Goal: Task Accomplishment & Management: Use online tool/utility

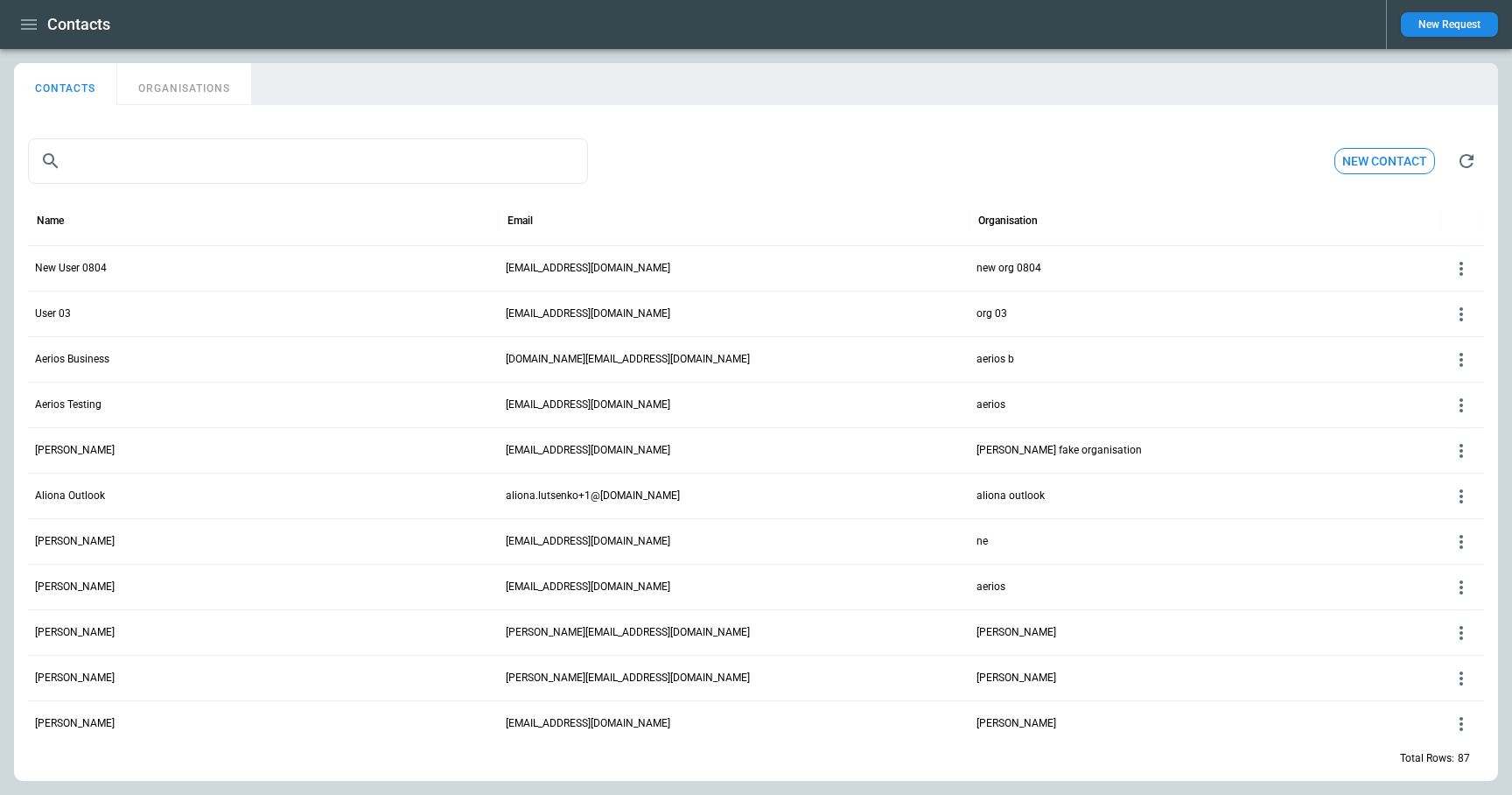
click at [40, 30] on button "button" at bounding box center [29, 25] width 30 height 31
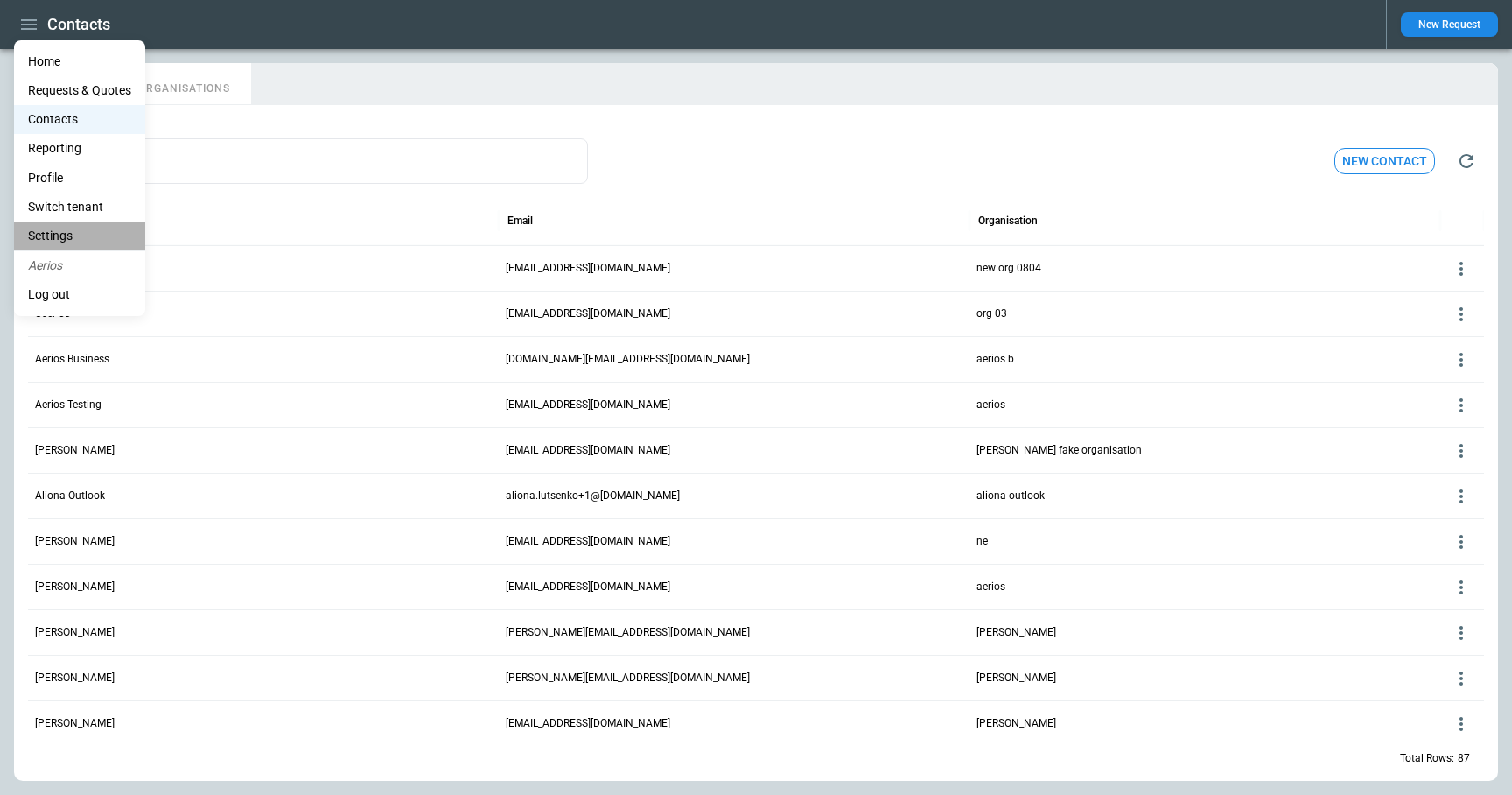
click at [67, 242] on li "Settings" at bounding box center [80, 236] width 131 height 29
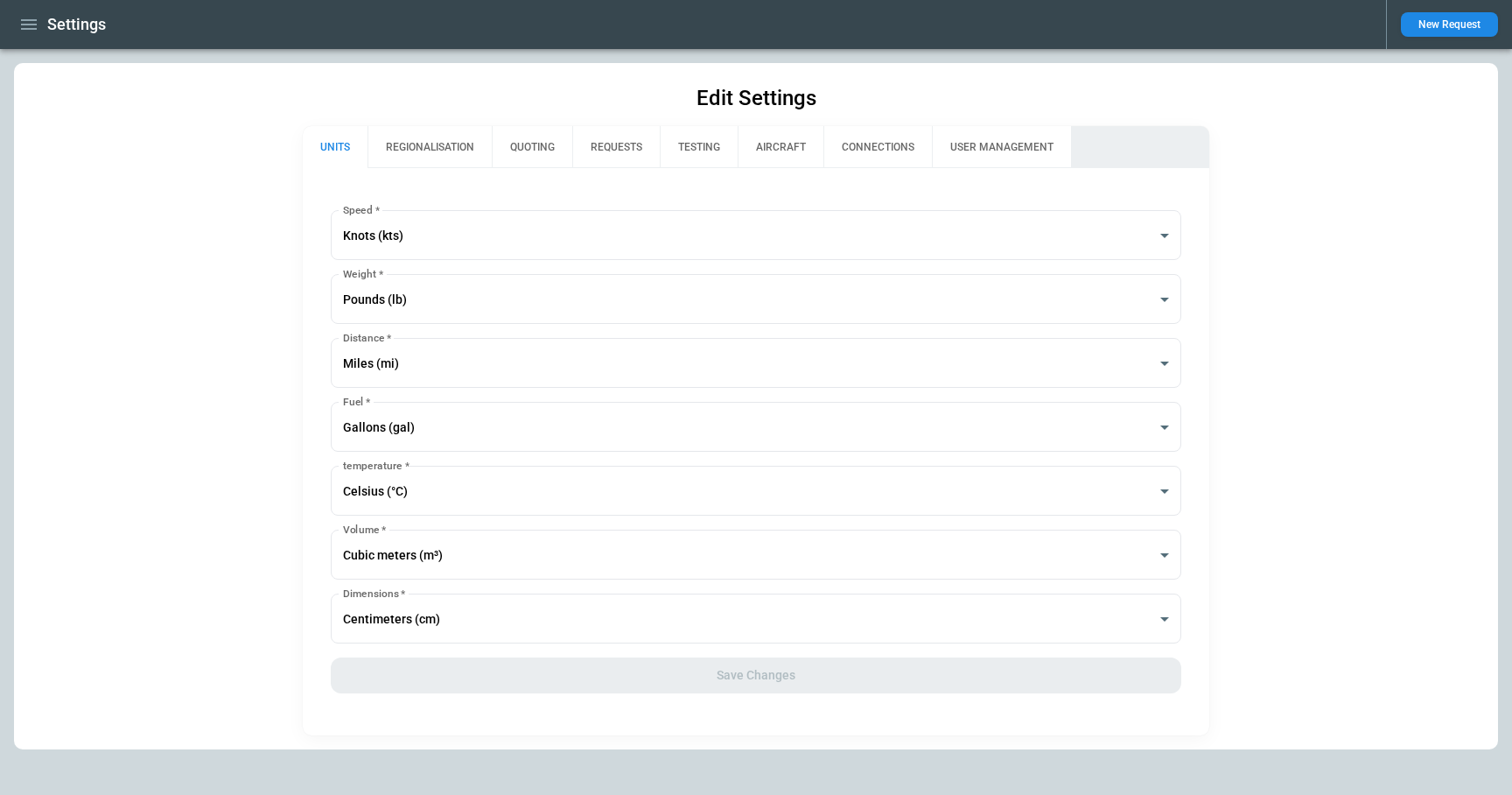
click at [681, 149] on button "TESTING" at bounding box center [698, 147] width 78 height 42
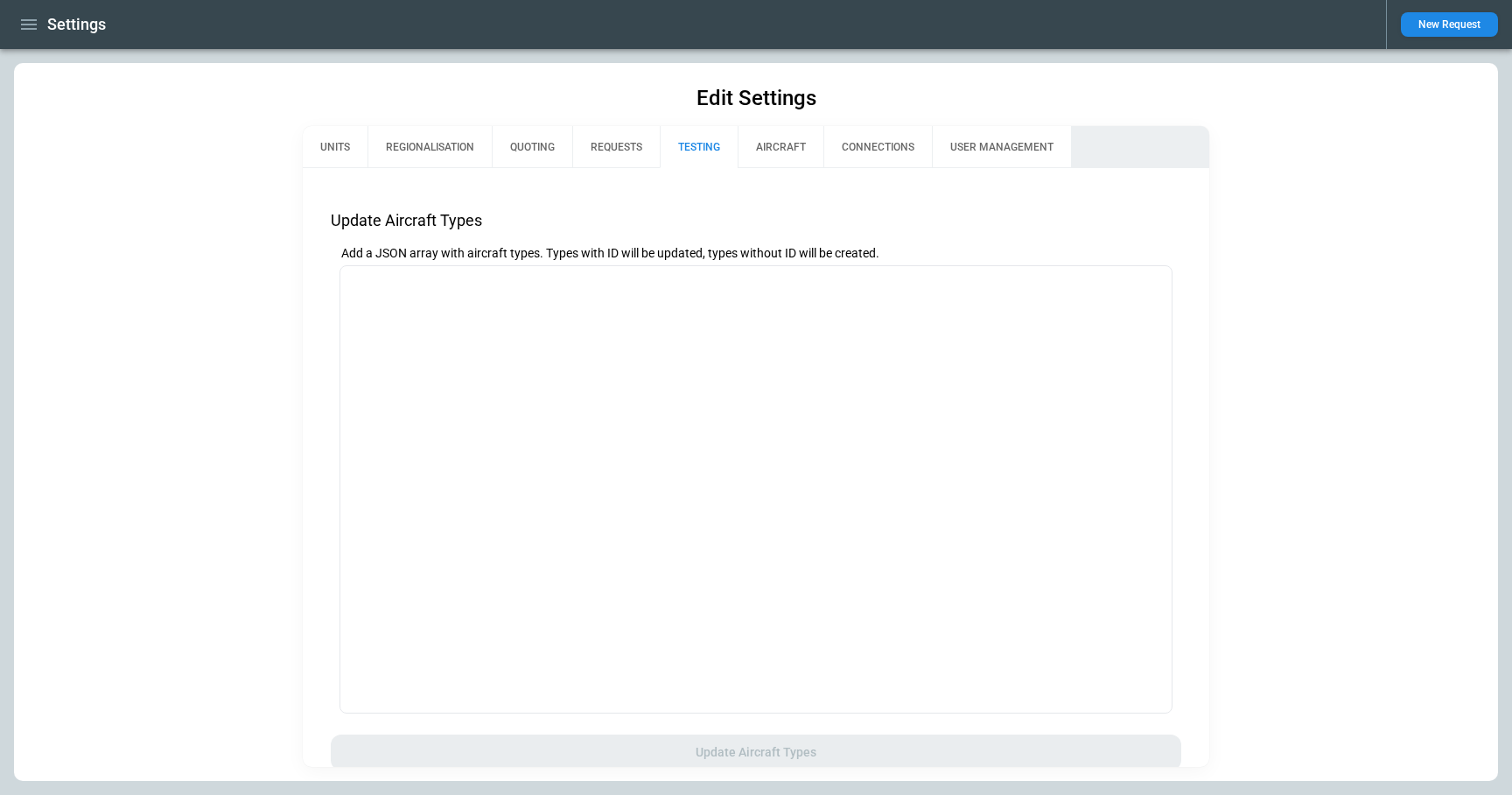
click at [607, 151] on button "REQUESTS" at bounding box center [616, 147] width 88 height 42
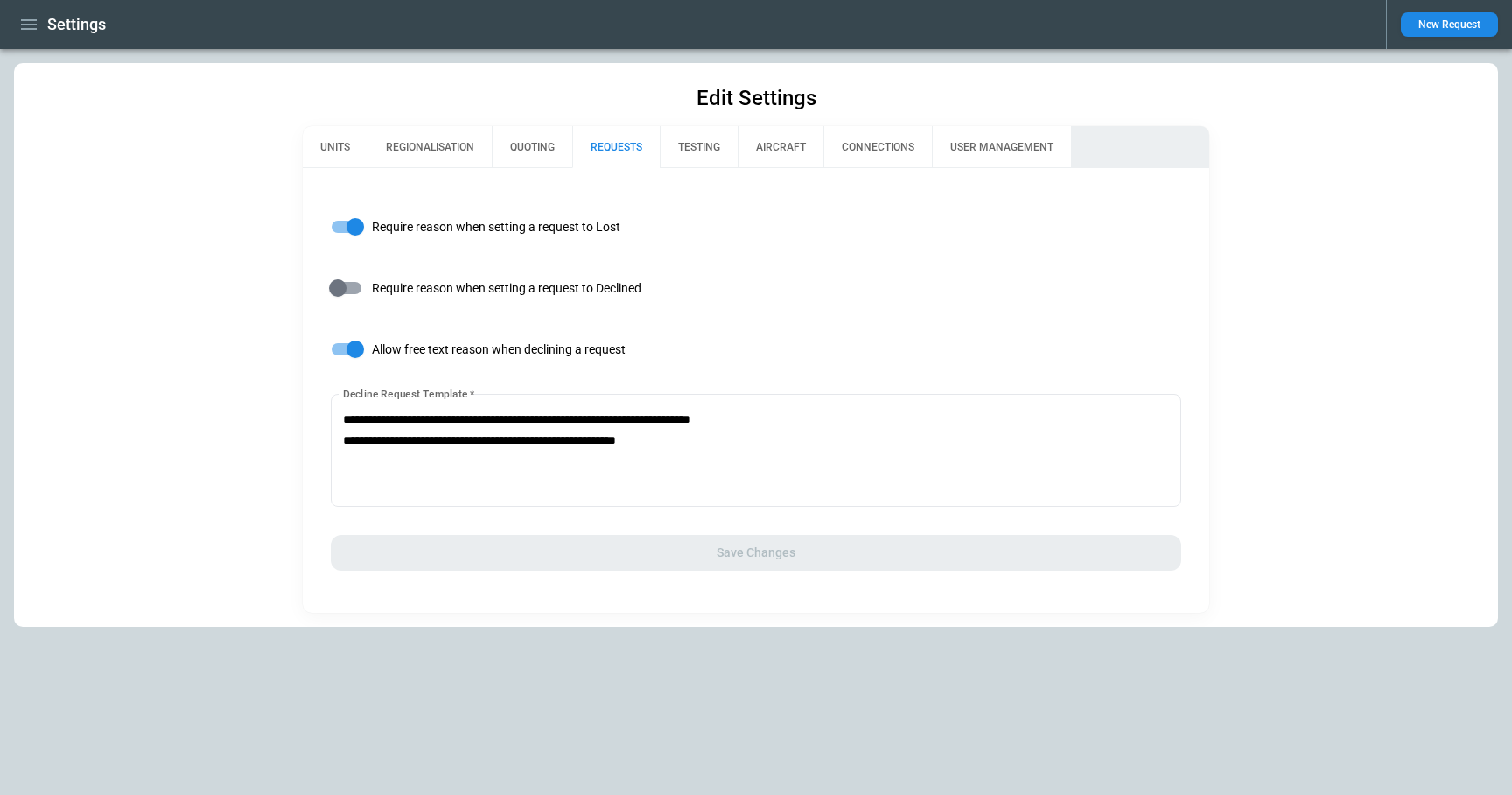
click at [520, 139] on button "QUOTING" at bounding box center [531, 147] width 81 height 42
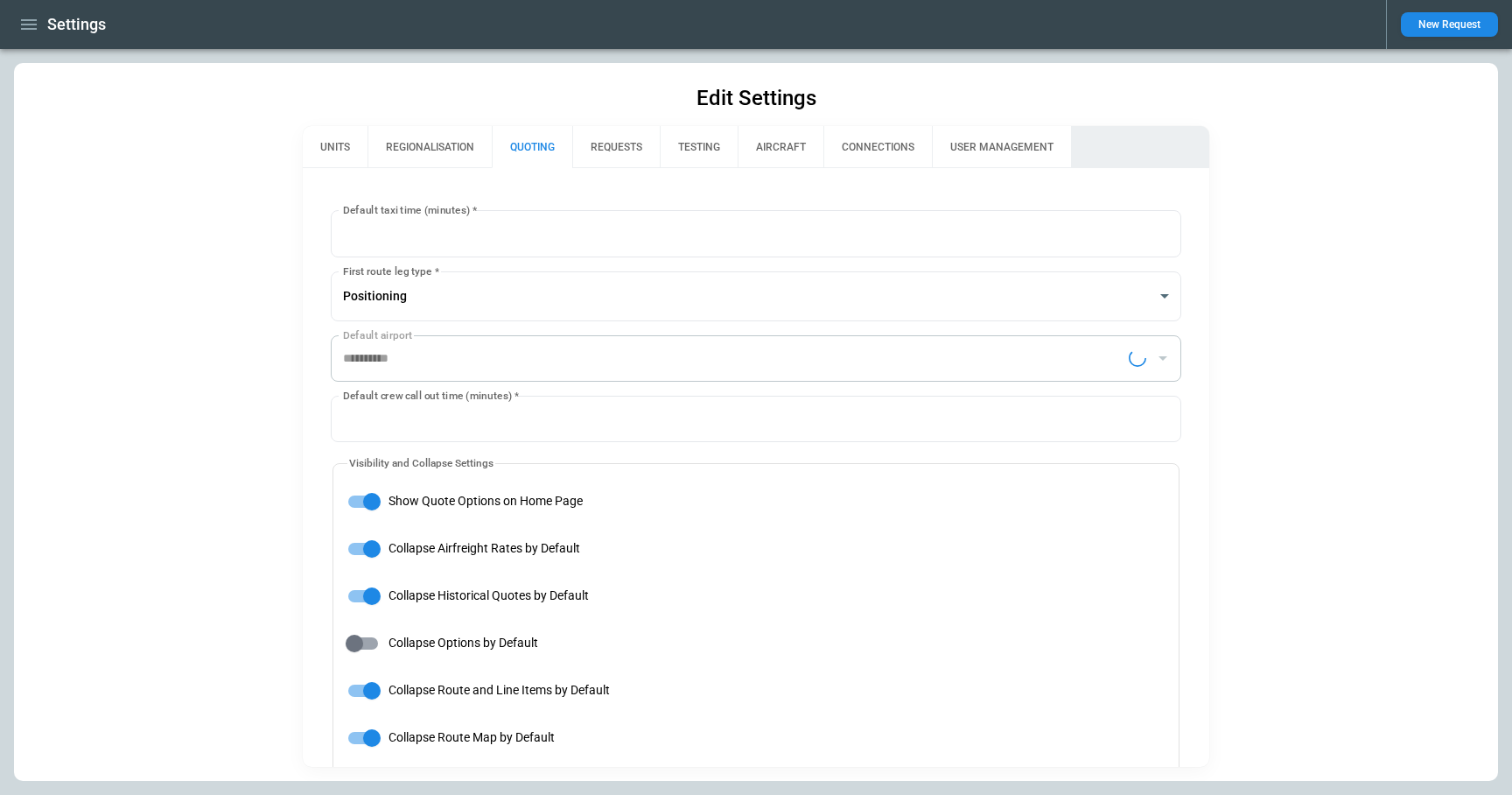
type input "**********"
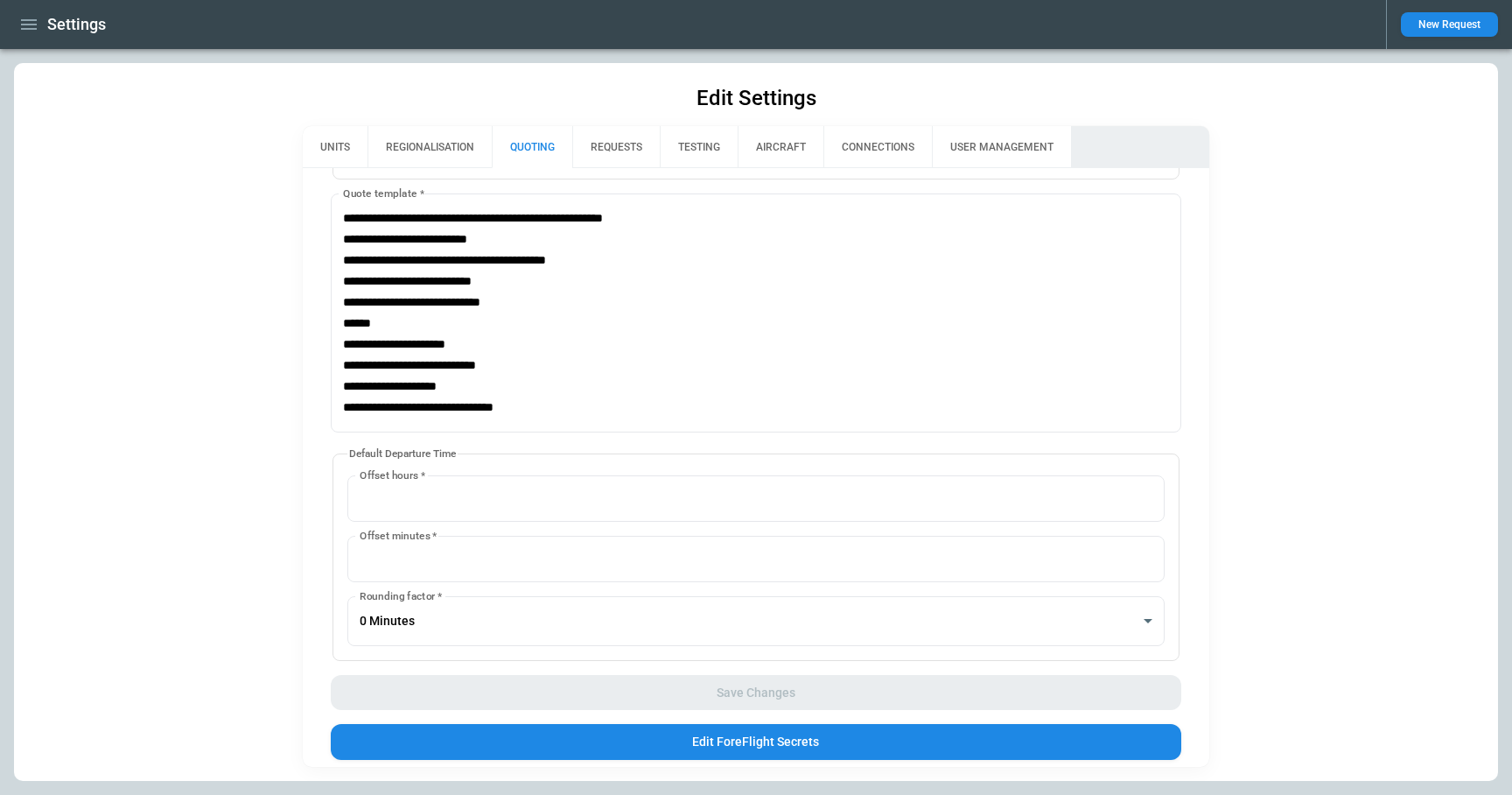
scroll to position [1188, 0]
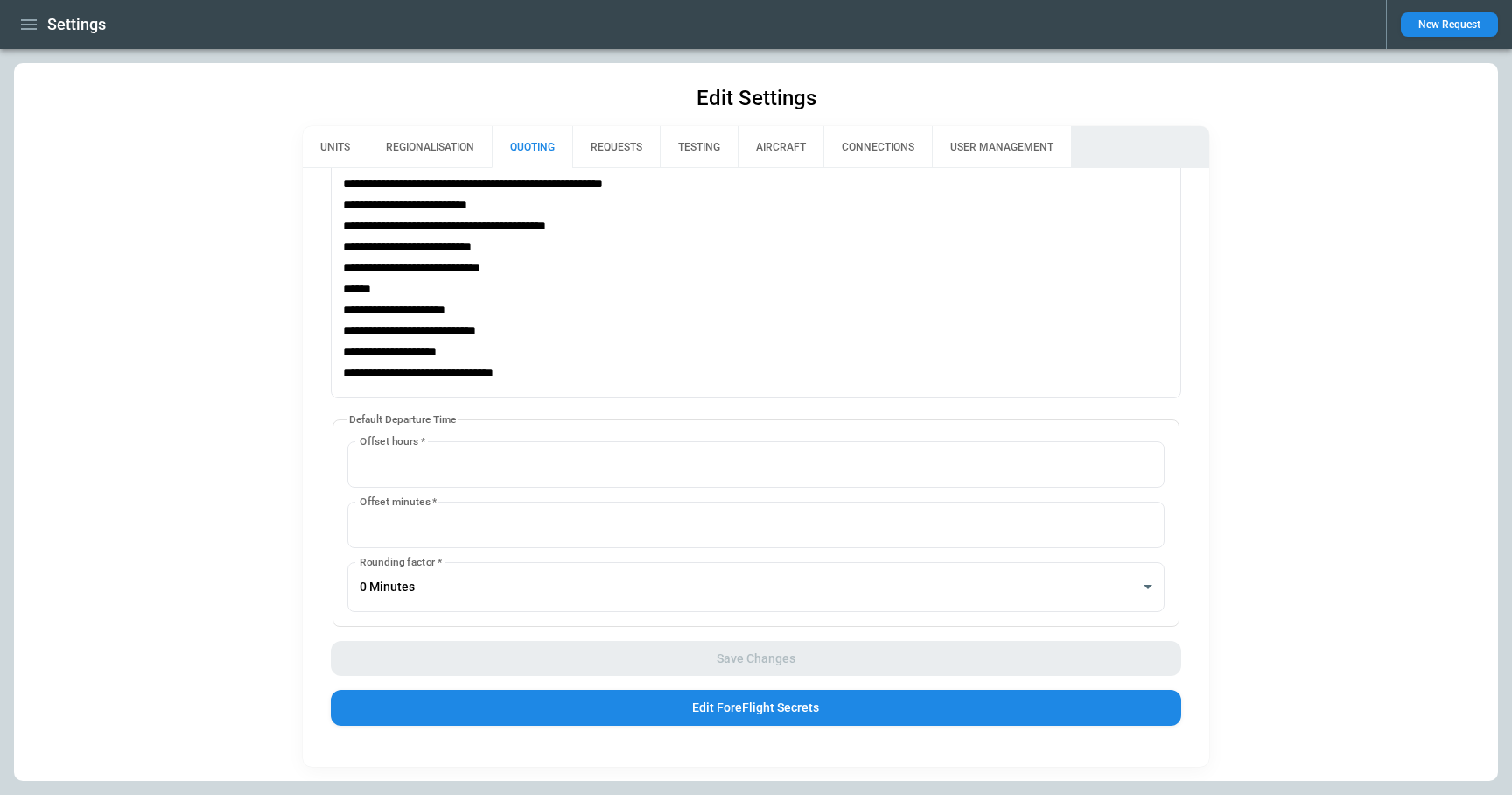
click at [20, 18] on icon "button" at bounding box center [28, 24] width 21 height 21
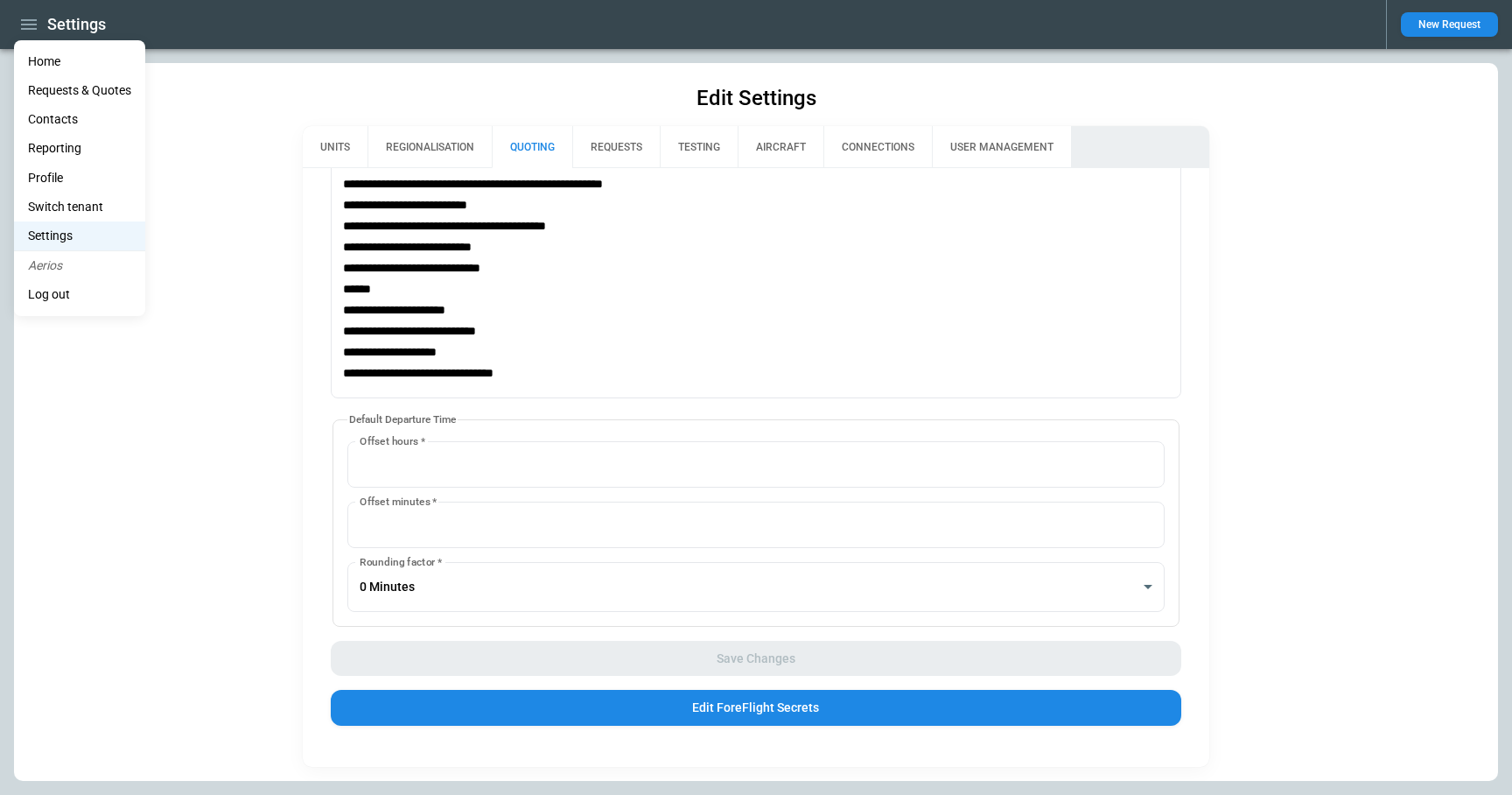
click at [65, 118] on li "Contacts" at bounding box center [80, 119] width 131 height 29
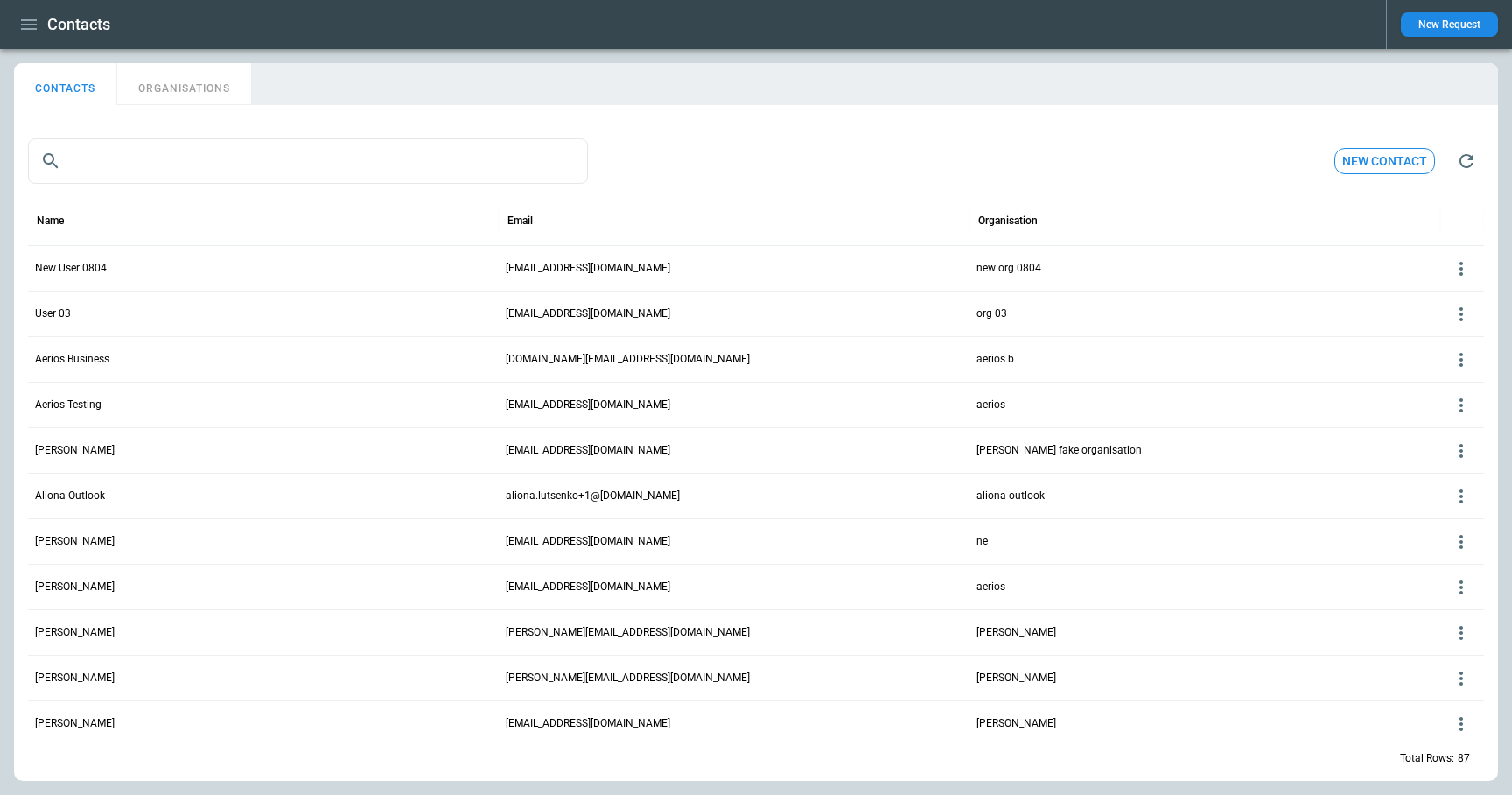
click at [1463, 266] on icon at bounding box center [1460, 268] width 21 height 21
click at [1463, 319] on button "Delete" at bounding box center [1446, 321] width 57 height 26
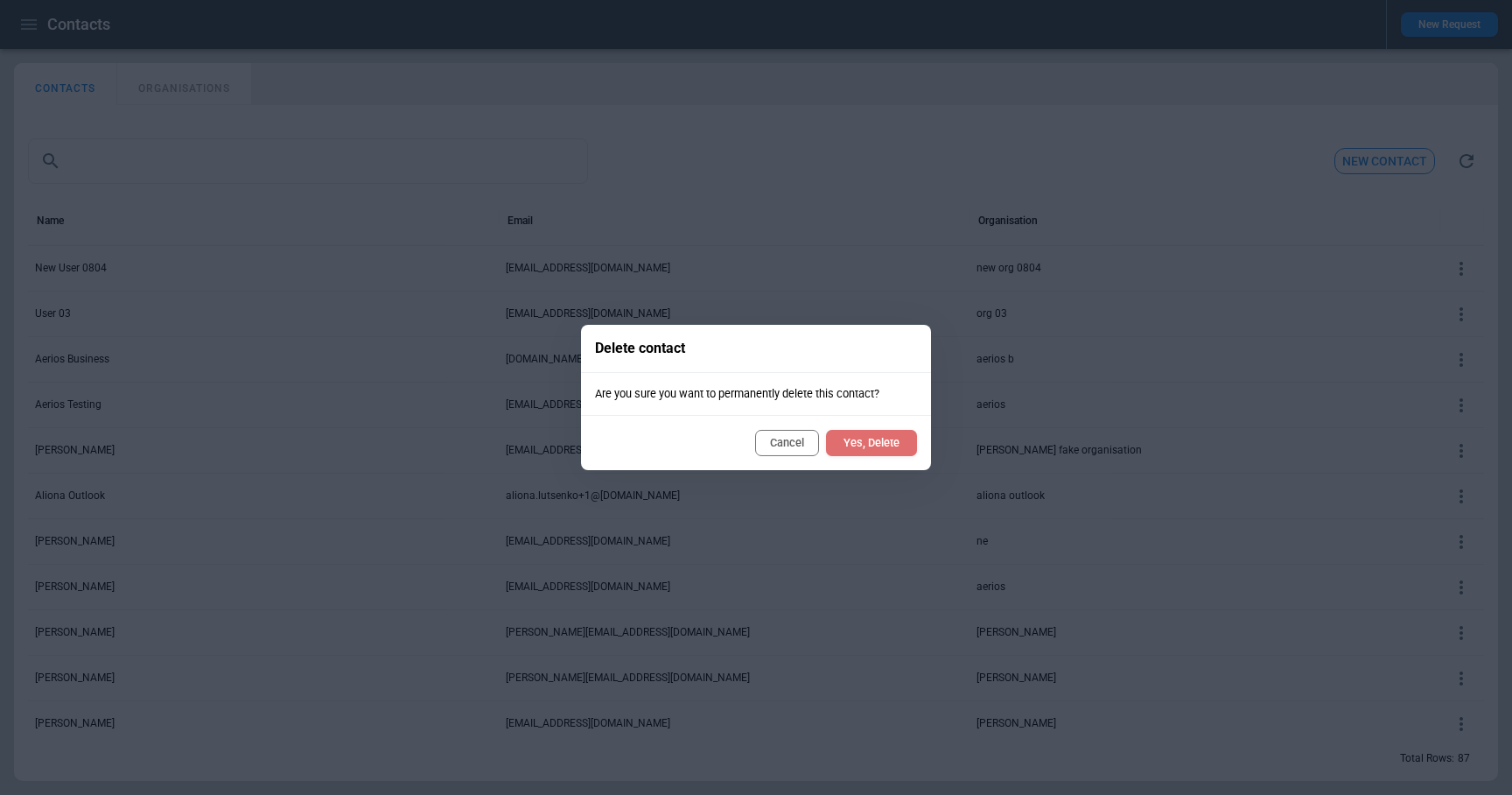
click at [889, 442] on button "Yes, Delete" at bounding box center [870, 443] width 91 height 26
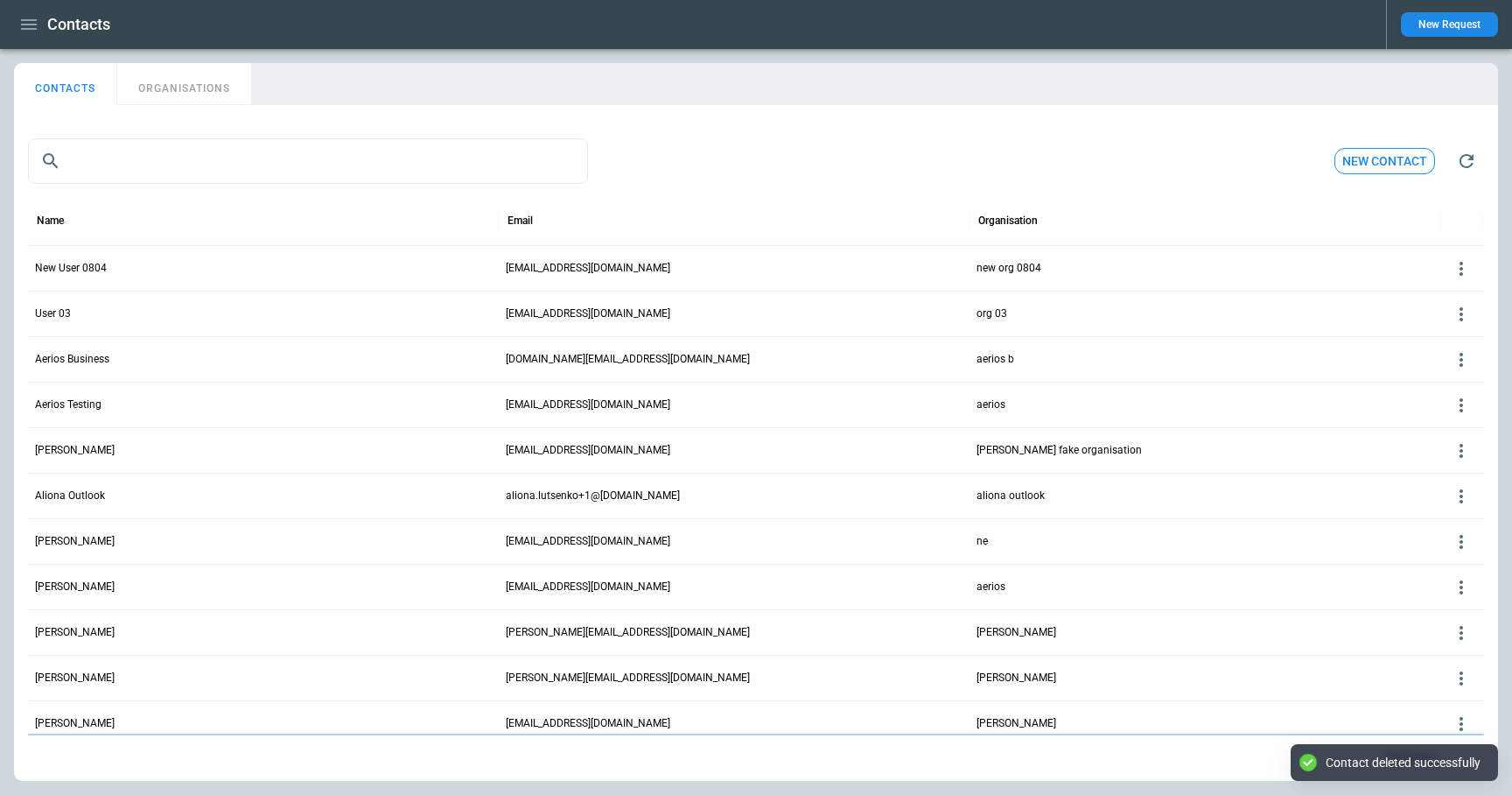
click at [1462, 303] on icon at bounding box center [1460, 313] width 21 height 21
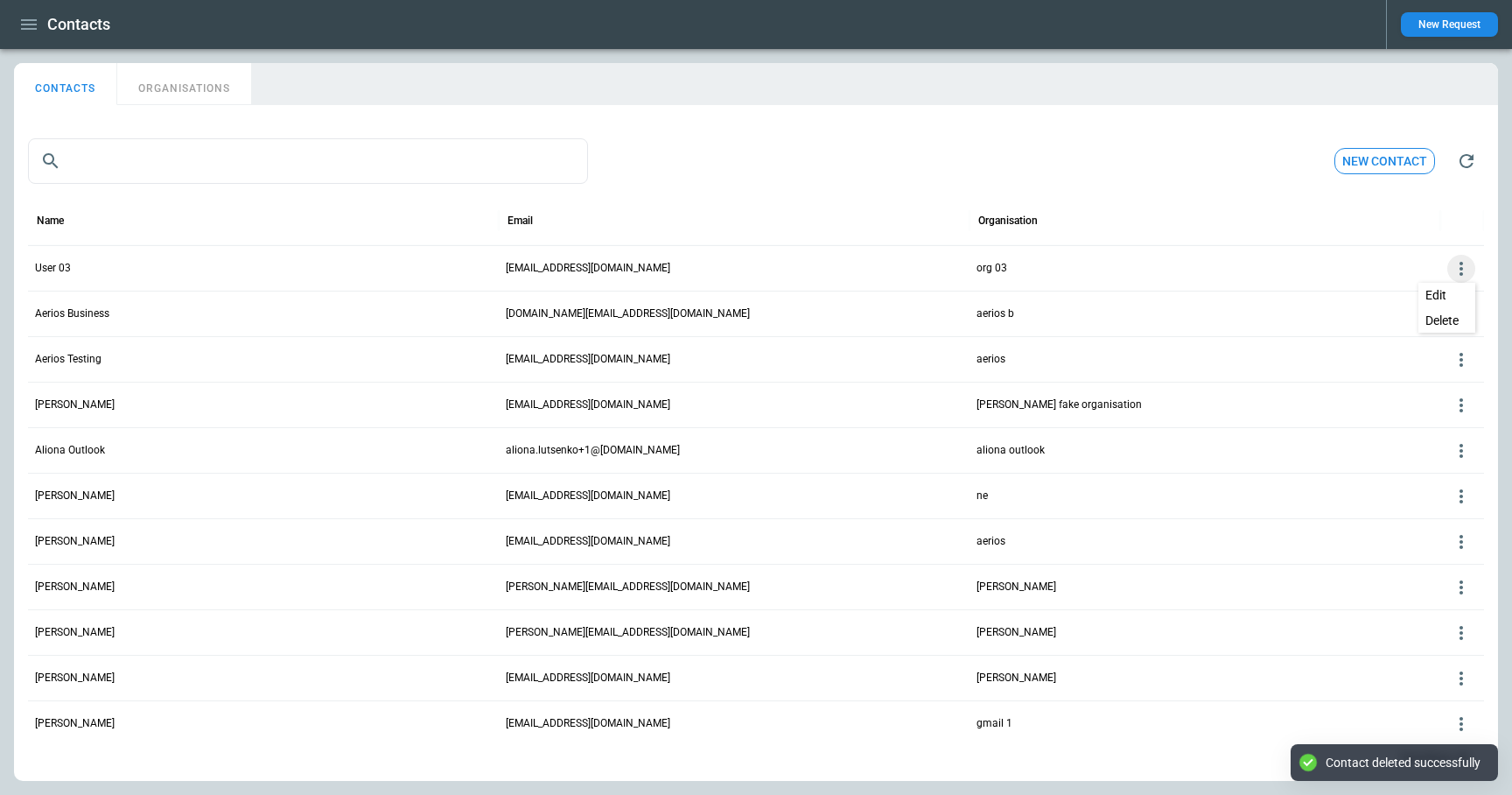
click at [1453, 297] on button "Edit" at bounding box center [1446, 296] width 57 height 26
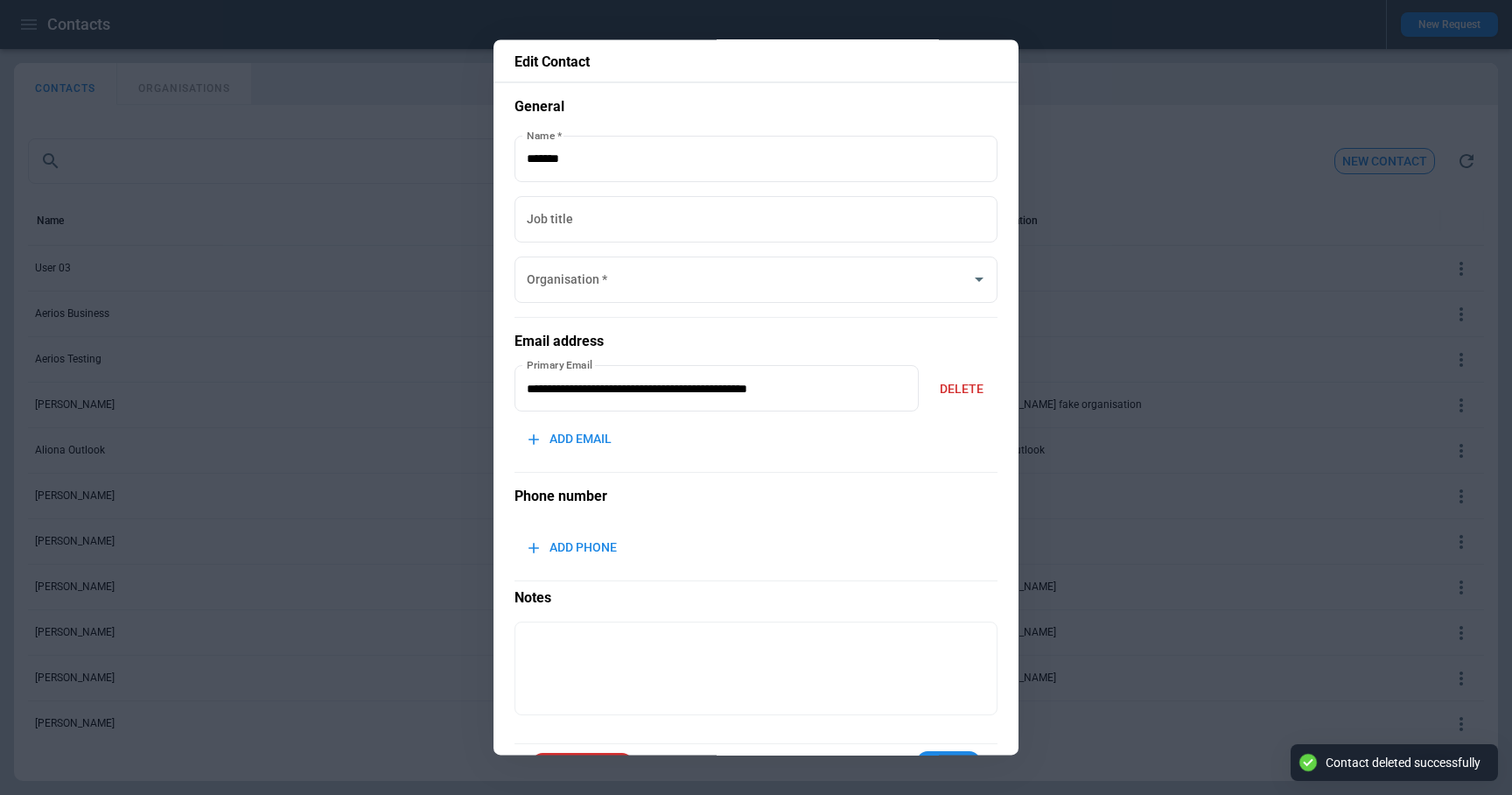
type input "******"
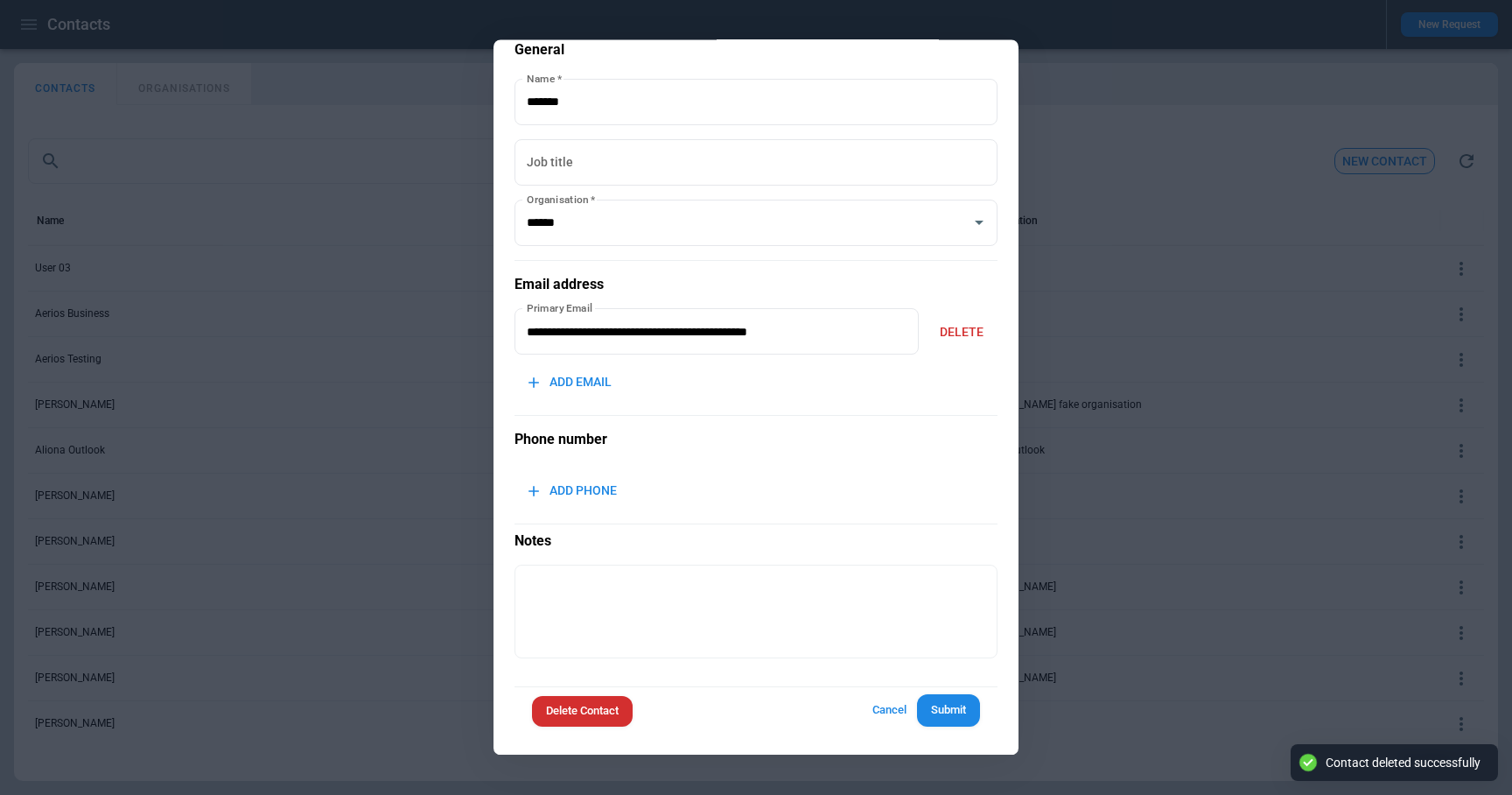
click at [586, 729] on div "Delete Contact Cancel Submit" at bounding box center [756, 709] width 483 height 47
click at [586, 715] on button "Delete Contact" at bounding box center [582, 711] width 100 height 31
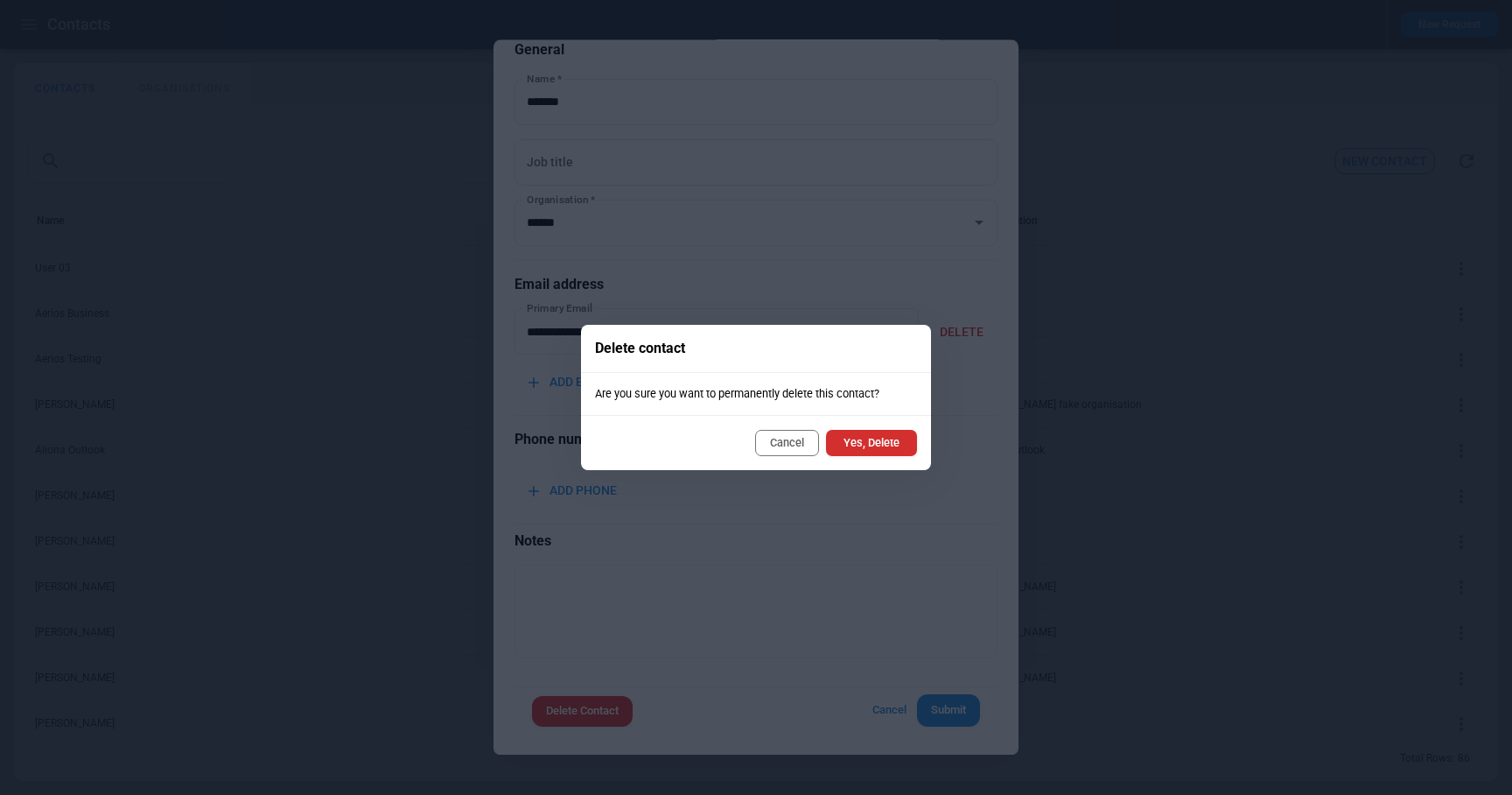
click at [780, 440] on button "Cancel" at bounding box center [787, 443] width 64 height 26
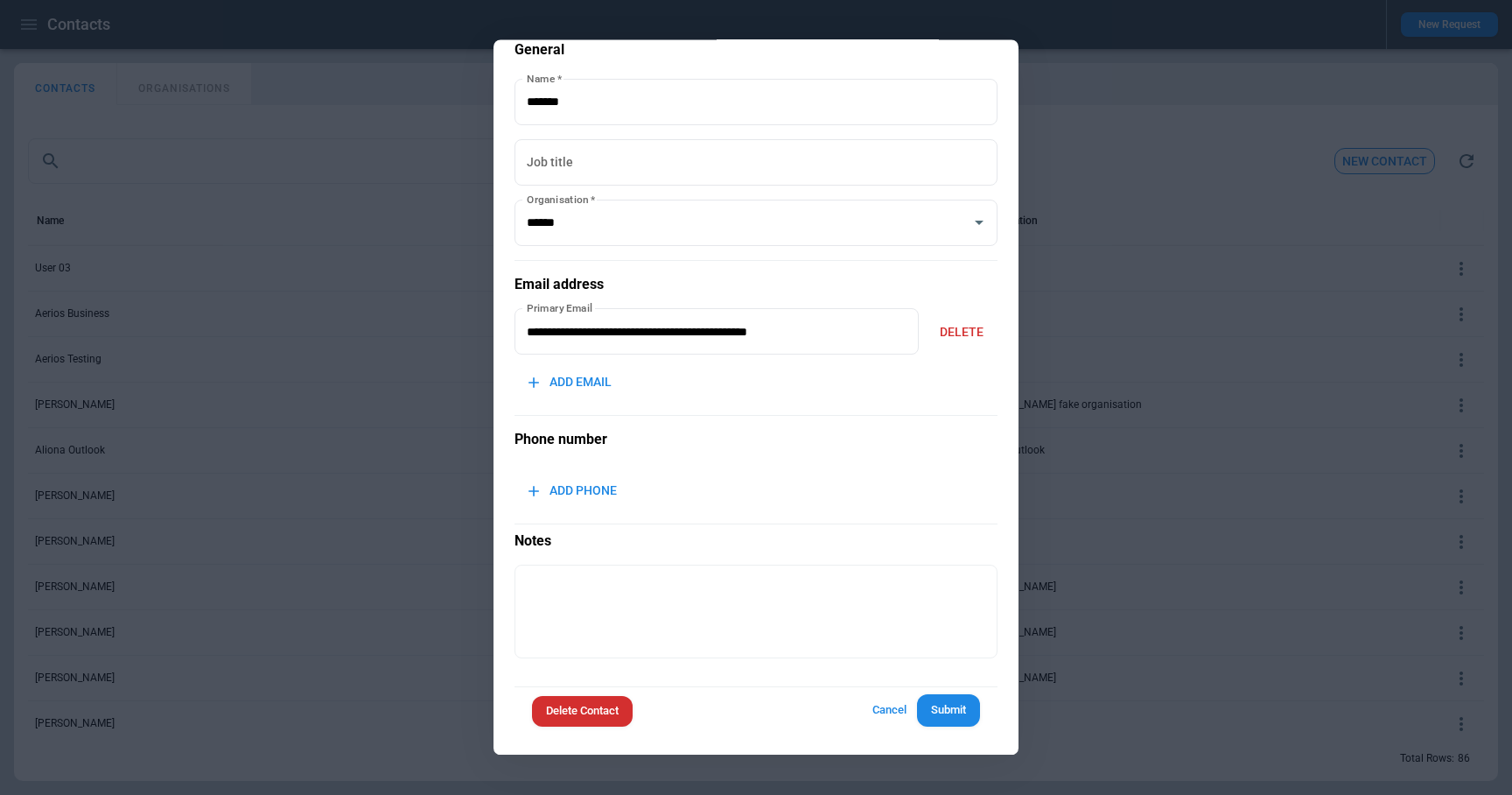
click at [601, 715] on button "Delete Contact" at bounding box center [582, 711] width 100 height 31
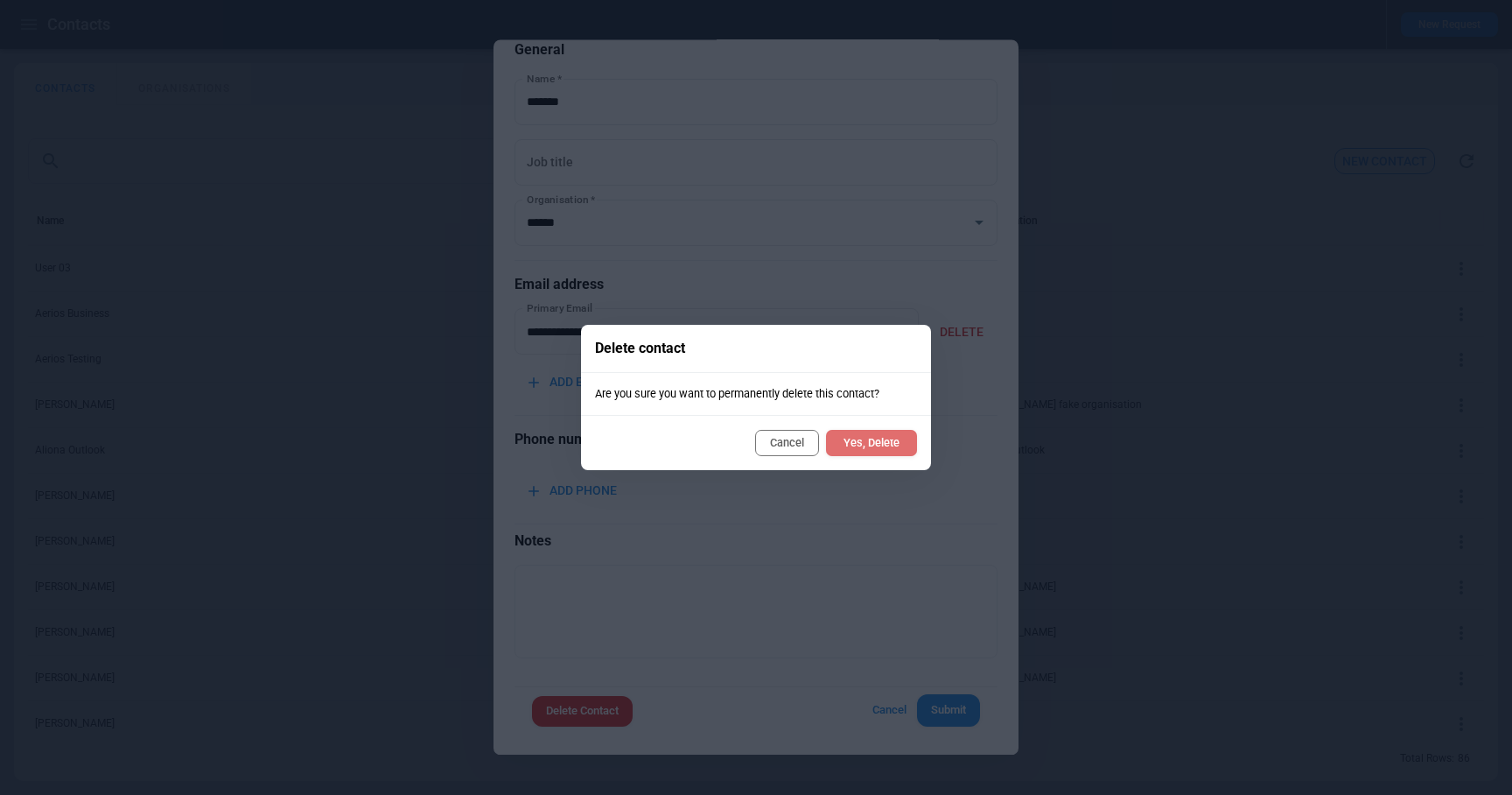
click at [850, 440] on button "Yes, Delete" at bounding box center [870, 443] width 91 height 26
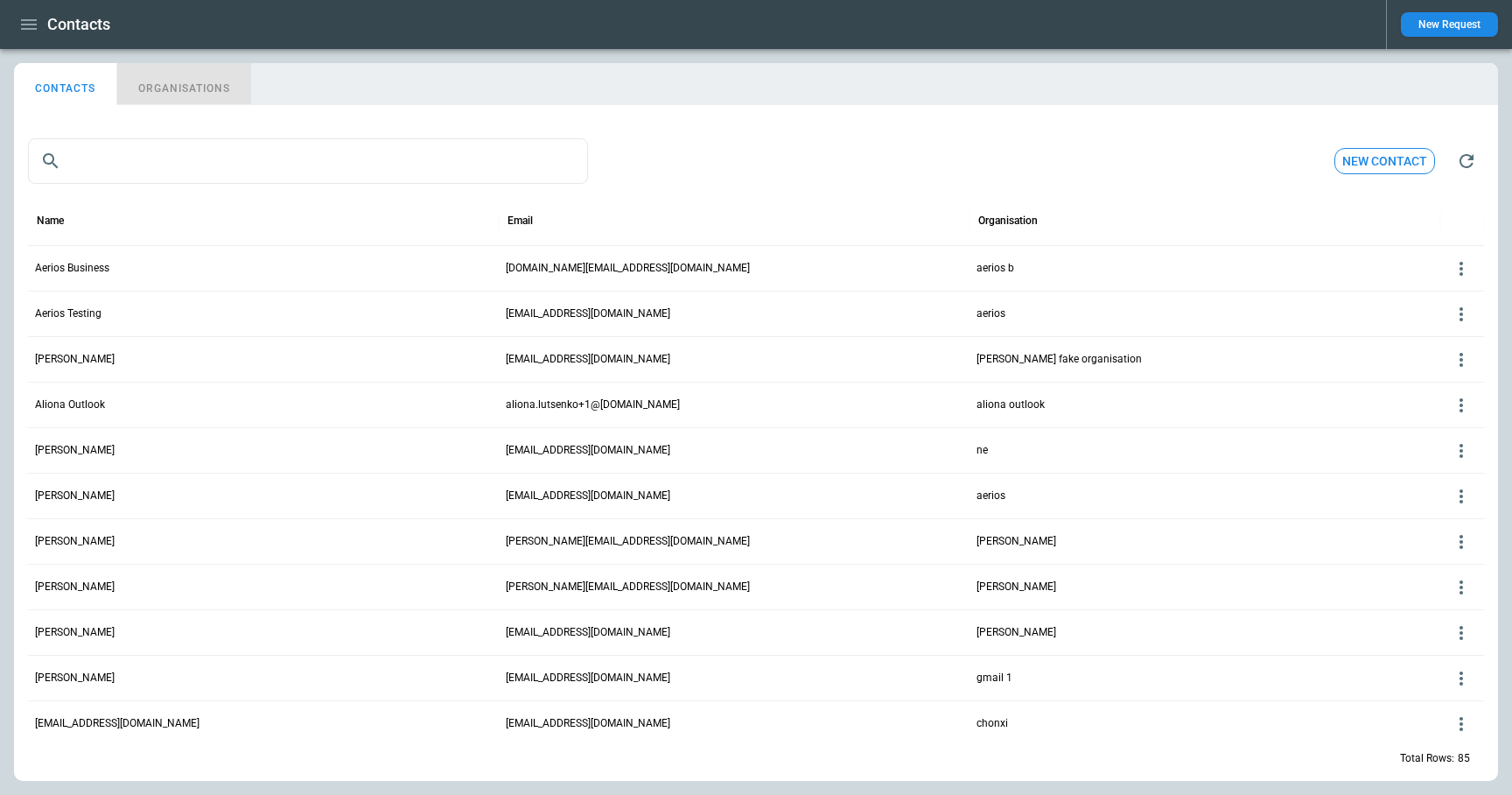
click at [167, 95] on button "ORGANISATIONS" at bounding box center [184, 84] width 134 height 42
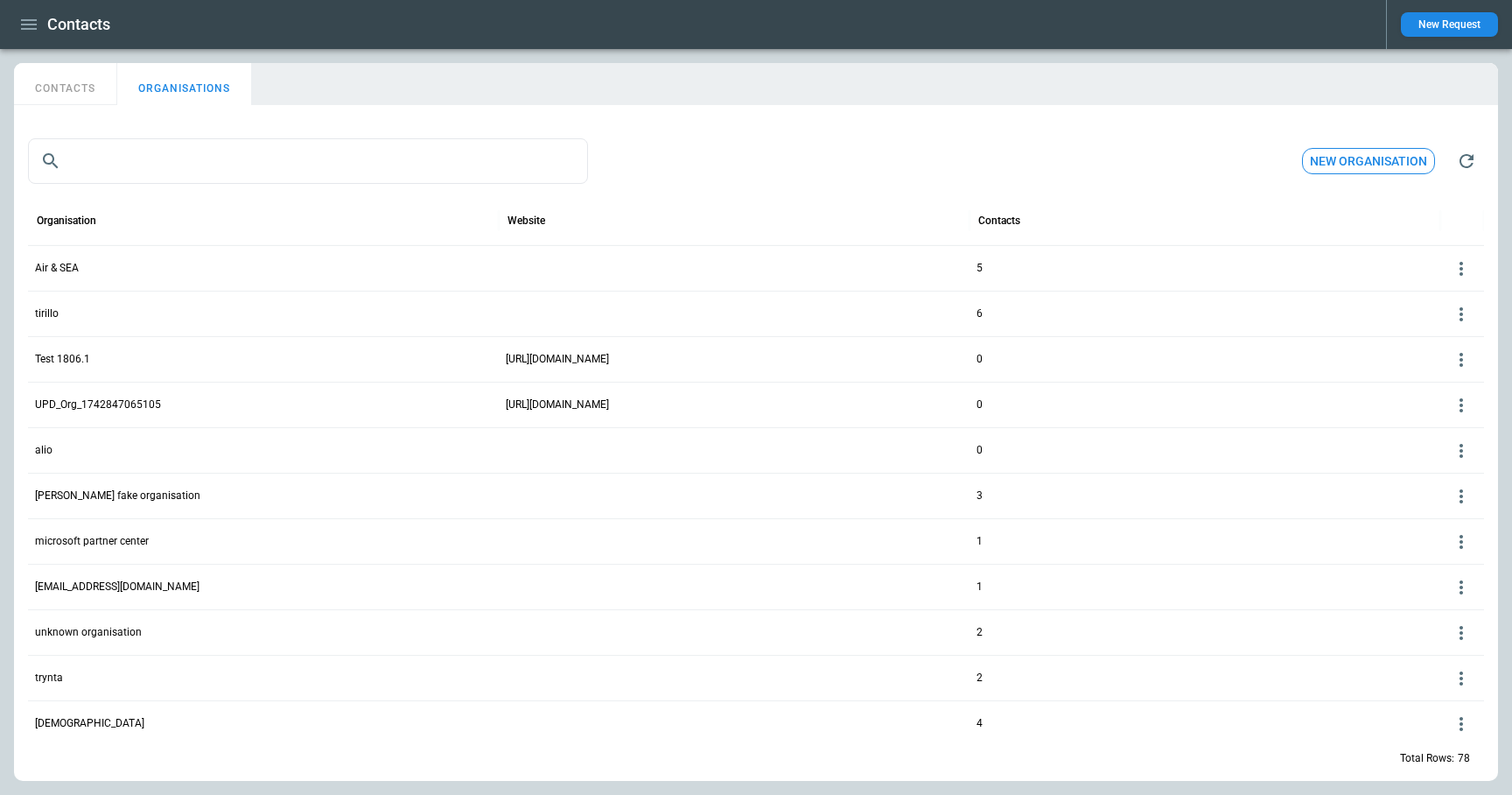
click at [72, 269] on p "Air & SEA" at bounding box center [57, 268] width 44 height 15
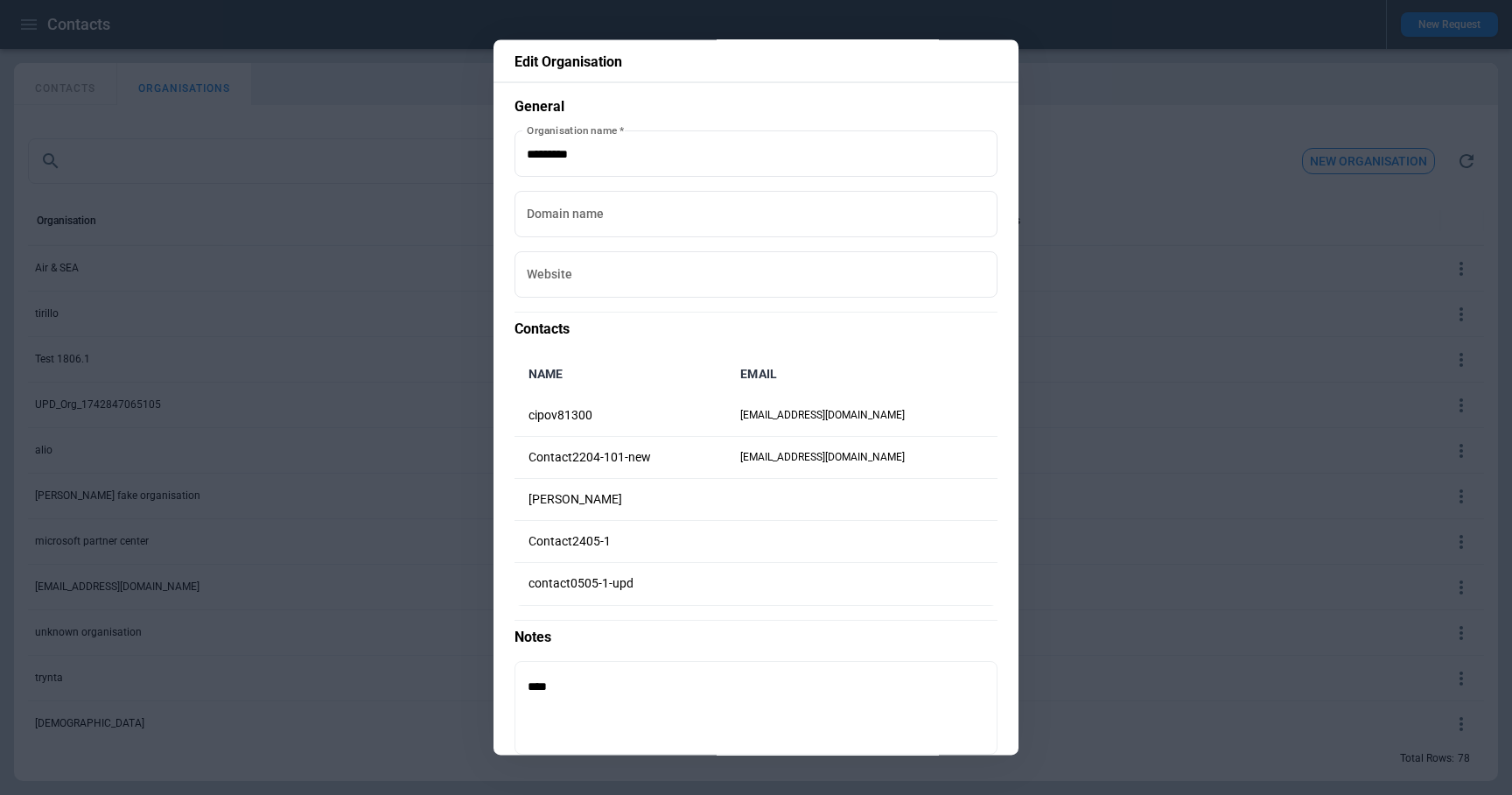
click at [1109, 404] on div at bounding box center [756, 397] width 1512 height 795
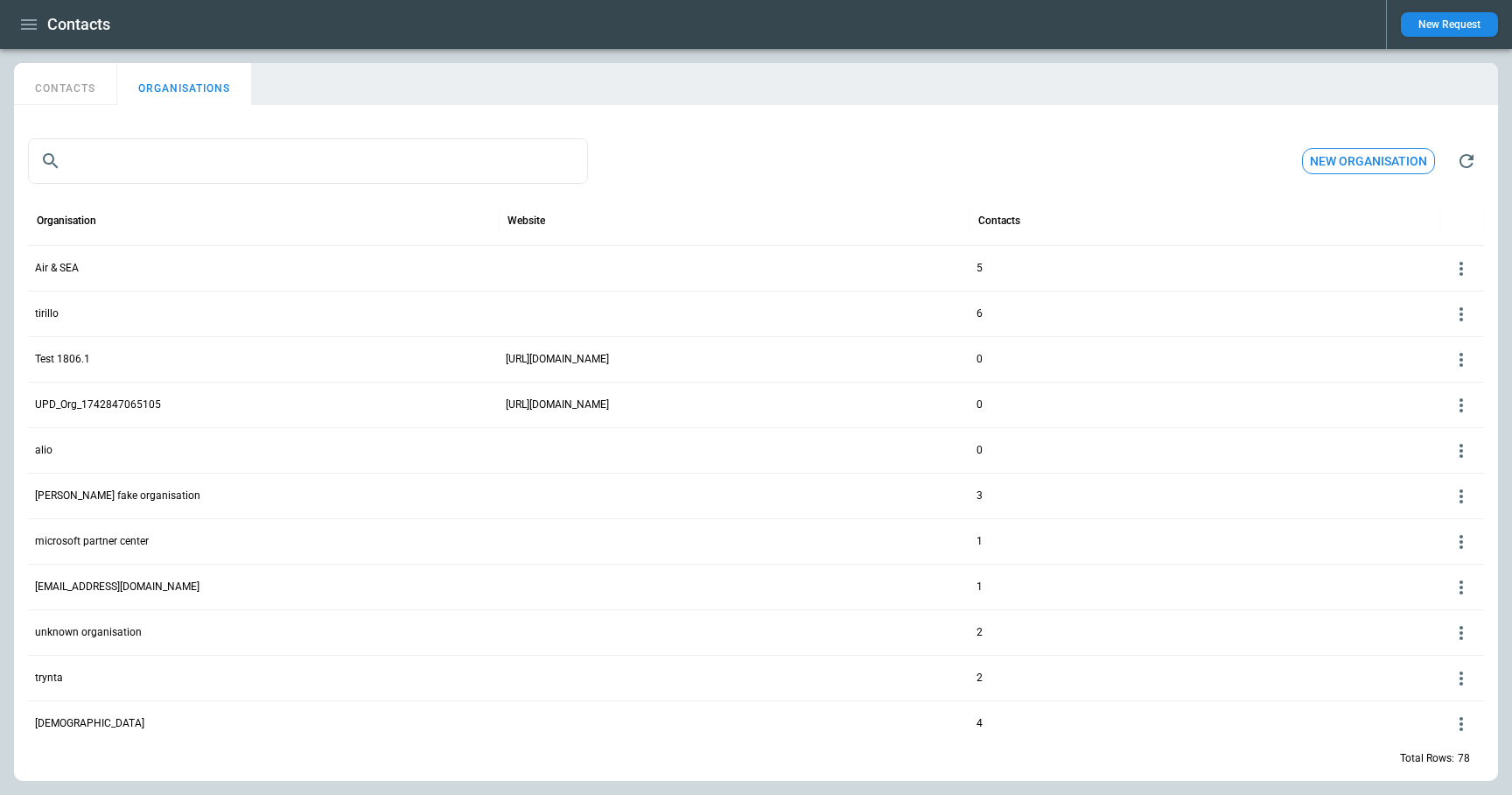
click at [69, 99] on button "CONTACTS" at bounding box center [66, 84] width 103 height 42
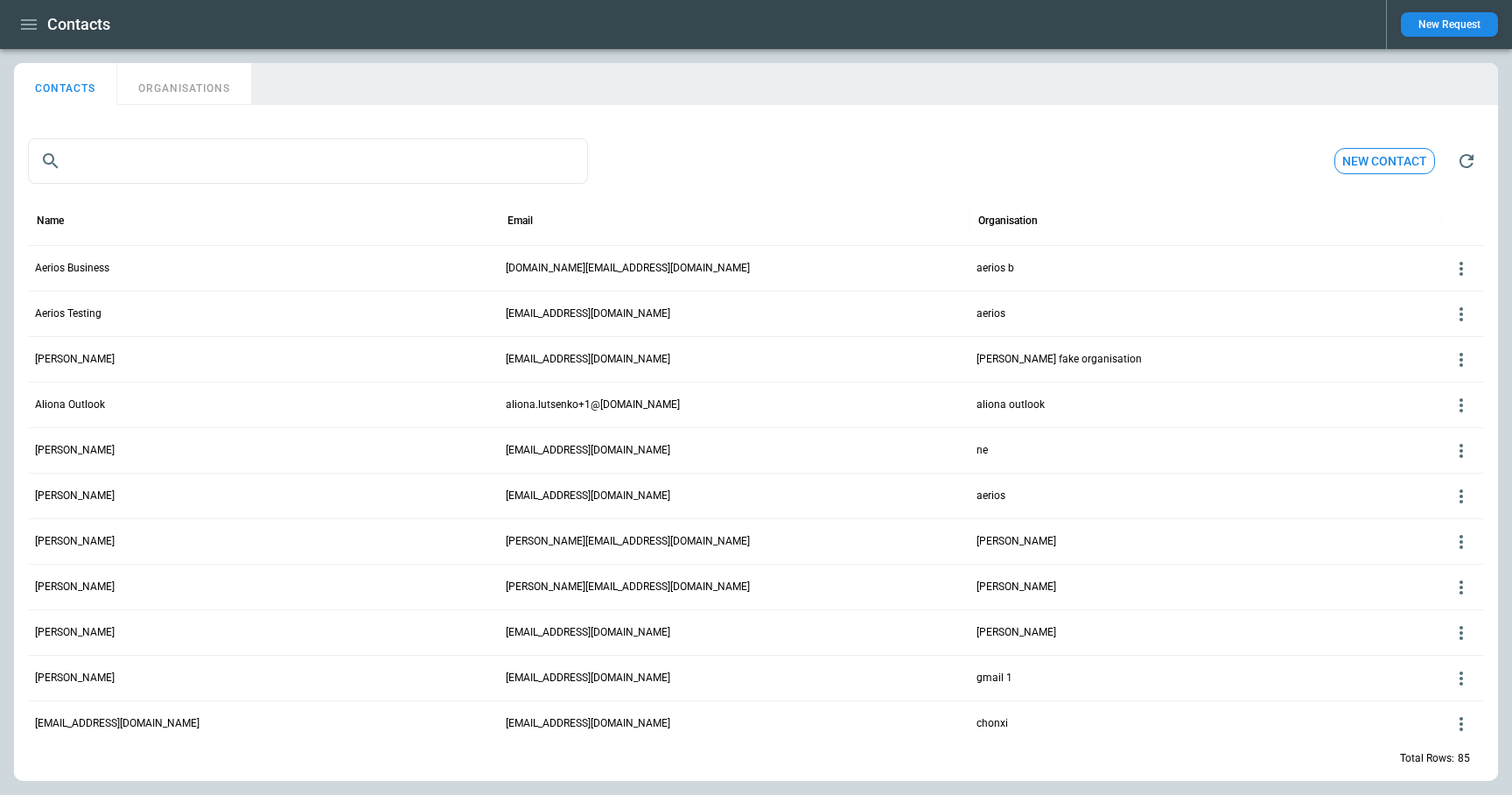
click at [71, 272] on p "Aerios Business" at bounding box center [72, 268] width 75 height 15
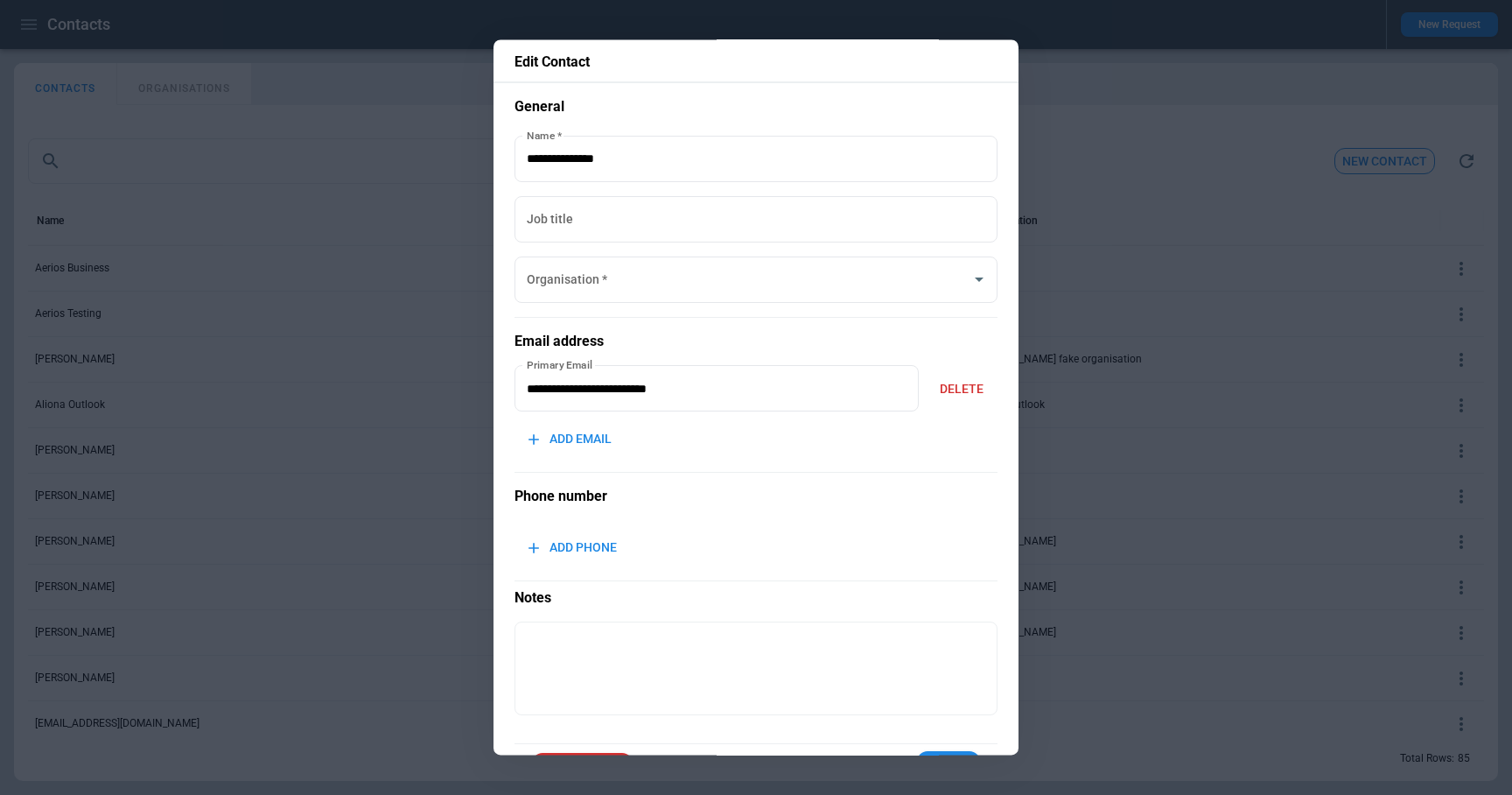
scroll to position [57, 0]
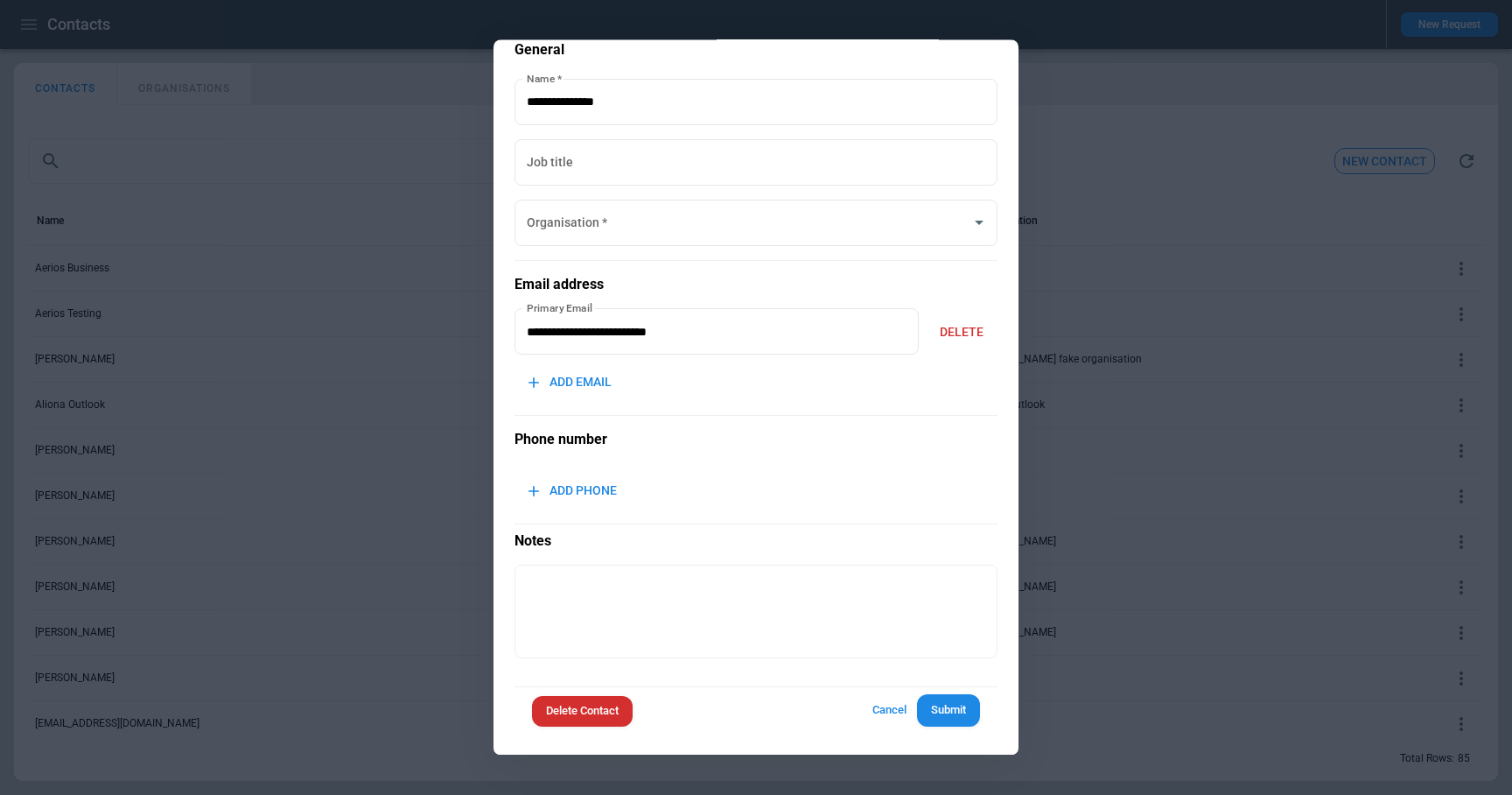
type input "********"
click at [666, 108] on input "Name   *" at bounding box center [756, 101] width 483 height 47
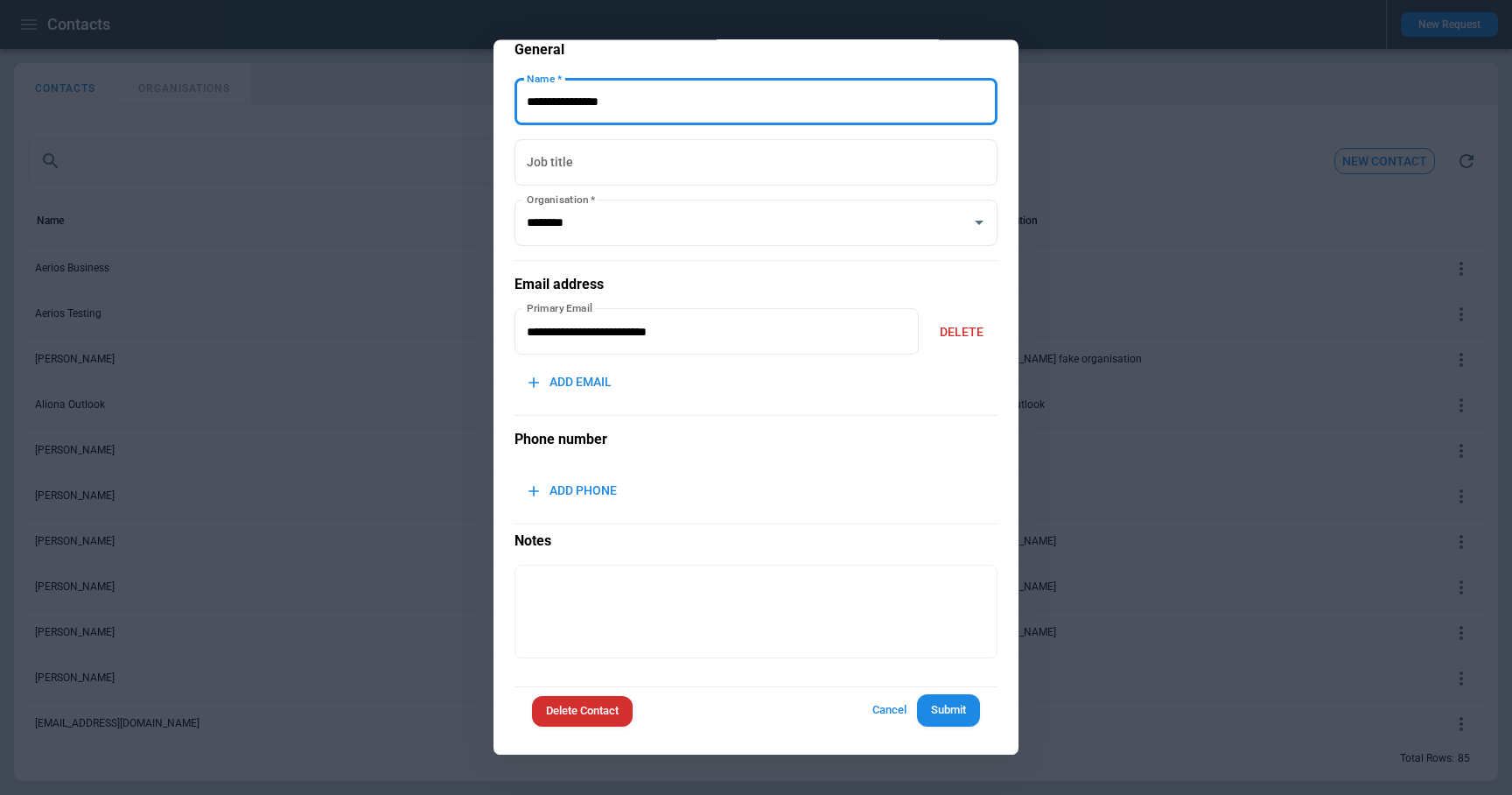
type input "**********"
click at [947, 715] on button "Submit" at bounding box center [948, 710] width 63 height 33
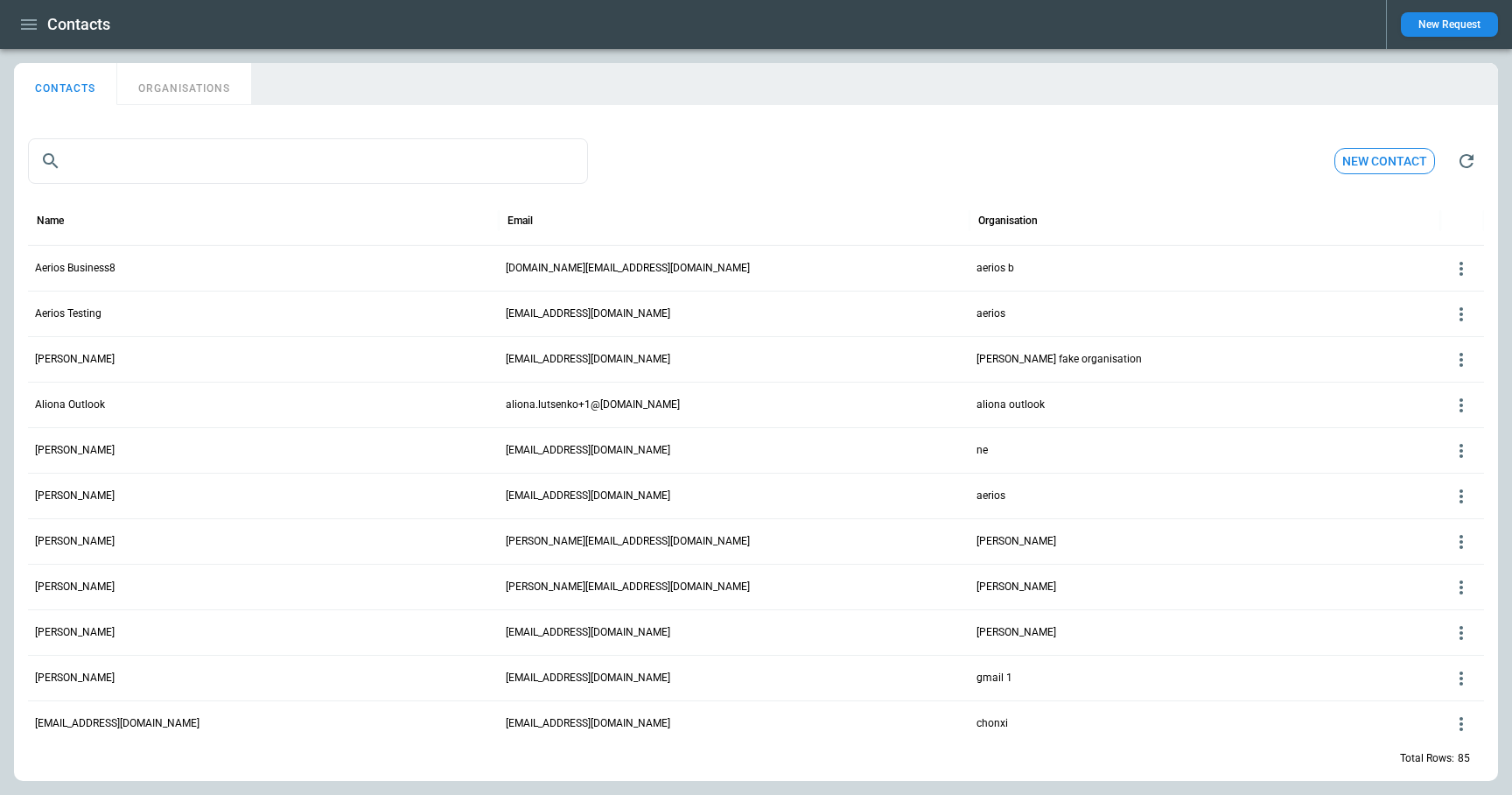
click at [79, 262] on p "Aerios Business8" at bounding box center [75, 268] width 81 height 15
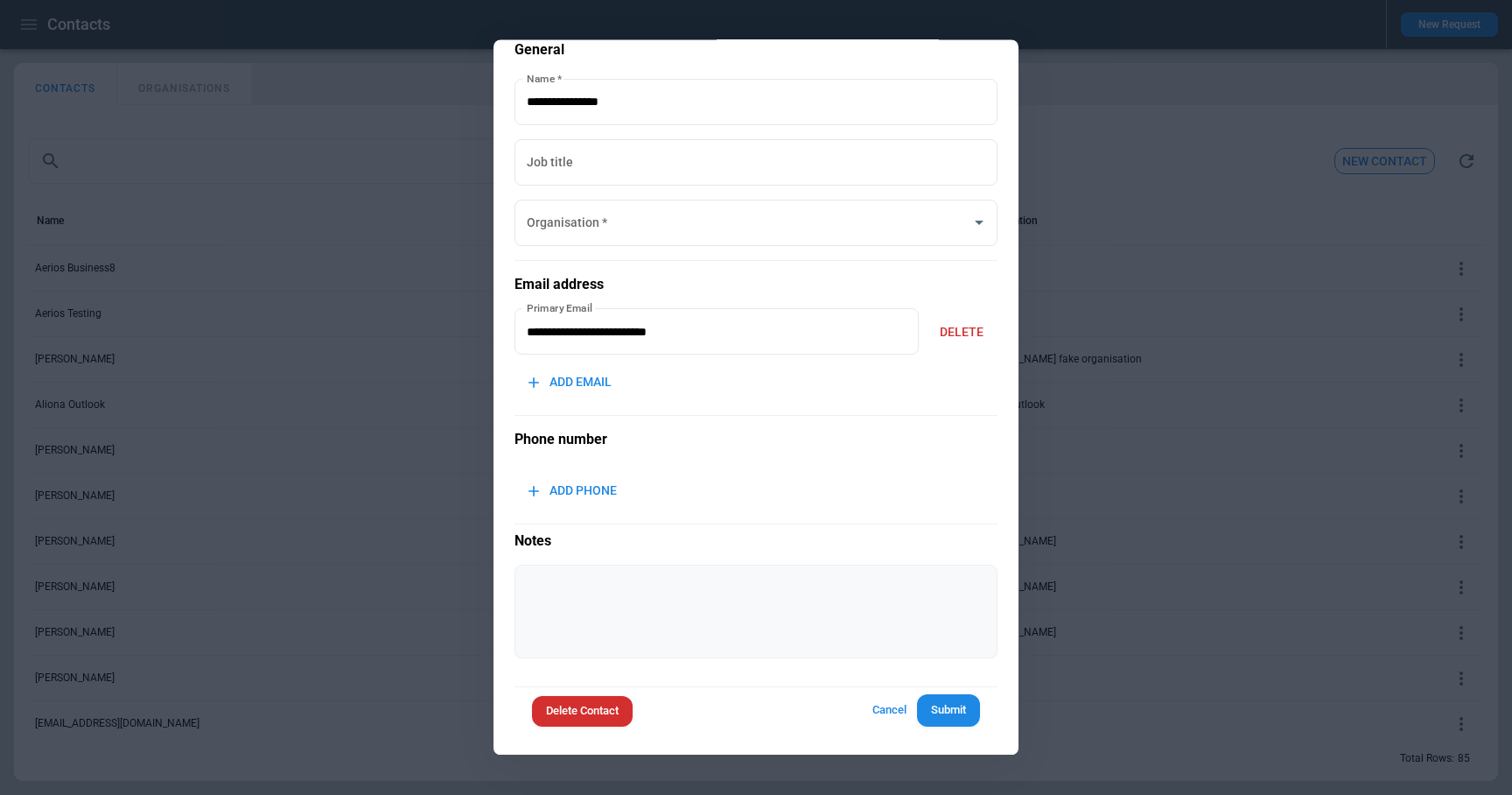
type input "********"
click at [875, 709] on button "Cancel" at bounding box center [888, 710] width 56 height 33
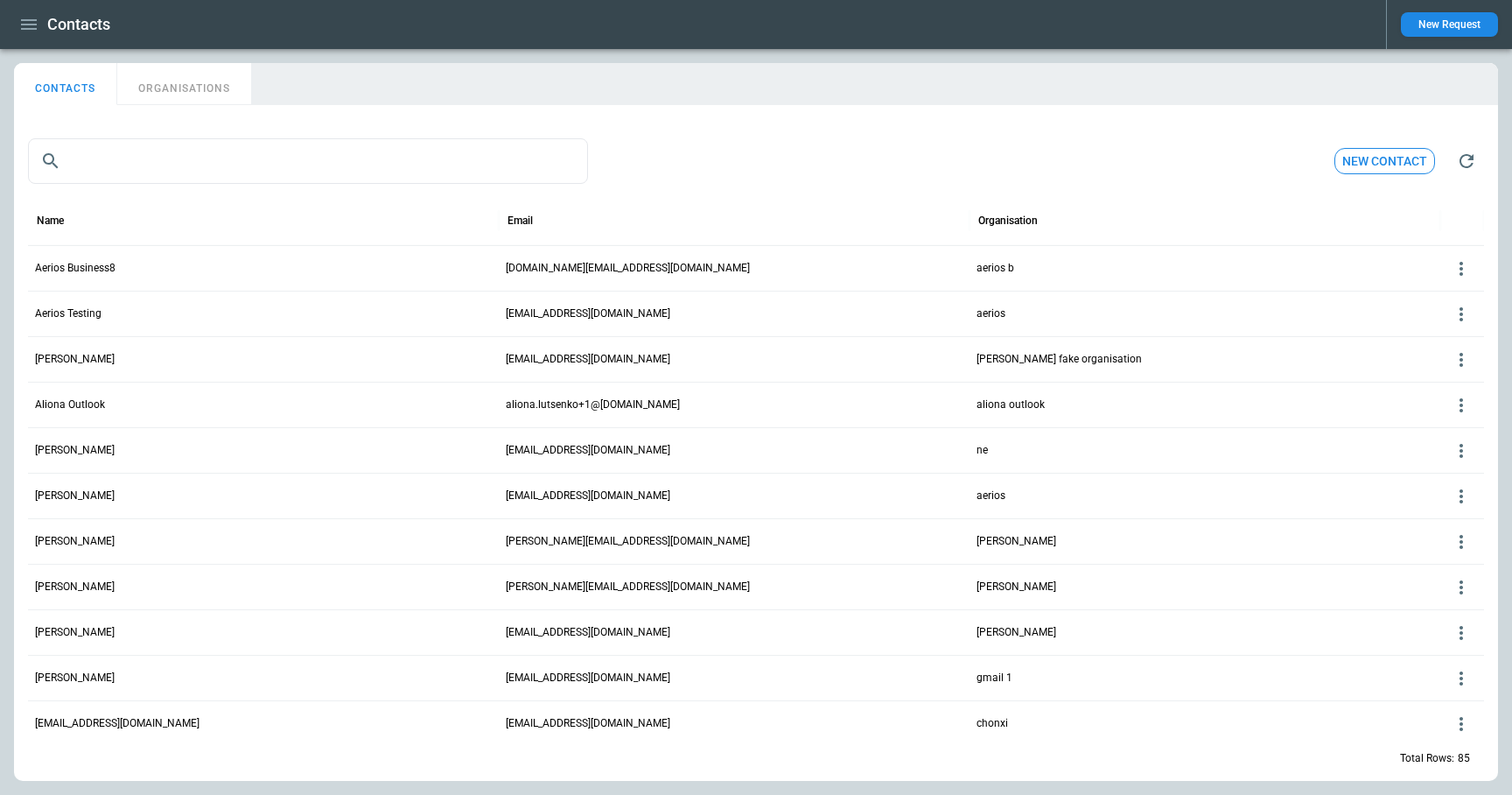
click at [63, 266] on p "Aerios Business8" at bounding box center [75, 268] width 81 height 15
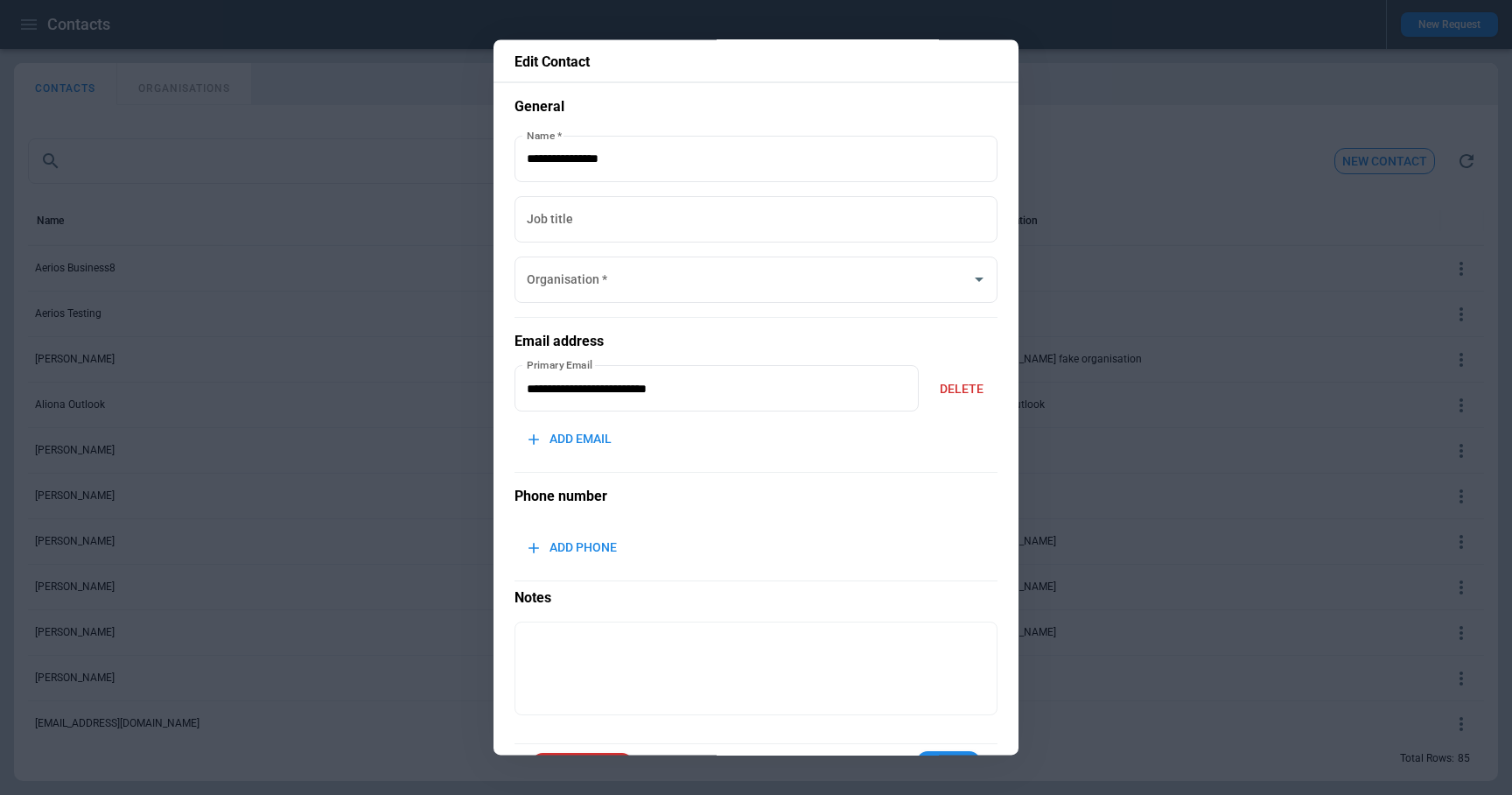
type input "********"
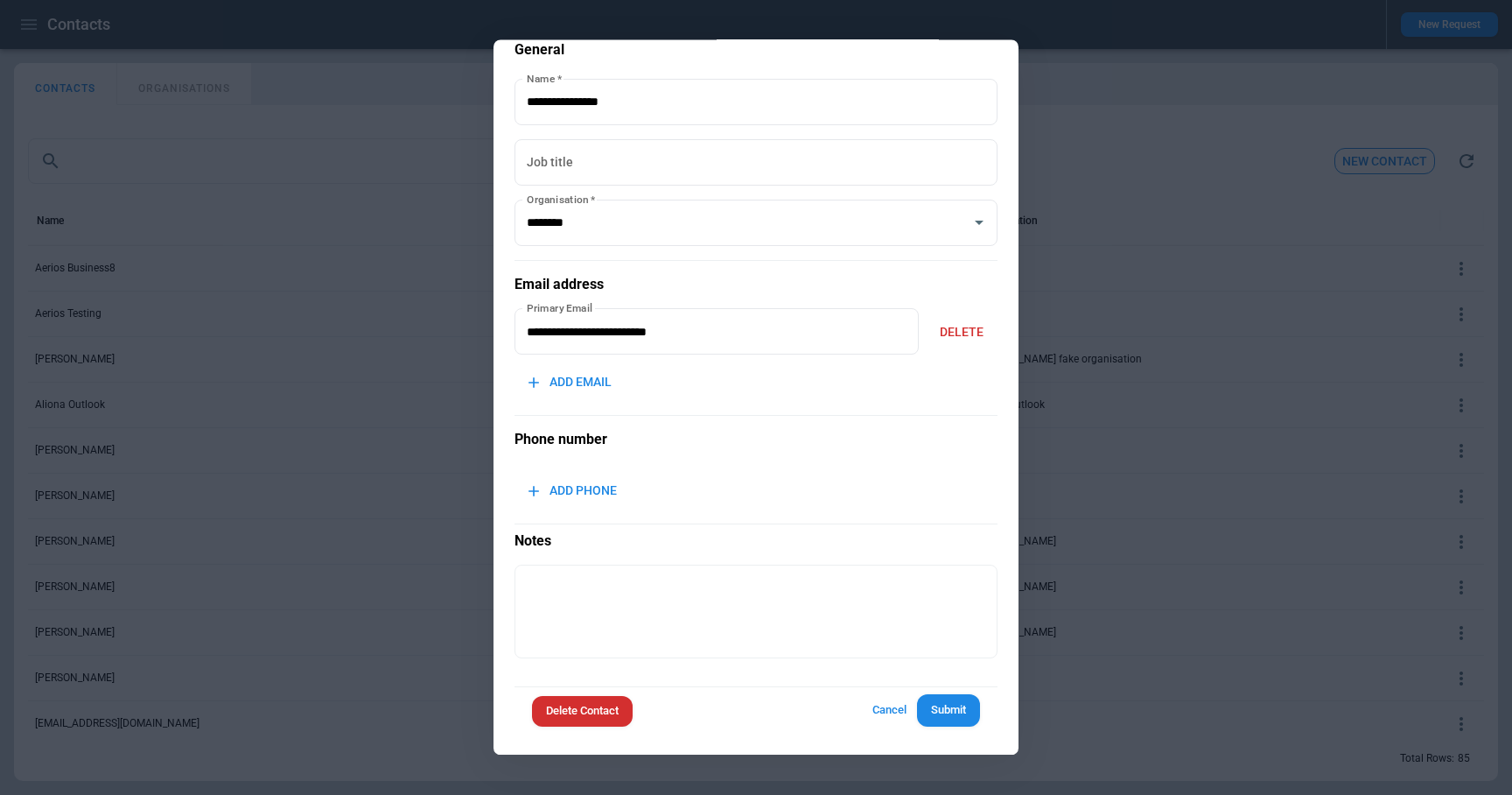
click at [890, 708] on button "Cancel" at bounding box center [888, 710] width 56 height 33
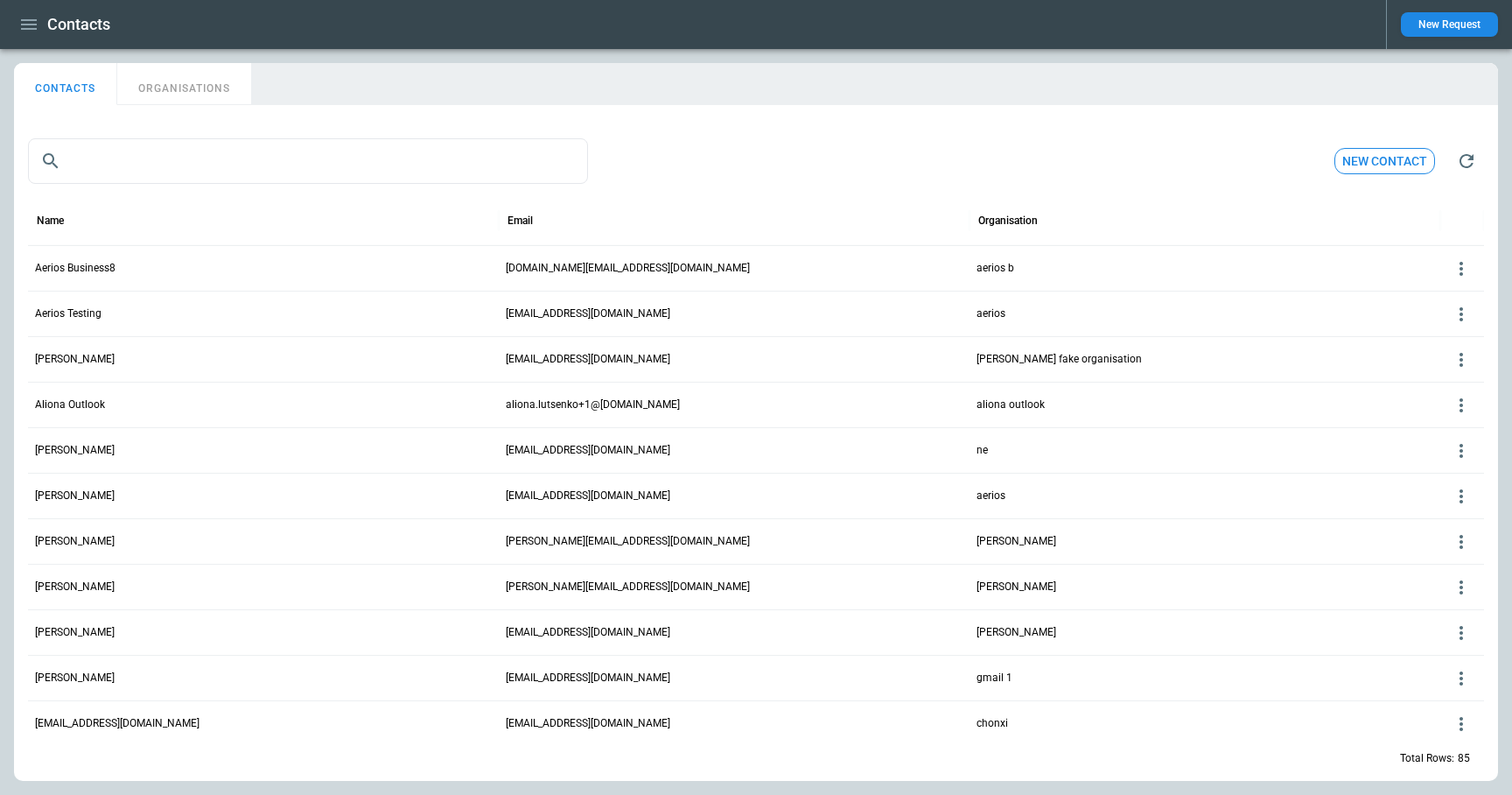
click at [75, 359] on p "[PERSON_NAME]" at bounding box center [75, 359] width 80 height 15
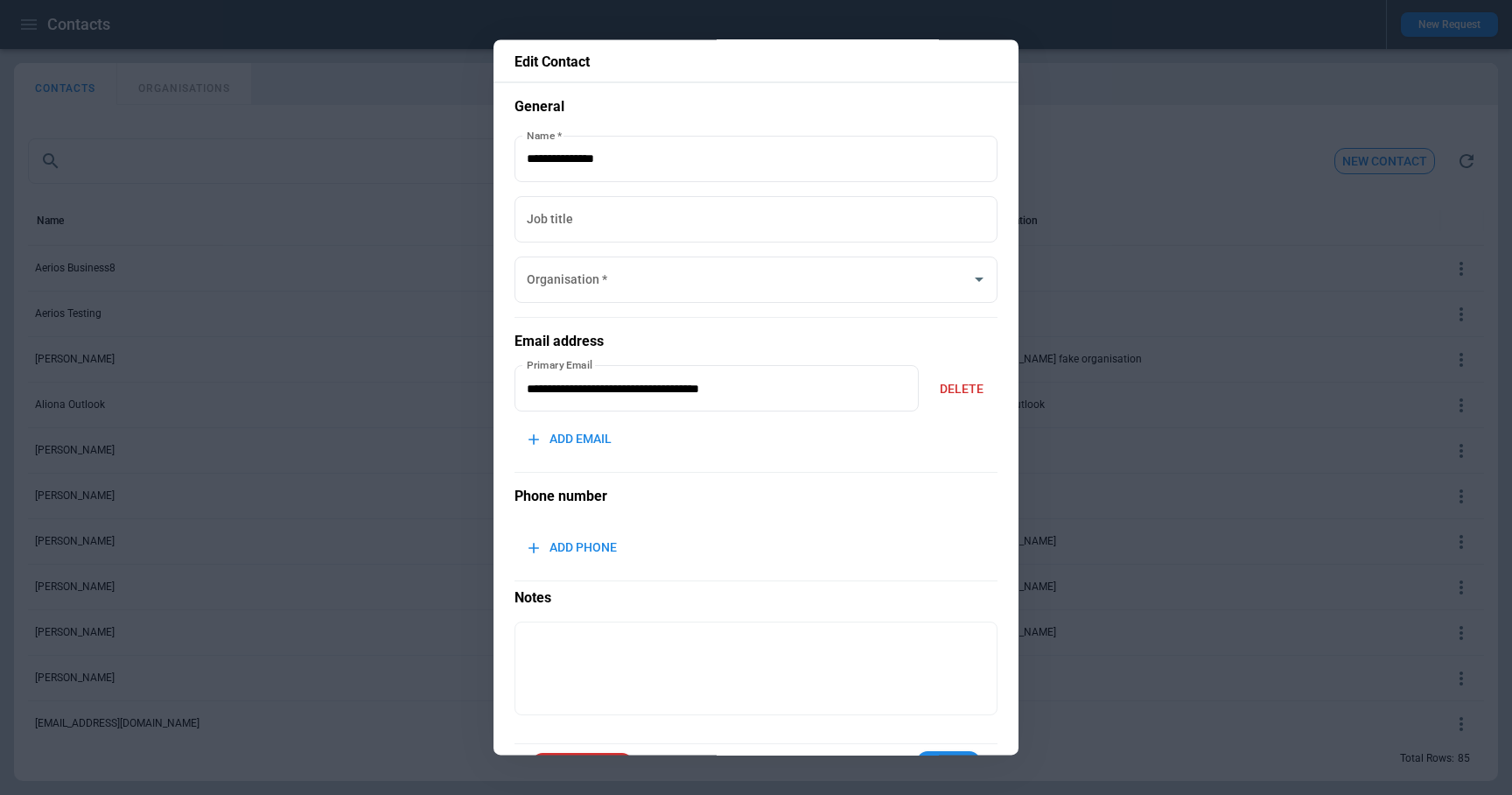
type input "**********"
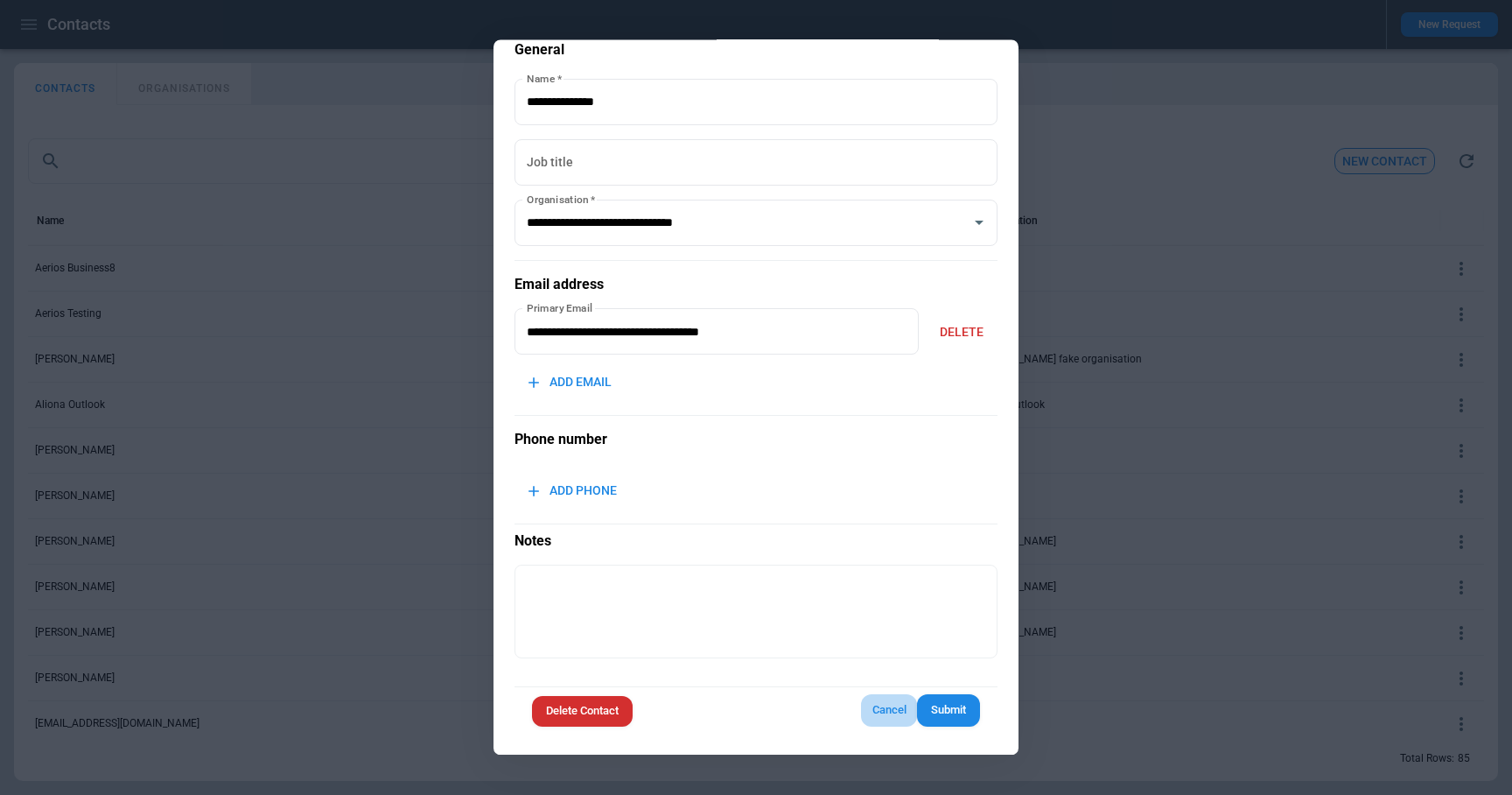
click at [897, 708] on button "Cancel" at bounding box center [888, 710] width 56 height 33
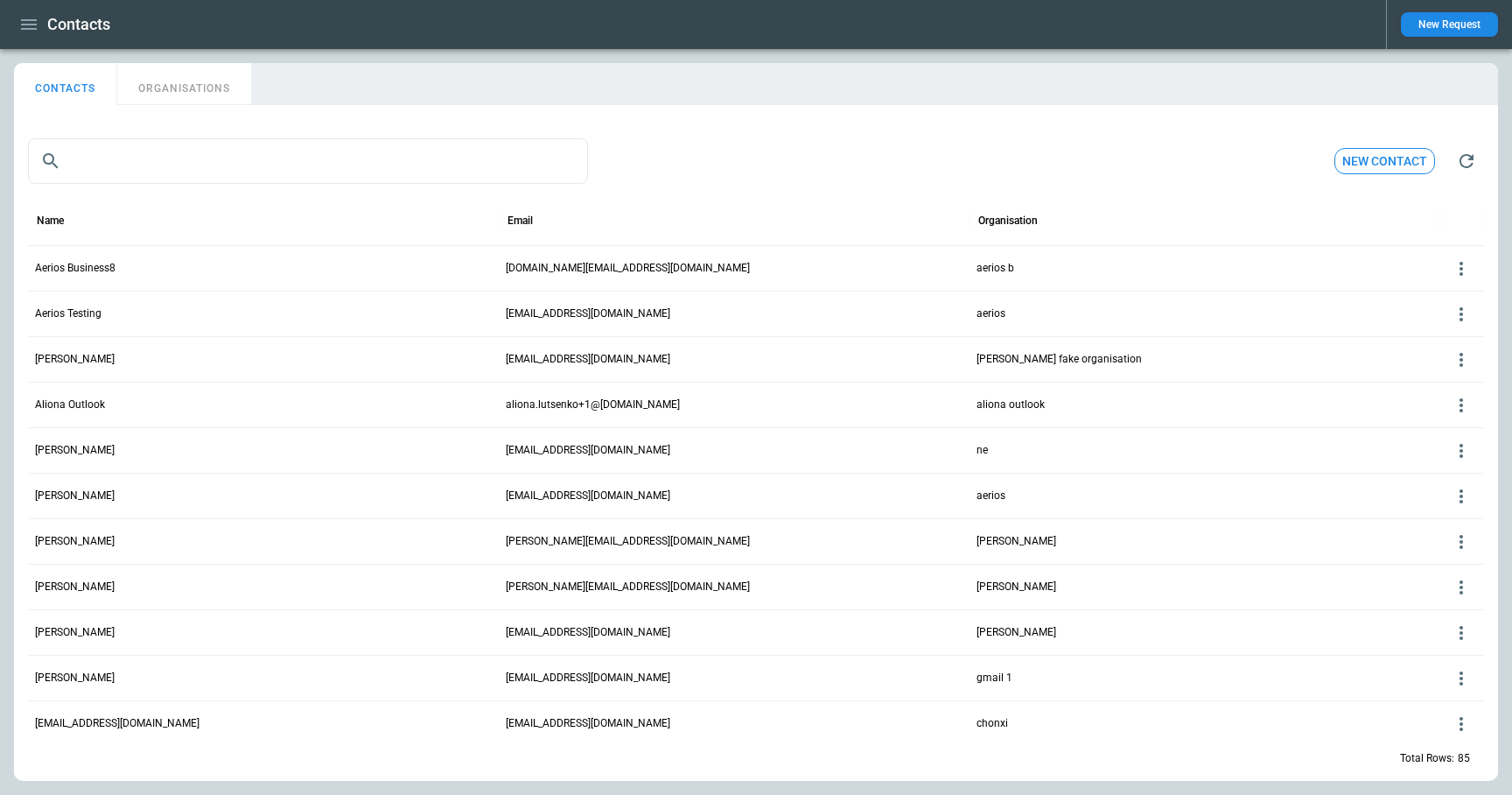
click at [22, 26] on icon "button" at bounding box center [28, 24] width 21 height 21
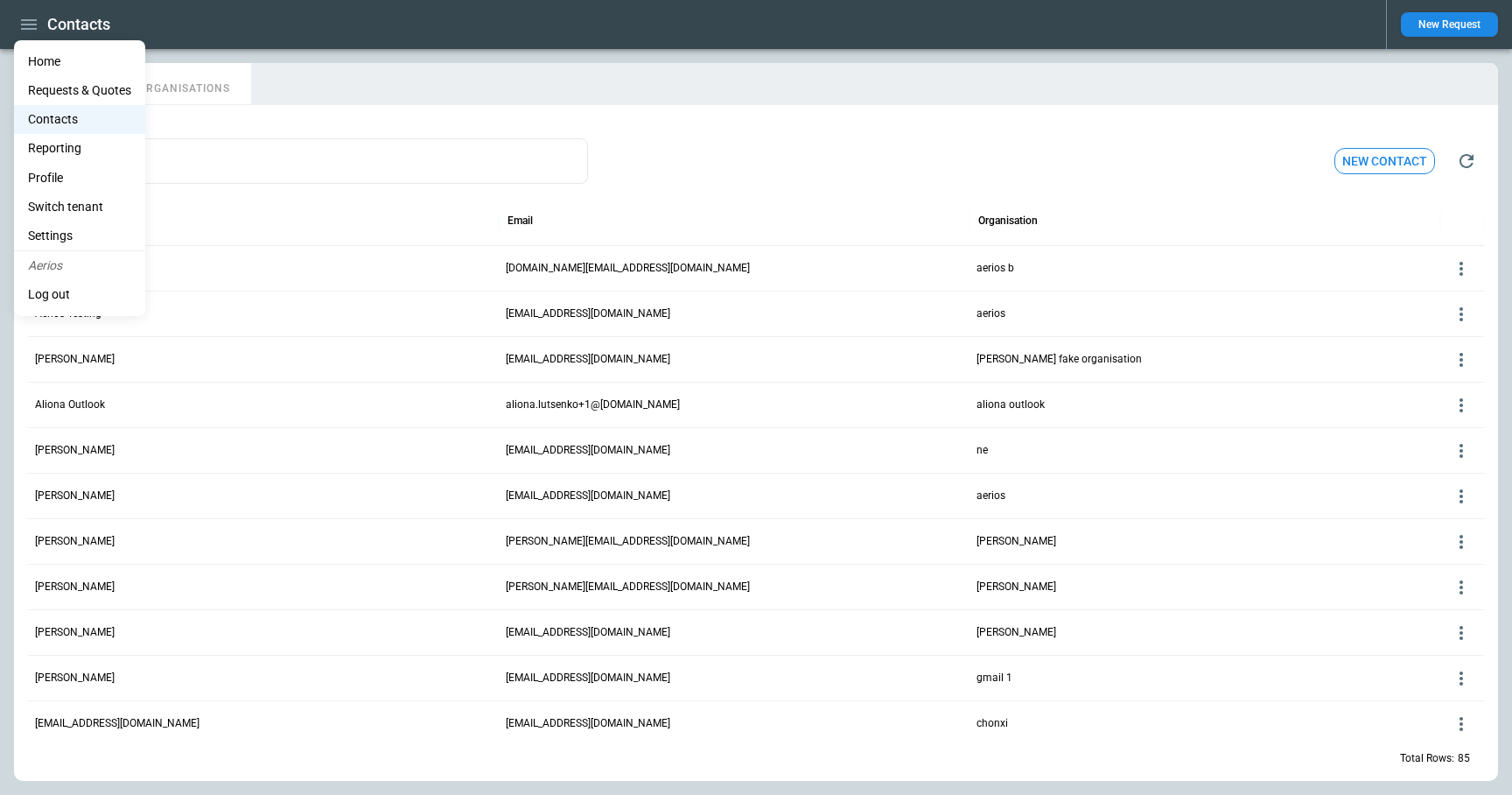
click at [55, 236] on li "Settings" at bounding box center [80, 236] width 131 height 29
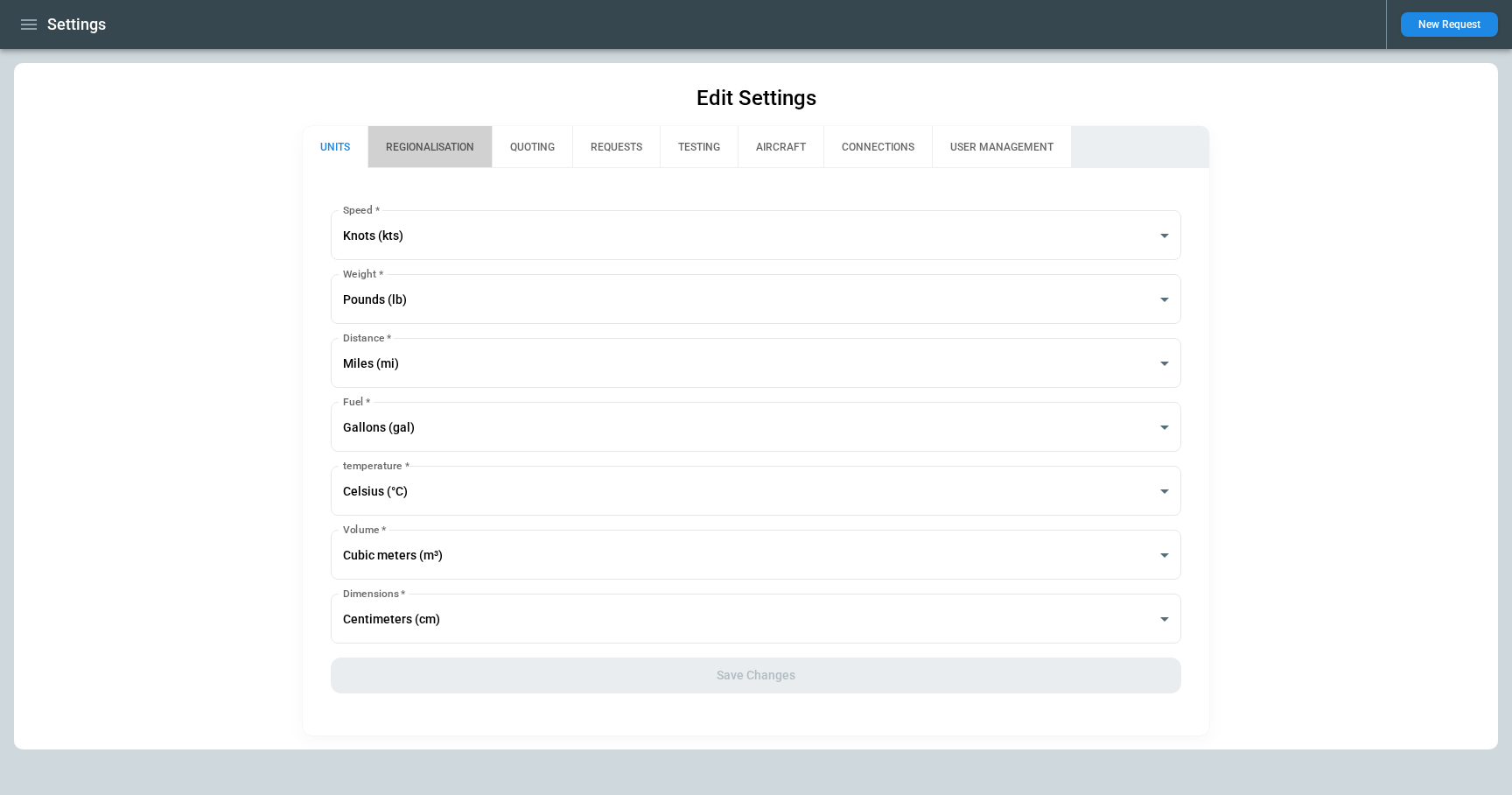
click at [425, 154] on button "REGIONALISATION" at bounding box center [429, 147] width 124 height 42
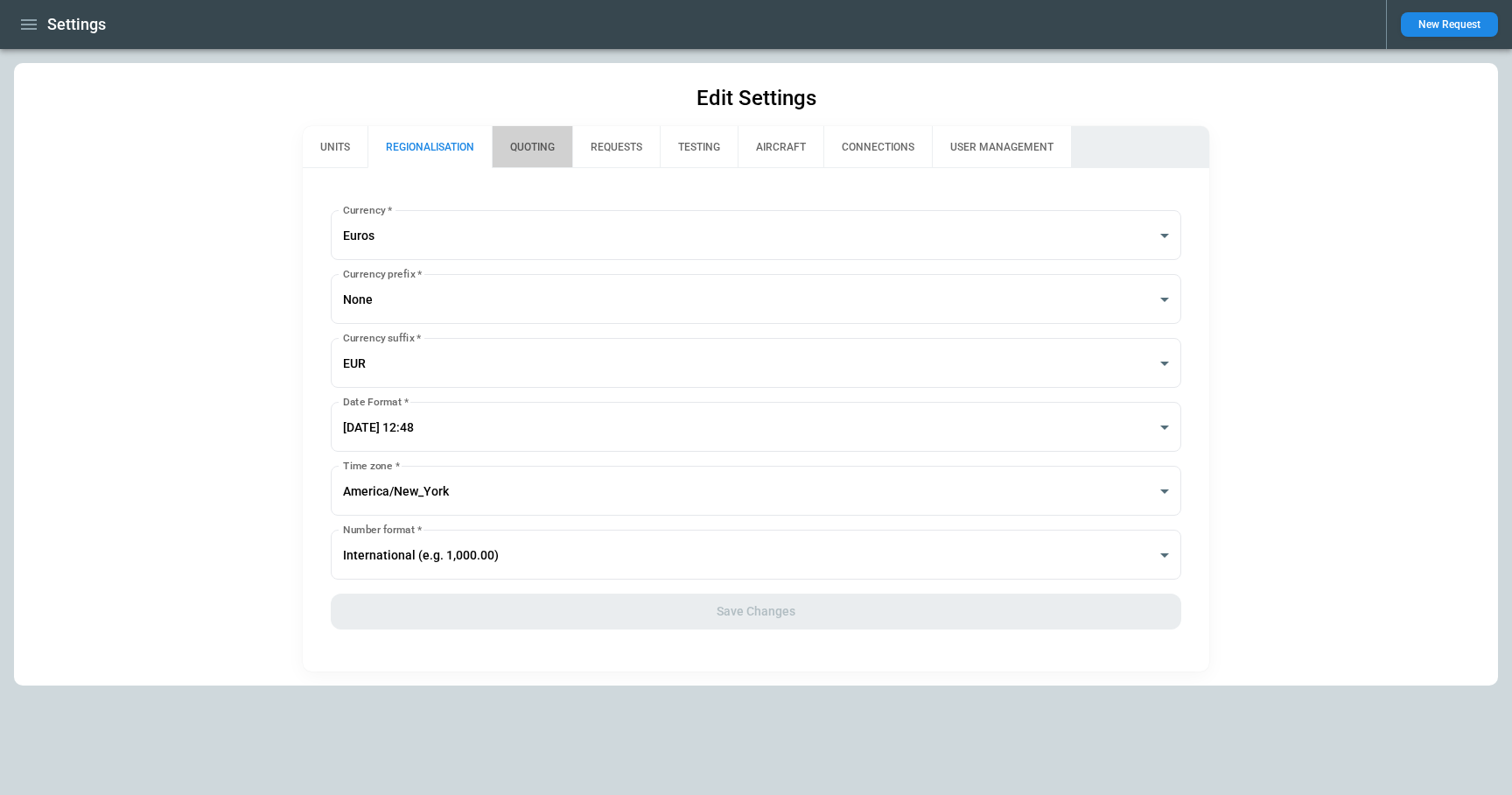
click at [551, 145] on button "QUOTING" at bounding box center [531, 147] width 81 height 42
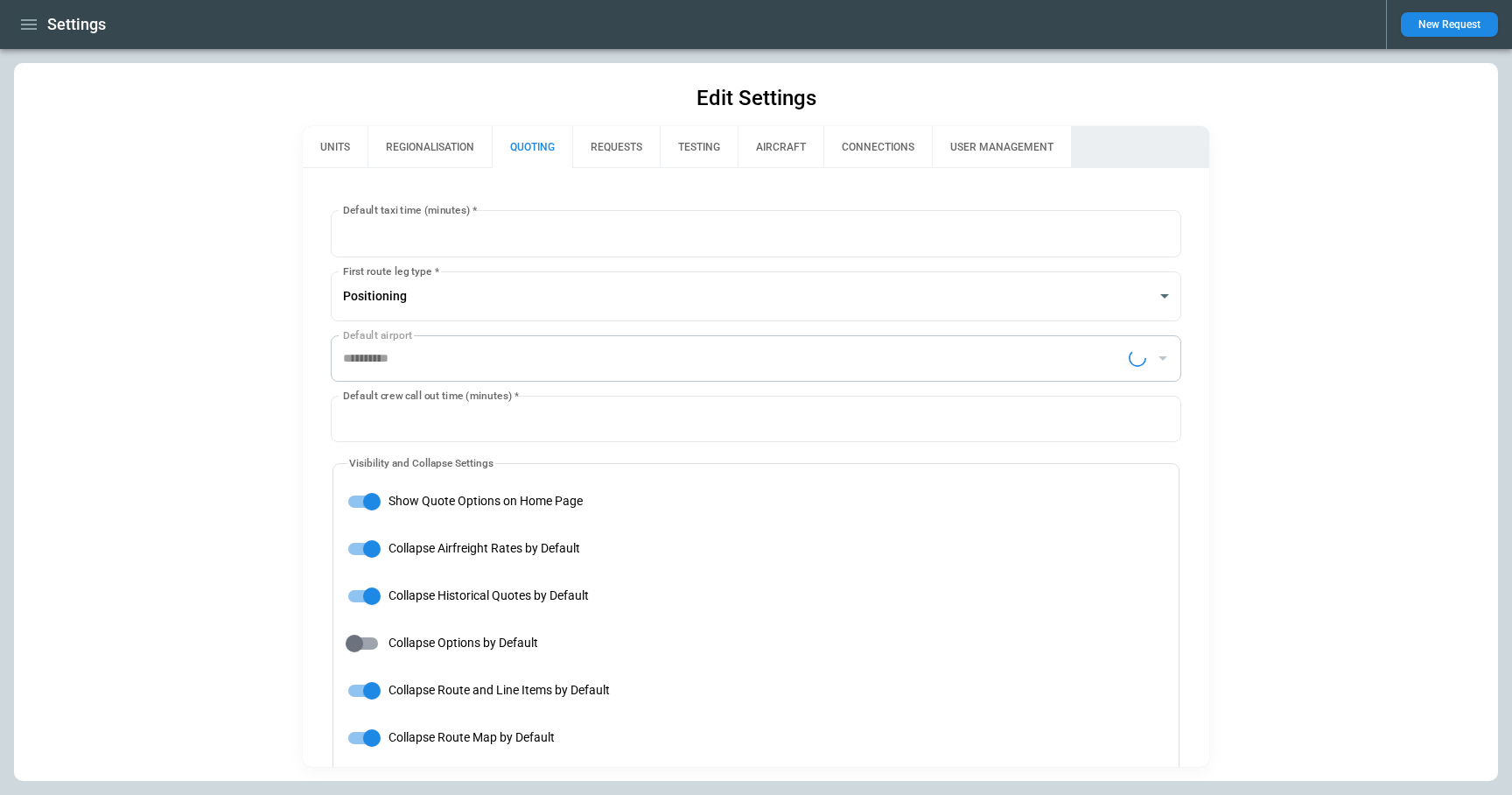
type input "**********"
click at [423, 134] on button "REGIONALISATION" at bounding box center [429, 147] width 124 height 42
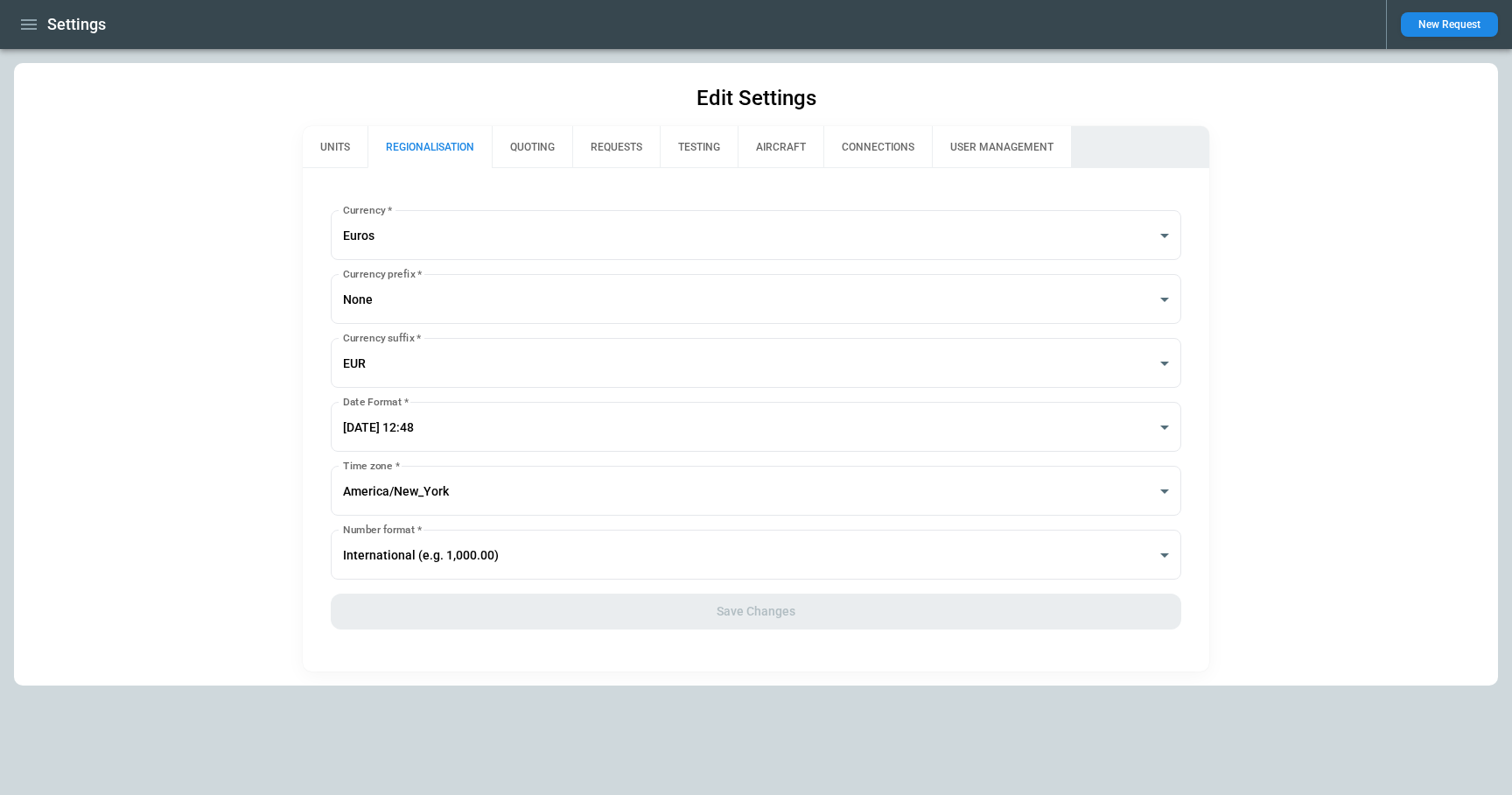
click at [548, 141] on button "QUOTING" at bounding box center [531, 147] width 81 height 42
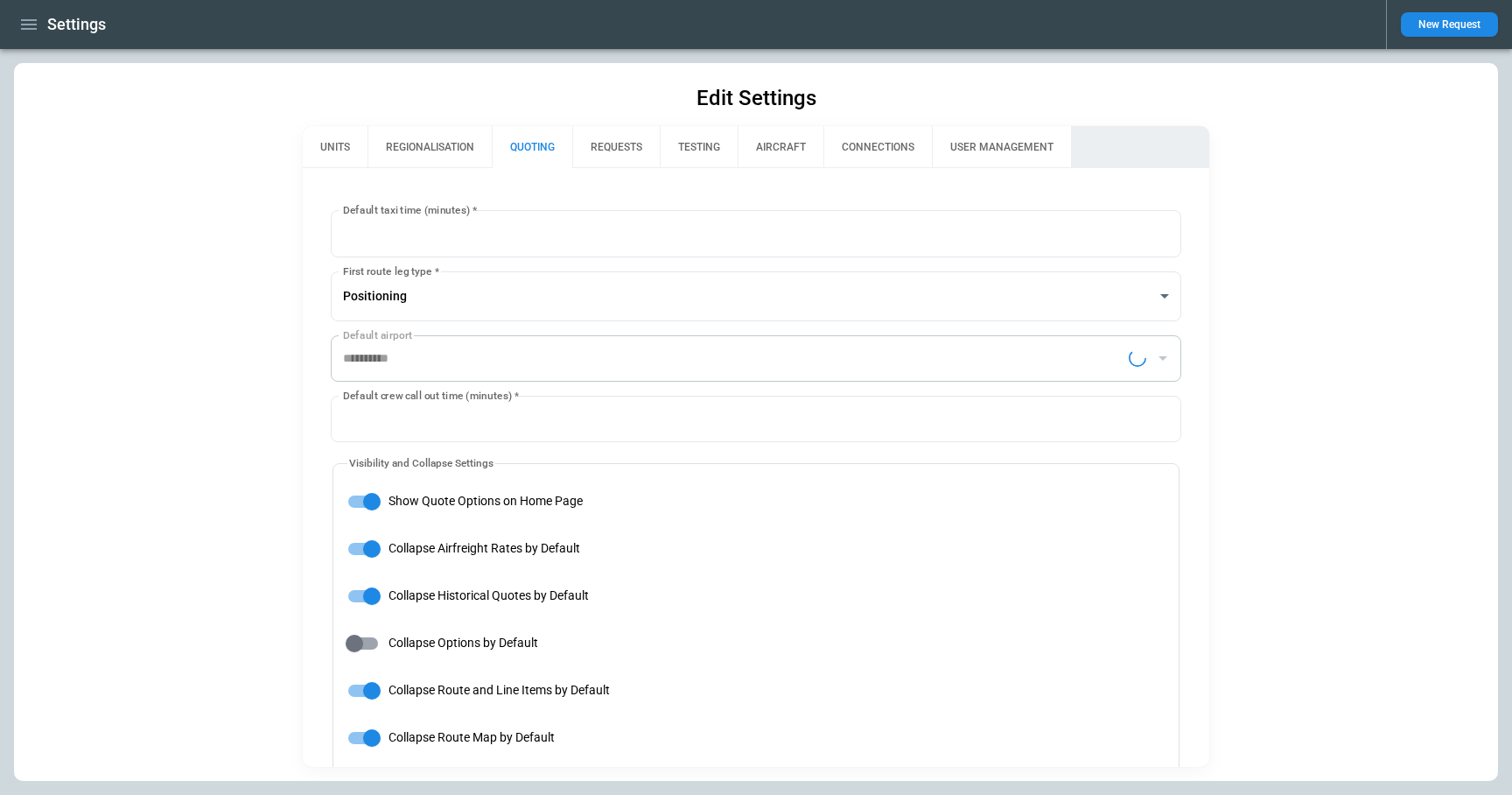
type input "**********"
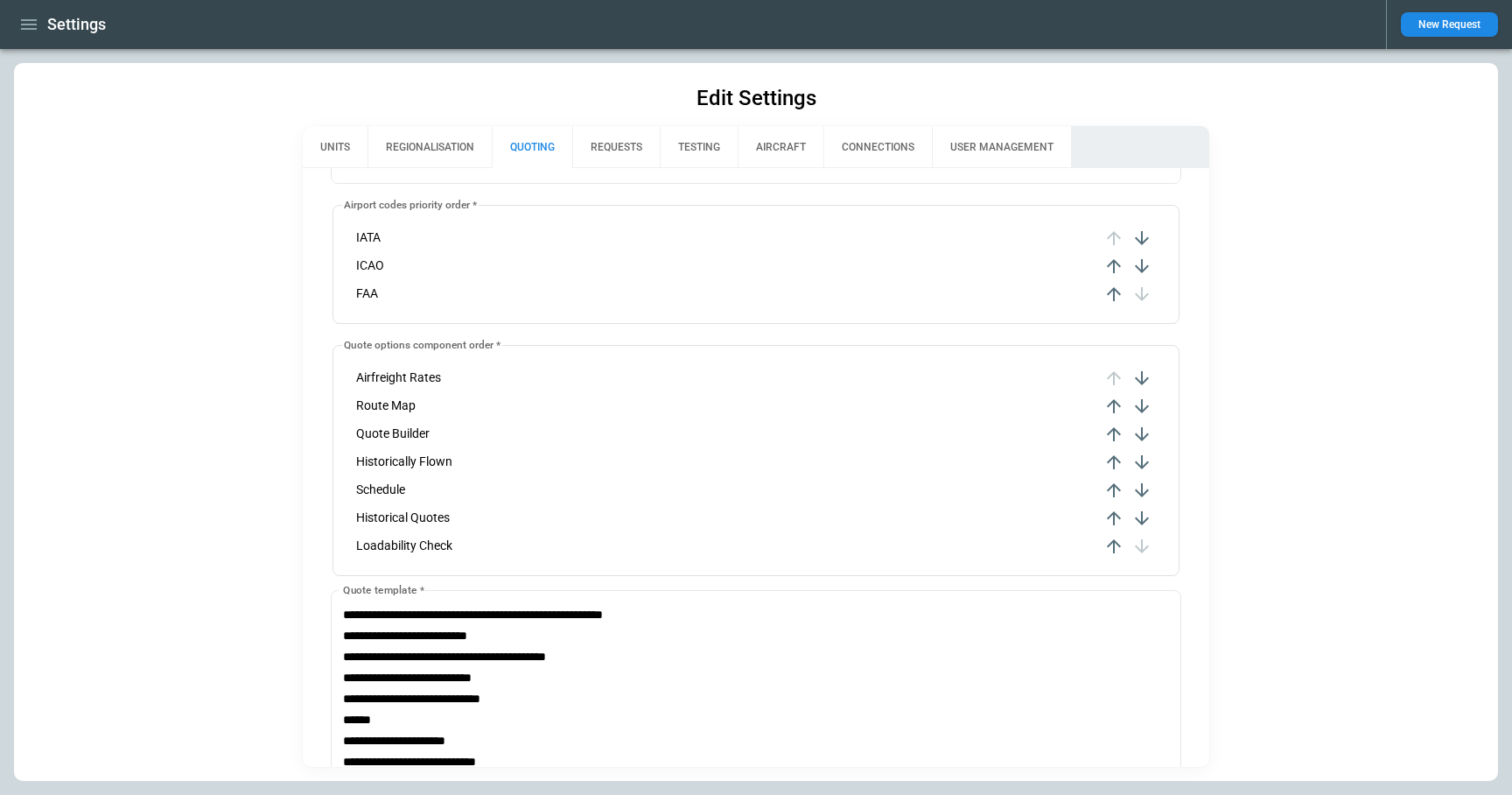
scroll to position [503, 0]
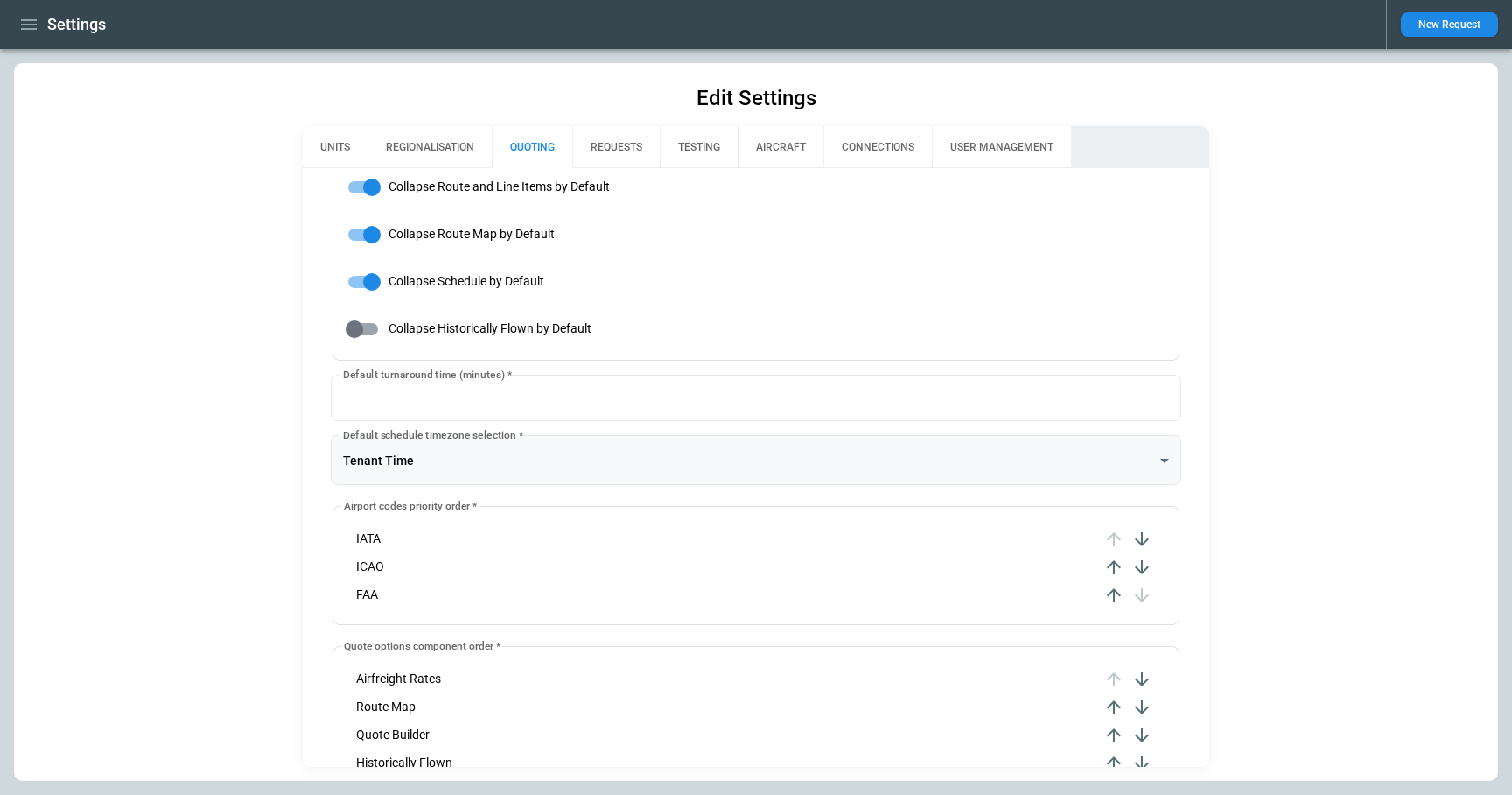
click at [448, 455] on body "**********" at bounding box center [756, 397] width 1512 height 795
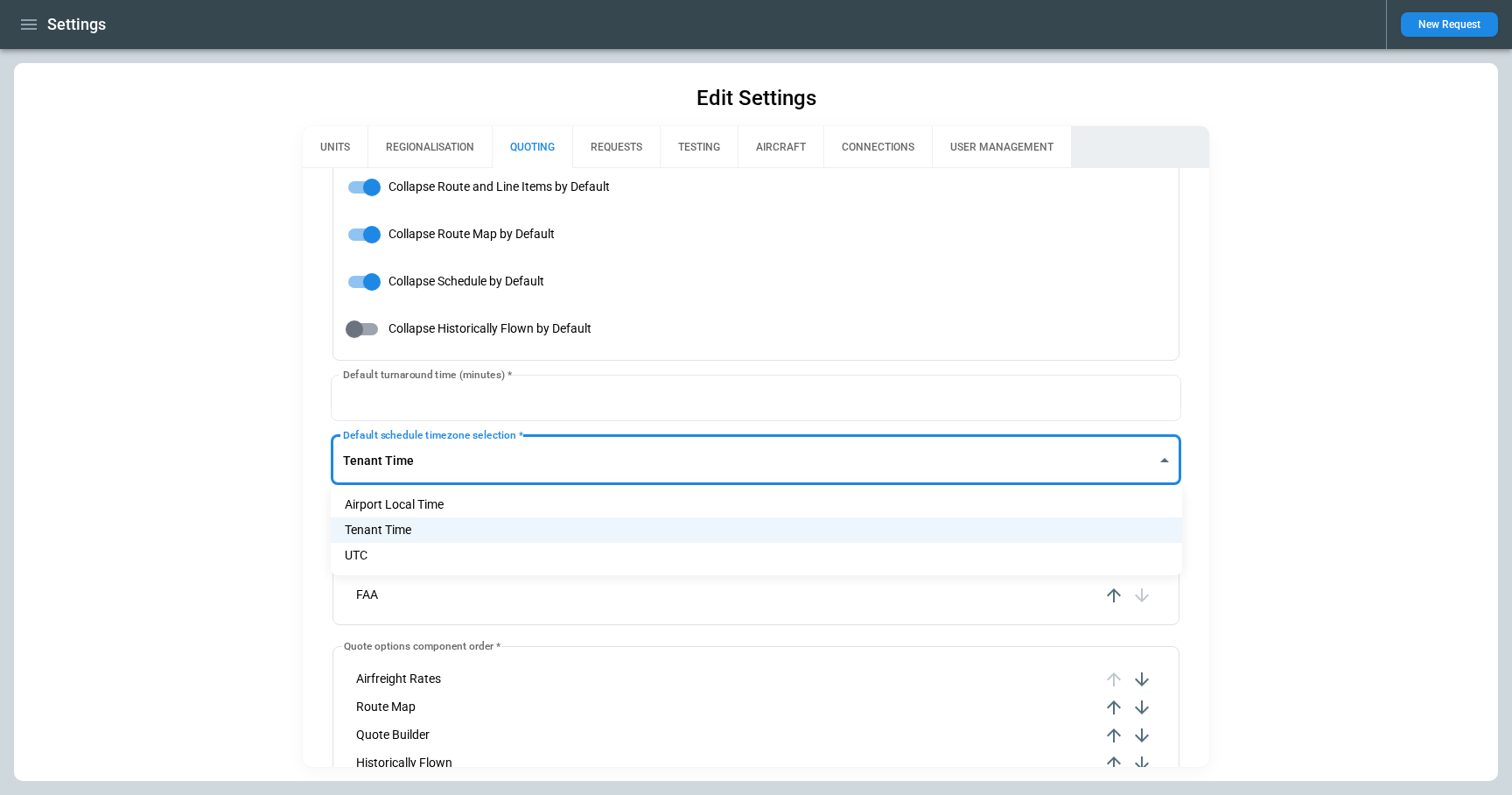
click at [432, 523] on li "Tenant Time" at bounding box center [756, 530] width 851 height 26
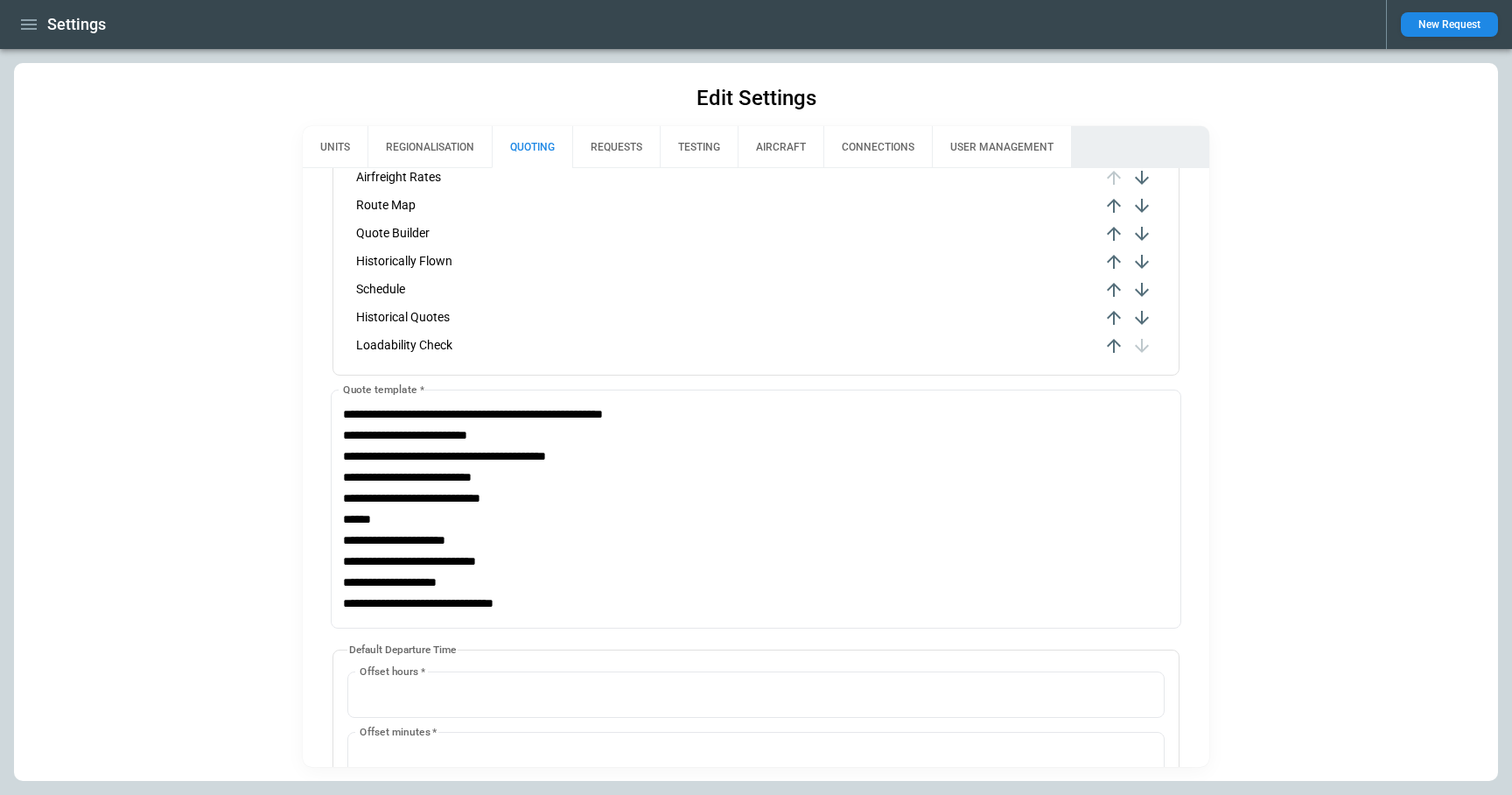
scroll to position [1236, 0]
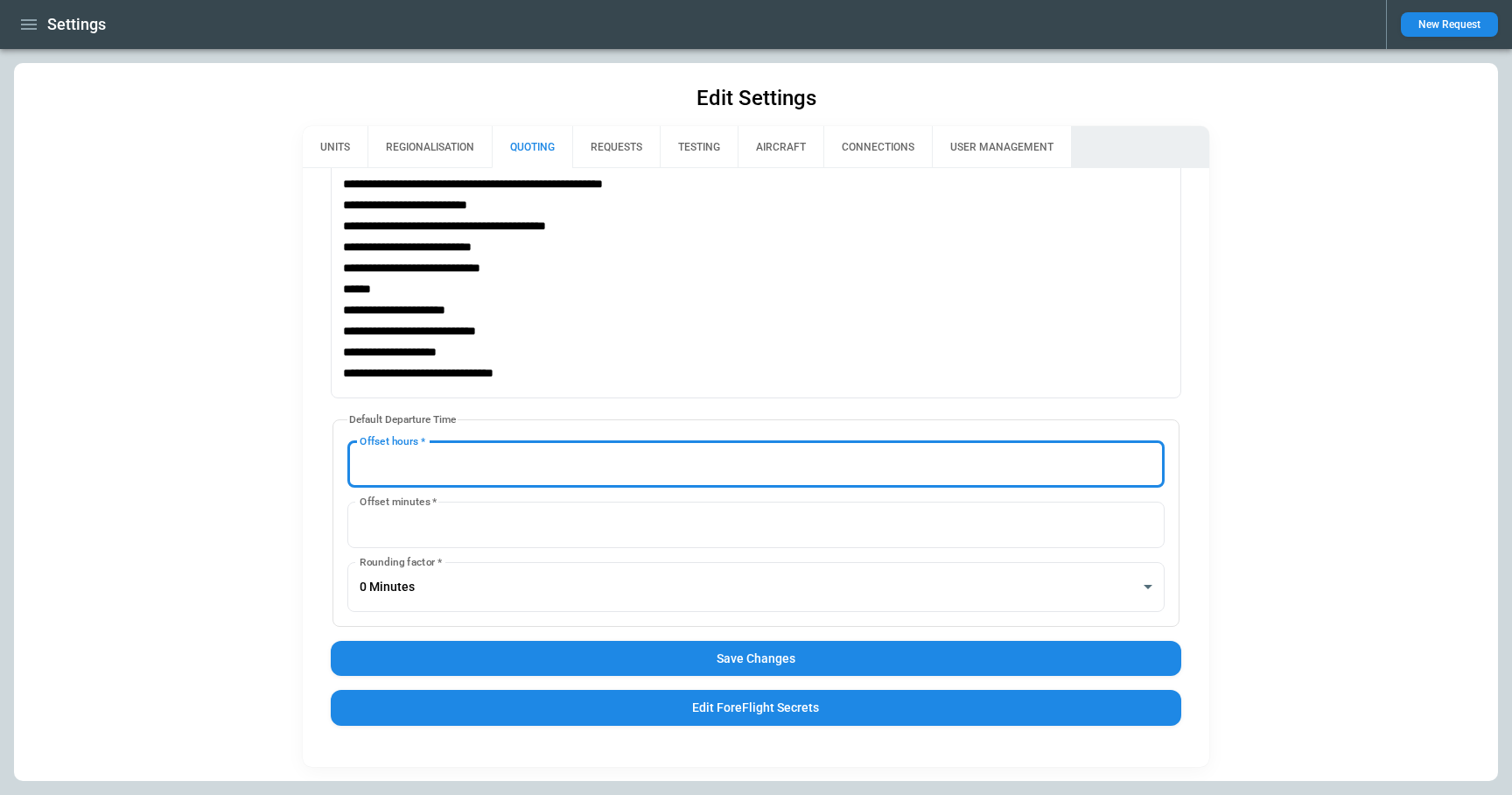
type input "*"
click at [1147, 459] on input "*" at bounding box center [756, 464] width 818 height 47
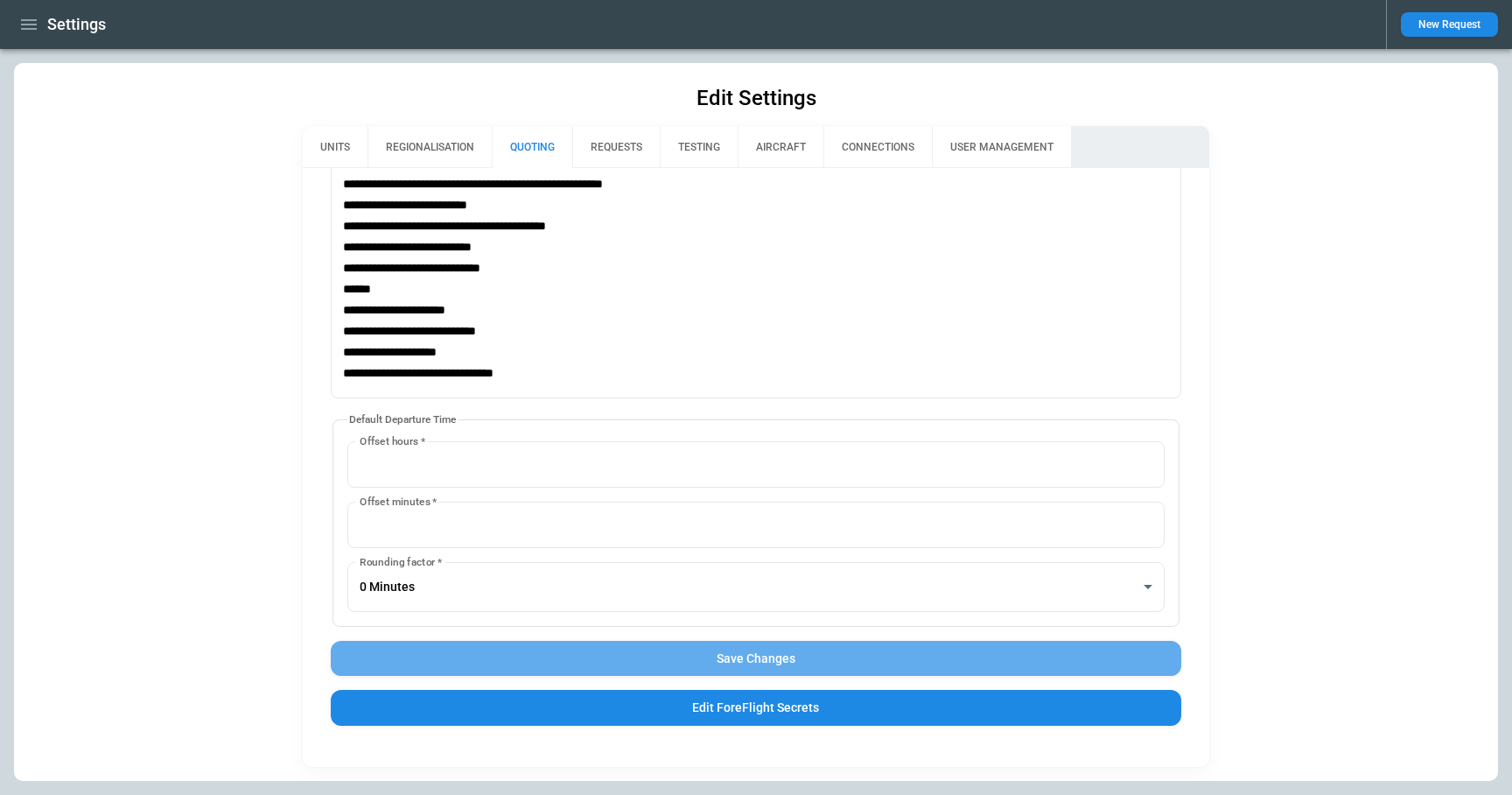
click at [758, 658] on button "Save Changes" at bounding box center [756, 659] width 851 height 36
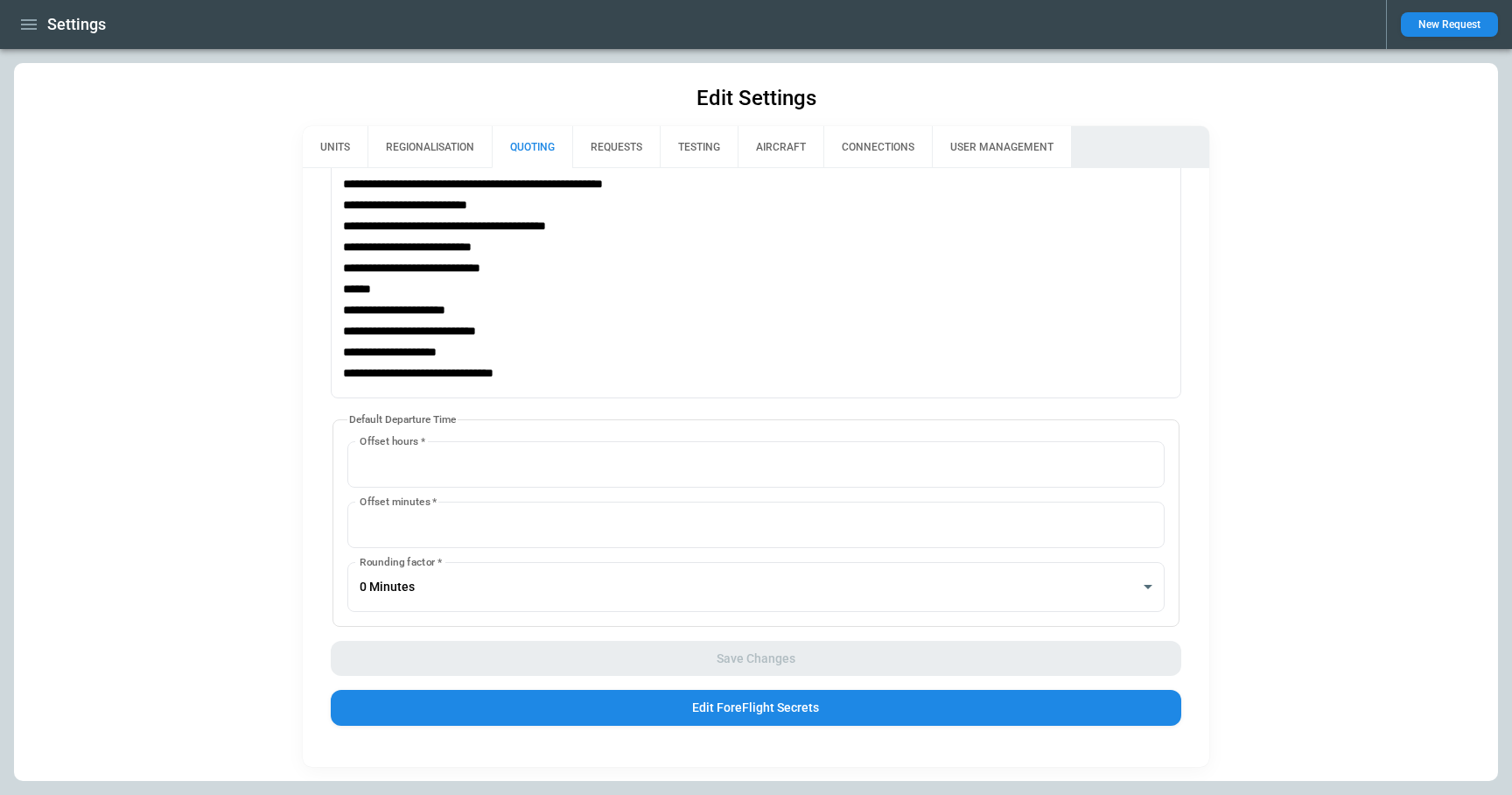
click at [41, 28] on button "button" at bounding box center [29, 25] width 30 height 31
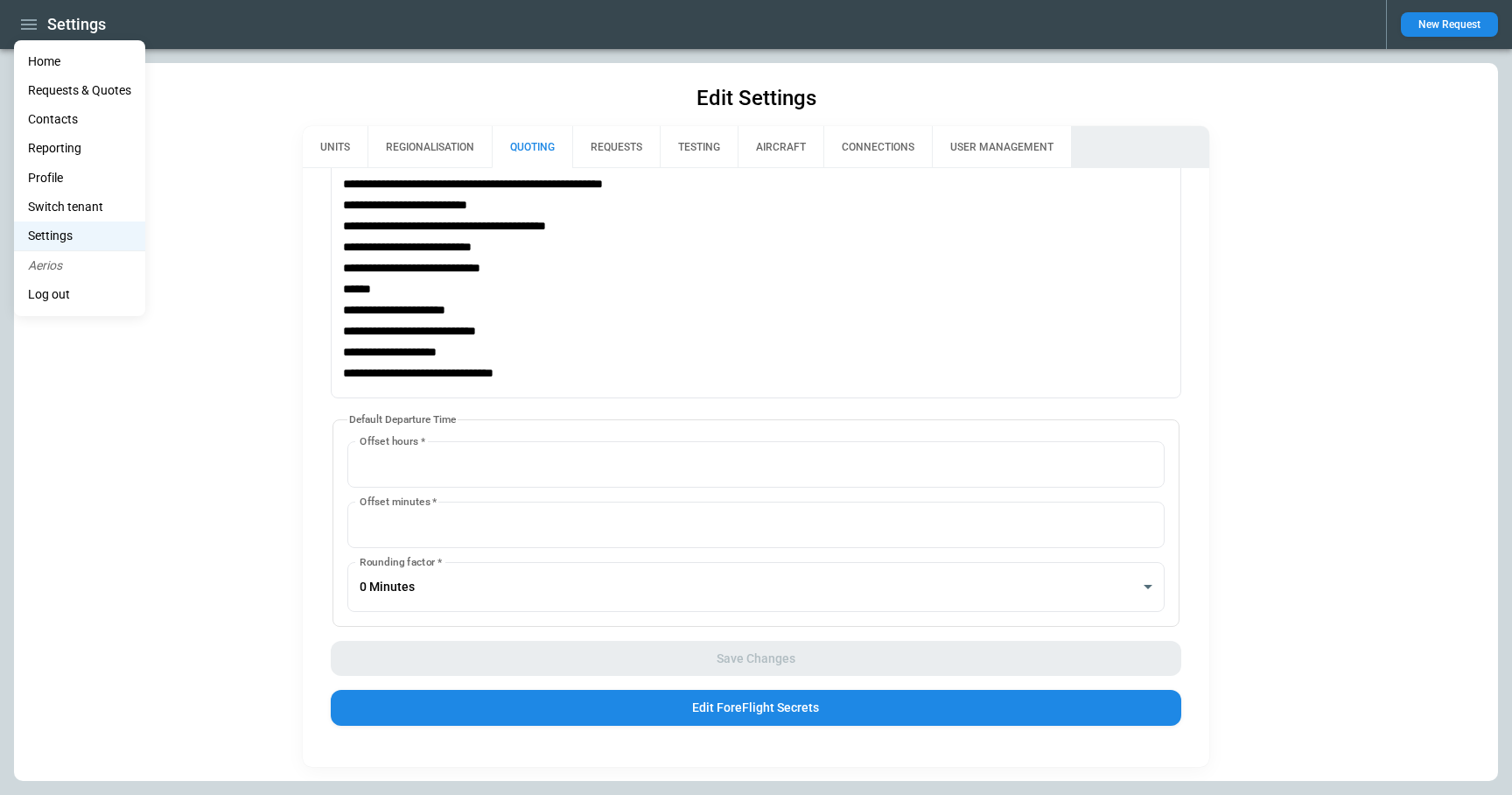
click at [39, 60] on li "Home" at bounding box center [80, 61] width 131 height 29
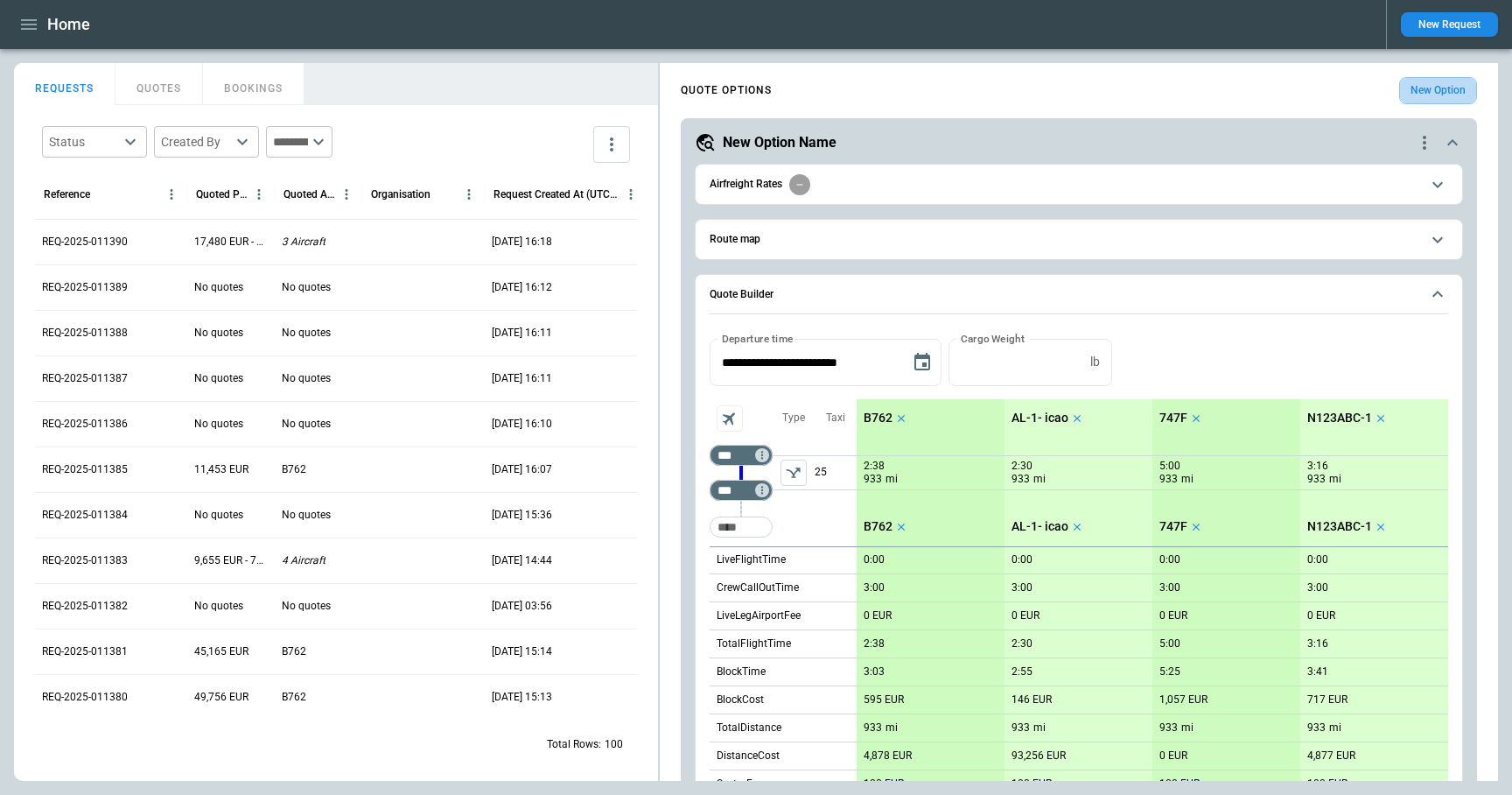
click at [1427, 96] on button "New Option" at bounding box center [1437, 90] width 78 height 27
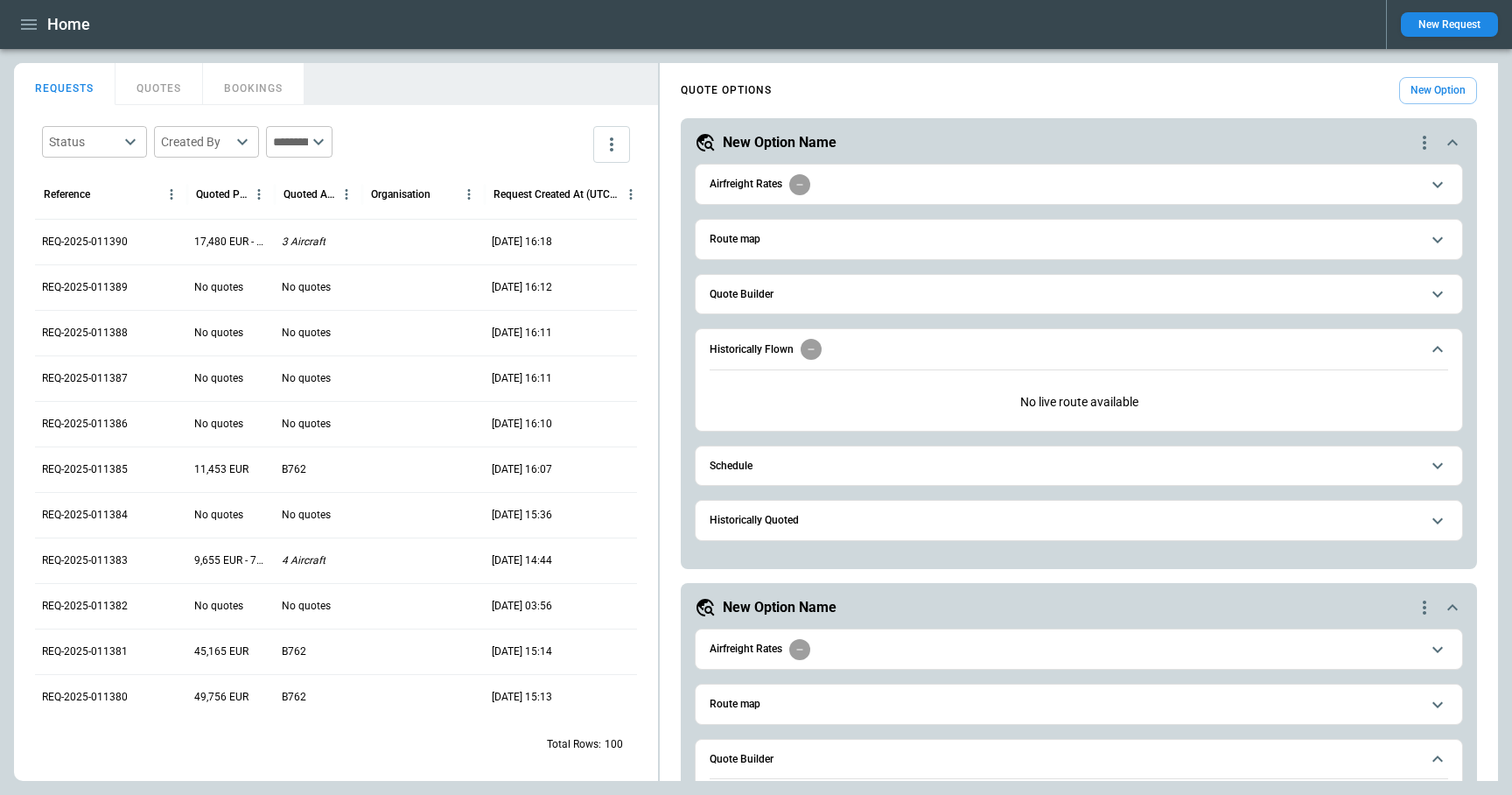
click at [806, 294] on span "Quote Builder" at bounding box center [1064, 294] width 710 height 11
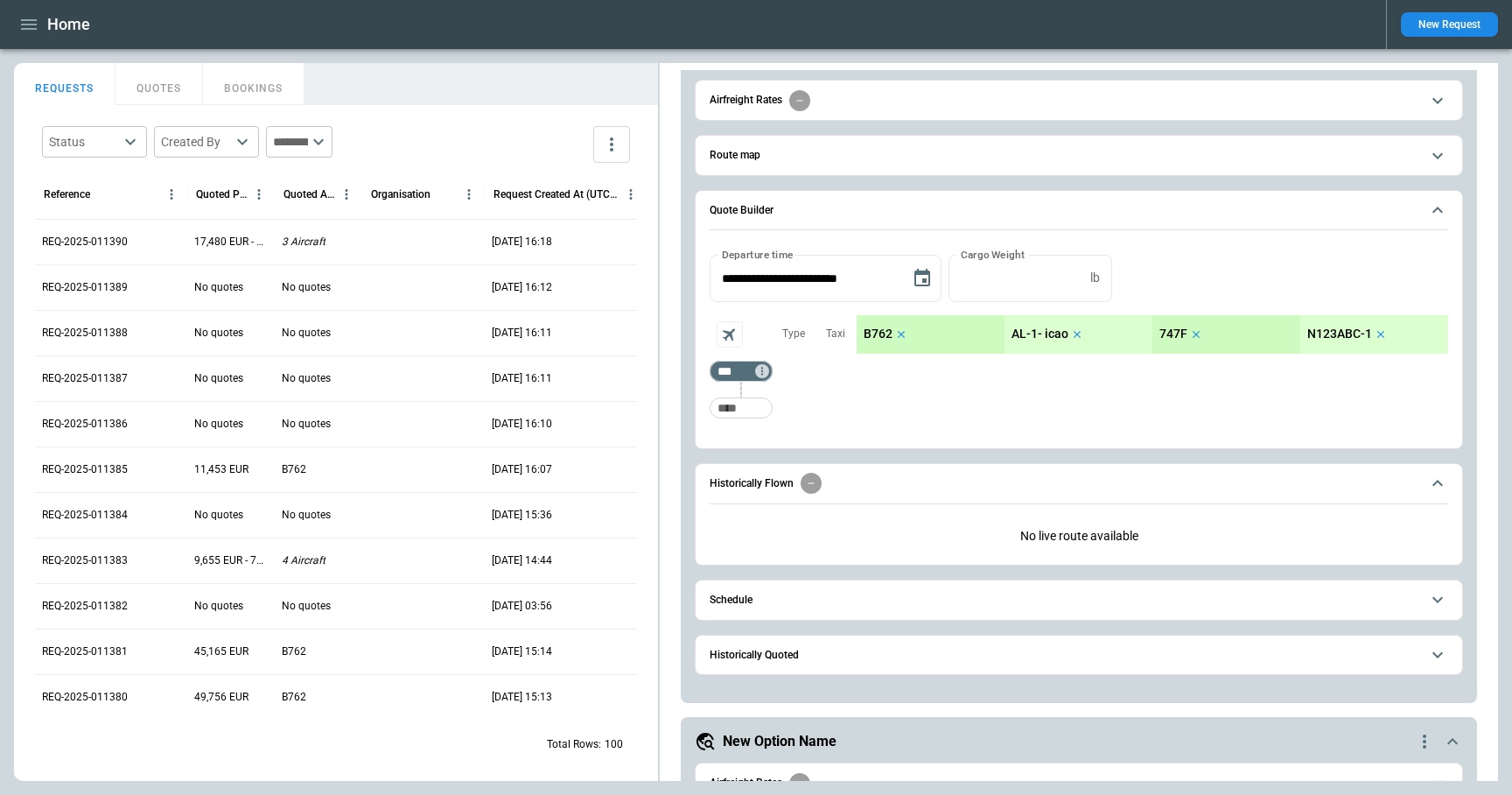
scroll to position [131, 0]
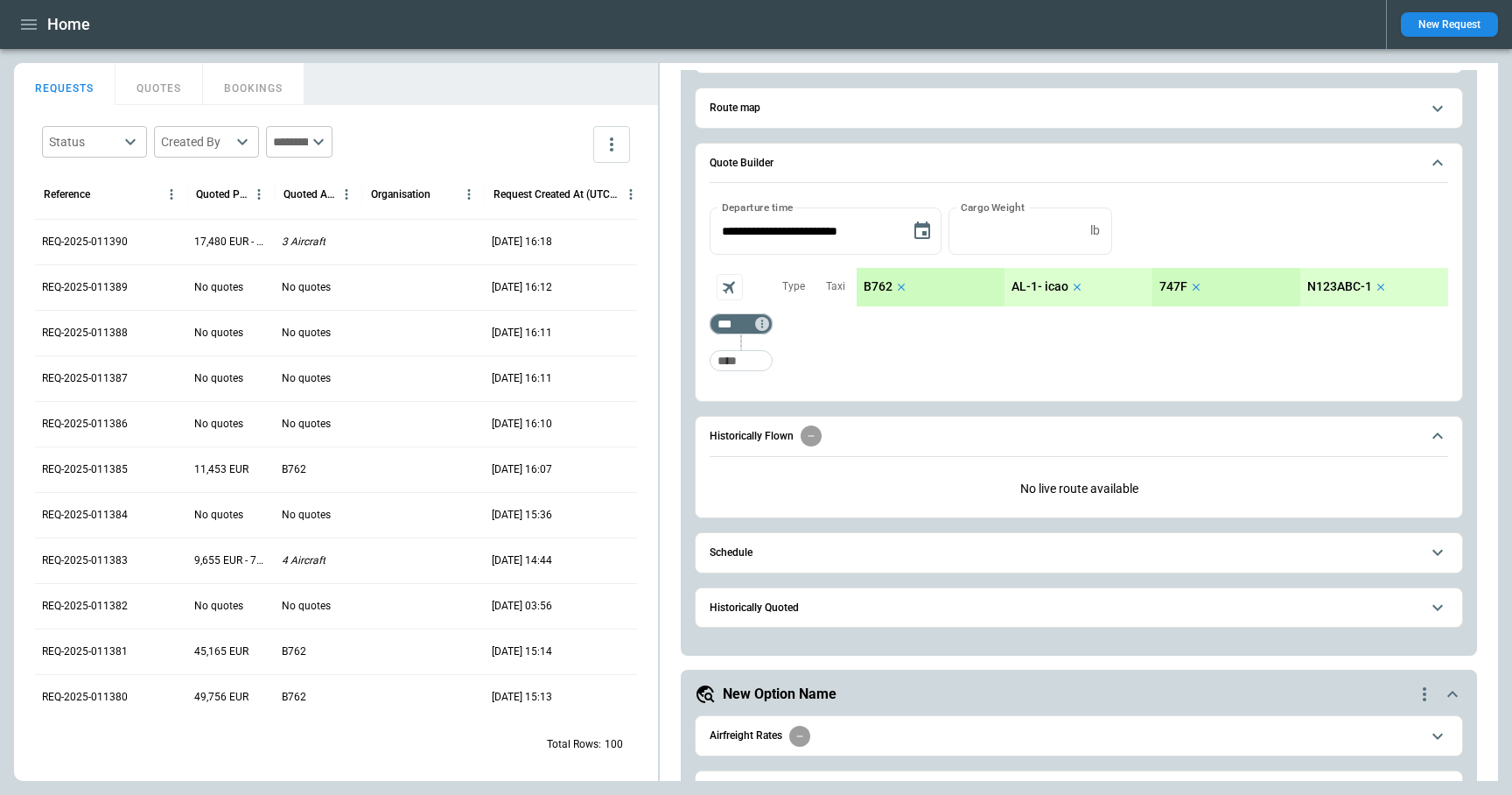
click at [817, 543] on button "Schedule" at bounding box center [1078, 553] width 738 height 40
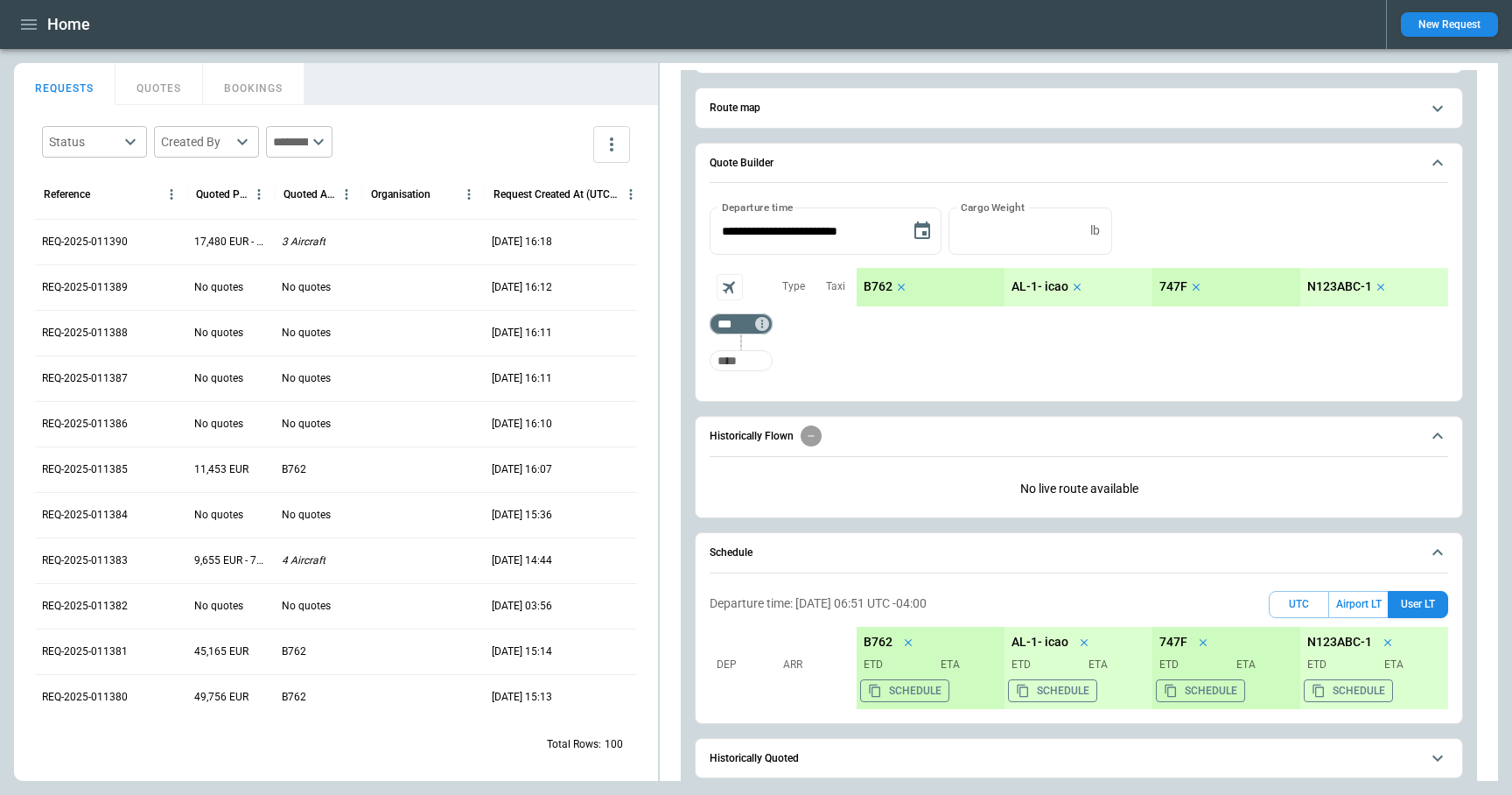
click at [739, 364] on input "Too short" at bounding box center [741, 361] width 56 height 32
type input "***"
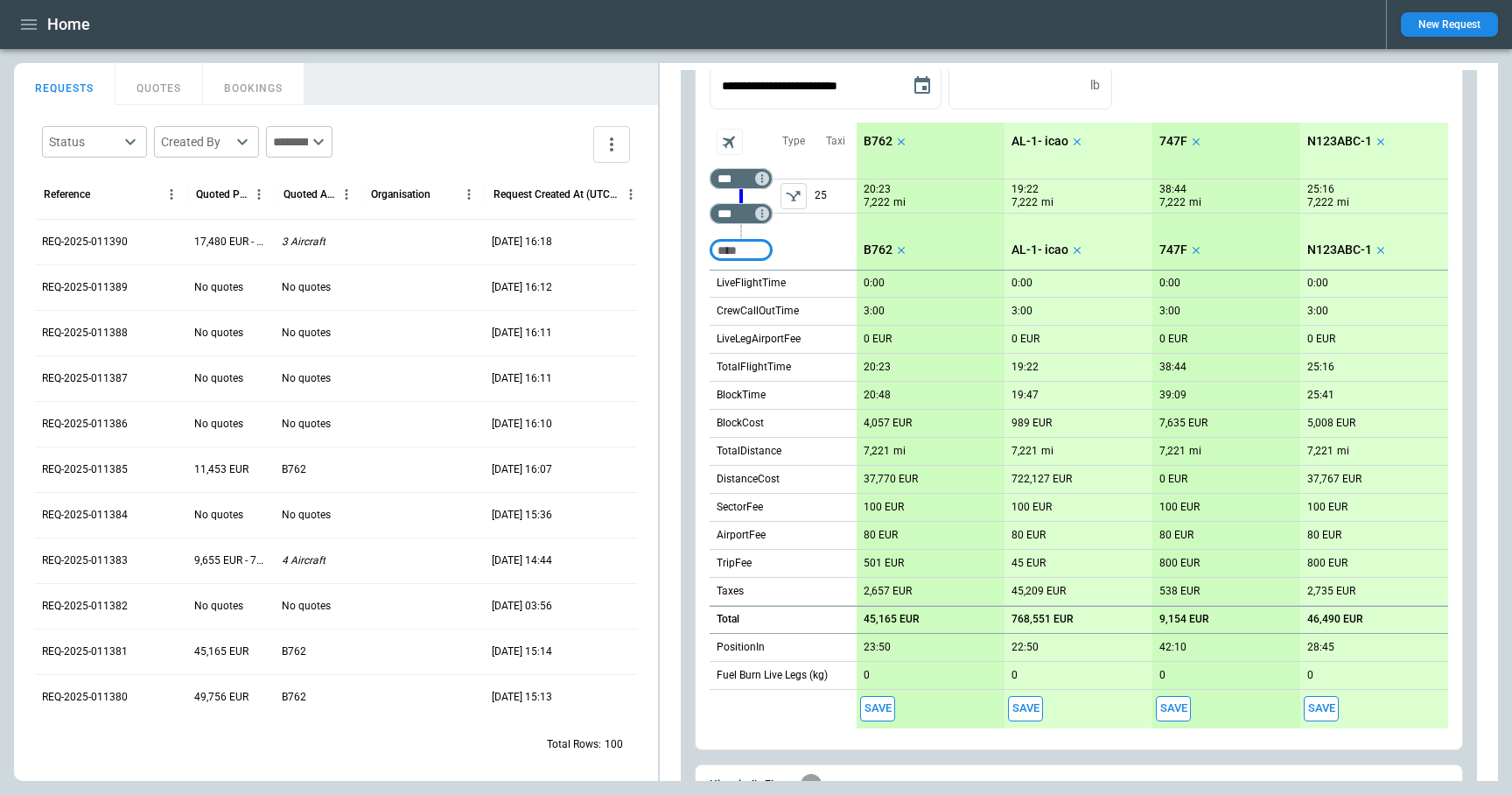
scroll to position [0, 0]
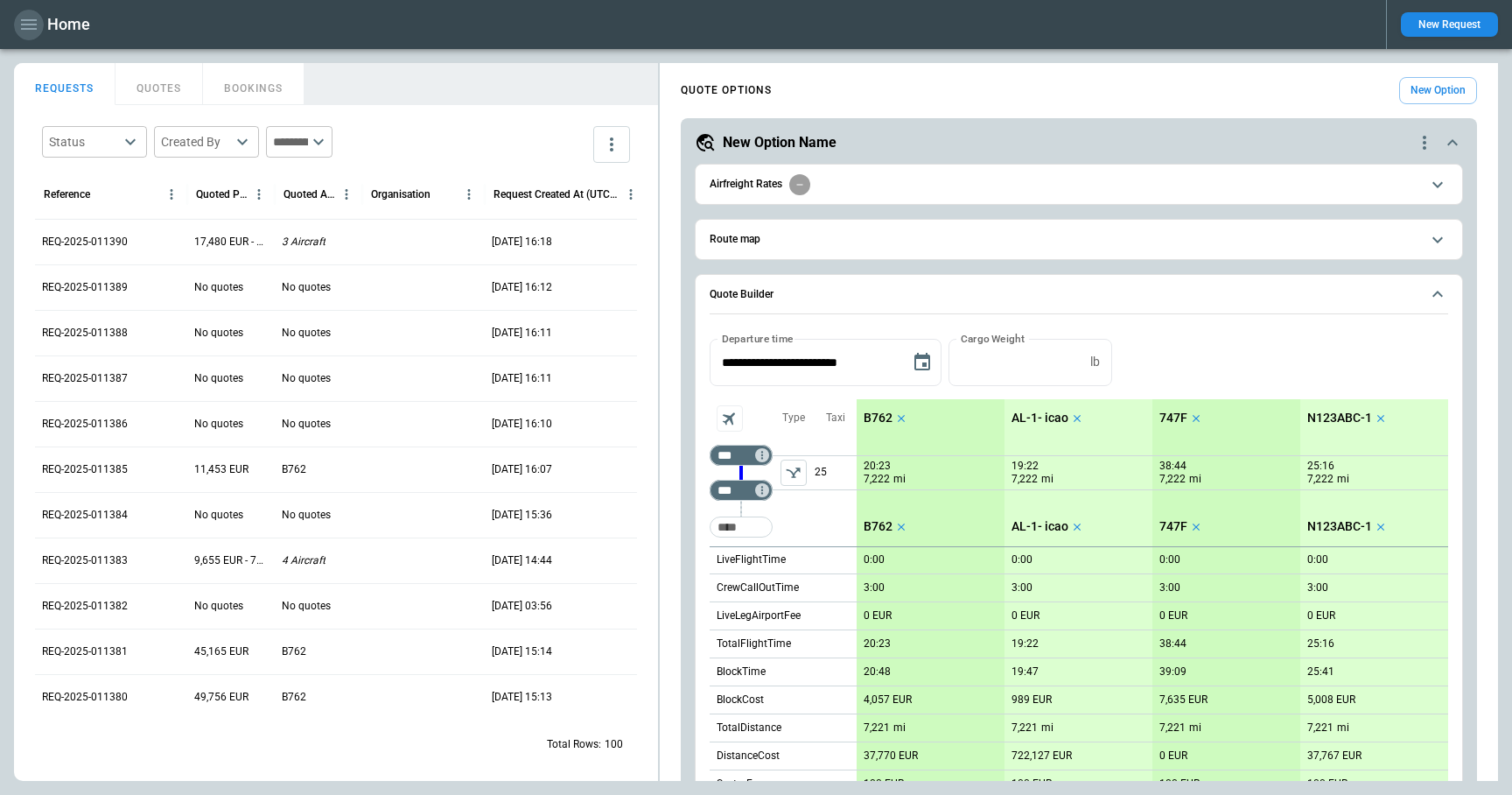
click at [32, 21] on icon "button" at bounding box center [28, 24] width 21 height 21
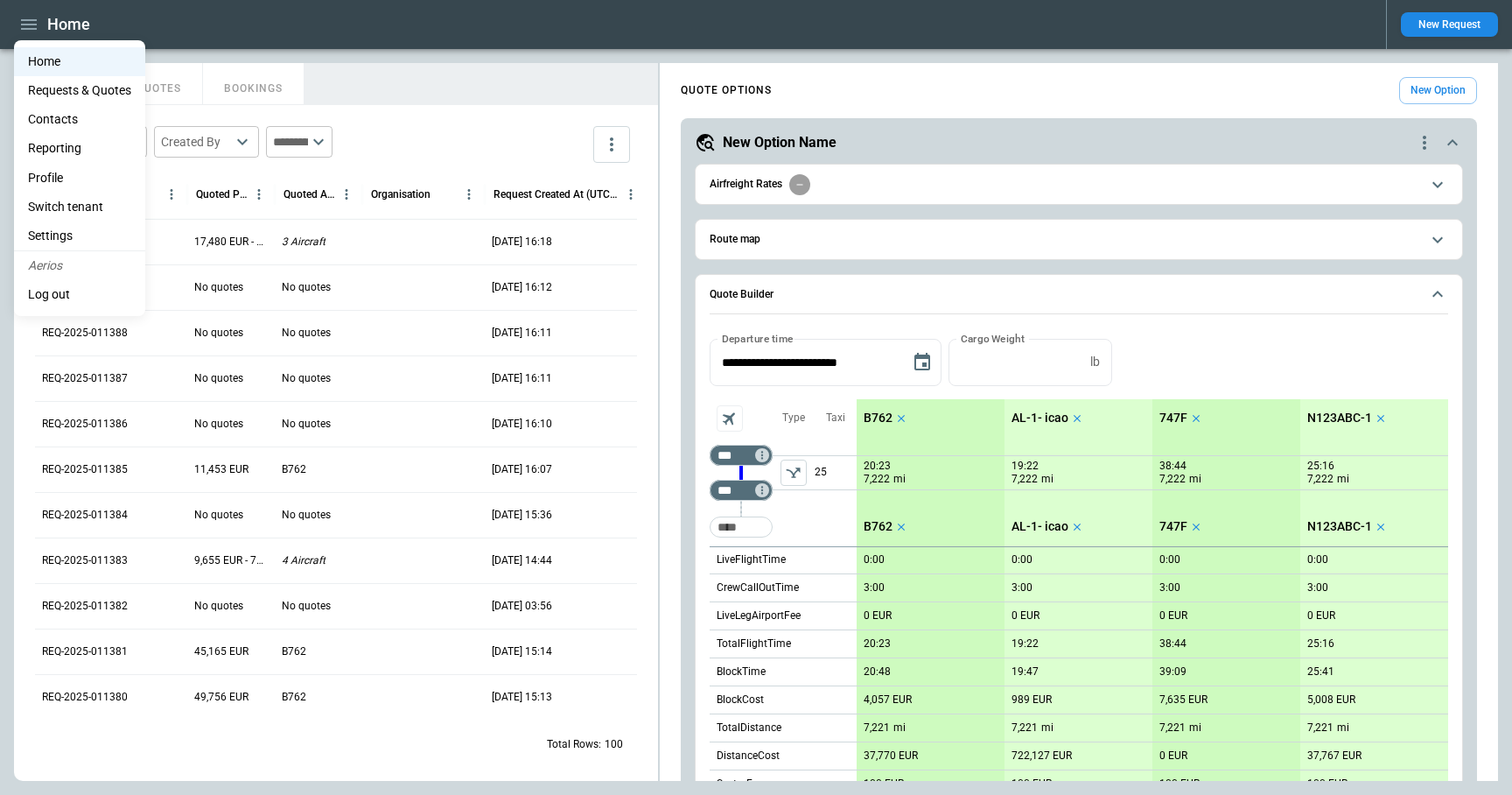
click at [88, 227] on li "Settings" at bounding box center [80, 236] width 131 height 29
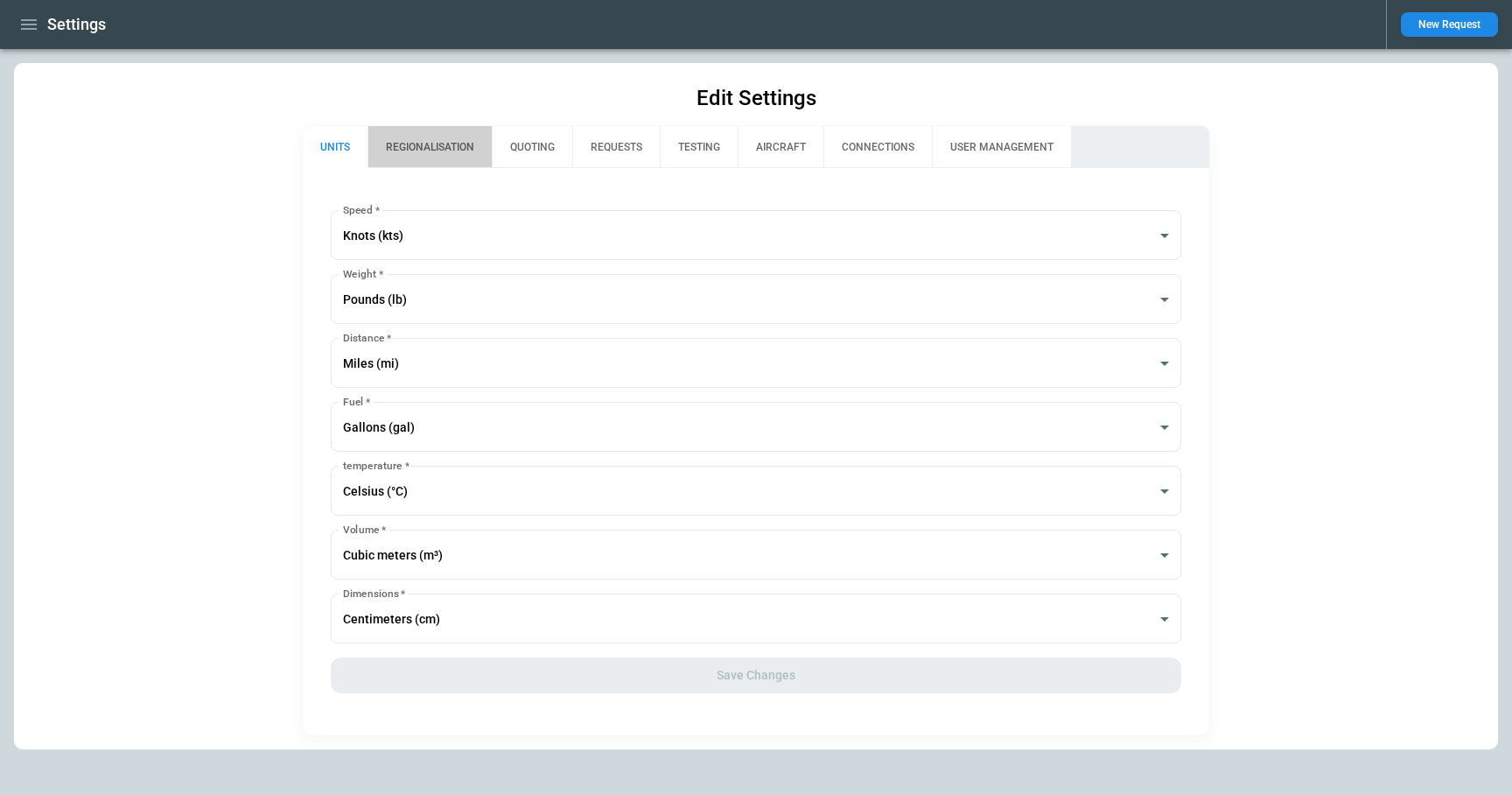
click at [452, 151] on button "REGIONALISATION" at bounding box center [429, 147] width 124 height 42
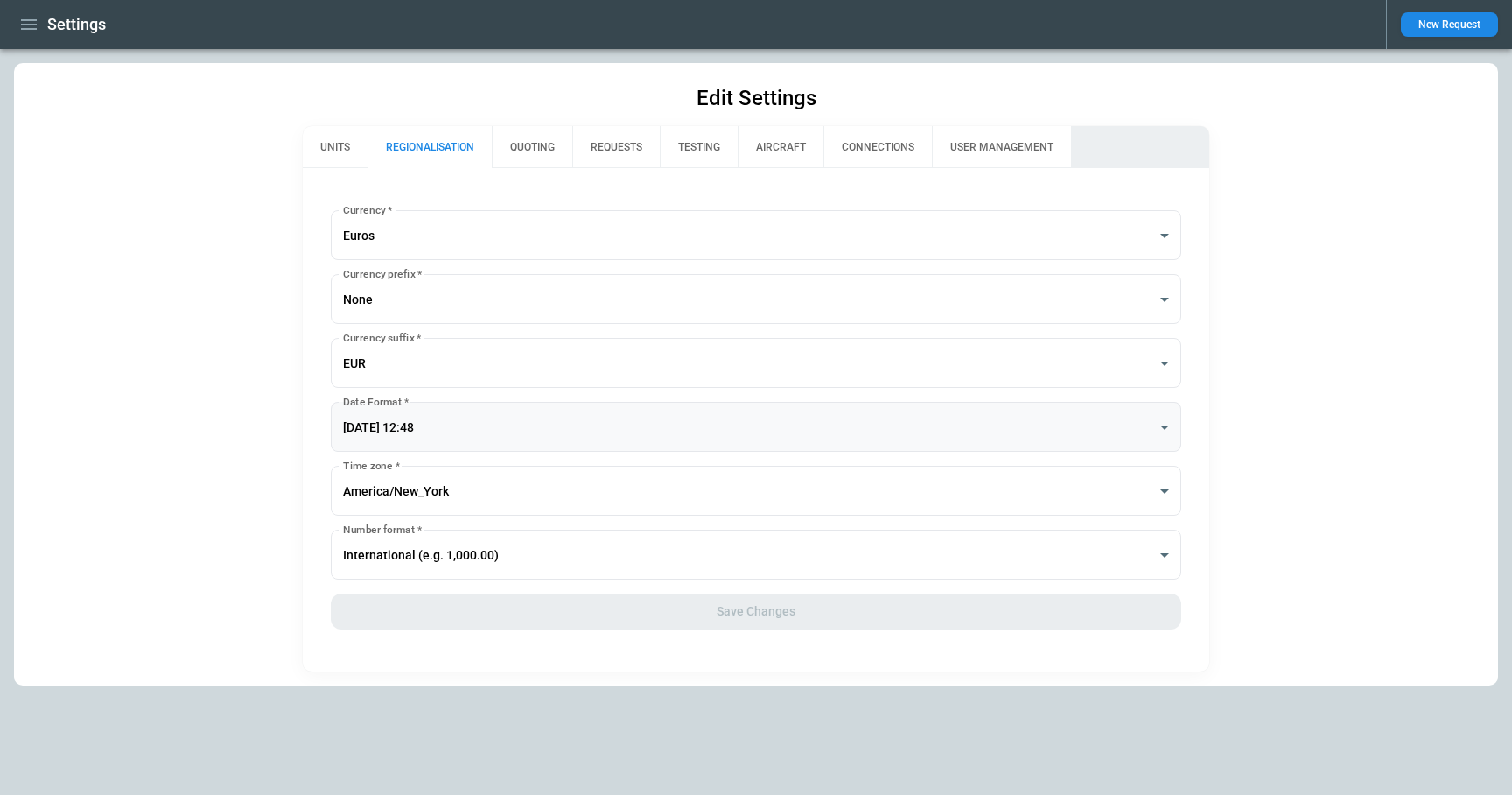
click at [469, 417] on body "**********" at bounding box center [756, 397] width 1512 height 795
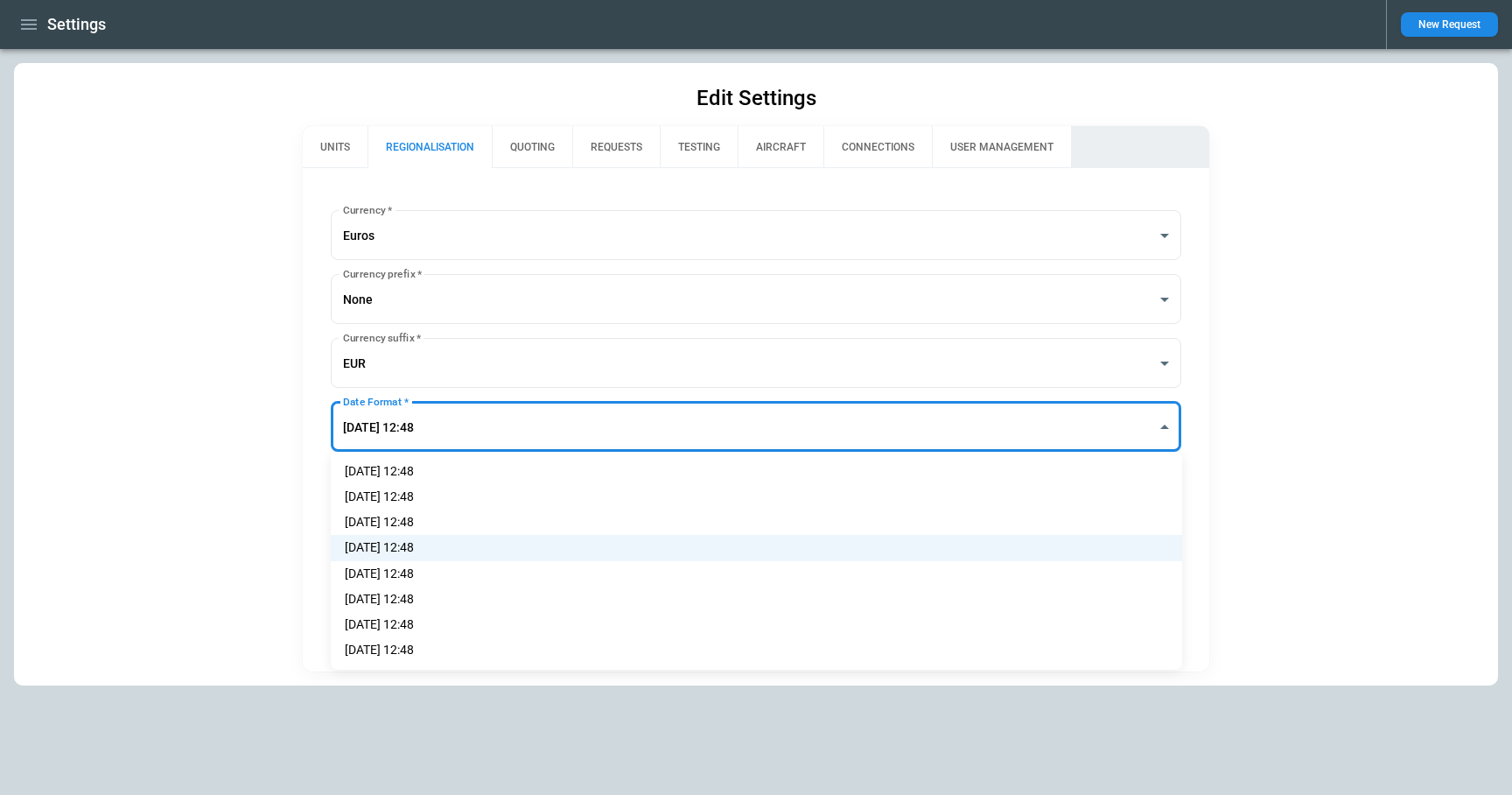
click at [444, 495] on li "[DATE] 12:48" at bounding box center [756, 497] width 851 height 26
type input "**********"
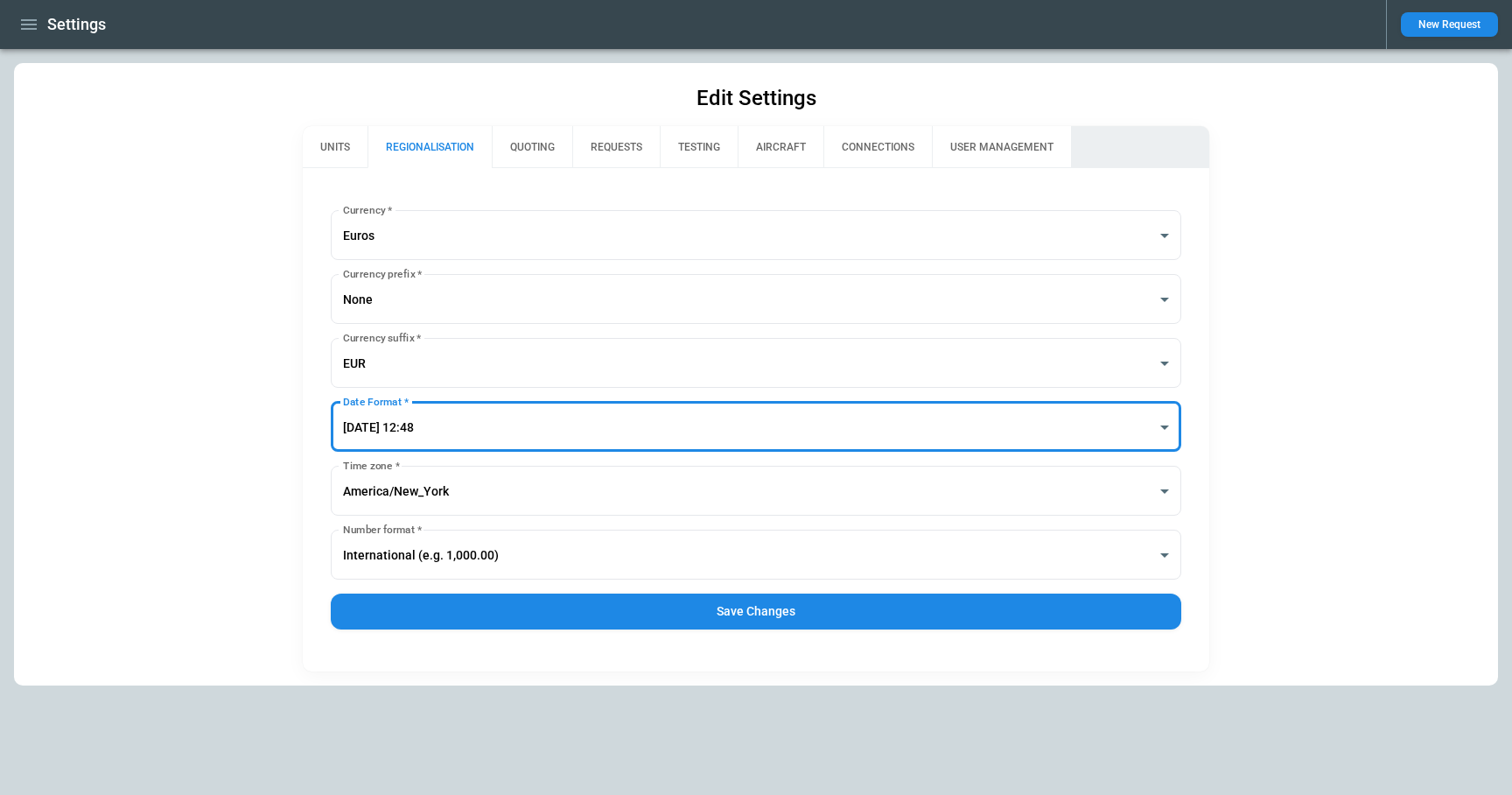
click at [550, 604] on button "Save Changes" at bounding box center [756, 611] width 851 height 36
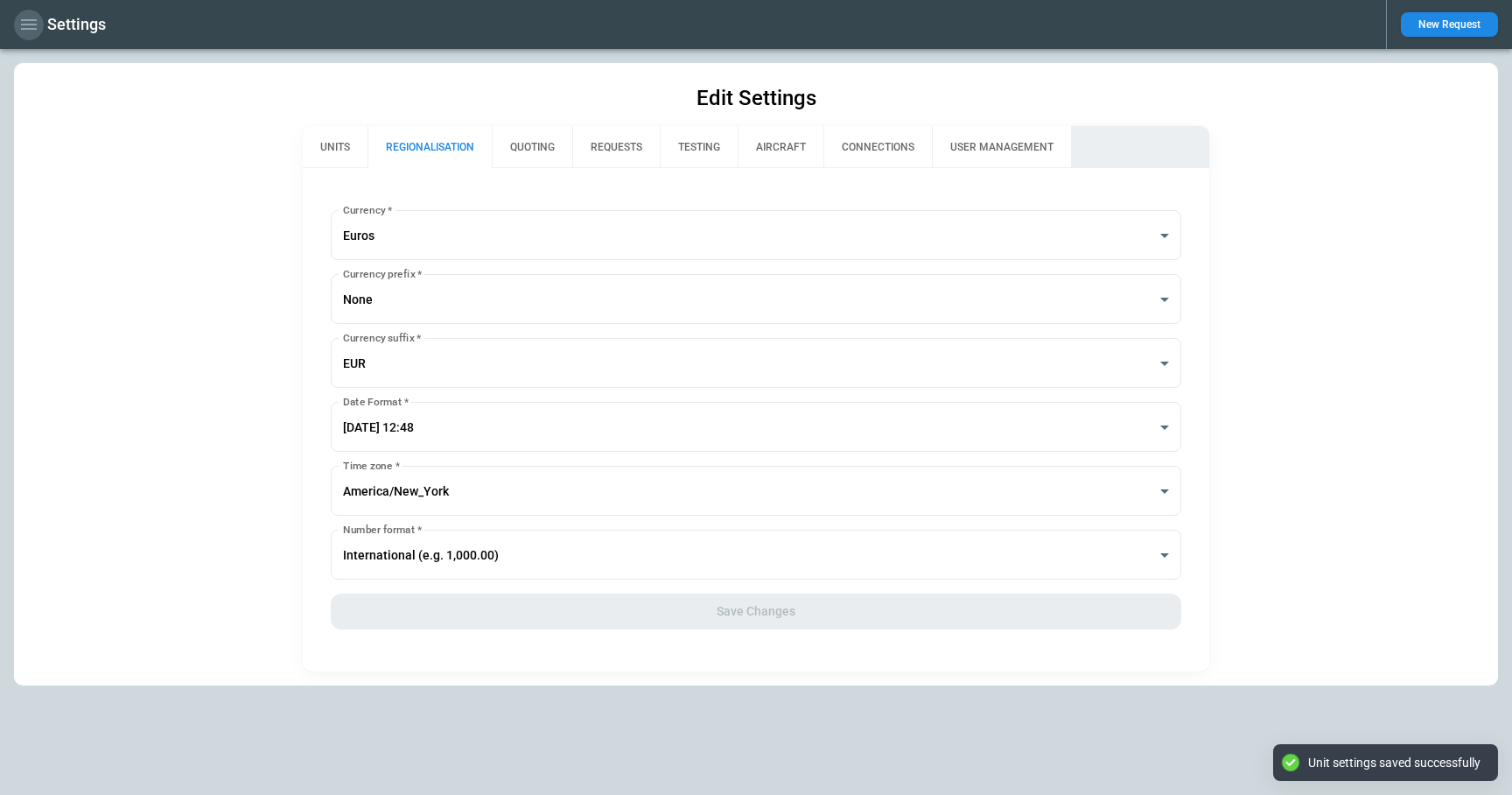
click at [25, 29] on icon "button" at bounding box center [29, 24] width 16 height 11
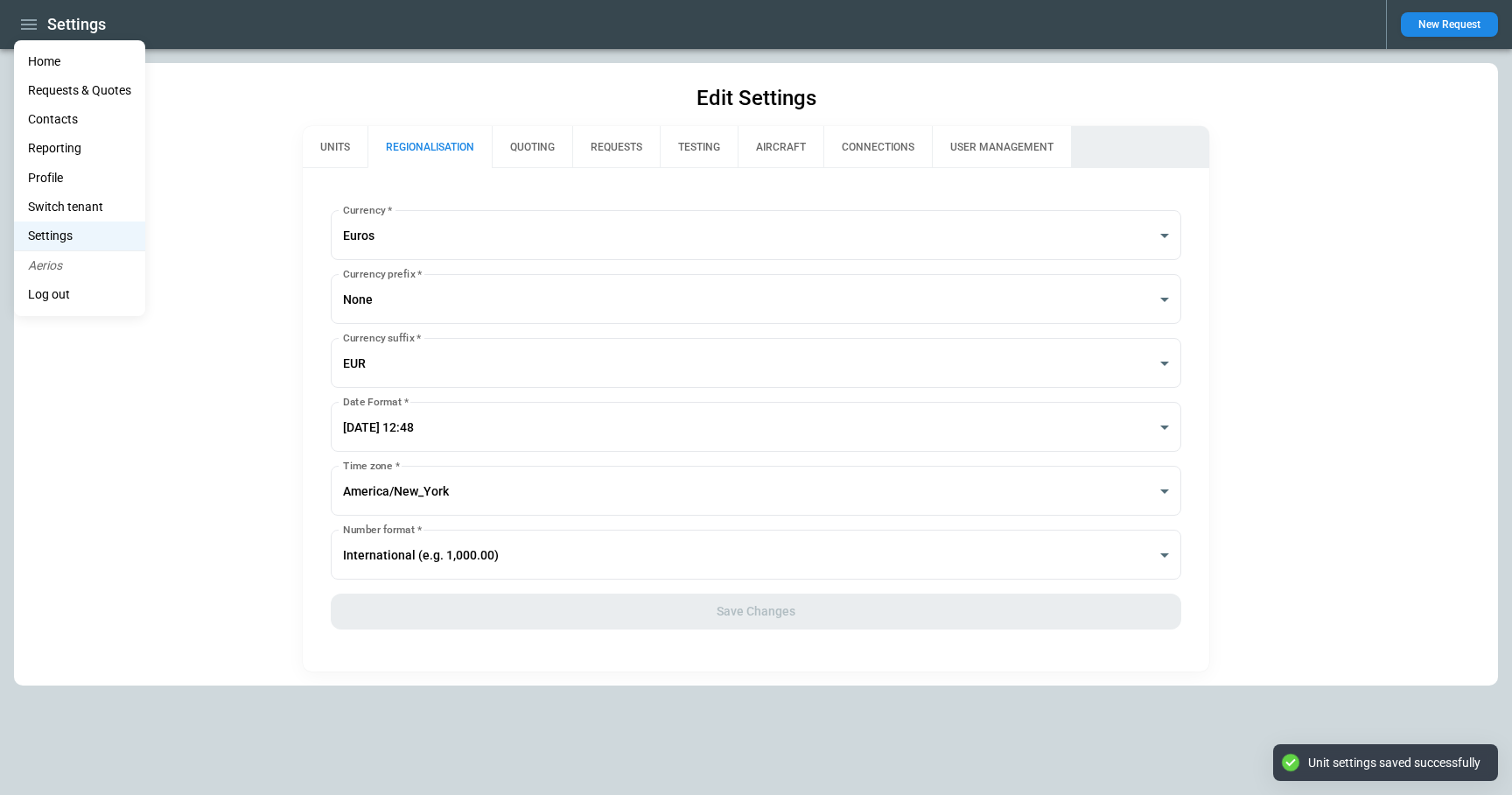
click at [47, 62] on li "Home" at bounding box center [80, 61] width 131 height 29
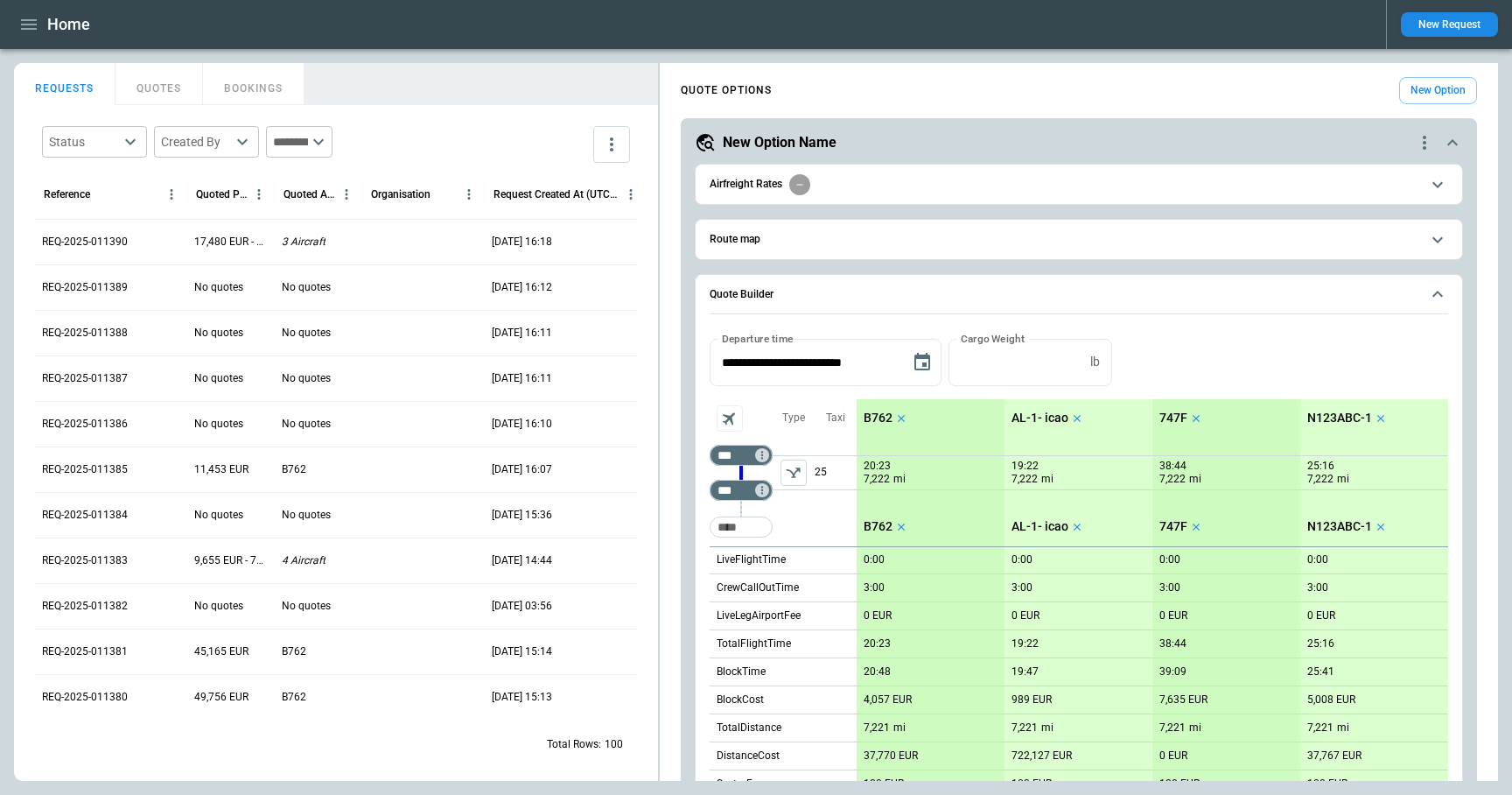
click at [1422, 140] on icon "quote-option-actions" at bounding box center [1423, 142] width 21 height 21
click at [1383, 257] on li "Delete Quote Option" at bounding box center [1358, 249] width 154 height 26
click at [1421, 146] on icon "quote-option-actions" at bounding box center [1423, 142] width 21 height 21
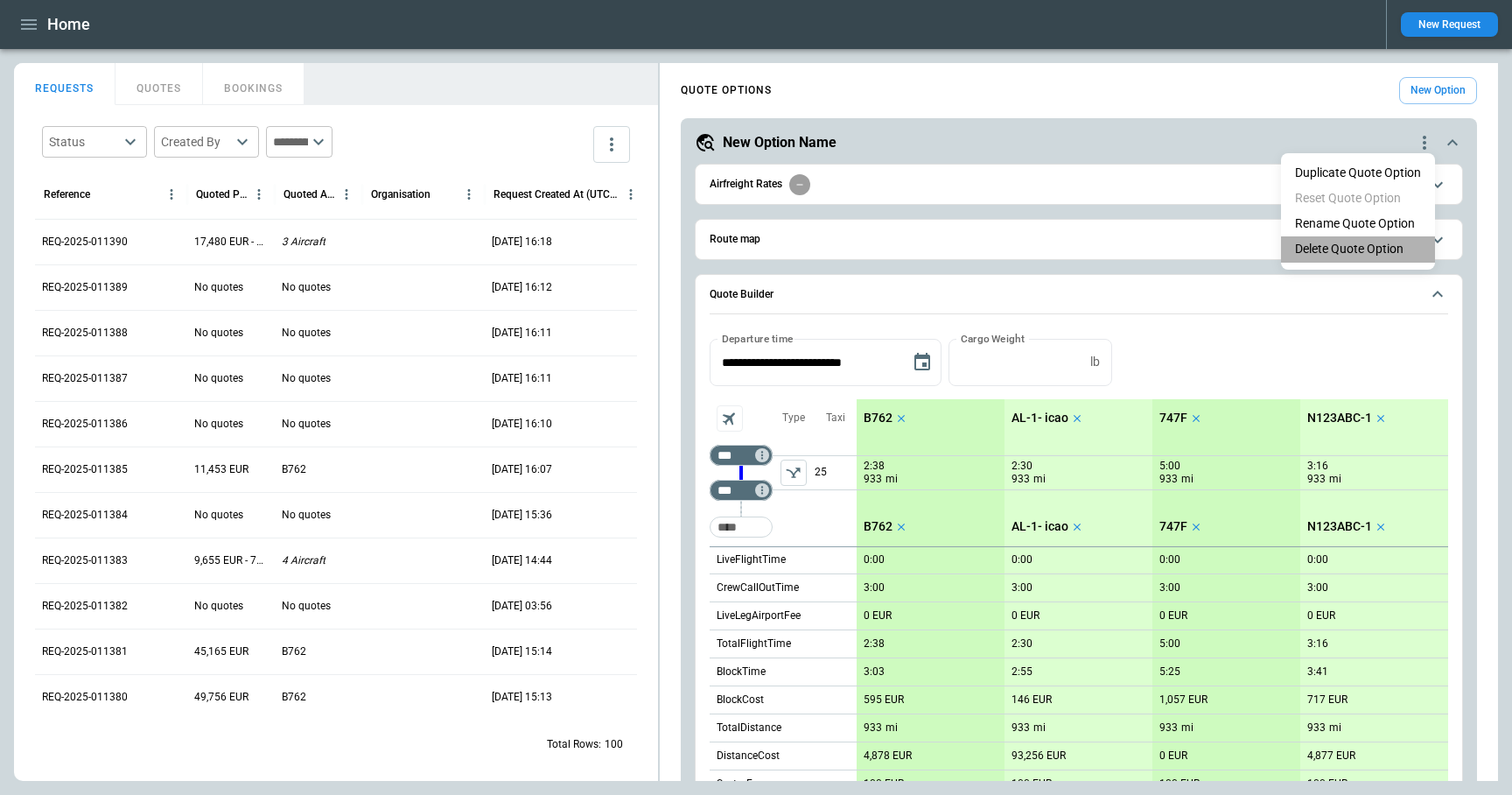
click at [1368, 243] on li "Delete Quote Option" at bounding box center [1358, 249] width 154 height 26
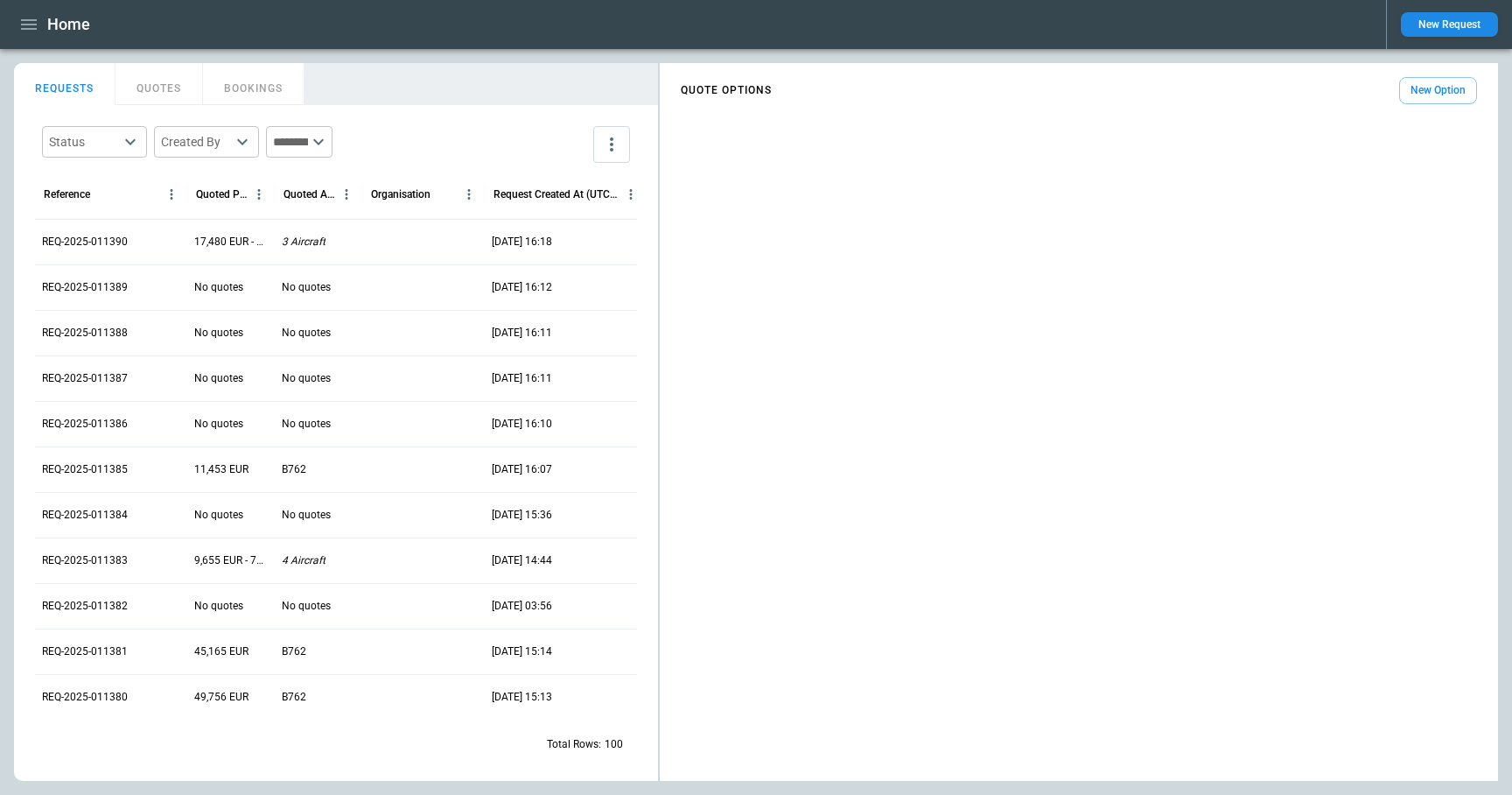
click at [1416, 87] on button "New Option" at bounding box center [1437, 90] width 78 height 27
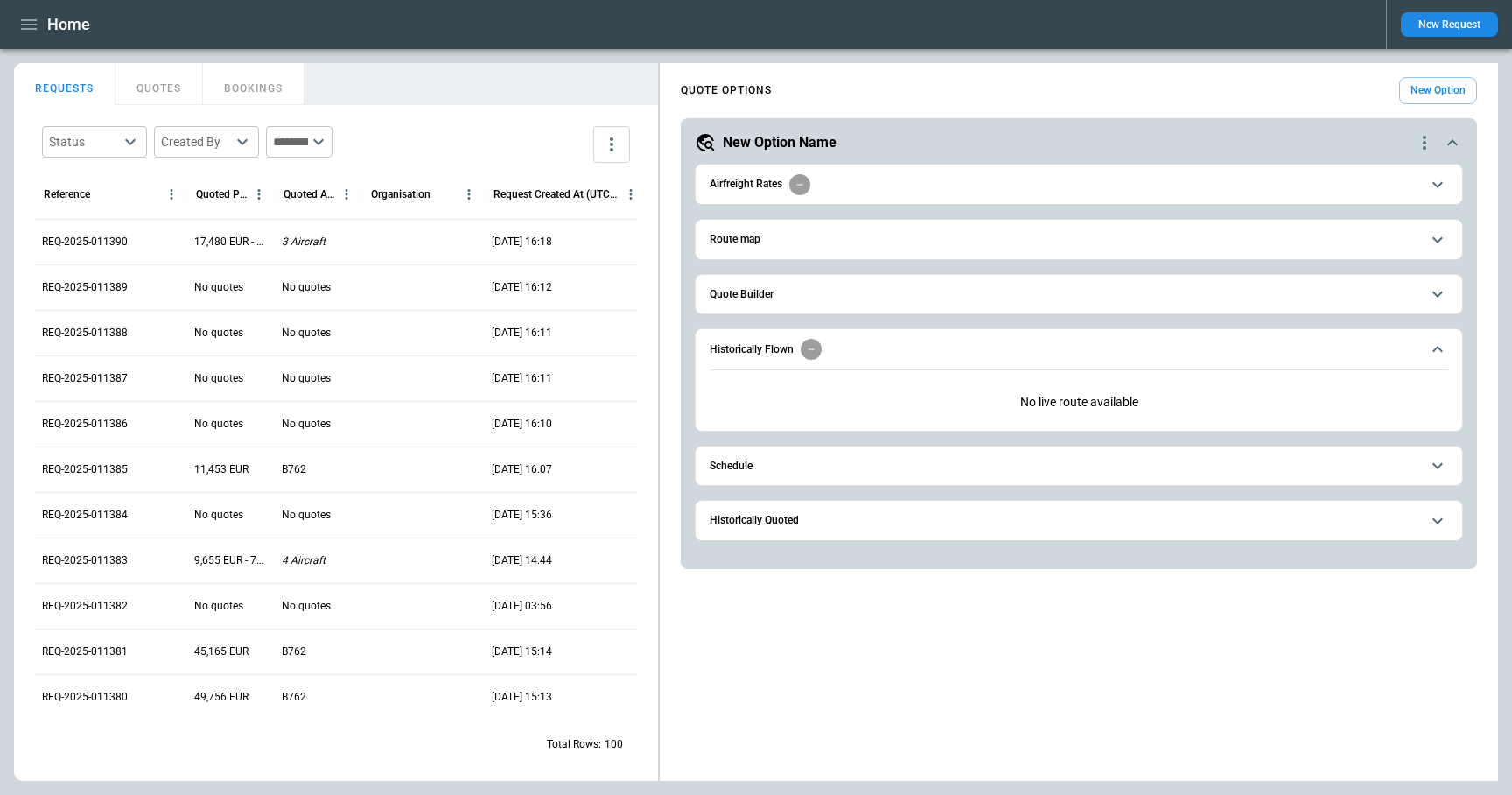
click at [33, 33] on icon "button" at bounding box center [28, 24] width 21 height 21
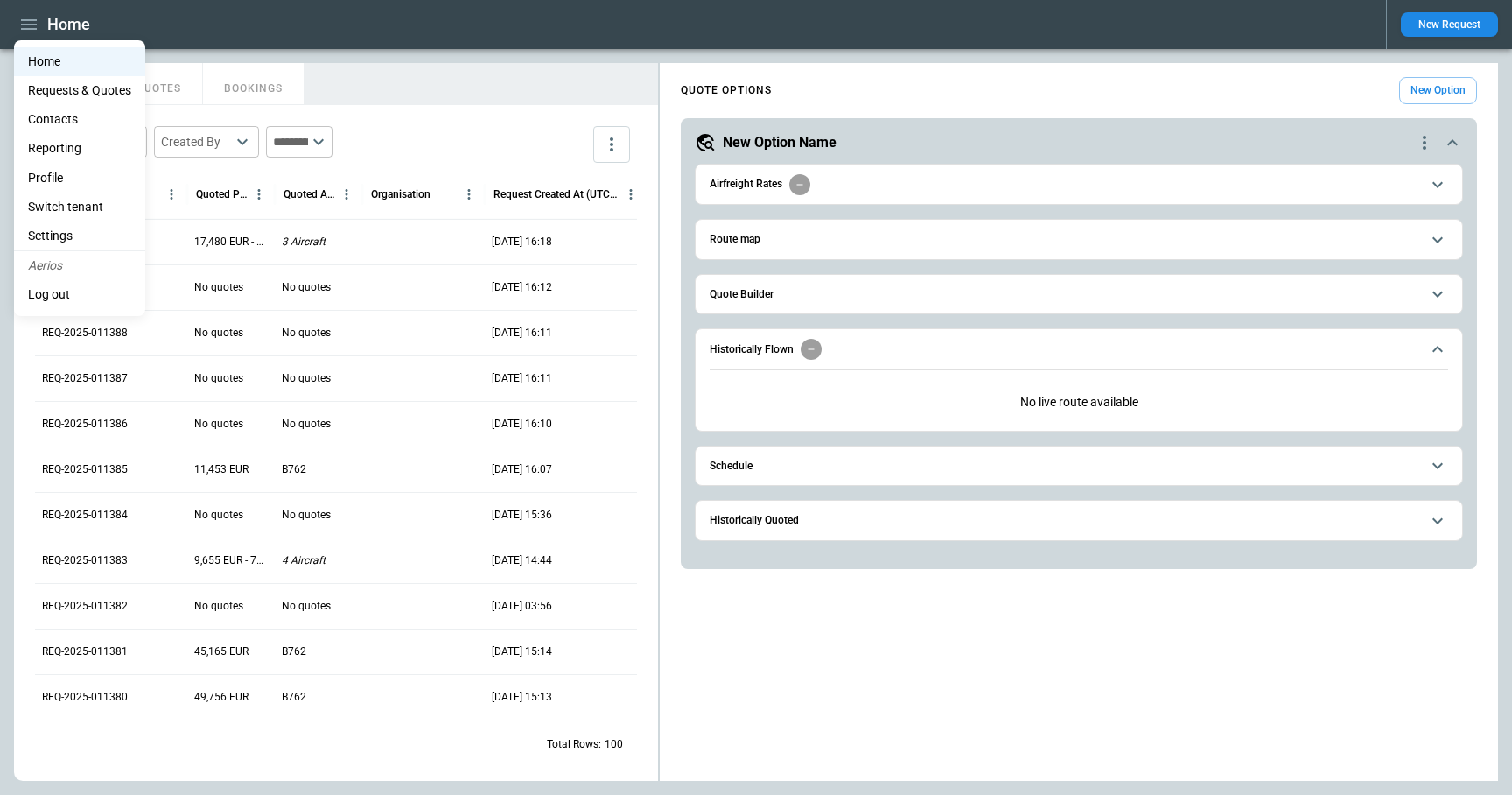
click at [74, 230] on li "Settings" at bounding box center [80, 236] width 131 height 29
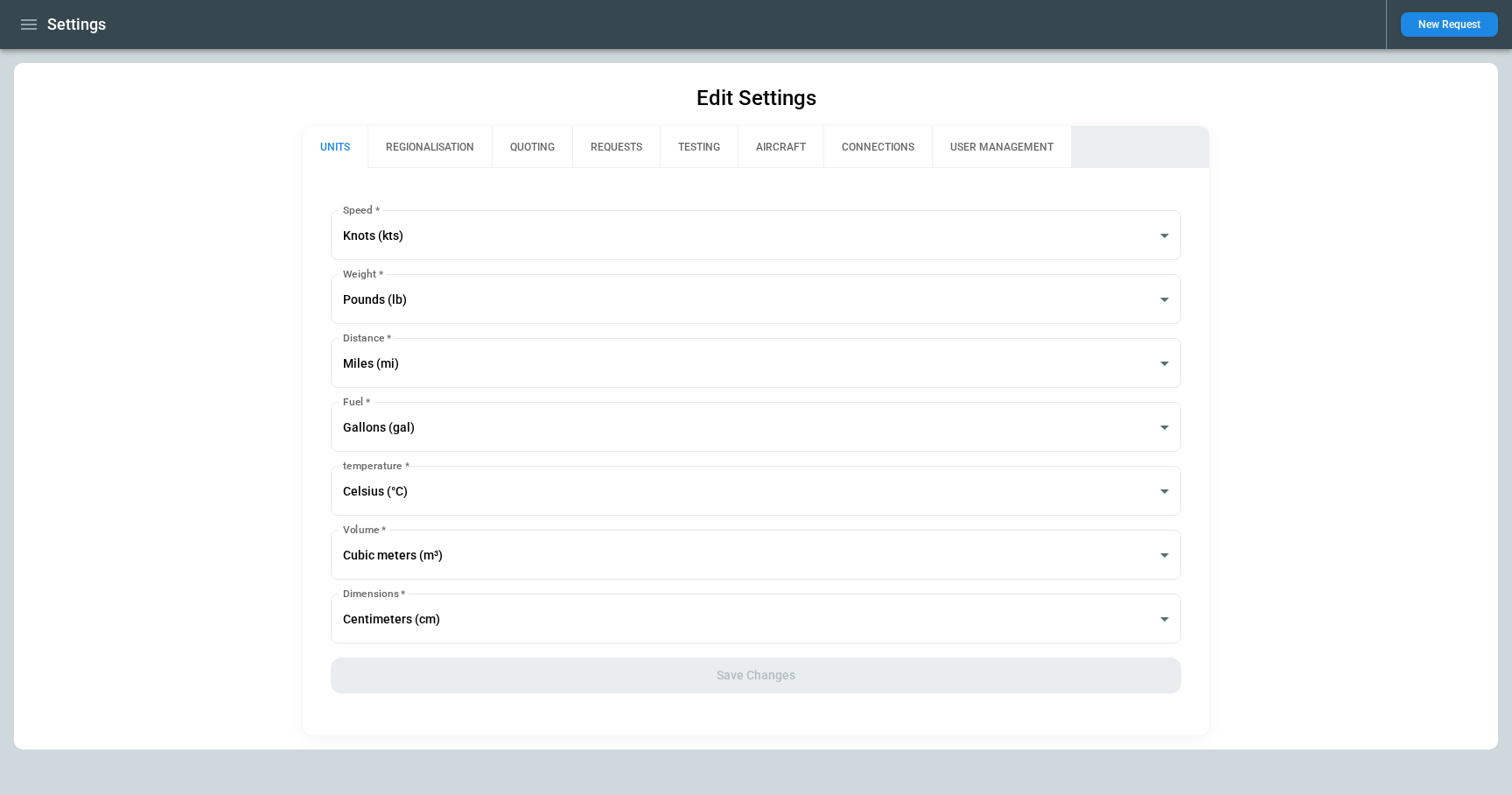
click at [529, 137] on button "QUOTING" at bounding box center [531, 147] width 81 height 42
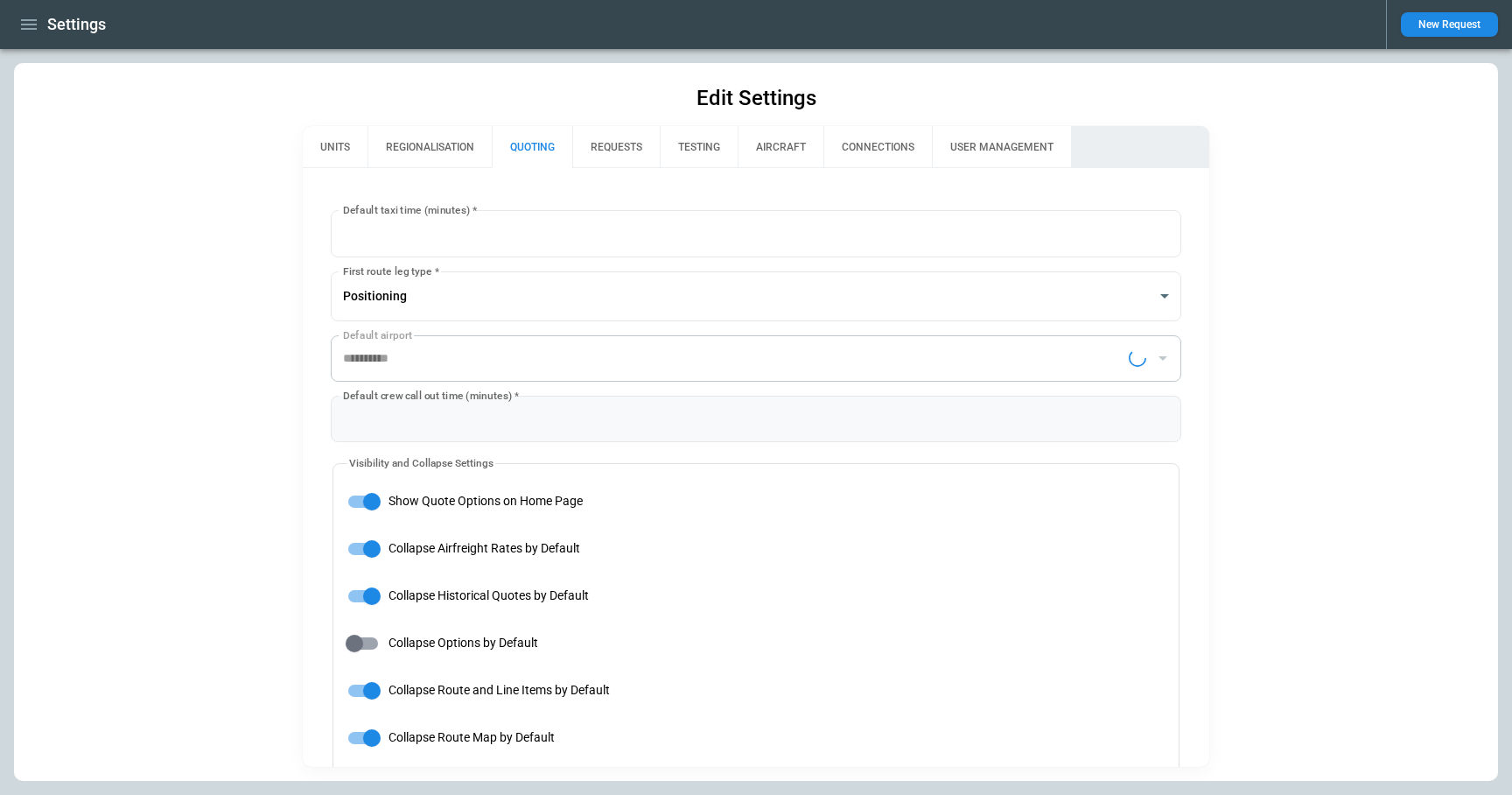
type input "**********"
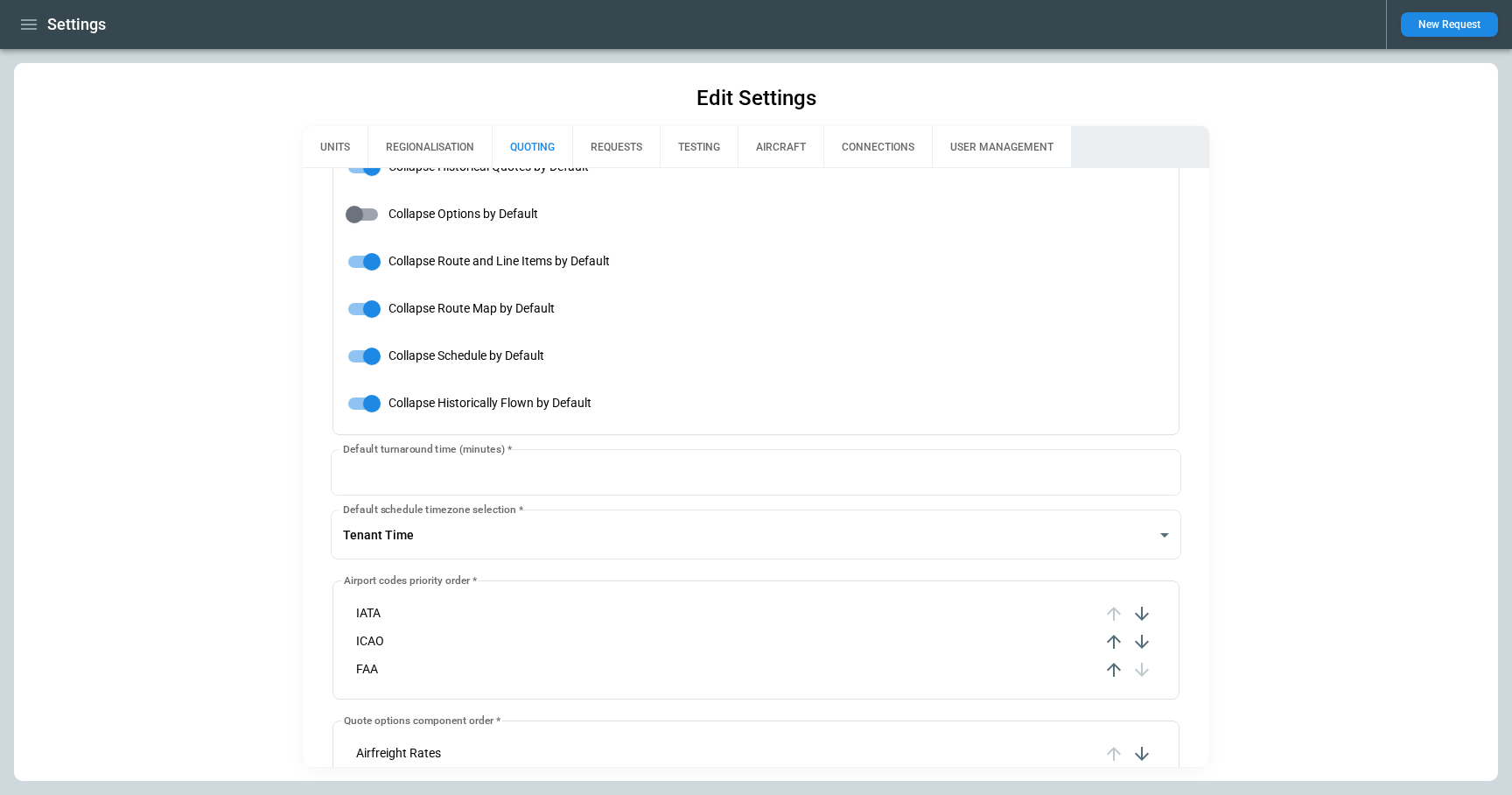
scroll to position [540, 0]
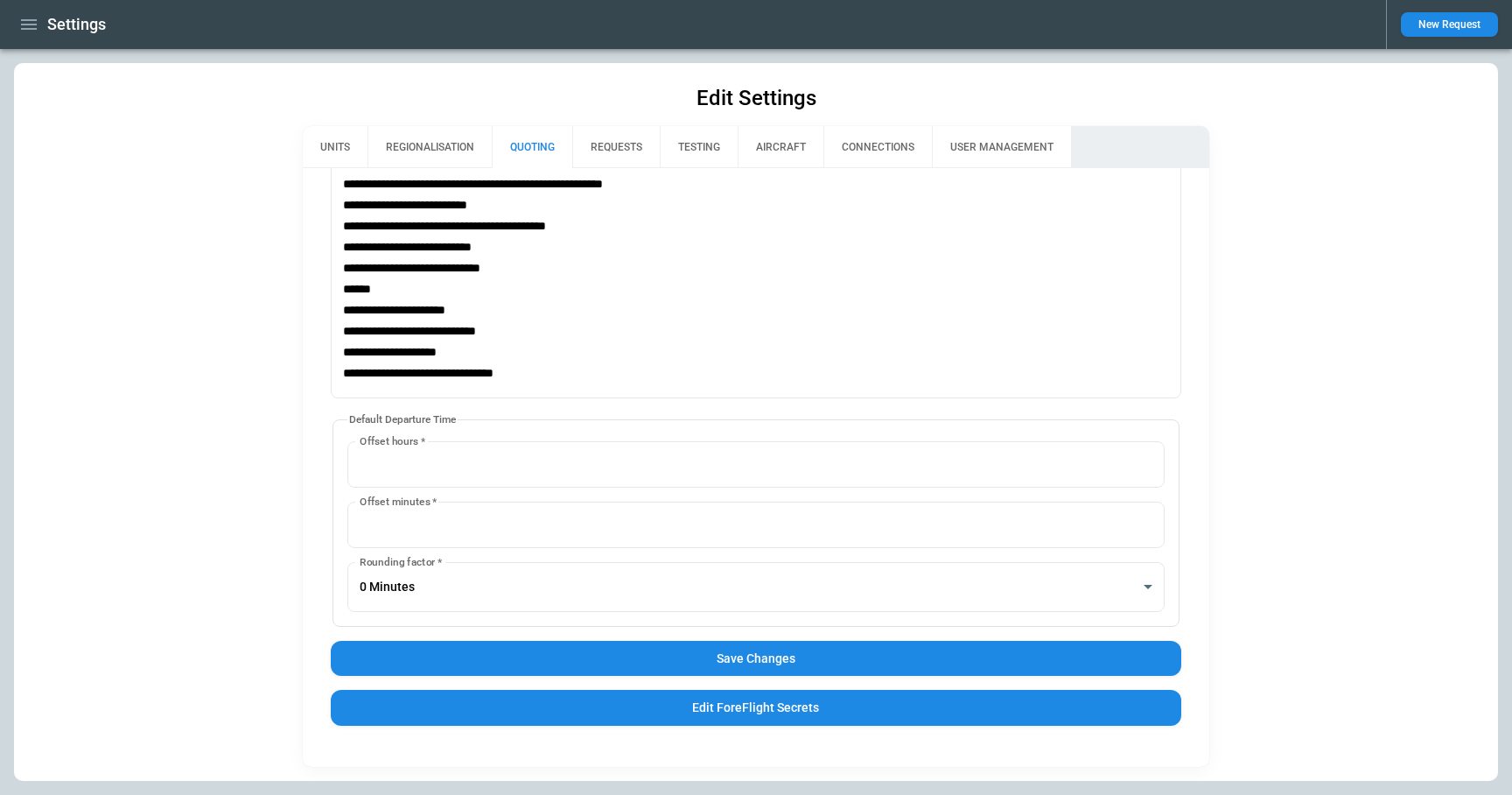
click at [672, 653] on button "Save Changes" at bounding box center [756, 659] width 851 height 36
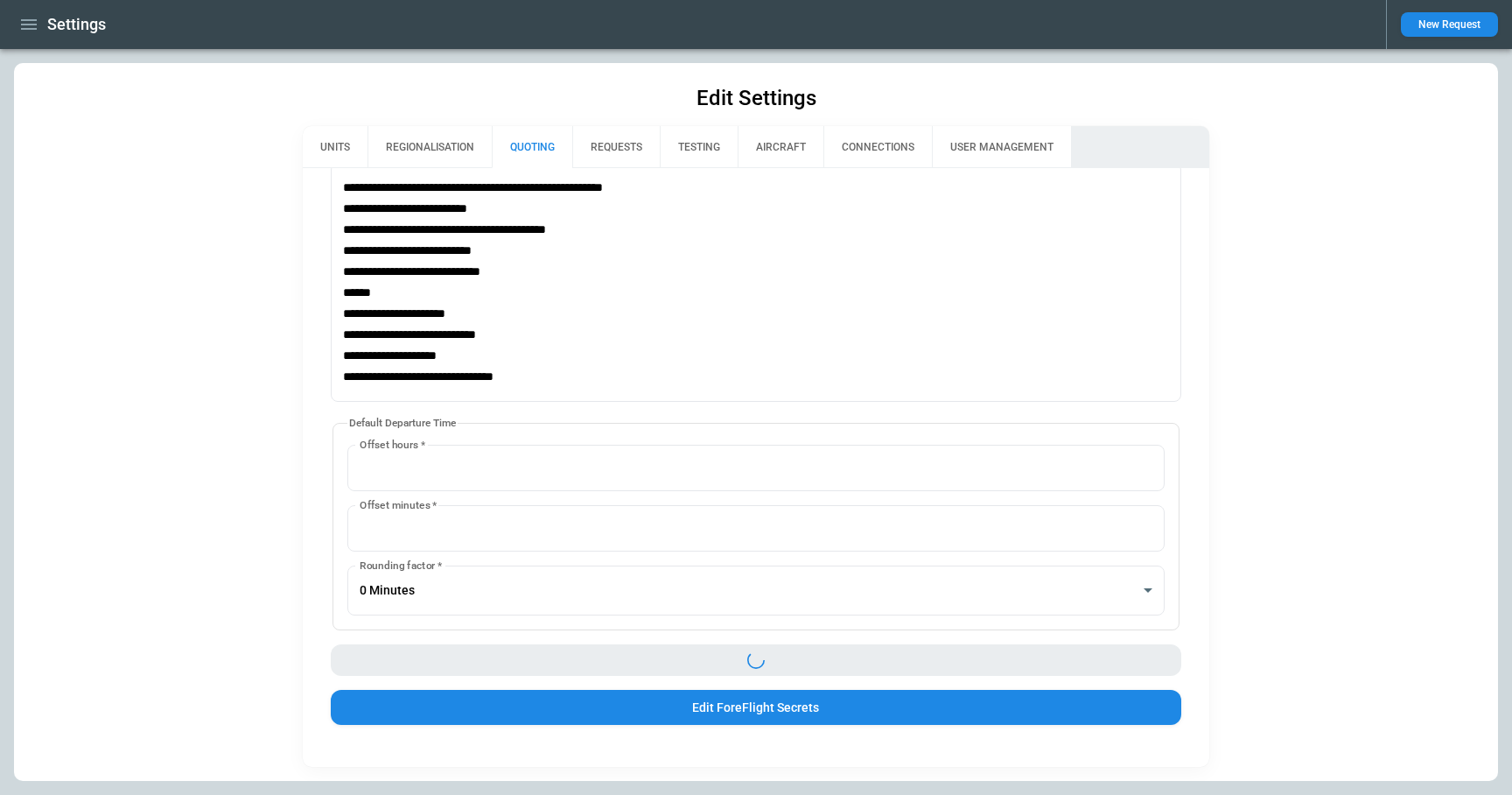
scroll to position [1232, 0]
click at [401, 149] on button "REGIONALISATION" at bounding box center [429, 147] width 124 height 42
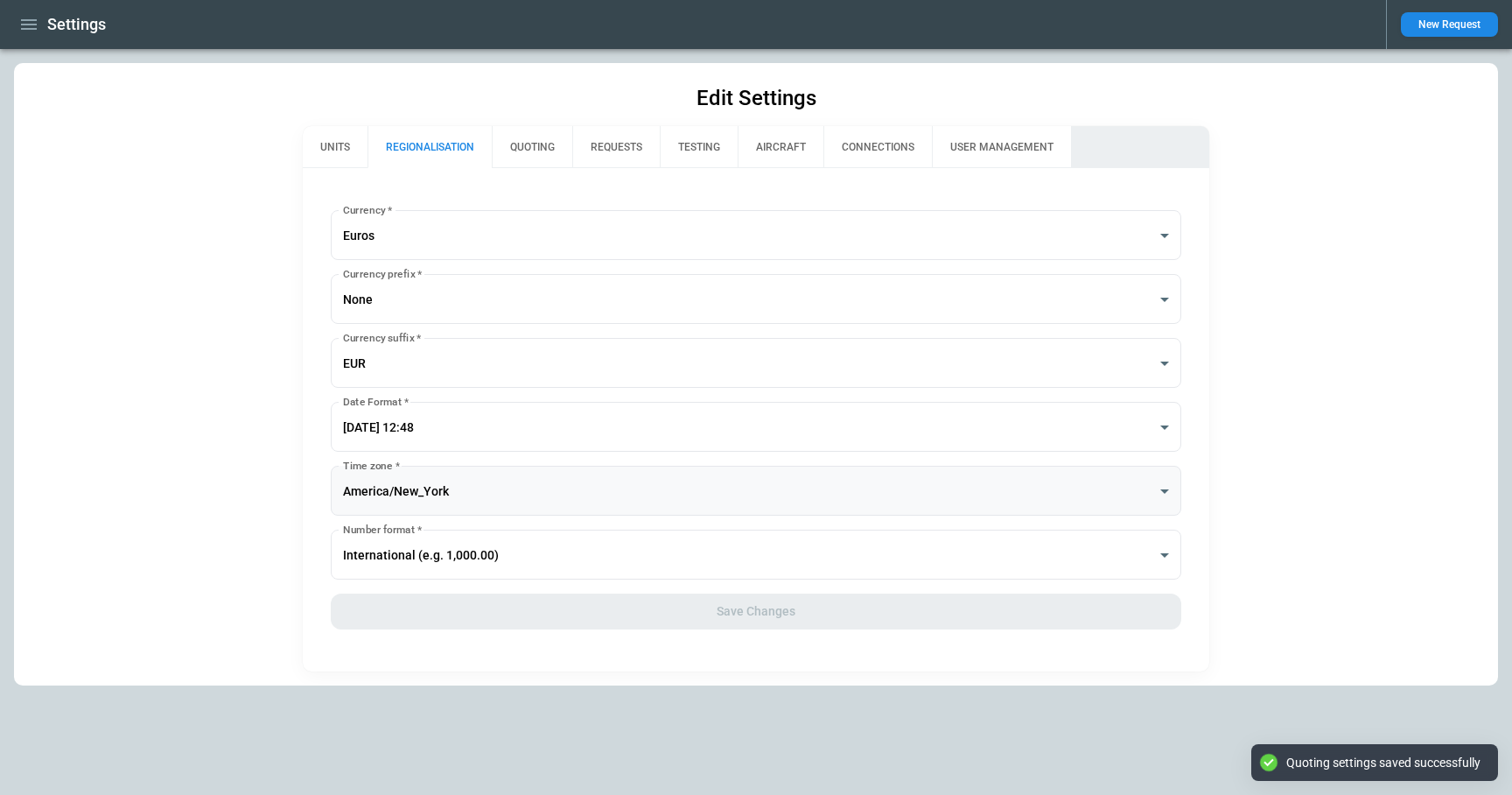
click at [446, 479] on body "**********" at bounding box center [756, 397] width 1512 height 795
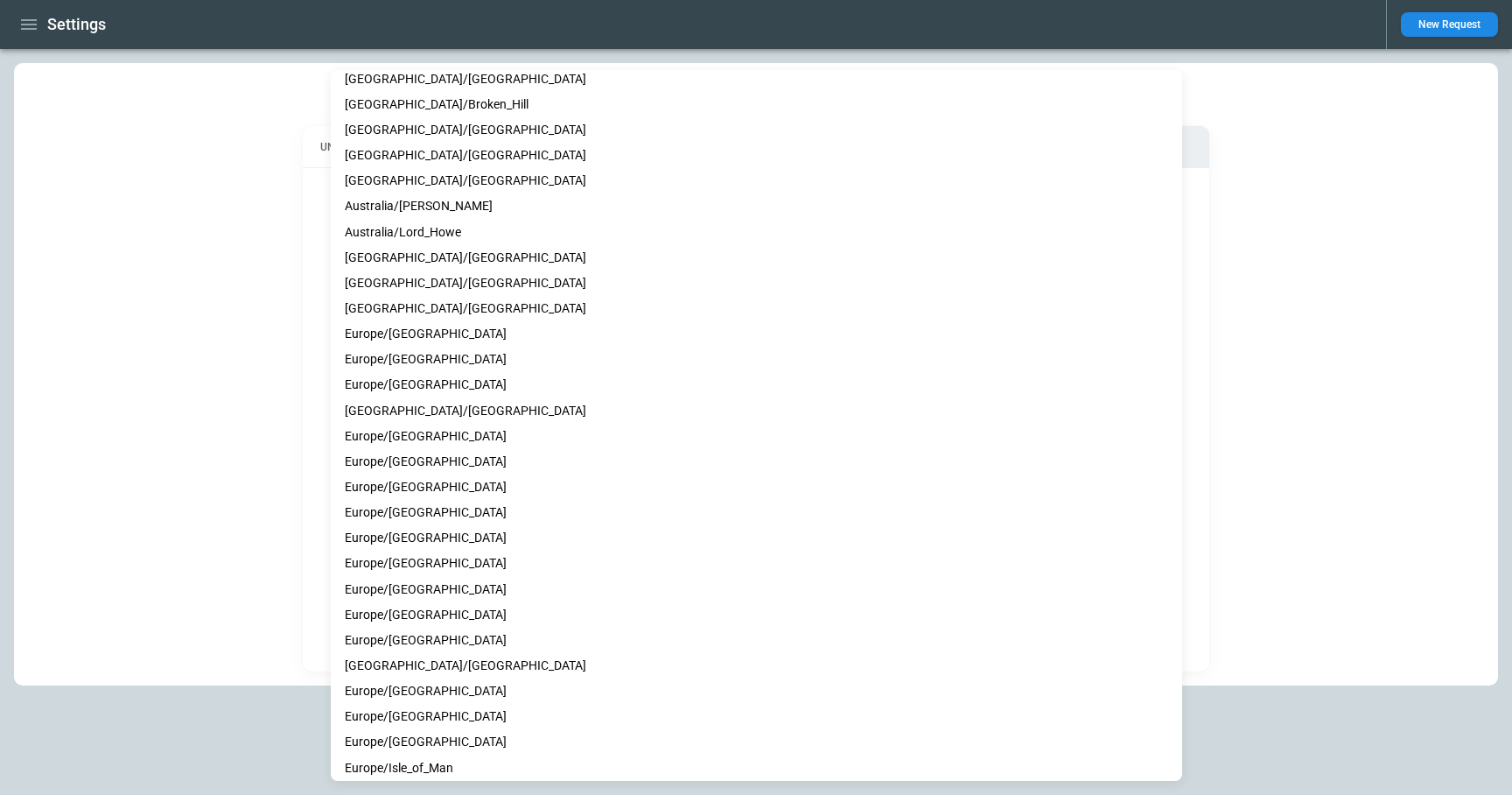
scroll to position [7556, 0]
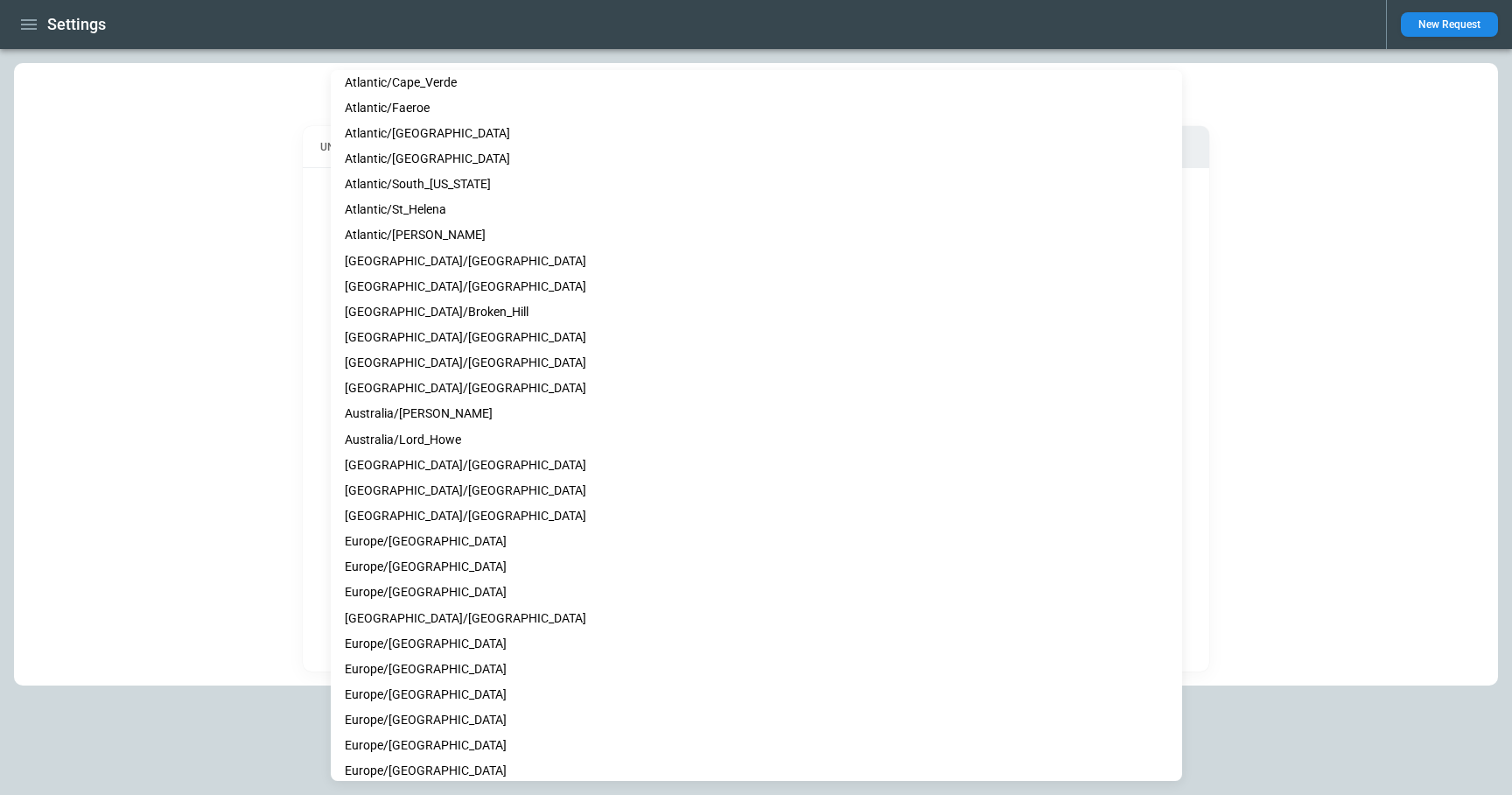
click at [447, 516] on li "[GEOGRAPHIC_DATA]/[GEOGRAPHIC_DATA]" at bounding box center [756, 516] width 851 height 26
type input "**********"
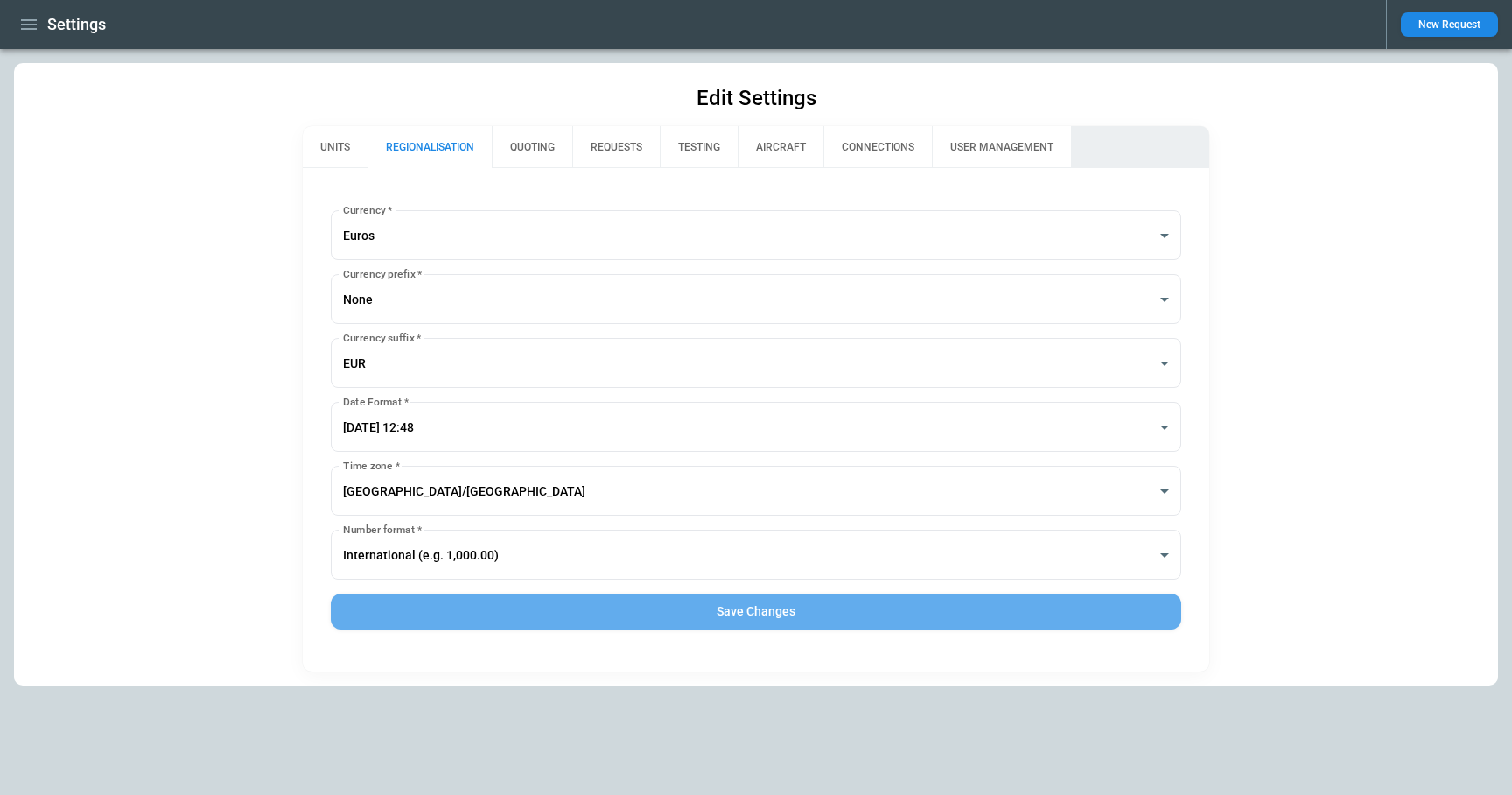
click at [648, 613] on button "Save Changes" at bounding box center [756, 611] width 851 height 36
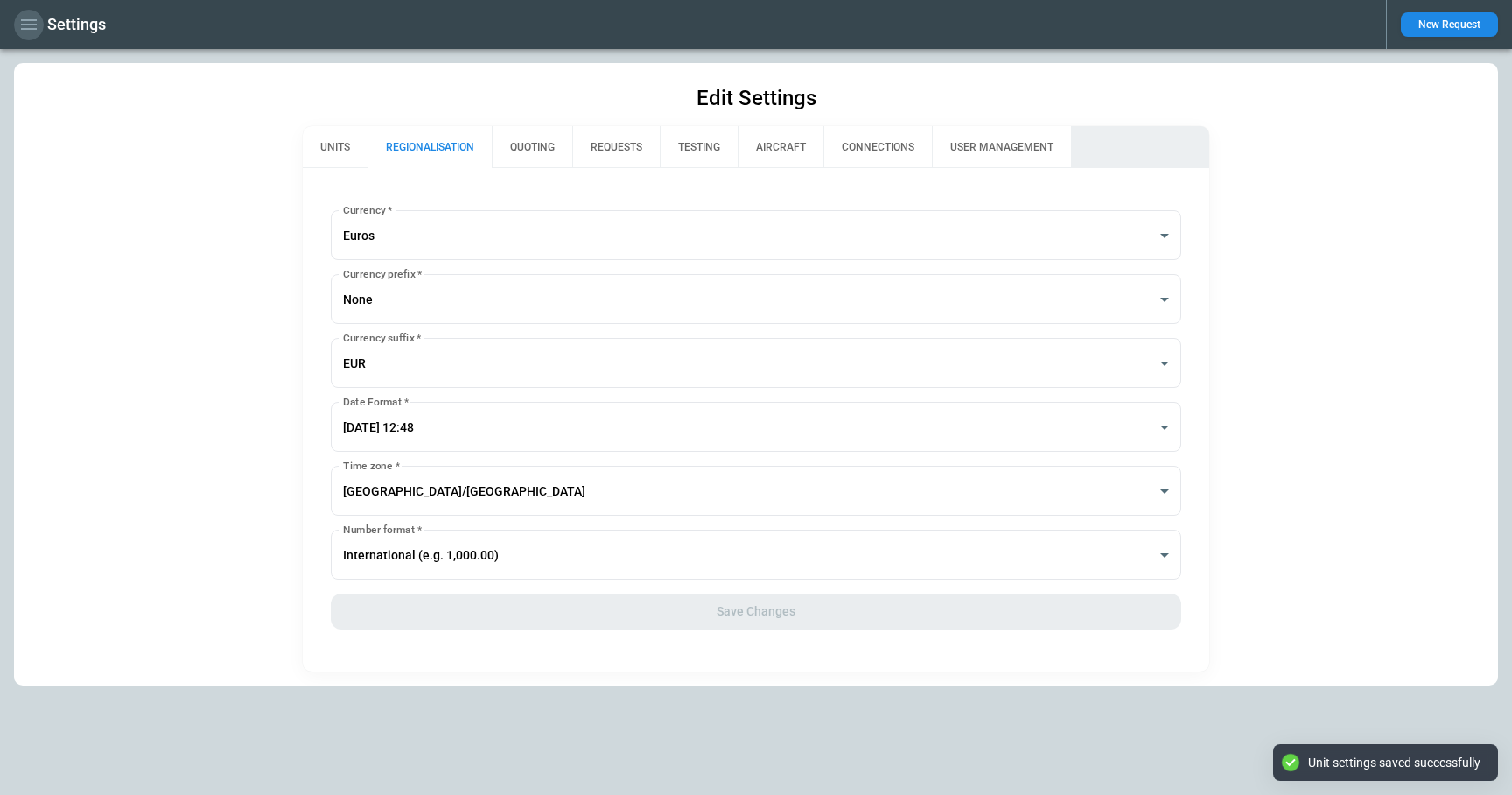
click at [32, 26] on icon "button" at bounding box center [28, 24] width 21 height 21
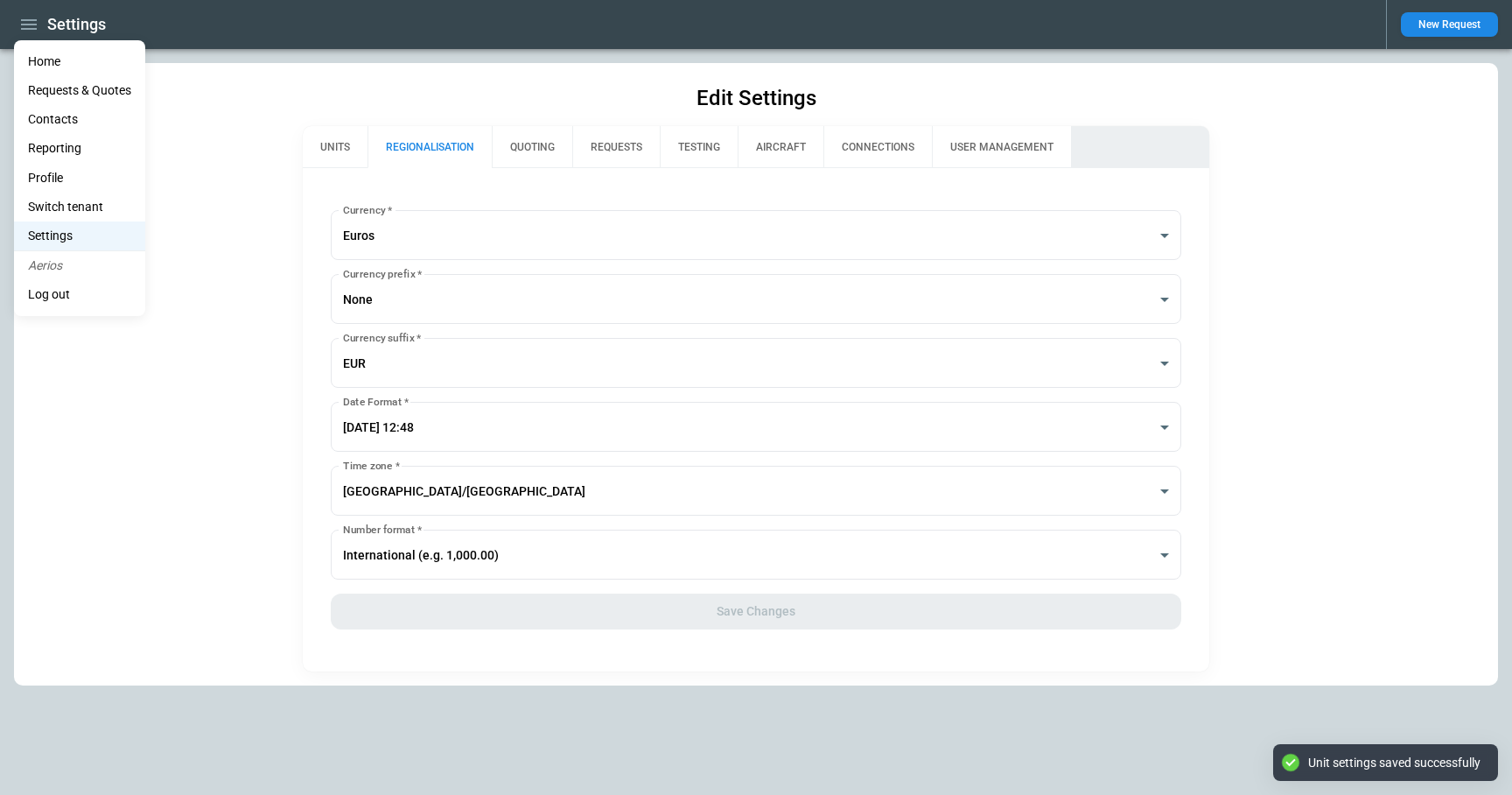
click at [56, 56] on li "Home" at bounding box center [80, 61] width 131 height 29
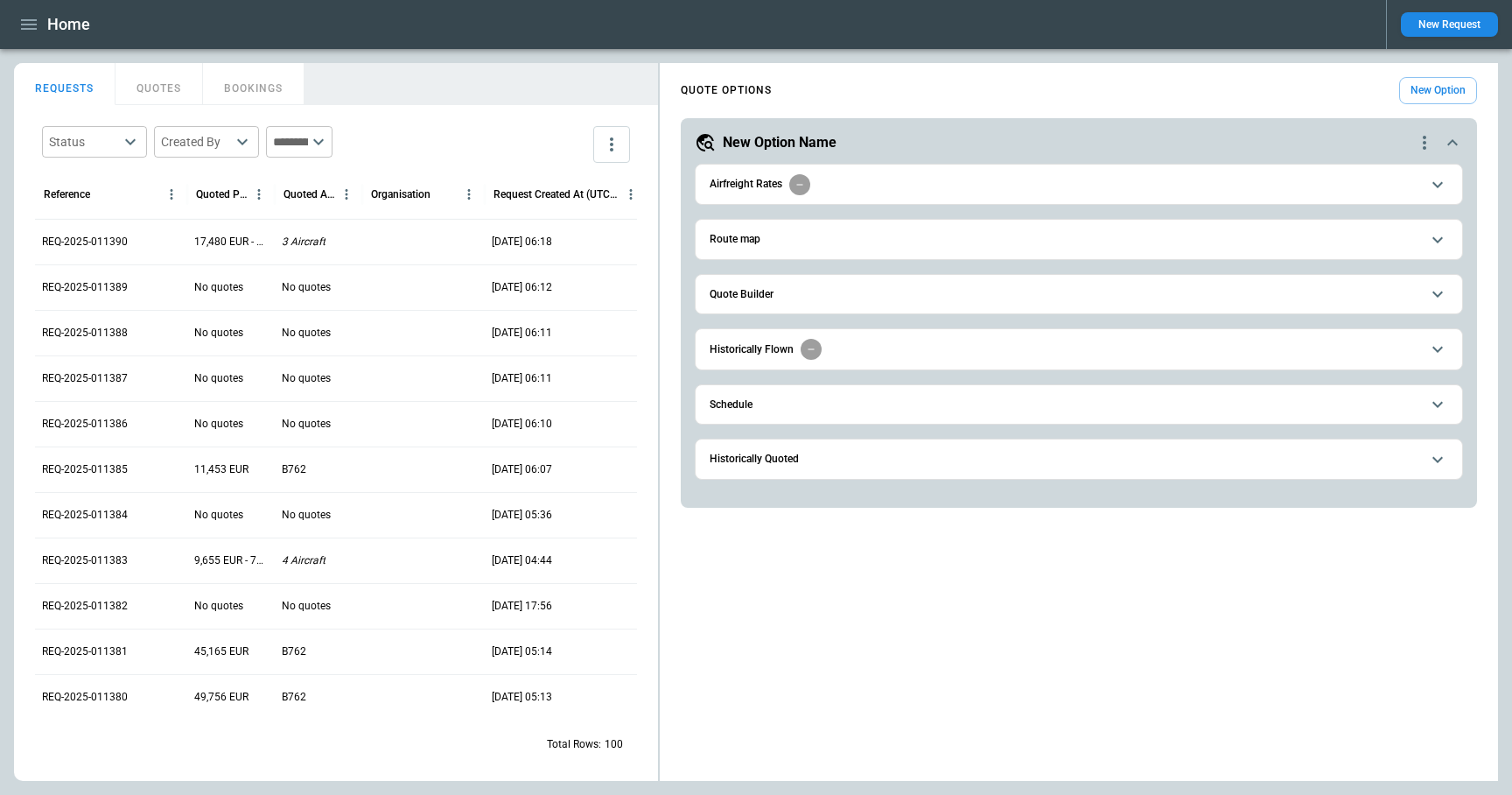
click at [793, 403] on span "Schedule" at bounding box center [1064, 404] width 710 height 11
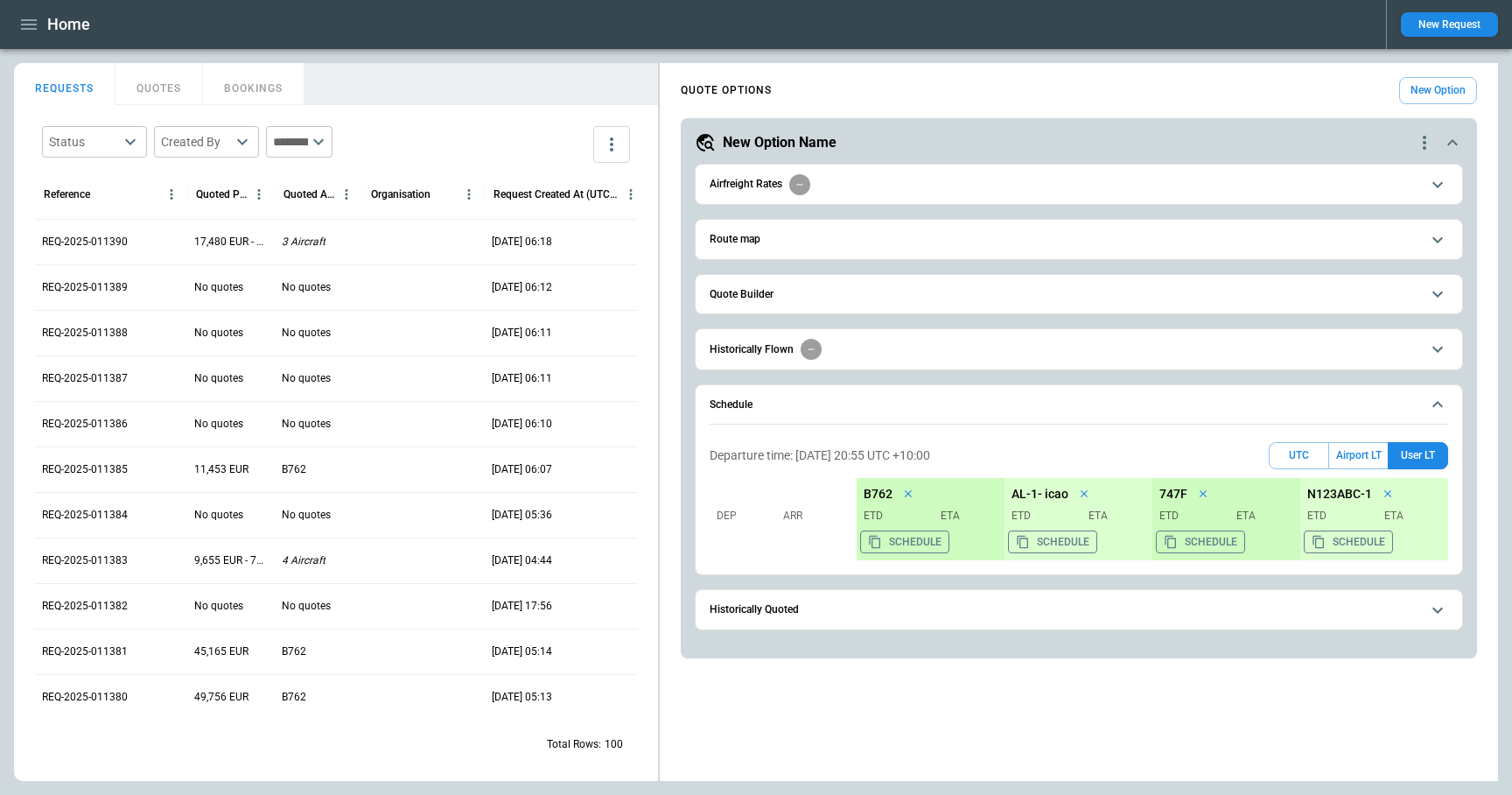
click at [788, 287] on button "Quote Builder" at bounding box center [1078, 295] width 738 height 40
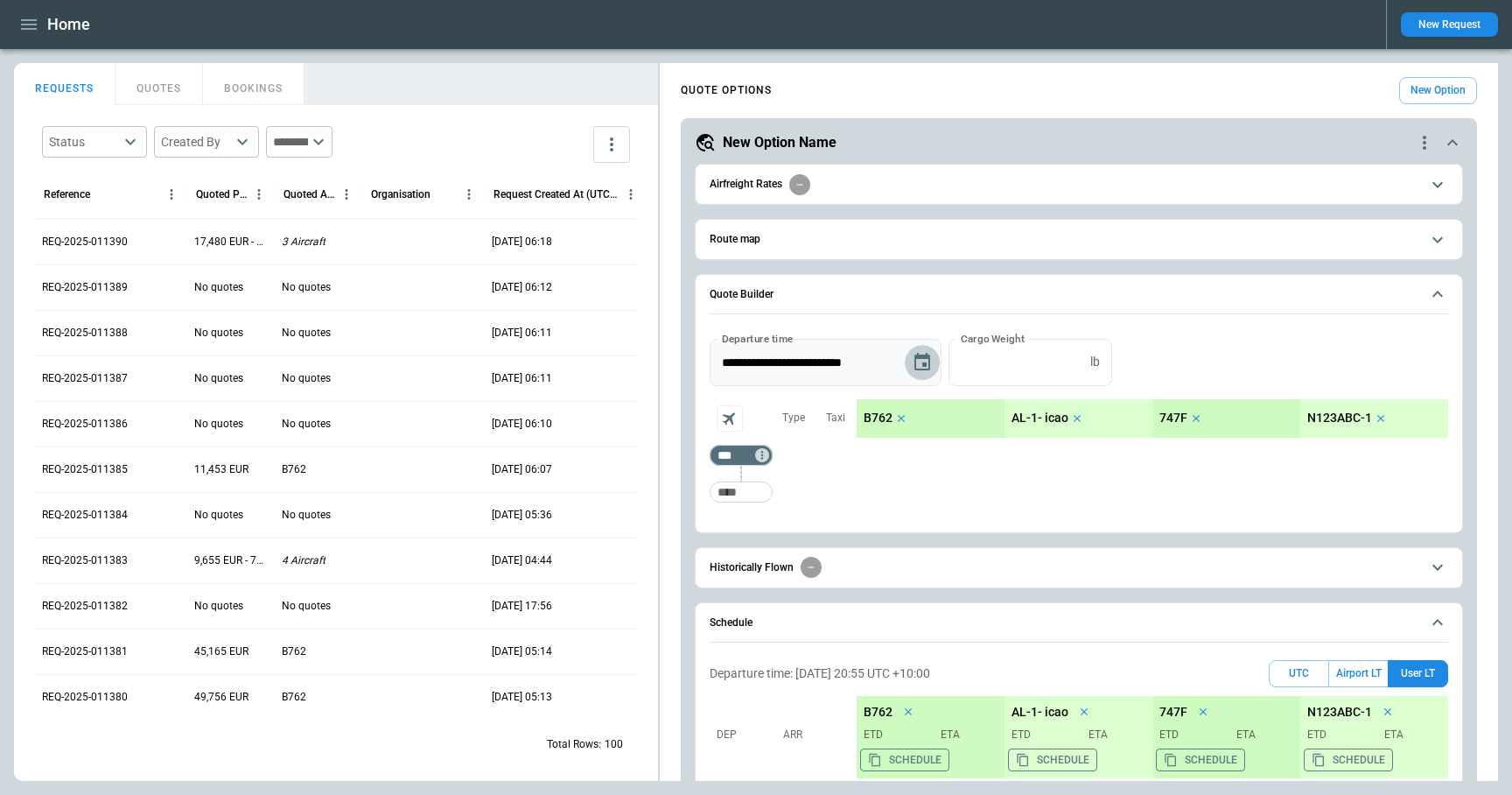
click at [915, 365] on icon "Choose date, selected date is Sep 18, 2025" at bounding box center [922, 361] width 16 height 18
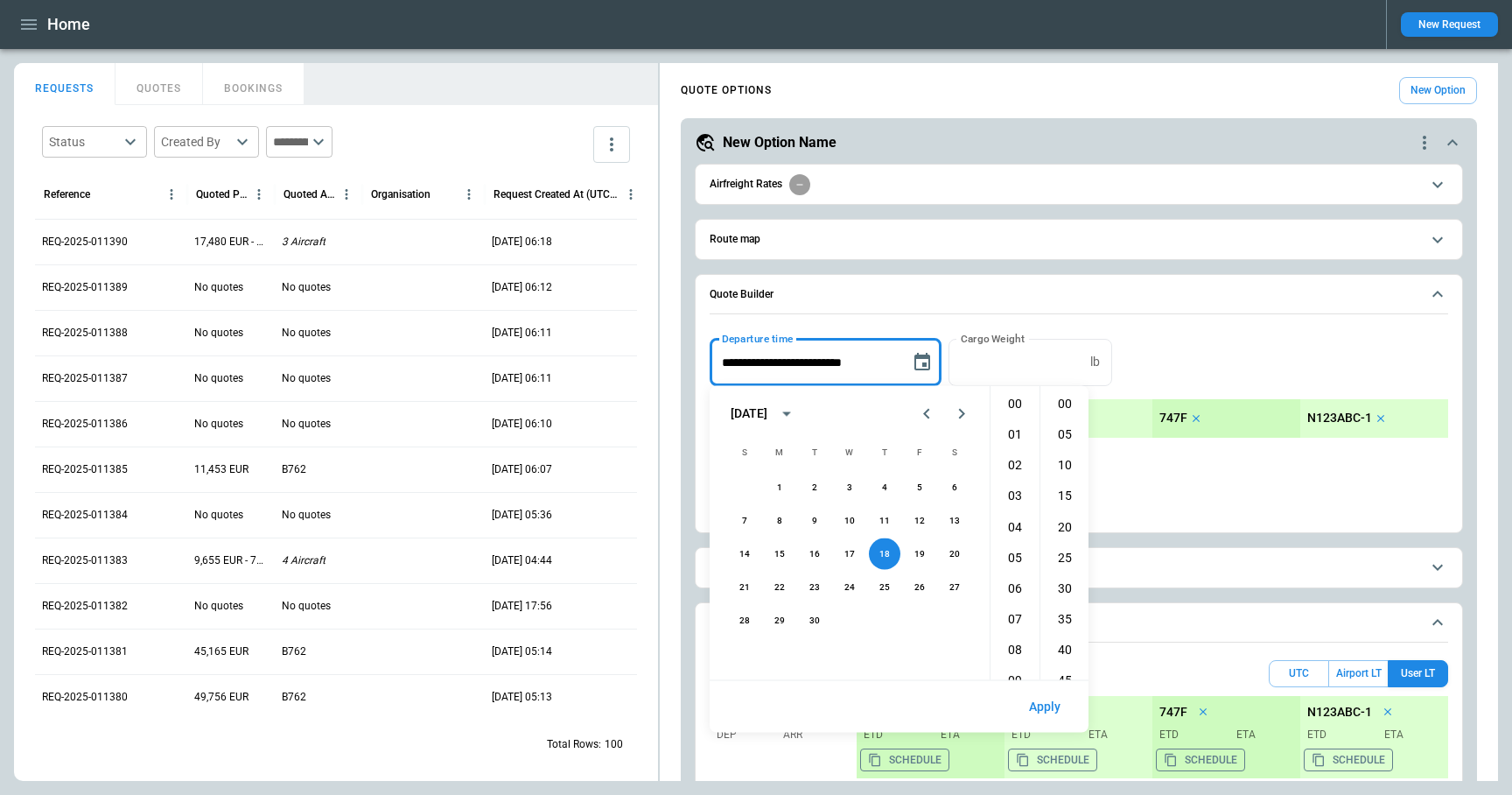
scroll to position [332, 0]
click at [937, 414] on button "Previous month" at bounding box center [926, 413] width 35 height 35
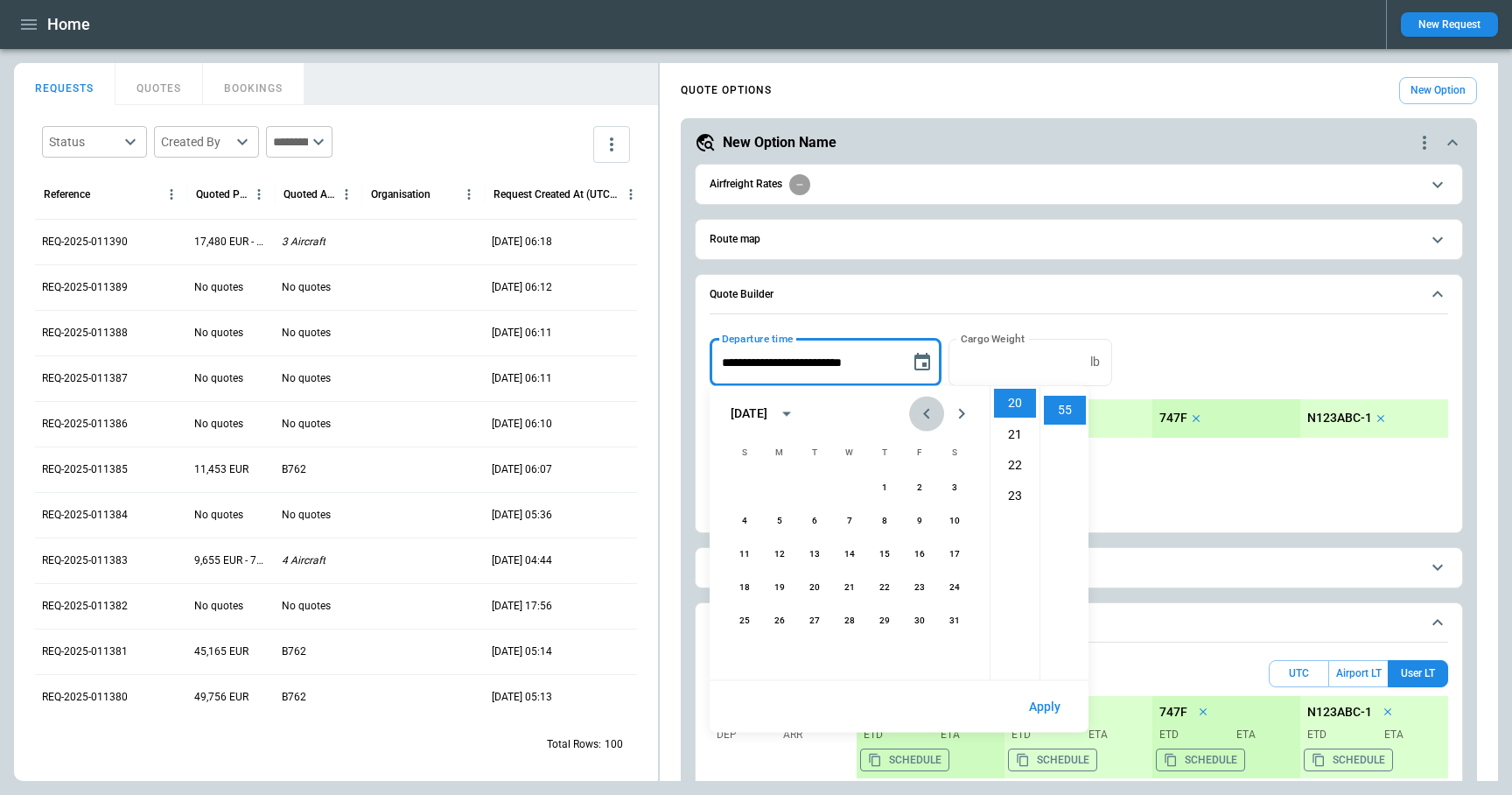
click at [937, 414] on button "Previous month" at bounding box center [926, 413] width 35 height 35
click at [748, 514] on button "6" at bounding box center [745, 520] width 32 height 32
click at [1015, 465] on li "02" at bounding box center [1015, 465] width 42 height 29
click at [1068, 584] on li "30" at bounding box center [1064, 587] width 42 height 29
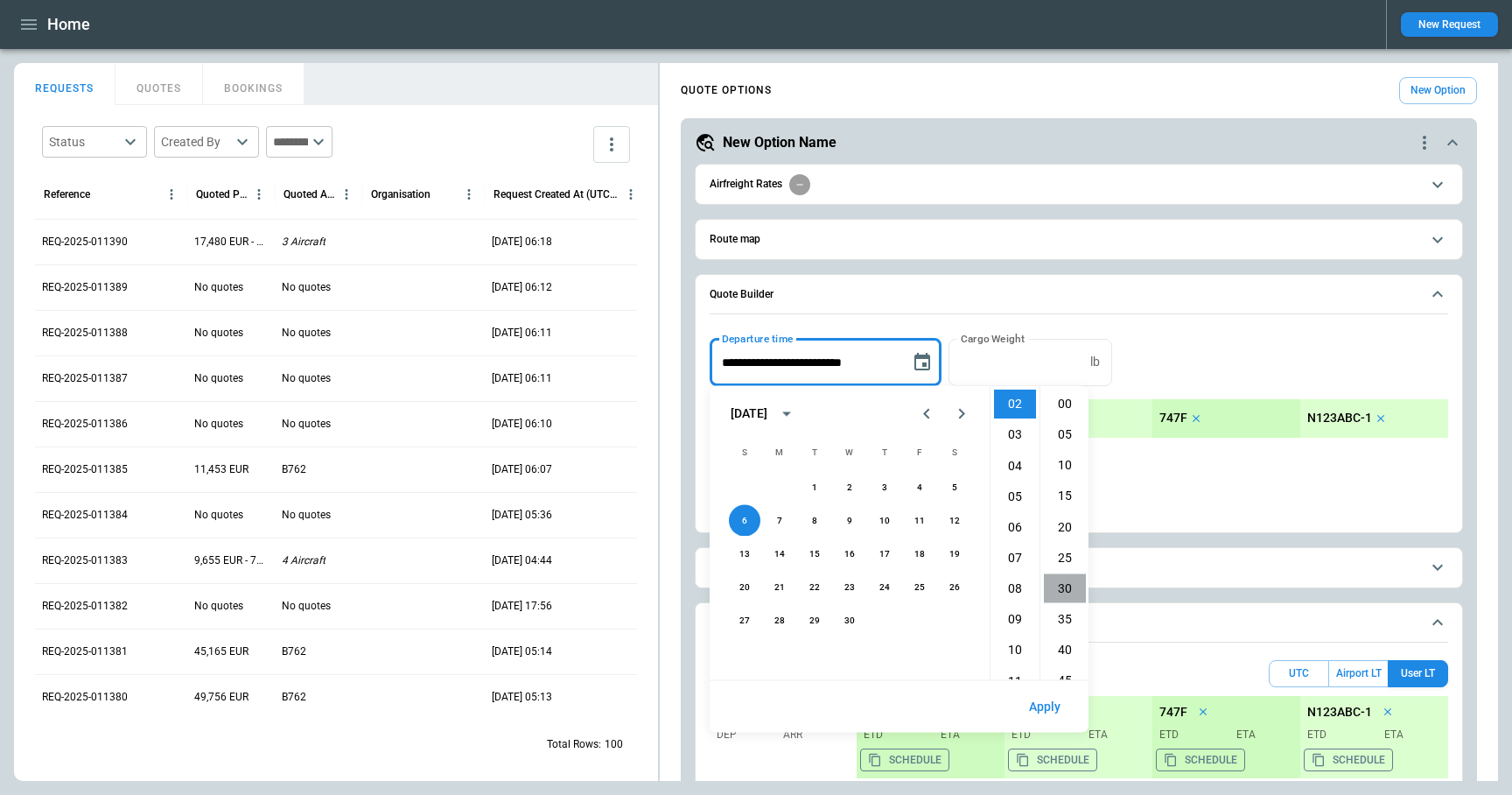
type input "**********"
click at [1045, 710] on button "Apply" at bounding box center [1044, 706] width 60 height 38
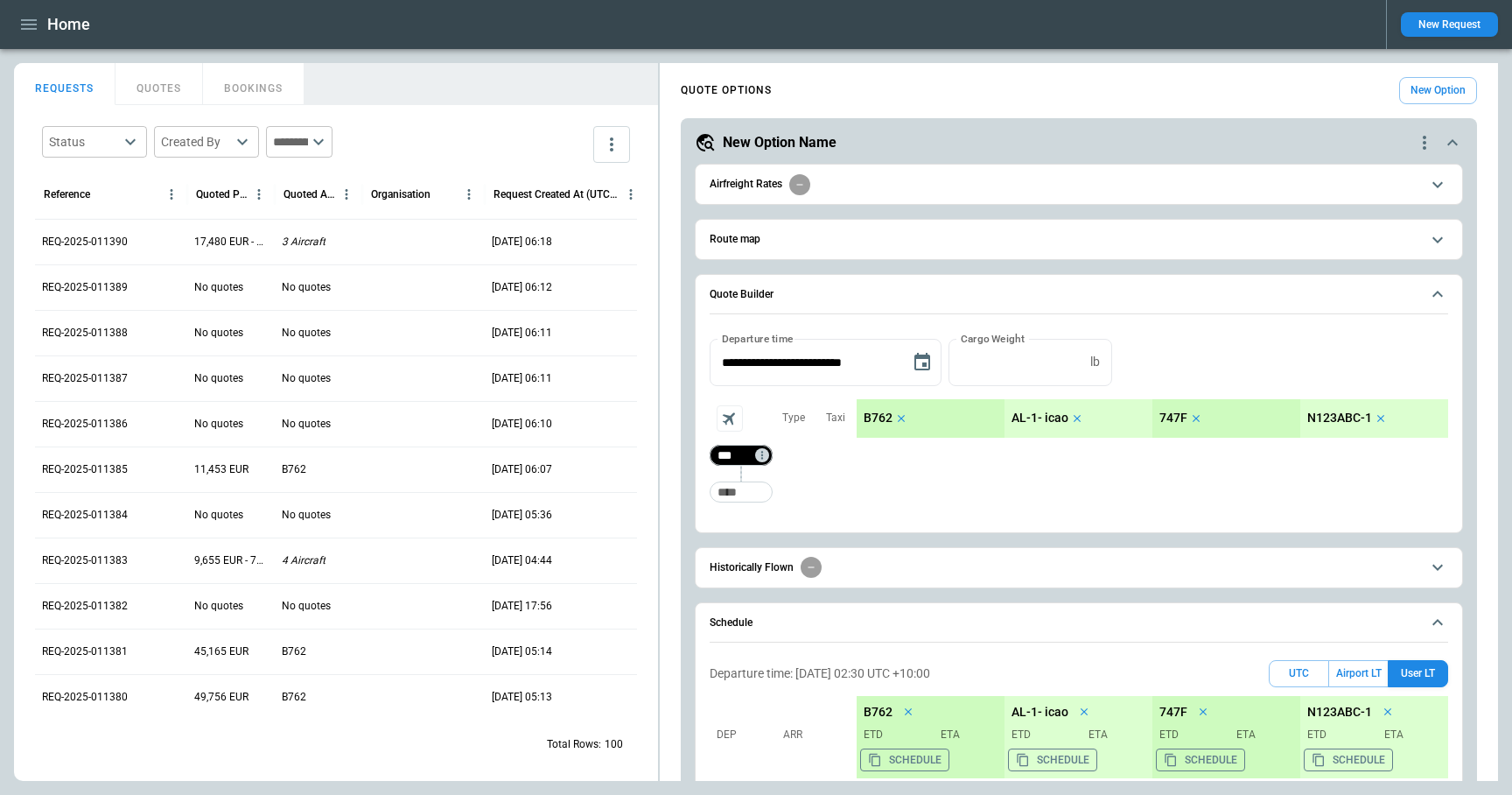
click at [740, 454] on input "***" at bounding box center [737, 456] width 49 height 18
type input "***"
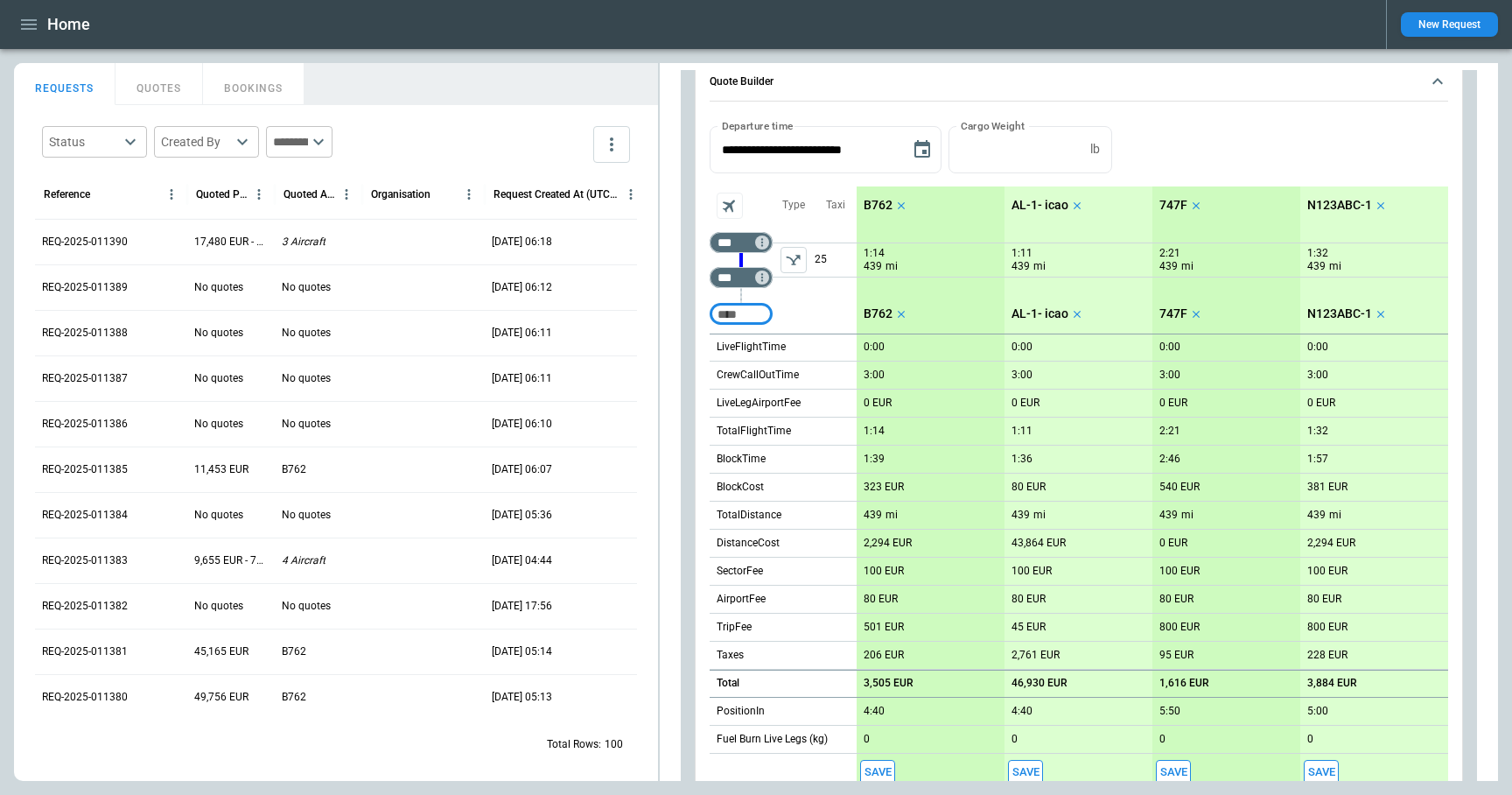
scroll to position [3, 0]
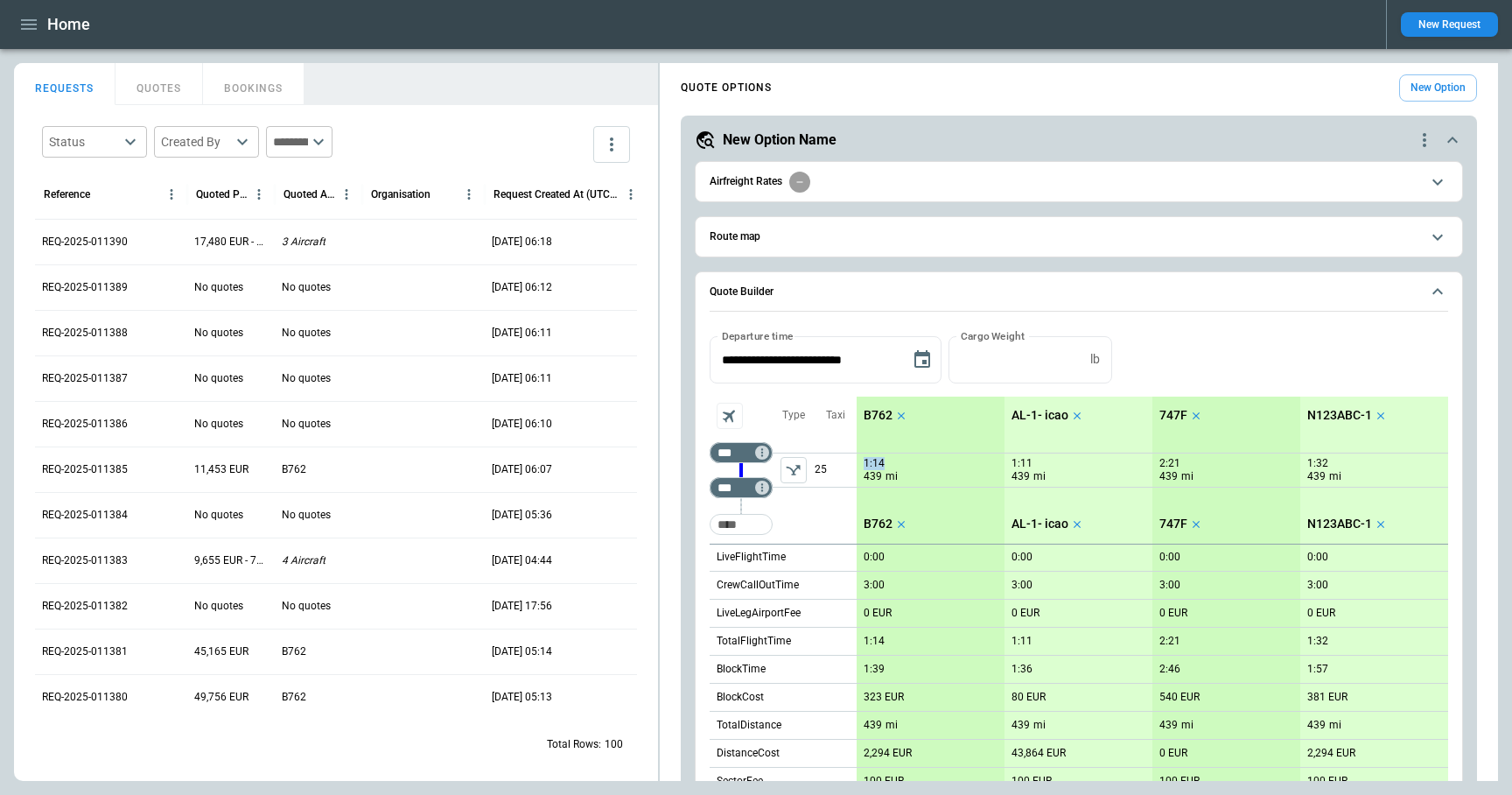
drag, startPoint x: 913, startPoint y: 458, endPoint x: 863, endPoint y: 458, distance: 50.0
click at [863, 458] on div "1:14 439 mi" at bounding box center [930, 470] width 134 height 27
copy p "1:14"
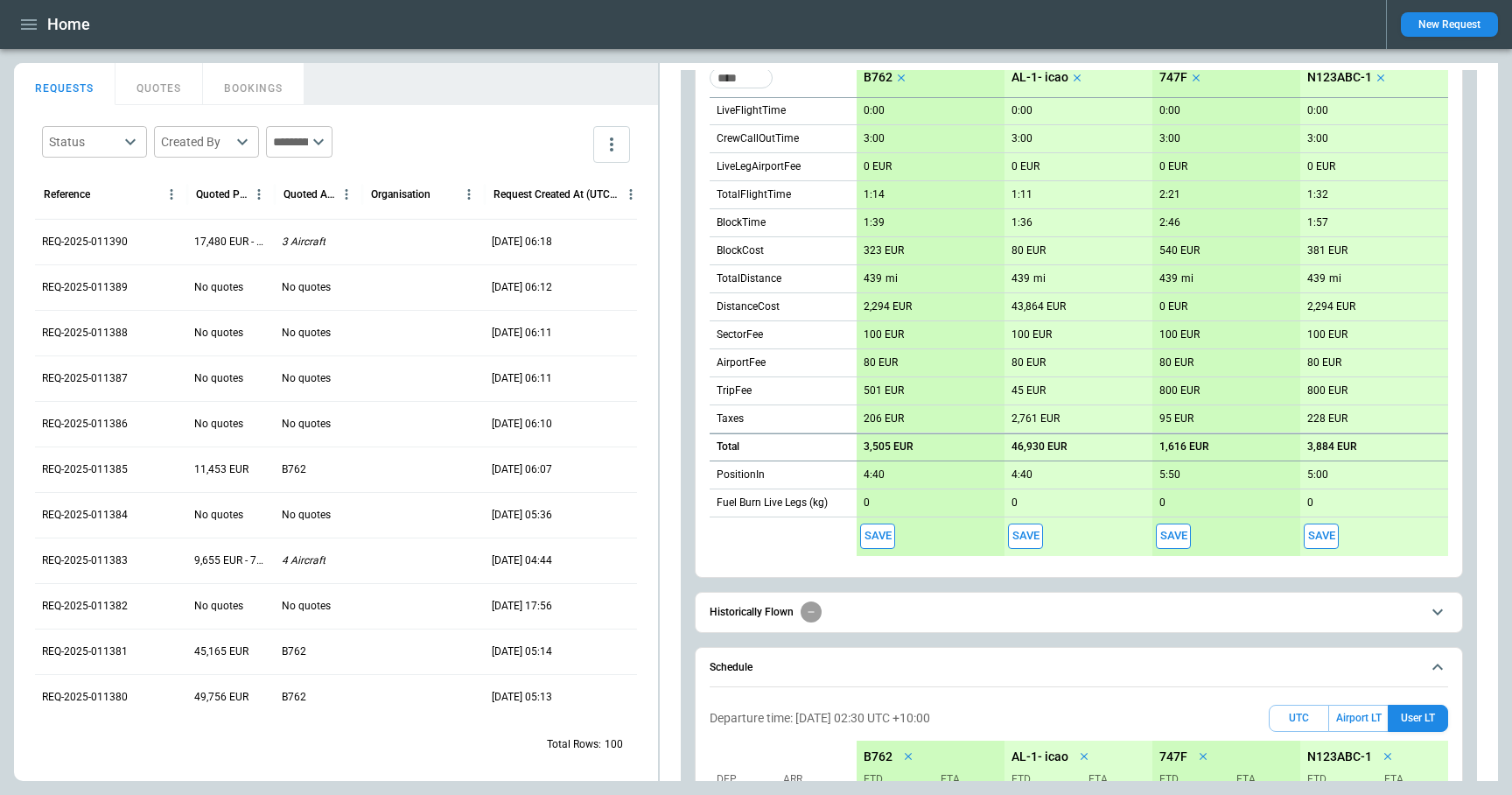
scroll to position [624, 0]
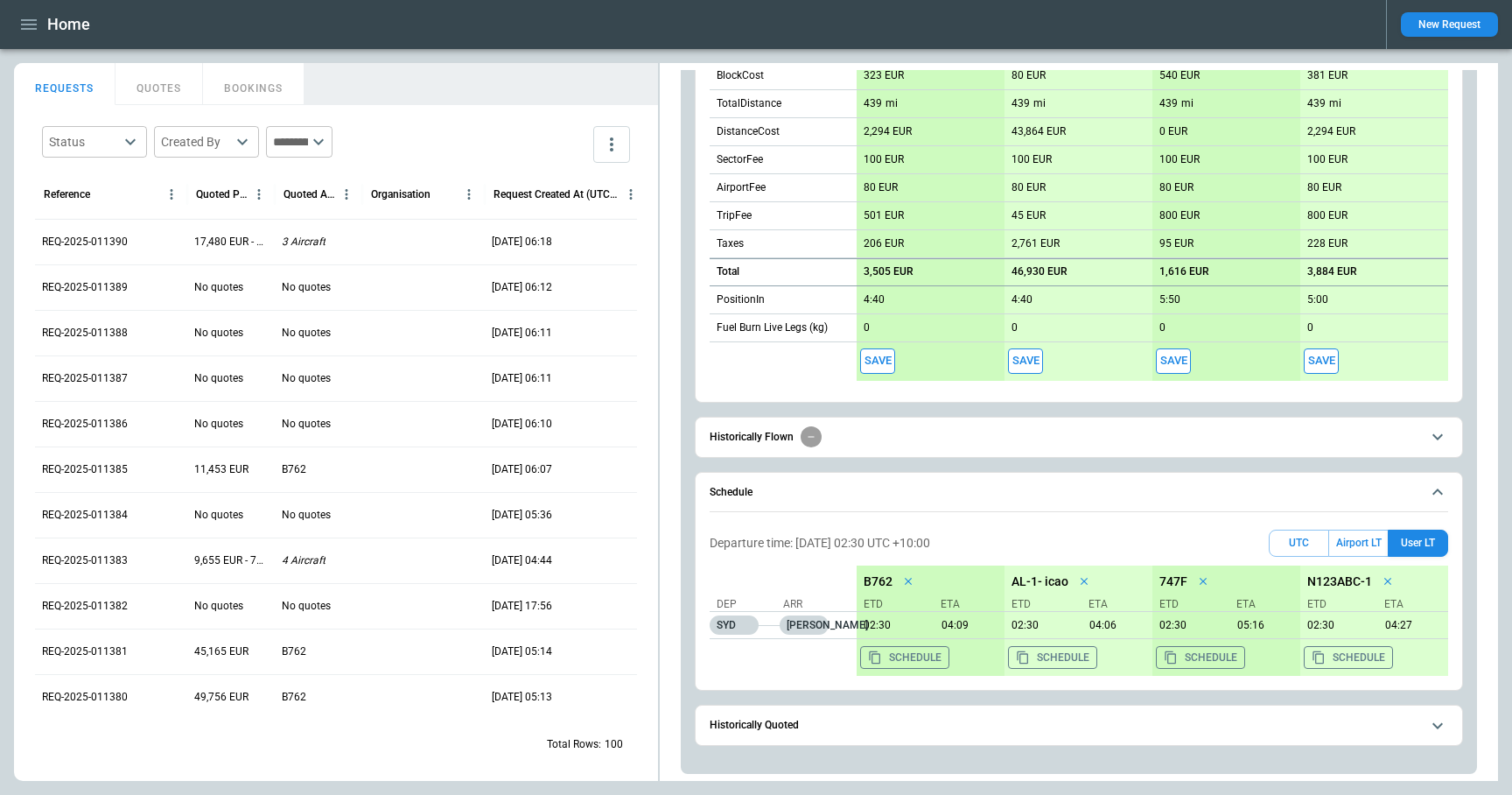
click at [1080, 489] on span "Schedule" at bounding box center [1064, 492] width 710 height 11
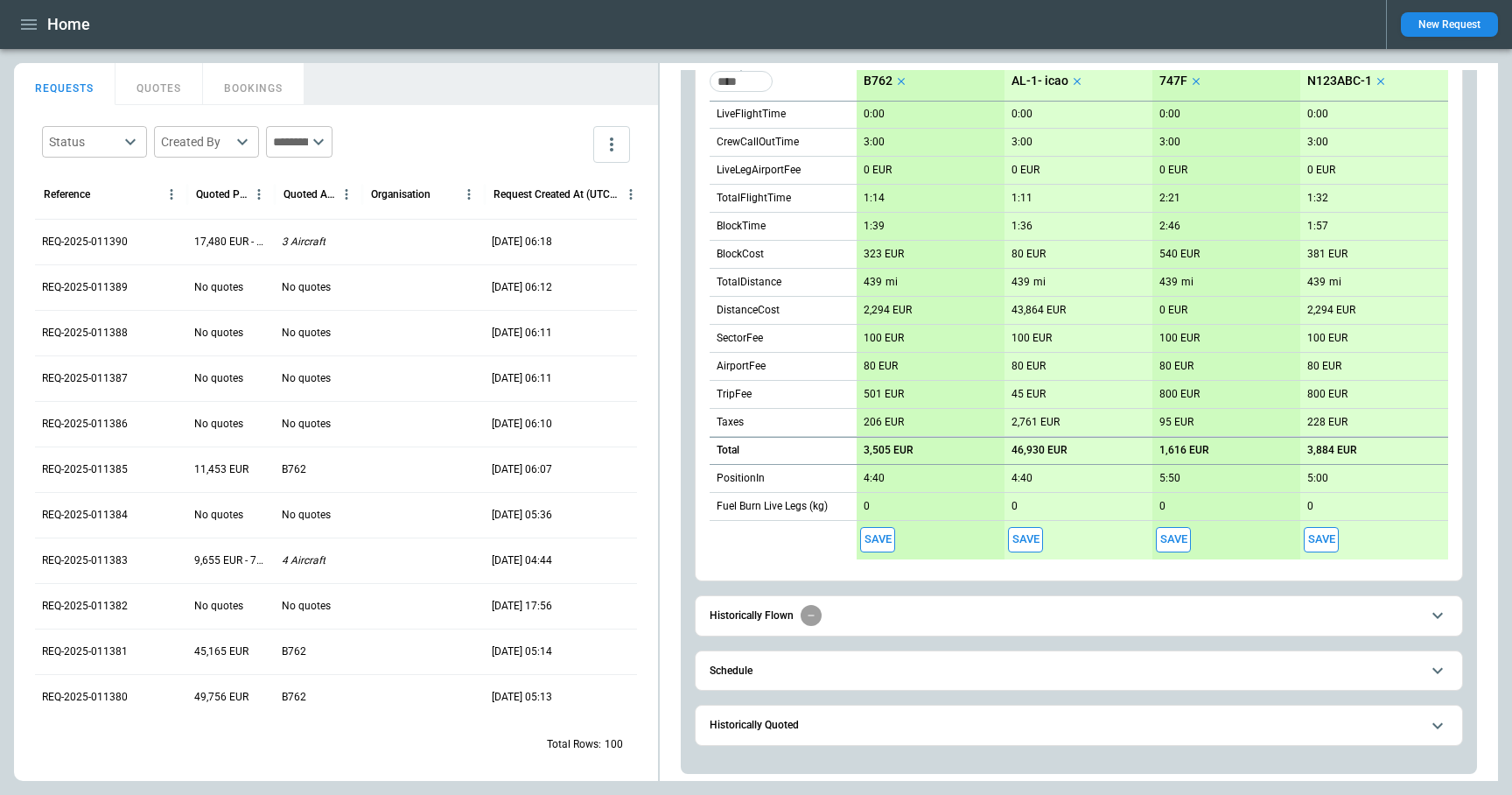
scroll to position [446, 0]
click at [999, 666] on span "Schedule" at bounding box center [1064, 670] width 710 height 11
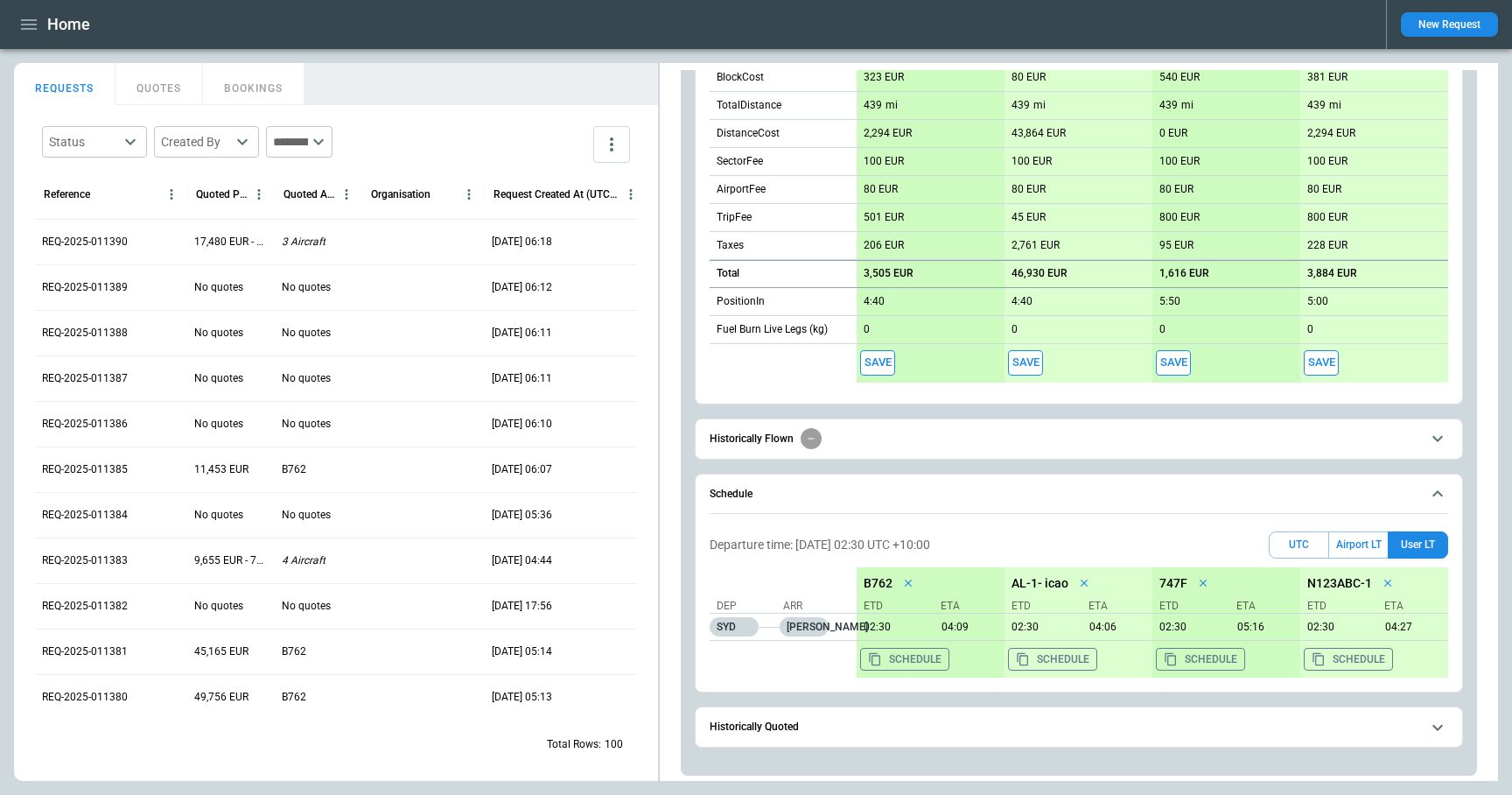
scroll to position [624, 0]
click at [1295, 540] on button "UTC" at bounding box center [1298, 542] width 61 height 27
click at [1351, 539] on button "Airport LT" at bounding box center [1358, 542] width 59 height 27
click at [1418, 536] on button "User LT" at bounding box center [1418, 542] width 61 height 27
click at [1345, 542] on button "Airport LT" at bounding box center [1358, 542] width 59 height 27
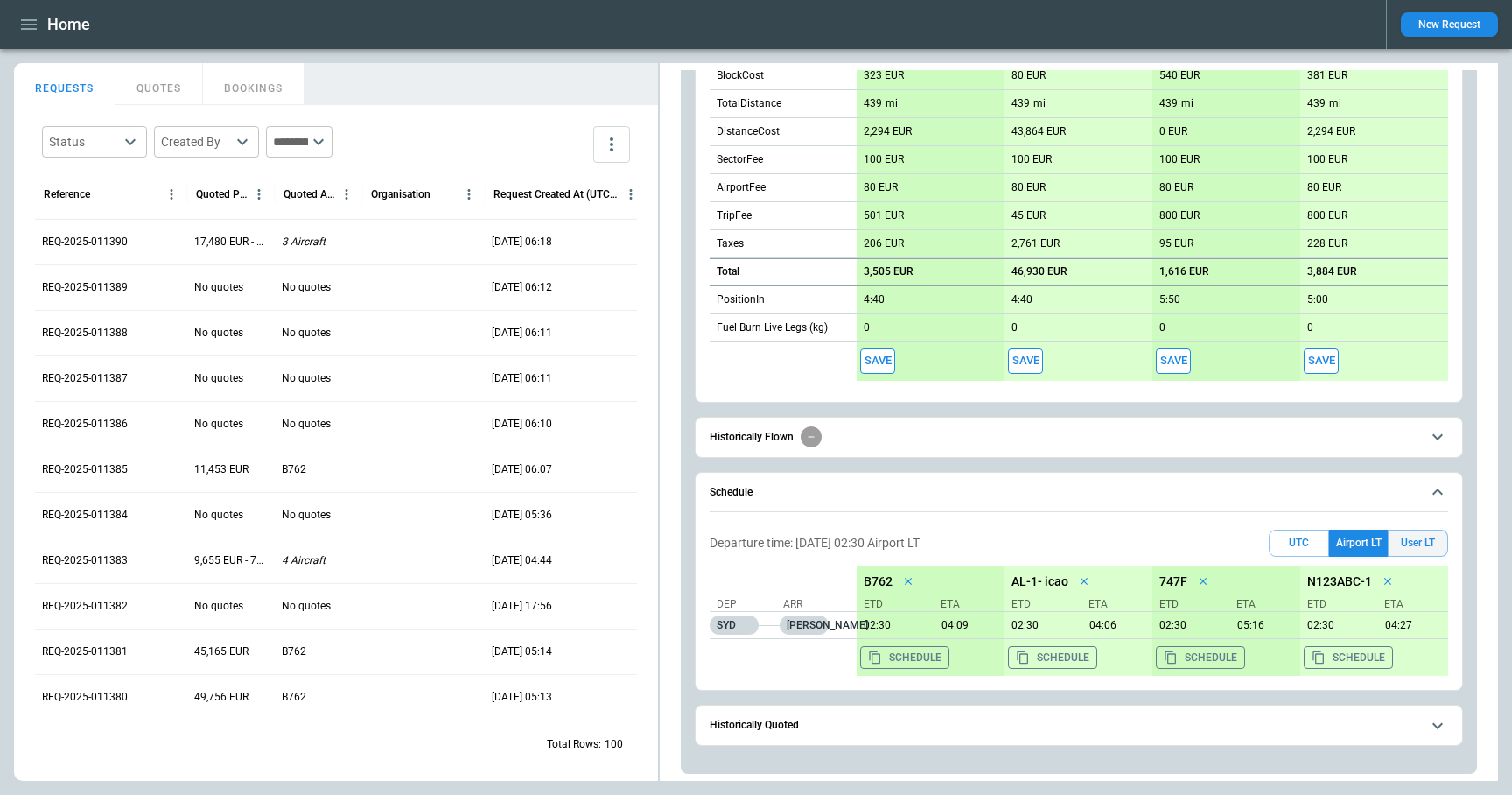
click at [1414, 541] on button "User LT" at bounding box center [1418, 542] width 61 height 27
click at [1366, 538] on button "Airport LT" at bounding box center [1358, 542] width 59 height 27
click at [1344, 534] on button "Airport LT" at bounding box center [1358, 542] width 59 height 27
click at [1420, 540] on button "User LT" at bounding box center [1418, 542] width 61 height 27
click at [1355, 538] on button "Airport LT" at bounding box center [1358, 542] width 59 height 27
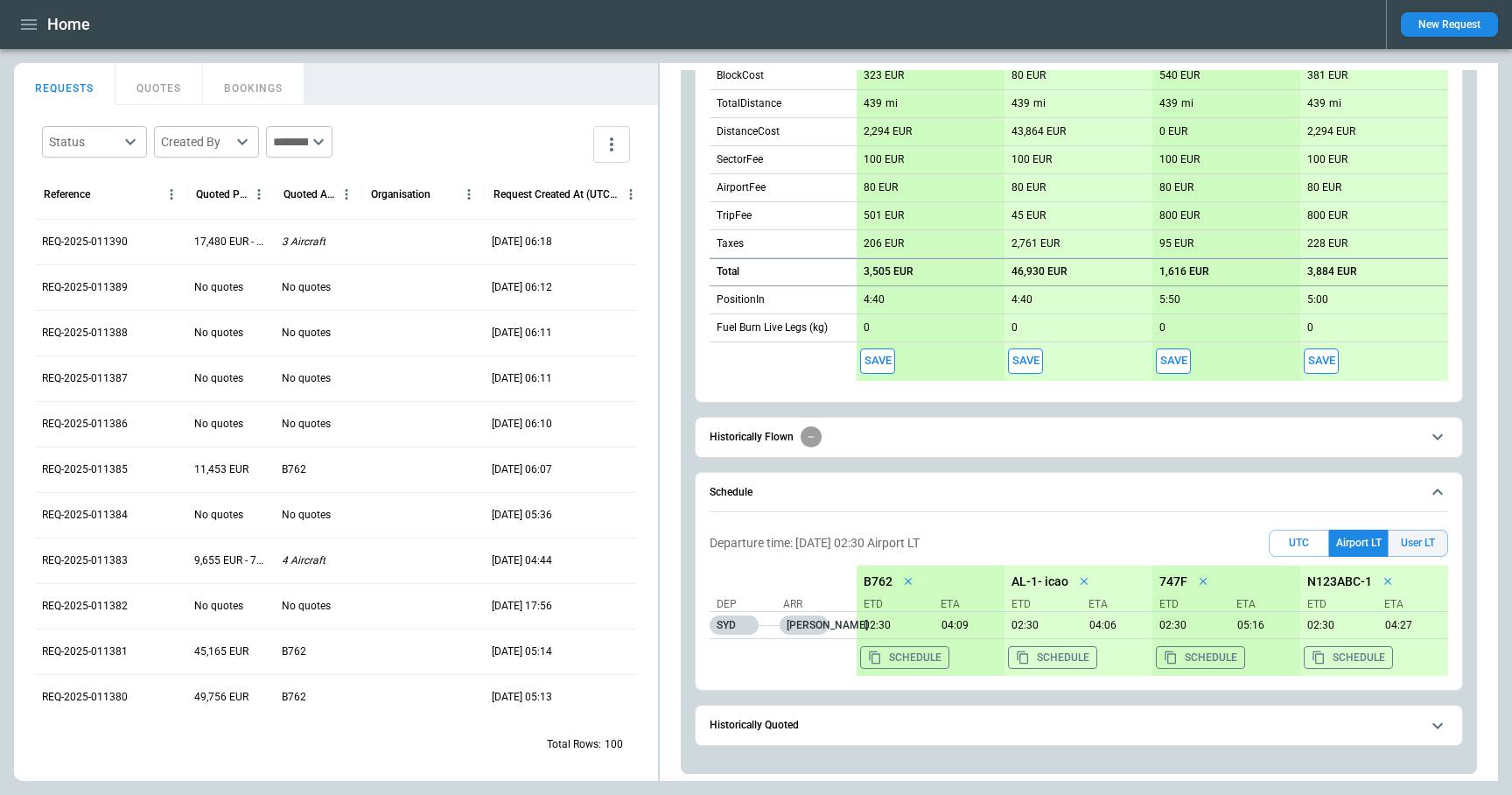
click at [1416, 538] on button "User LT" at bounding box center [1418, 542] width 61 height 27
click at [1377, 538] on button "Airport LT" at bounding box center [1358, 542] width 59 height 27
click at [1284, 541] on button "UTC" at bounding box center [1298, 542] width 61 height 27
click at [1360, 542] on button "Airport LT" at bounding box center [1358, 542] width 59 height 27
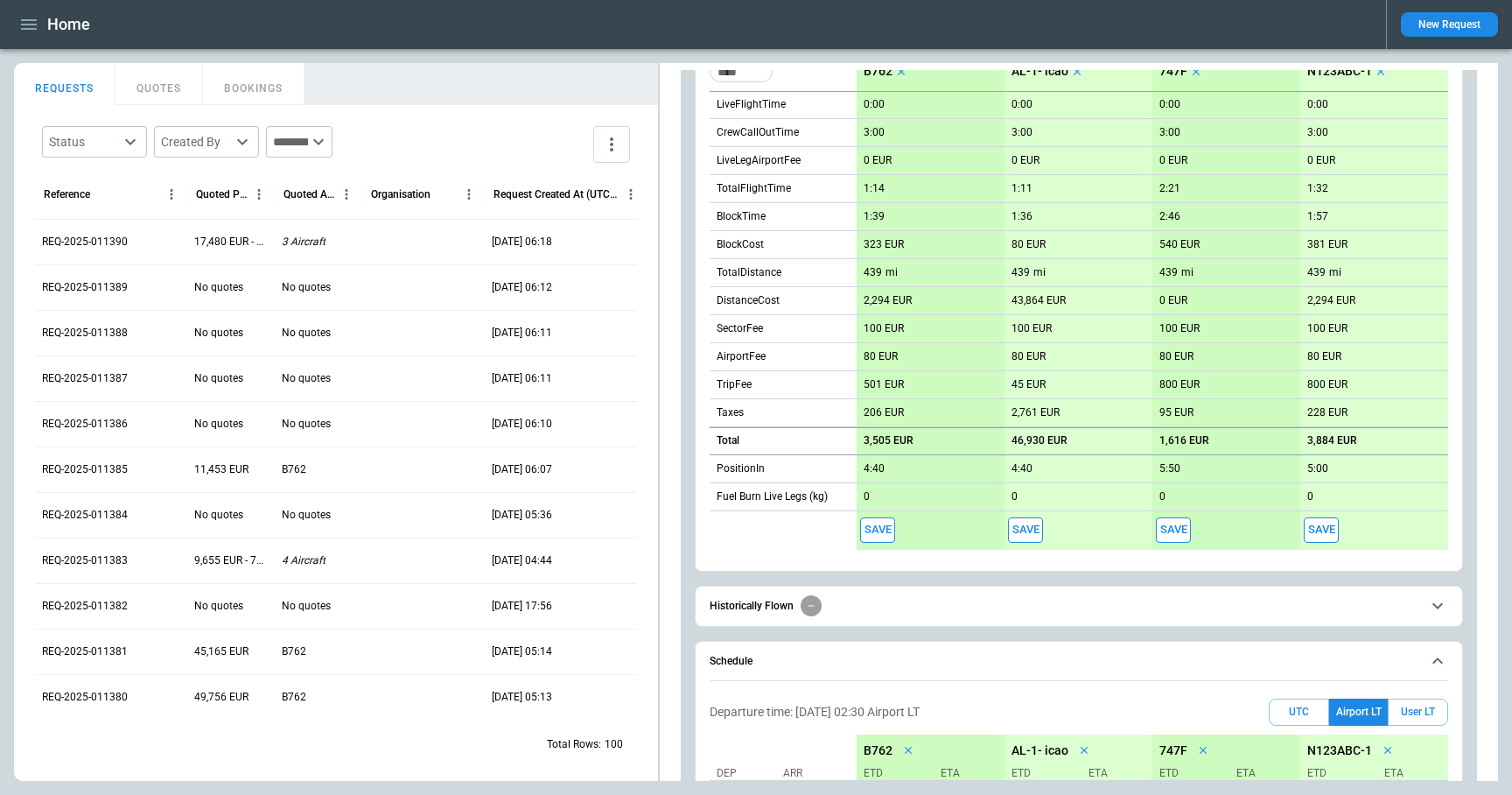
scroll to position [0, 0]
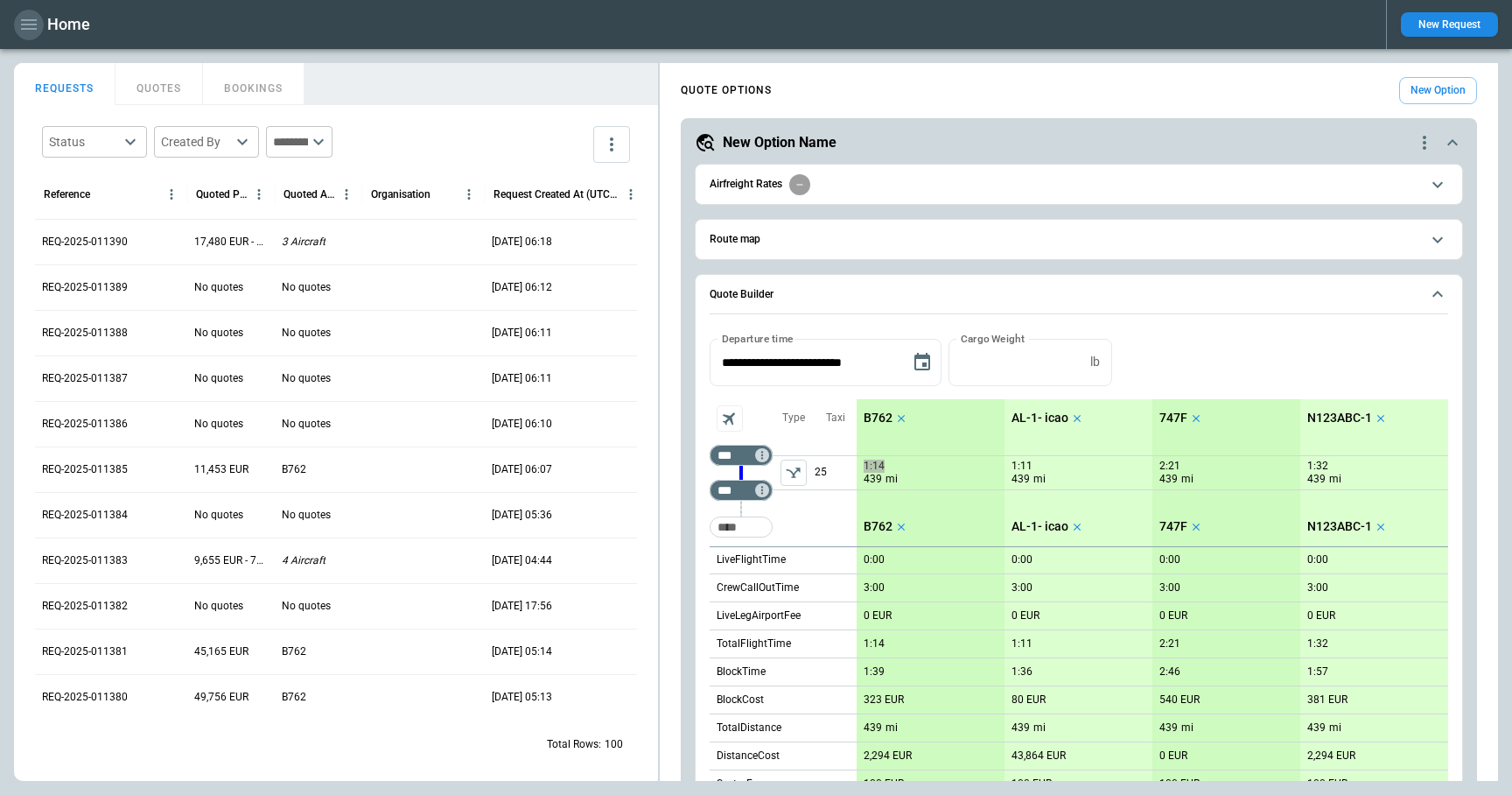
click at [34, 26] on icon "button" at bounding box center [28, 24] width 21 height 21
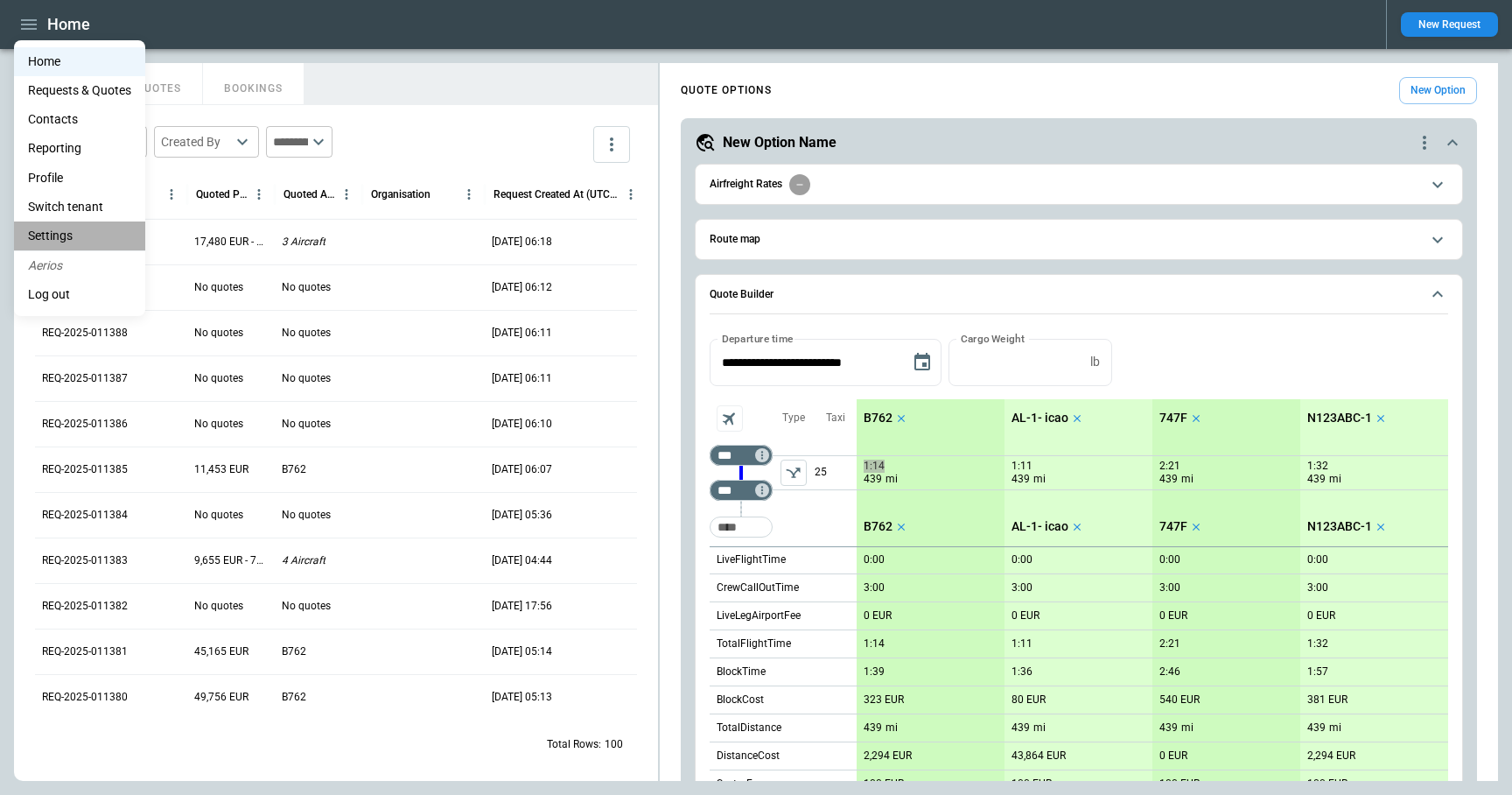
click at [65, 229] on li "Settings" at bounding box center [80, 236] width 131 height 29
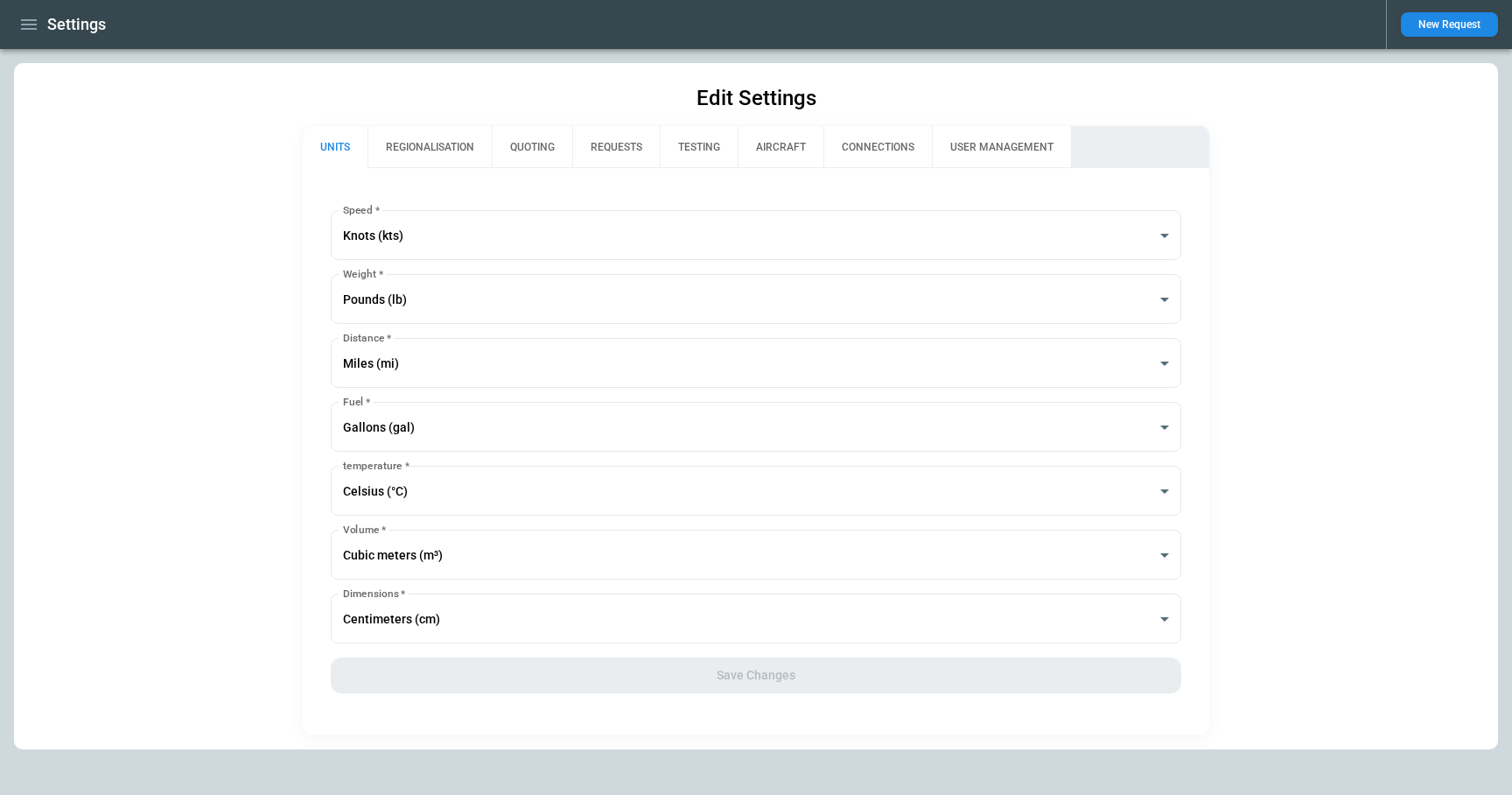
click at [413, 142] on button "REGIONALISATION" at bounding box center [429, 147] width 124 height 42
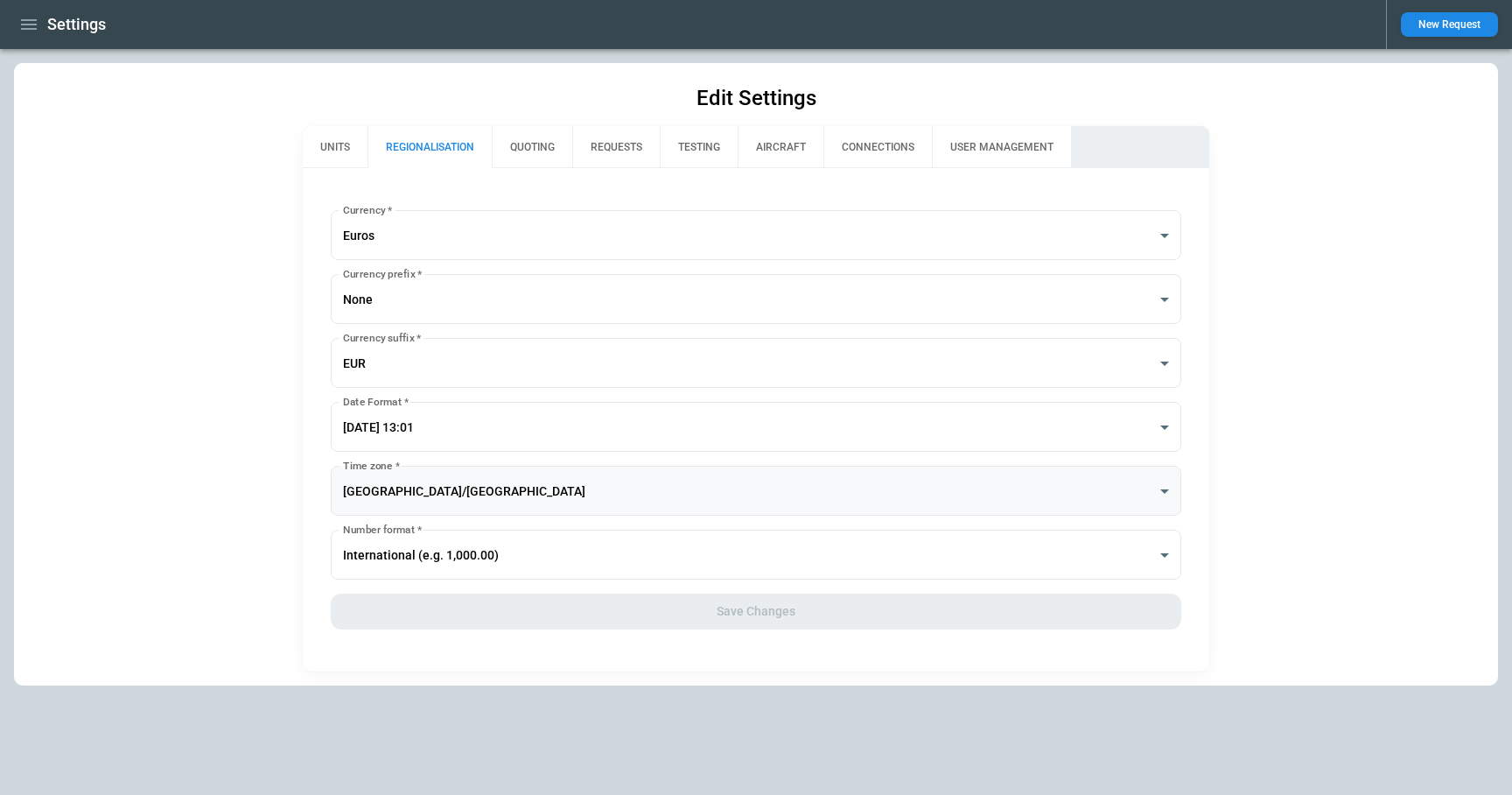
click at [456, 493] on body "**********" at bounding box center [756, 397] width 1512 height 795
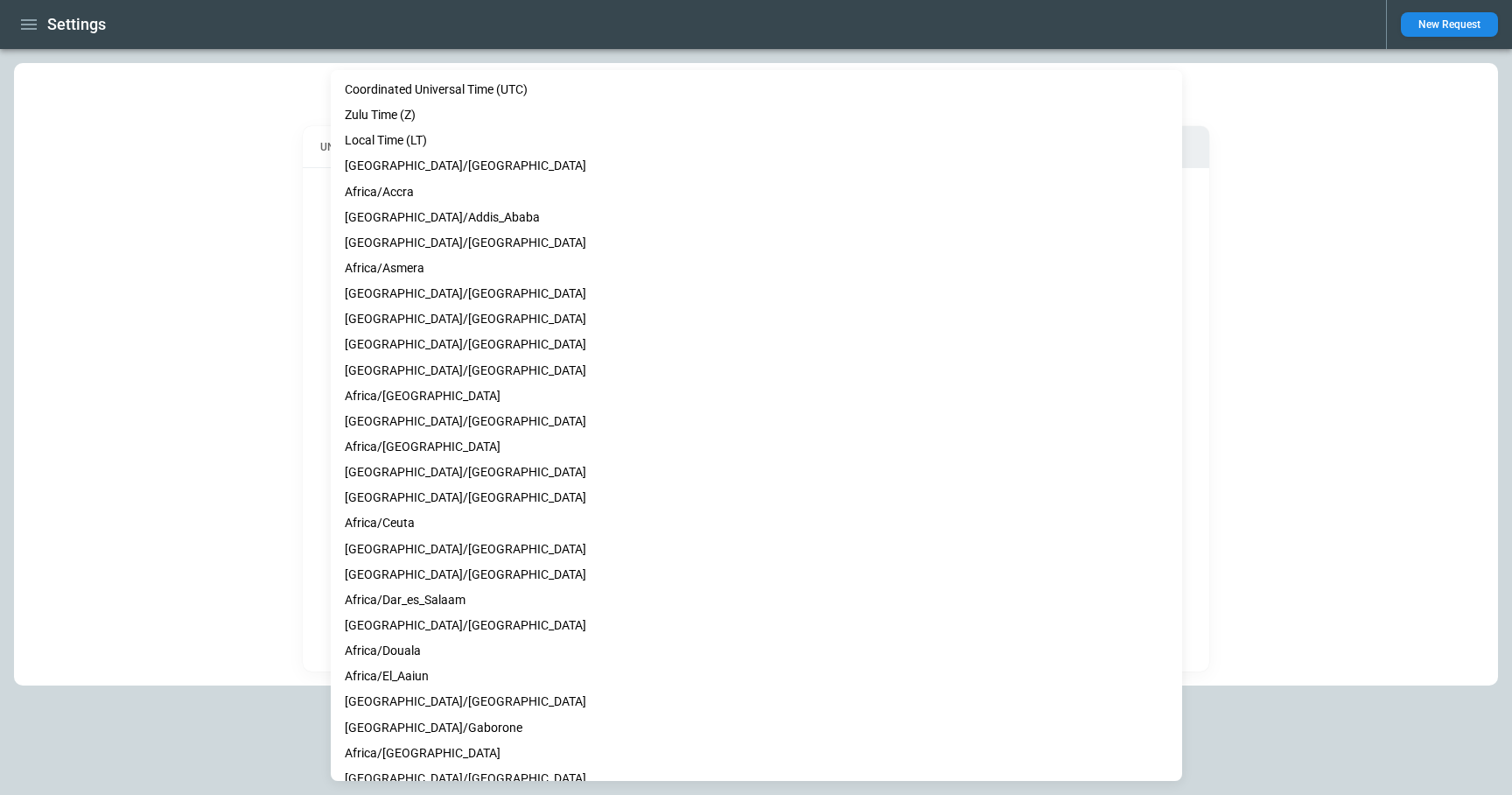
scroll to position [7649, 0]
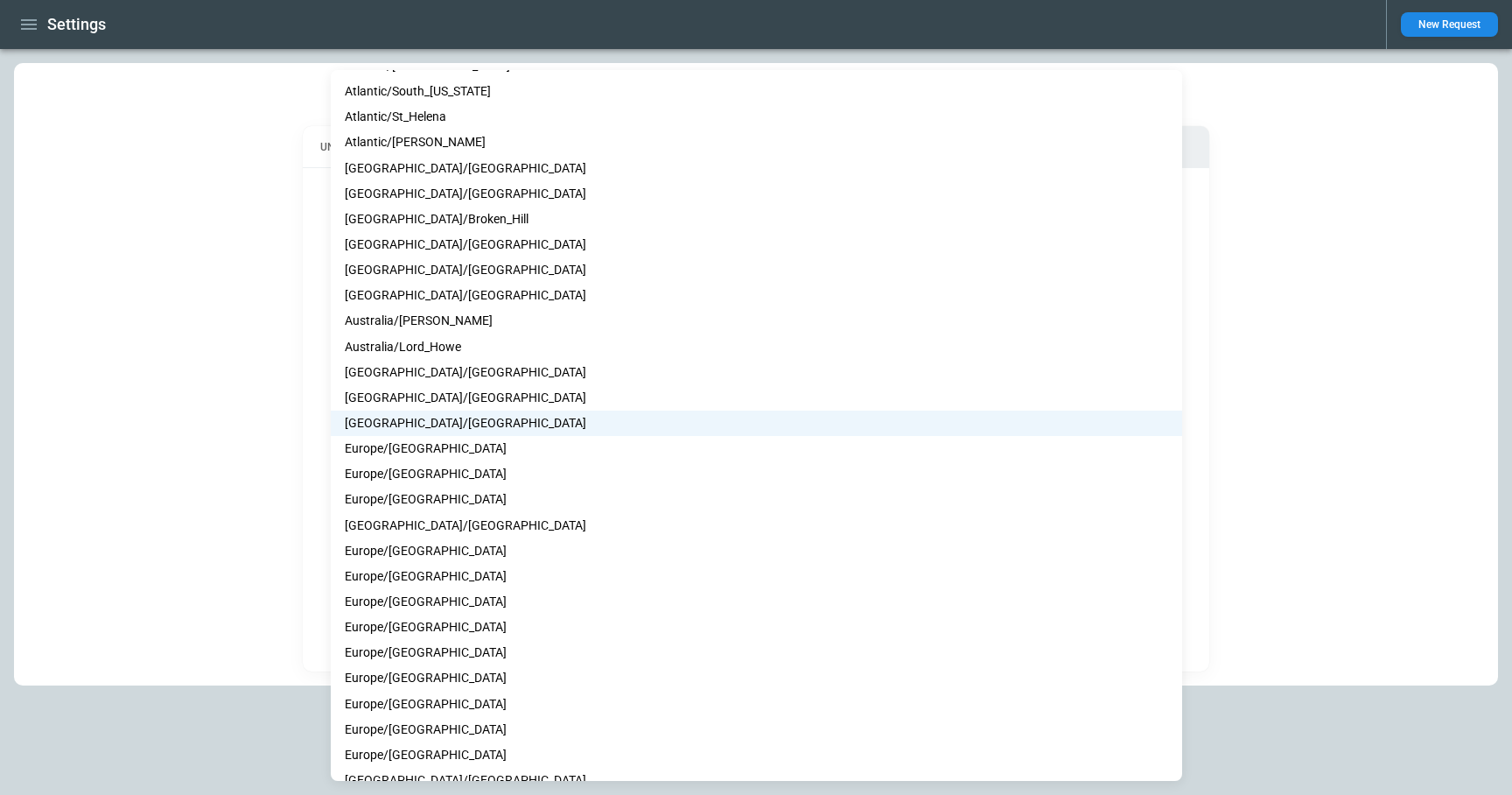
click at [451, 576] on li "Europe/[GEOGRAPHIC_DATA]" at bounding box center [756, 576] width 851 height 26
type input "**********"
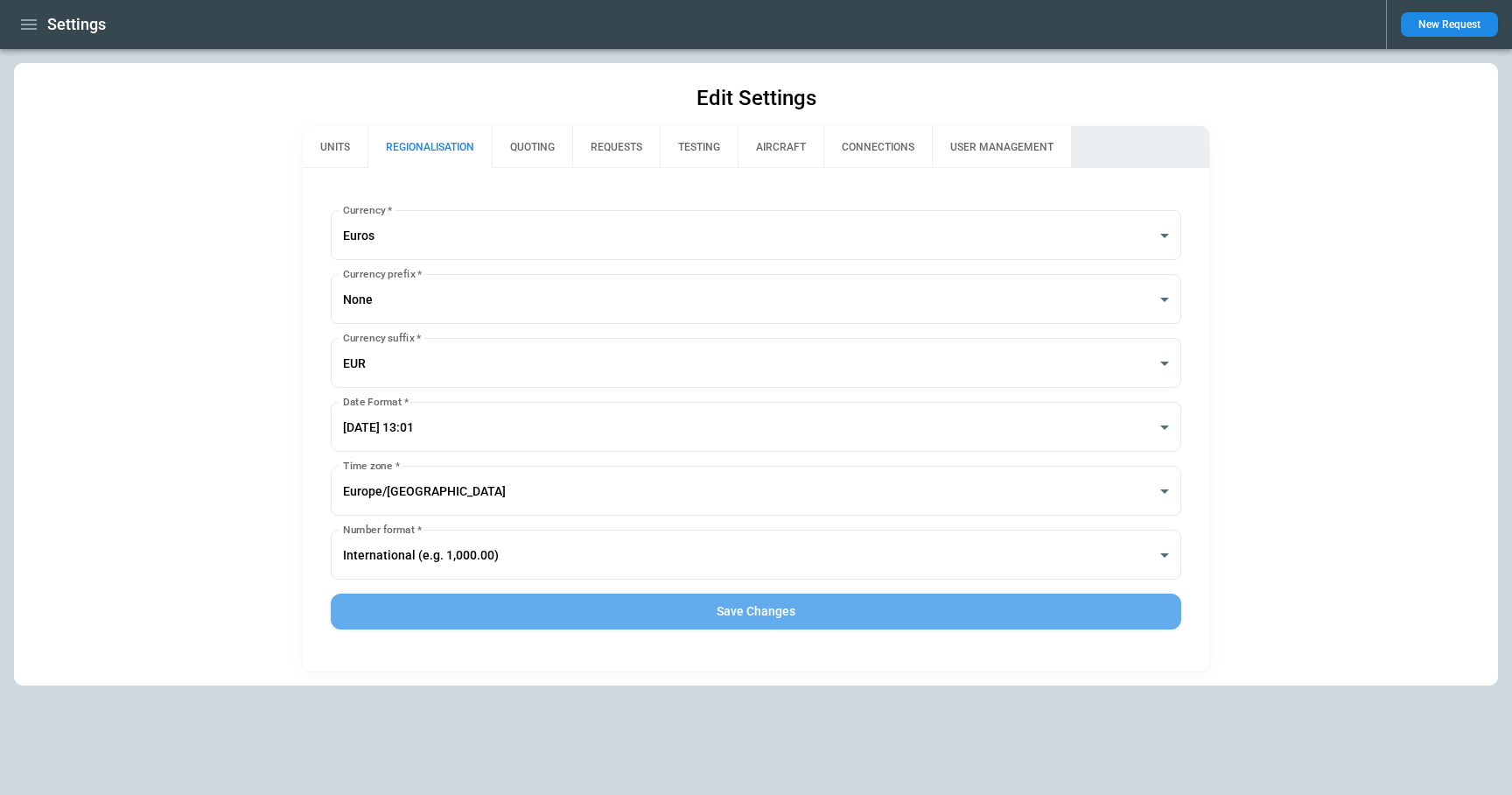
click at [766, 617] on button "Save Changes" at bounding box center [756, 611] width 851 height 36
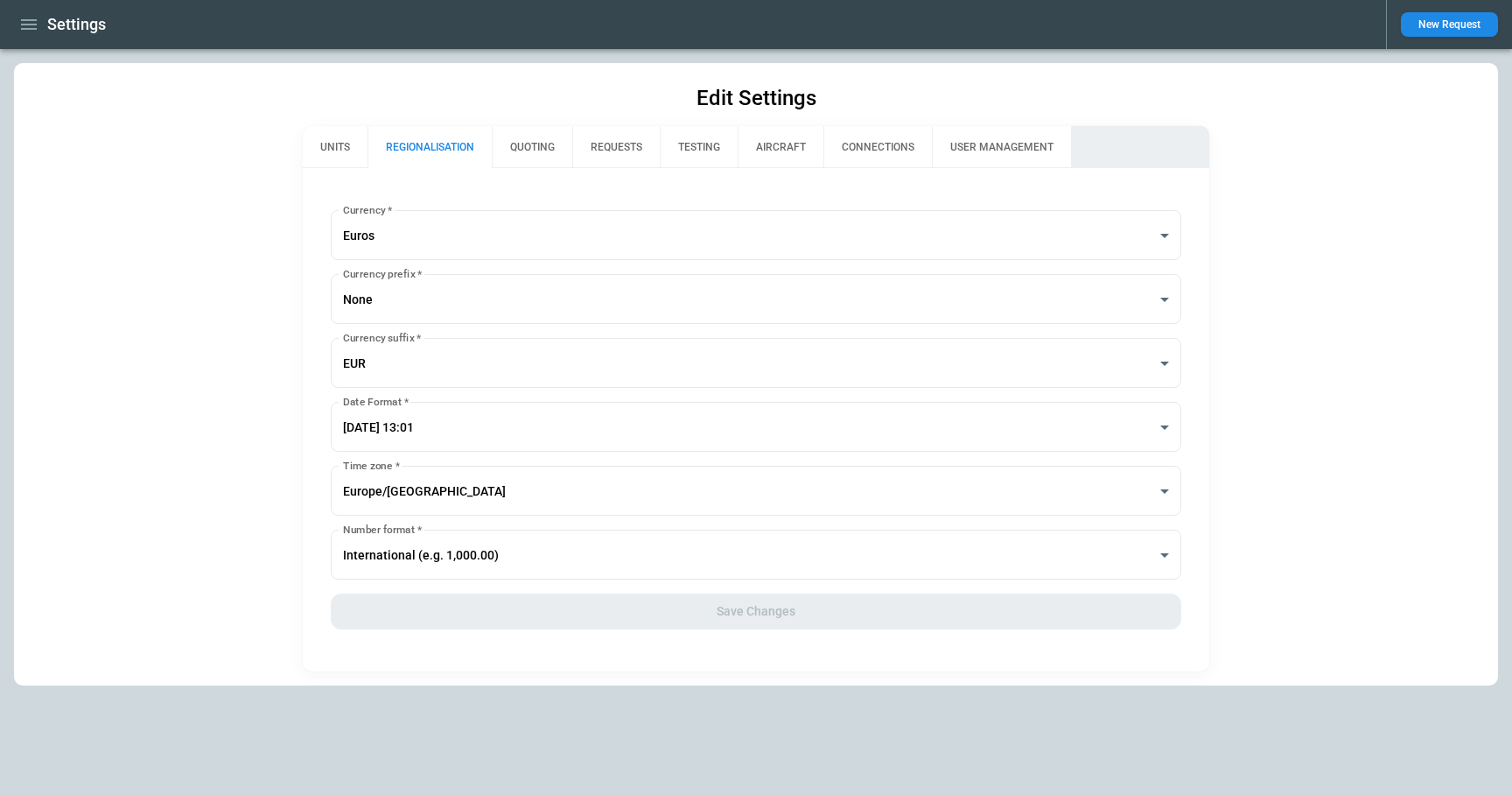
click at [26, 26] on icon "button" at bounding box center [28, 24] width 21 height 21
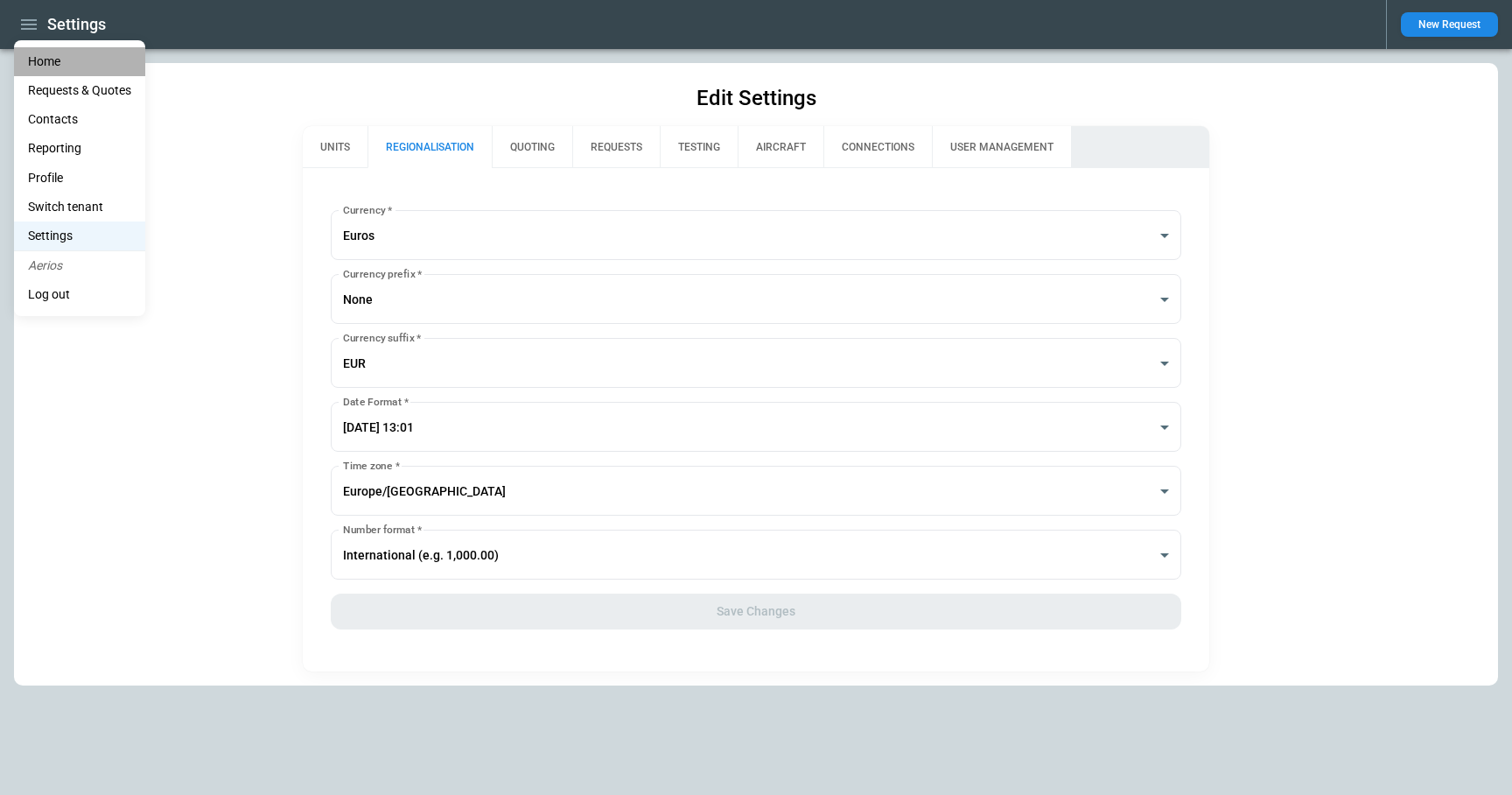
click at [49, 66] on li "Home" at bounding box center [80, 61] width 131 height 29
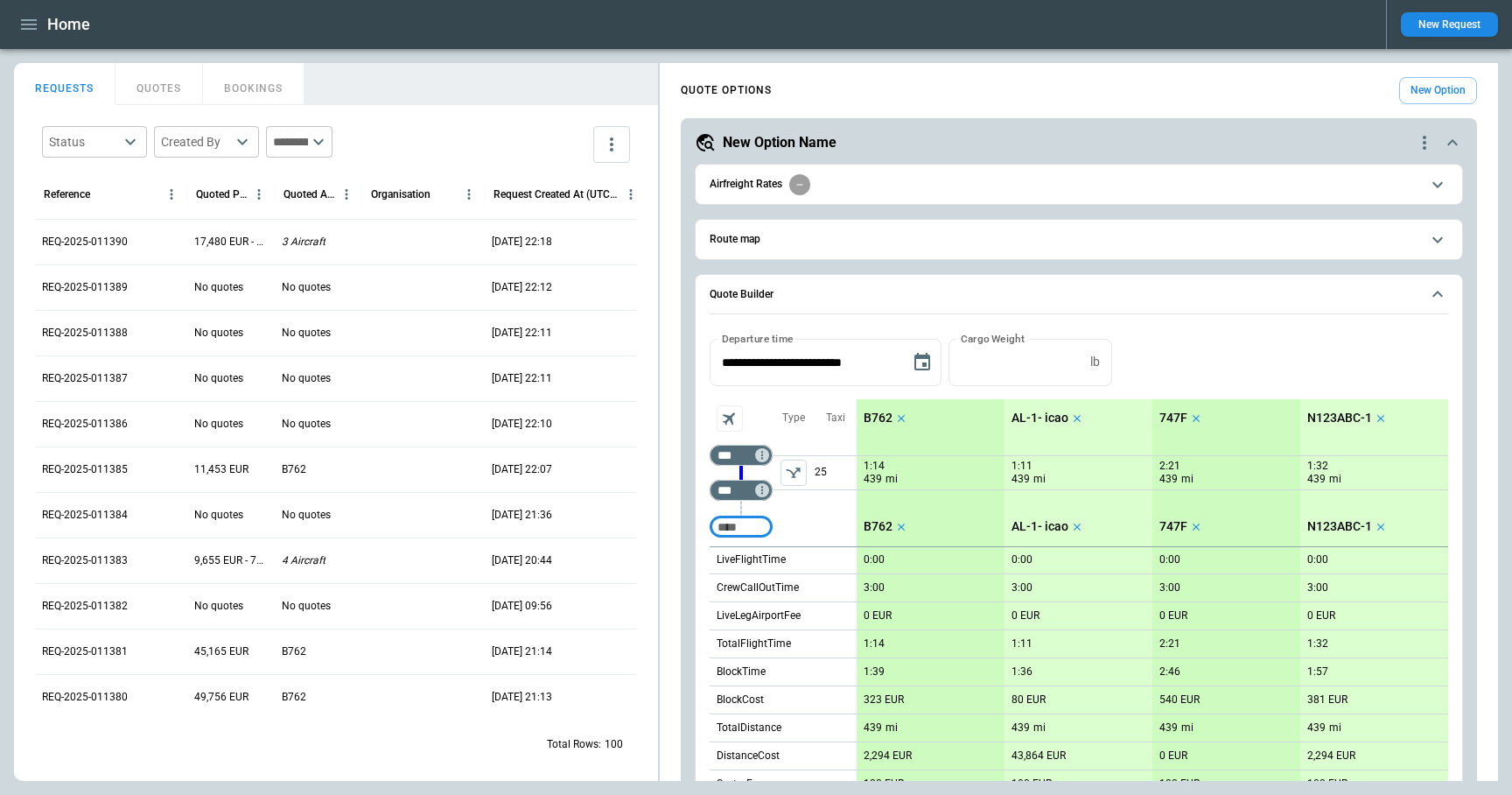
click at [1421, 145] on icon "quote-option-actions" at bounding box center [1423, 142] width 21 height 21
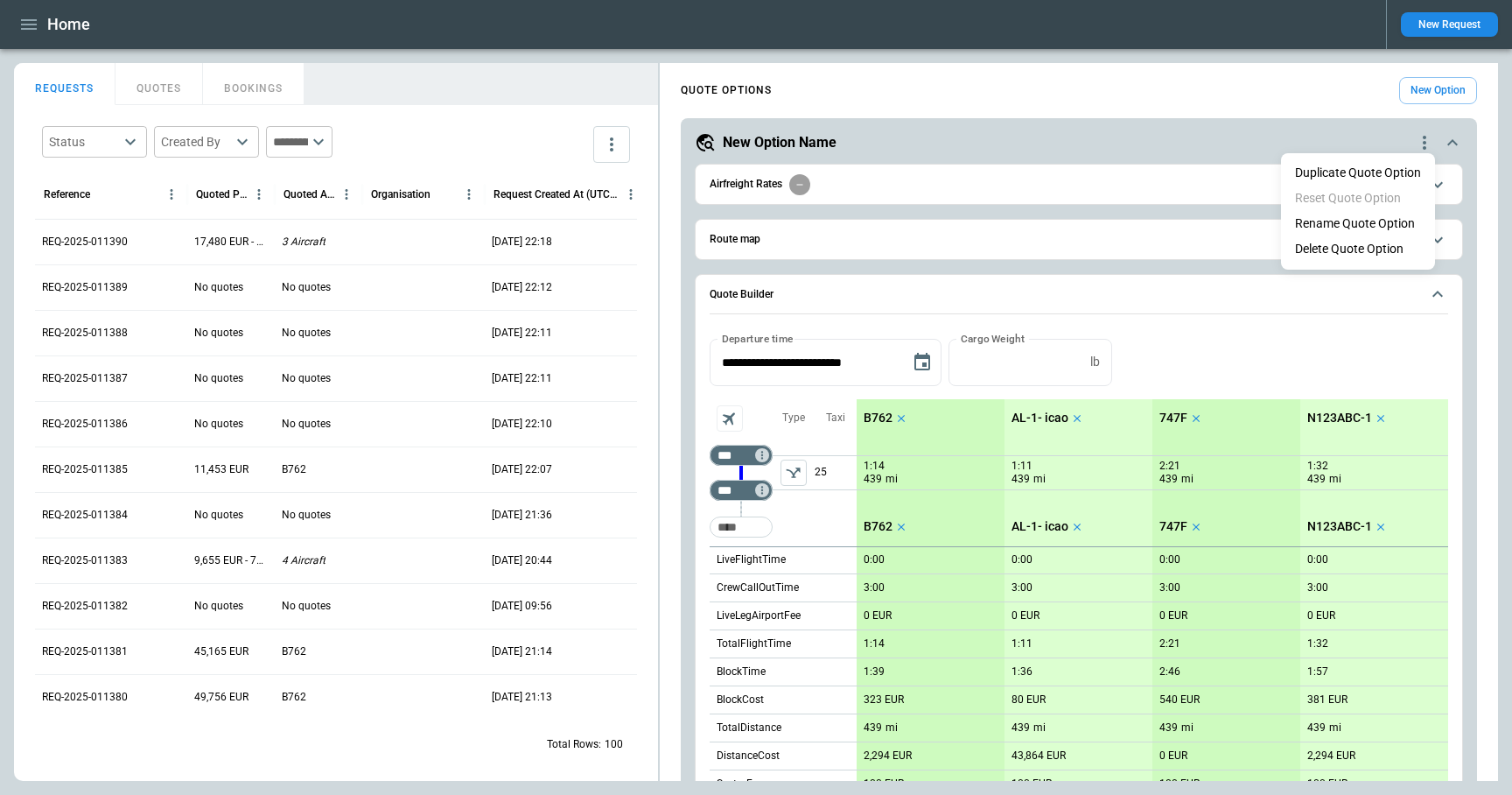
click at [1397, 251] on li "Delete Quote Option" at bounding box center [1358, 249] width 154 height 26
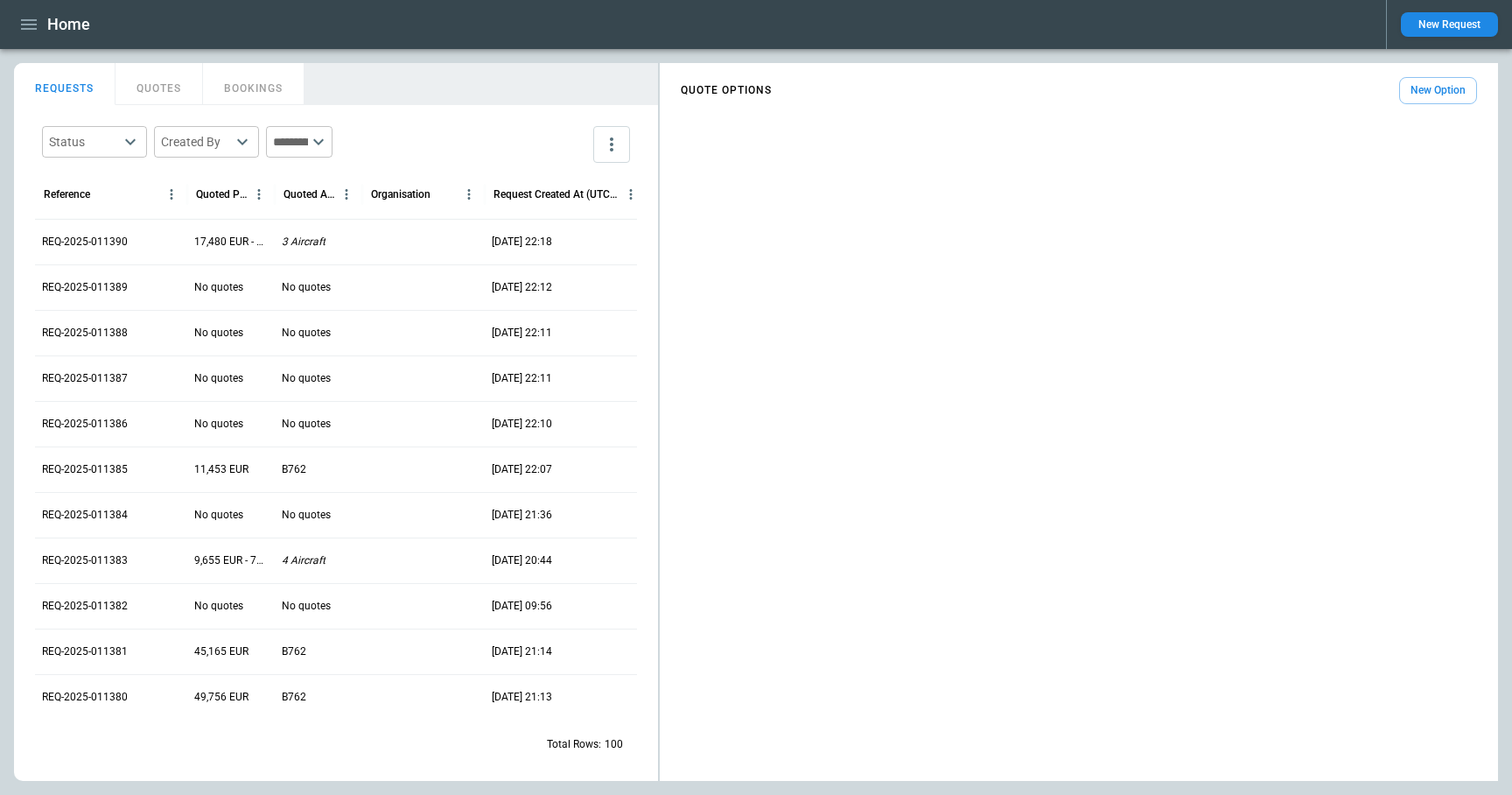
click at [1440, 95] on button "New Option" at bounding box center [1437, 90] width 78 height 27
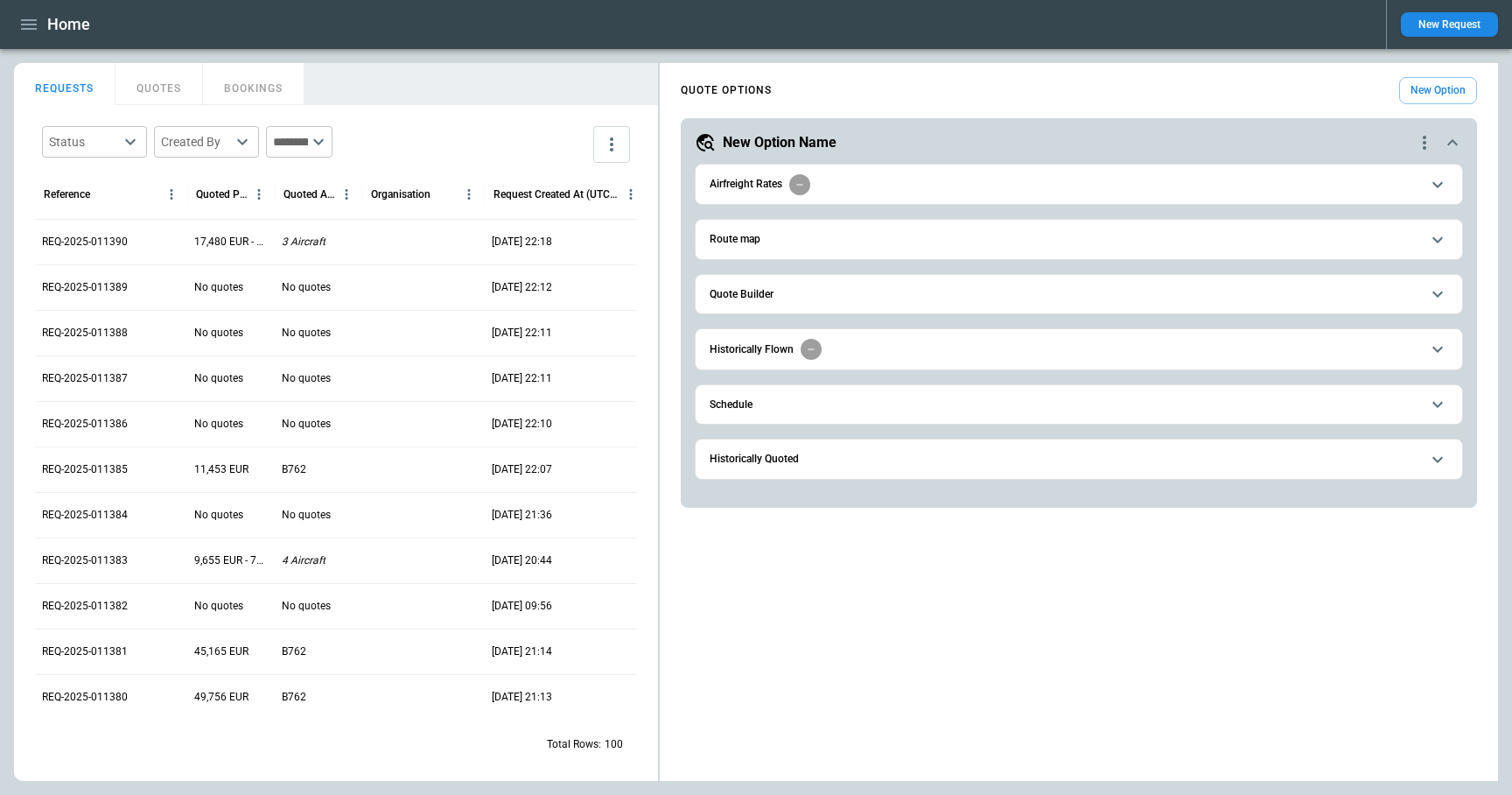
click at [788, 285] on button "Quote Builder" at bounding box center [1078, 295] width 738 height 40
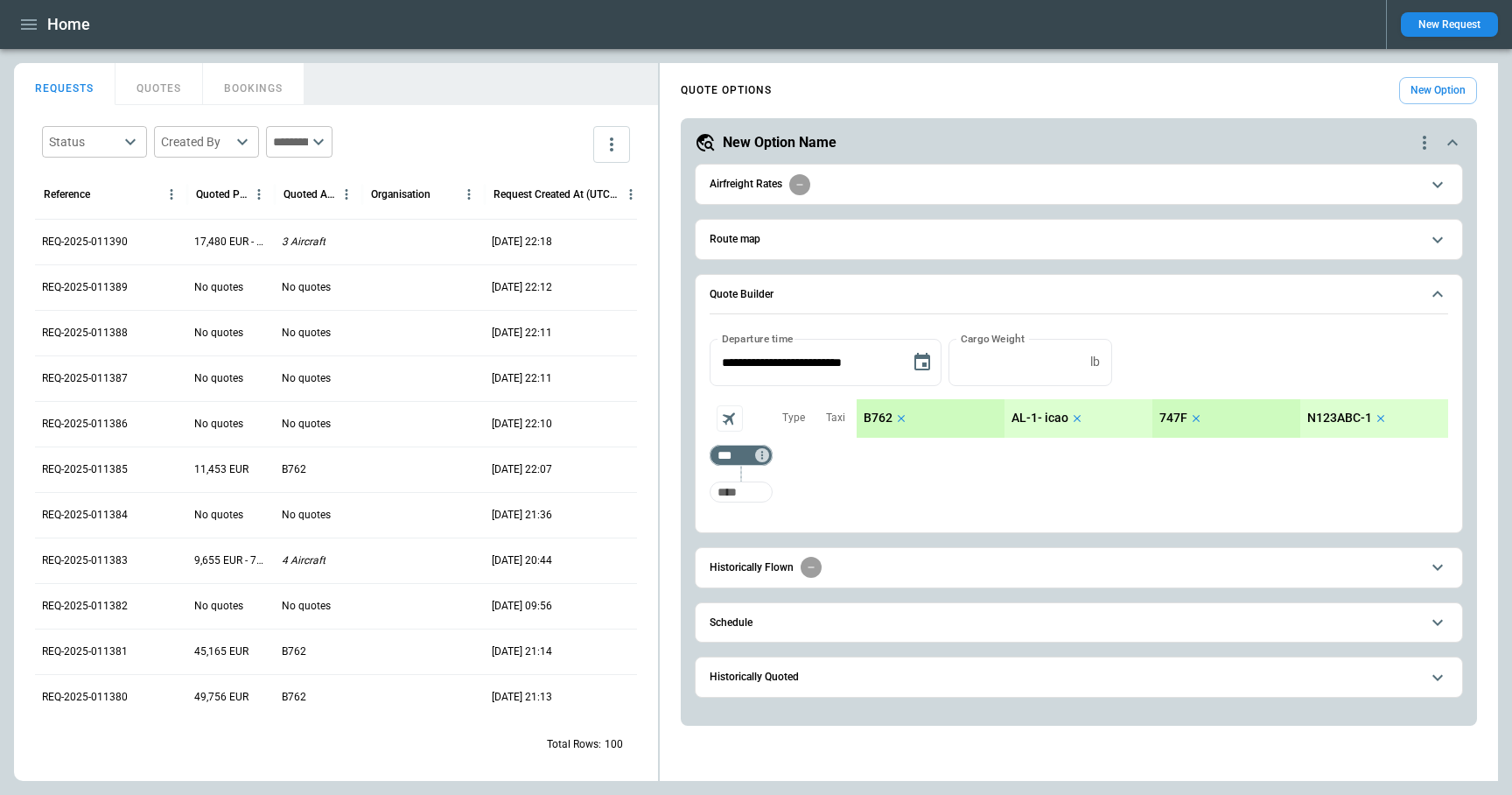
click at [748, 497] on input "Too short" at bounding box center [741, 492] width 56 height 32
click at [746, 458] on input "***" at bounding box center [737, 456] width 49 height 18
paste input "*"
type input "****"
paste input "****"
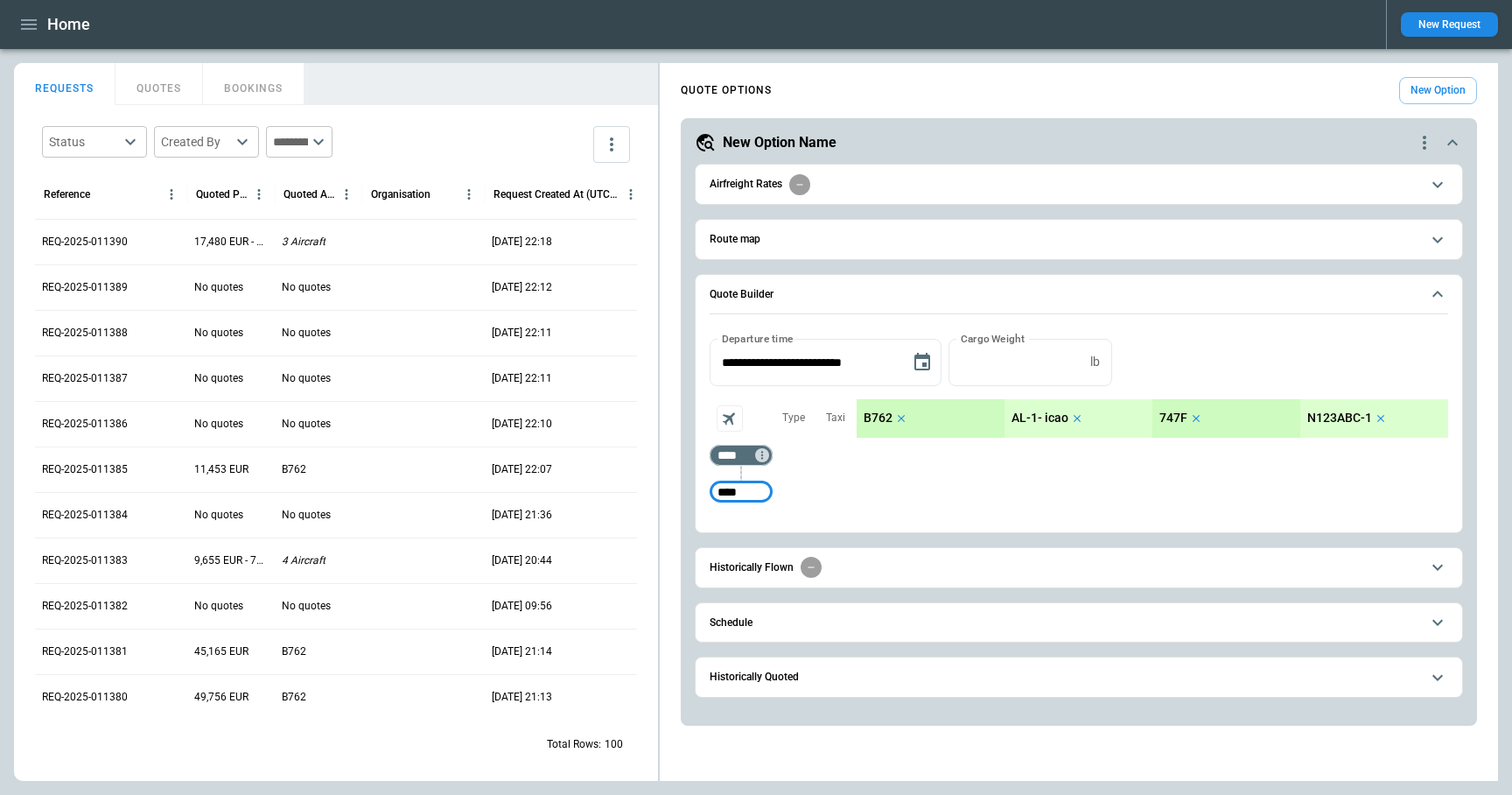
type input "****"
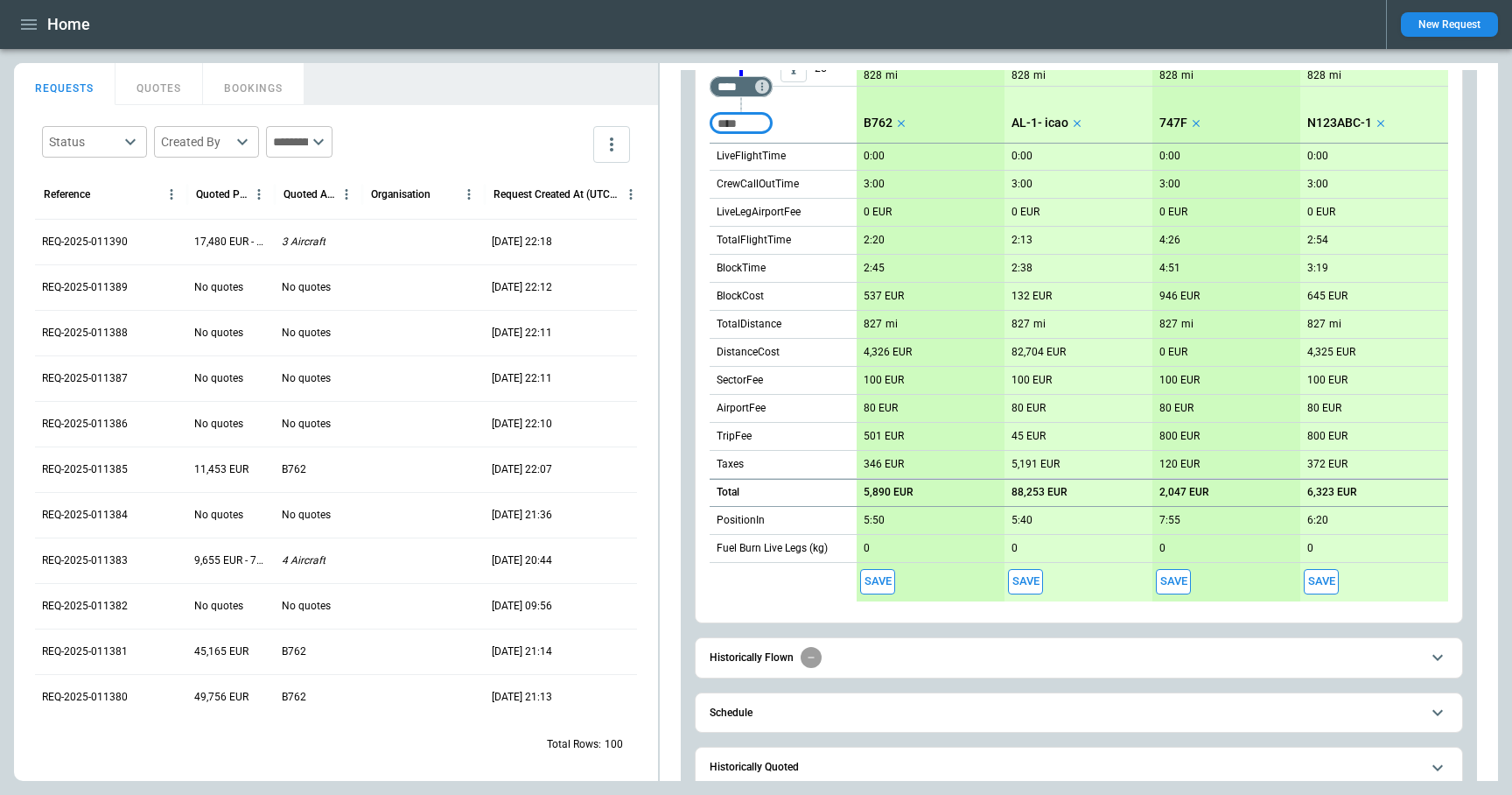
scroll to position [446, 0]
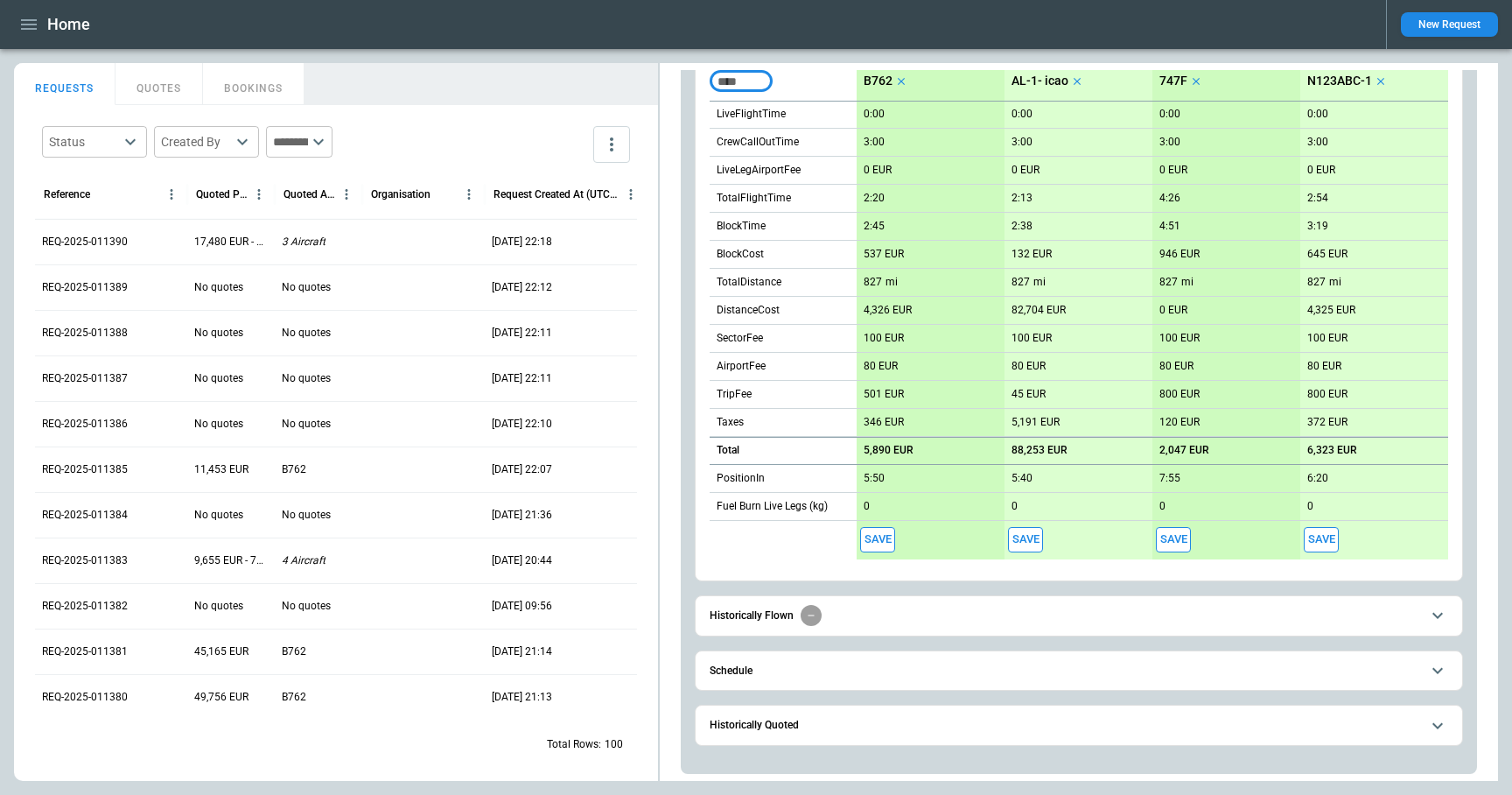
click at [816, 679] on button "Schedule" at bounding box center [1078, 671] width 738 height 40
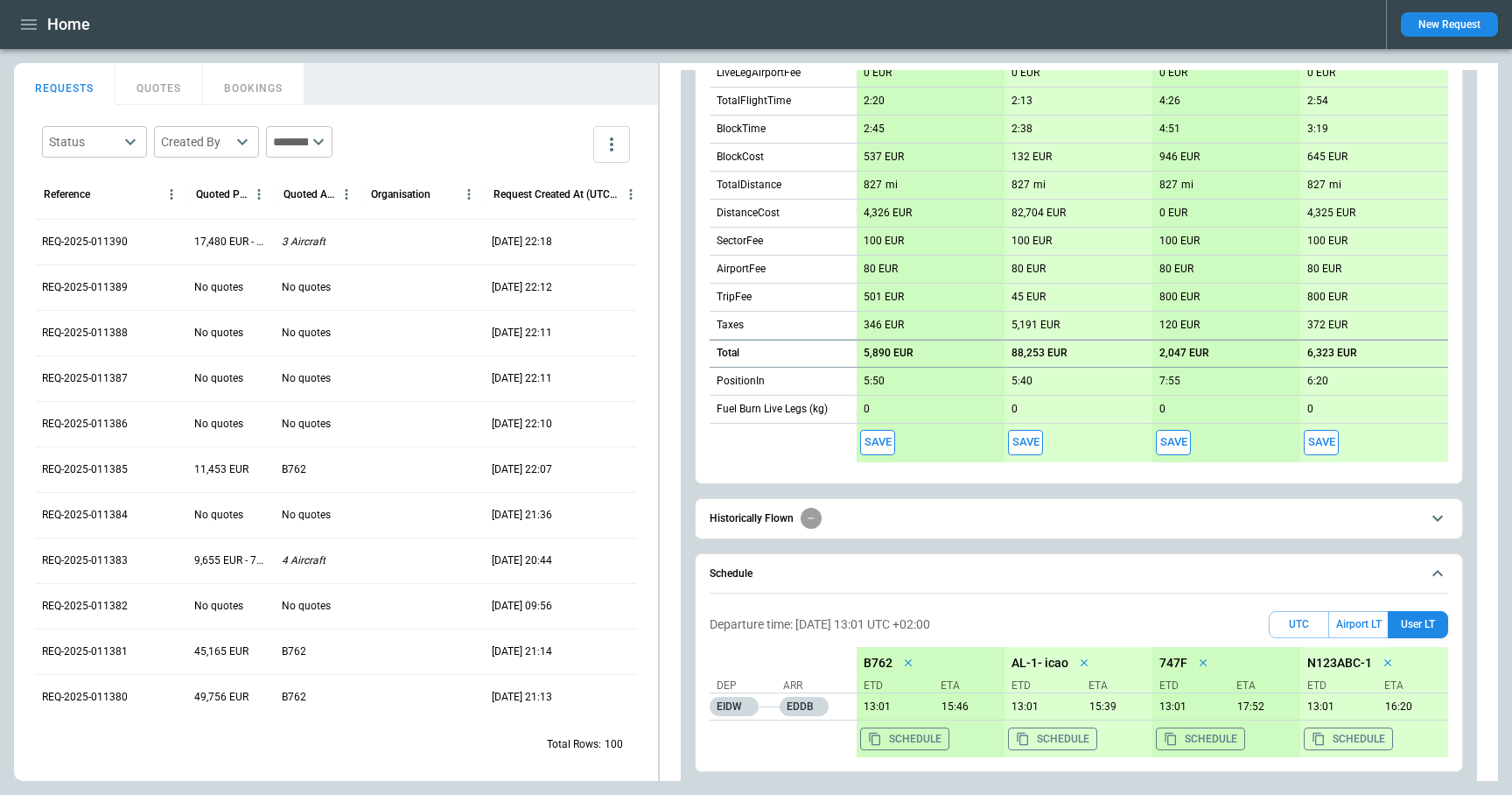
scroll to position [545, 0]
click at [1351, 616] on button "Airport LT" at bounding box center [1358, 621] width 59 height 27
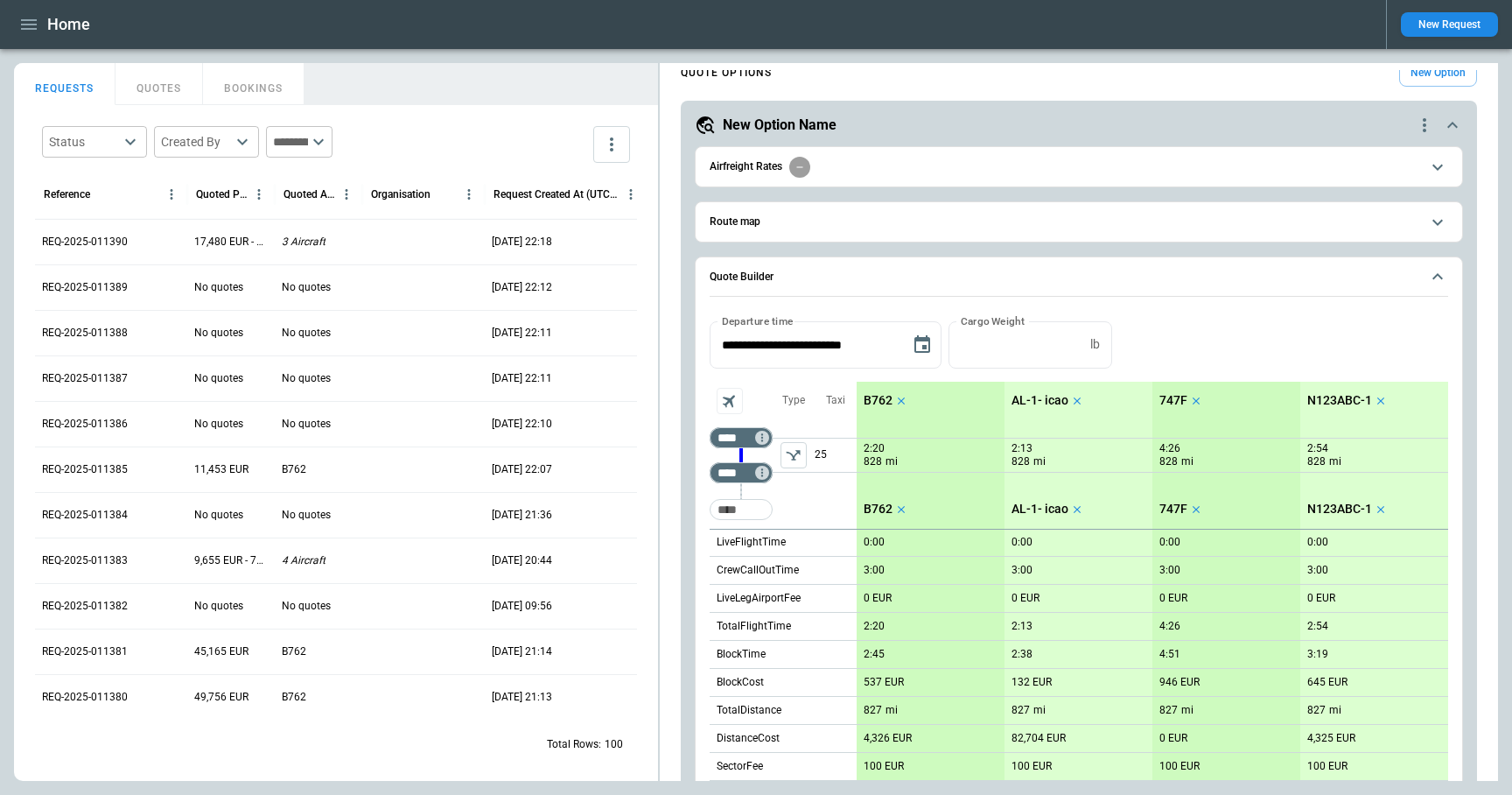
scroll to position [0, 0]
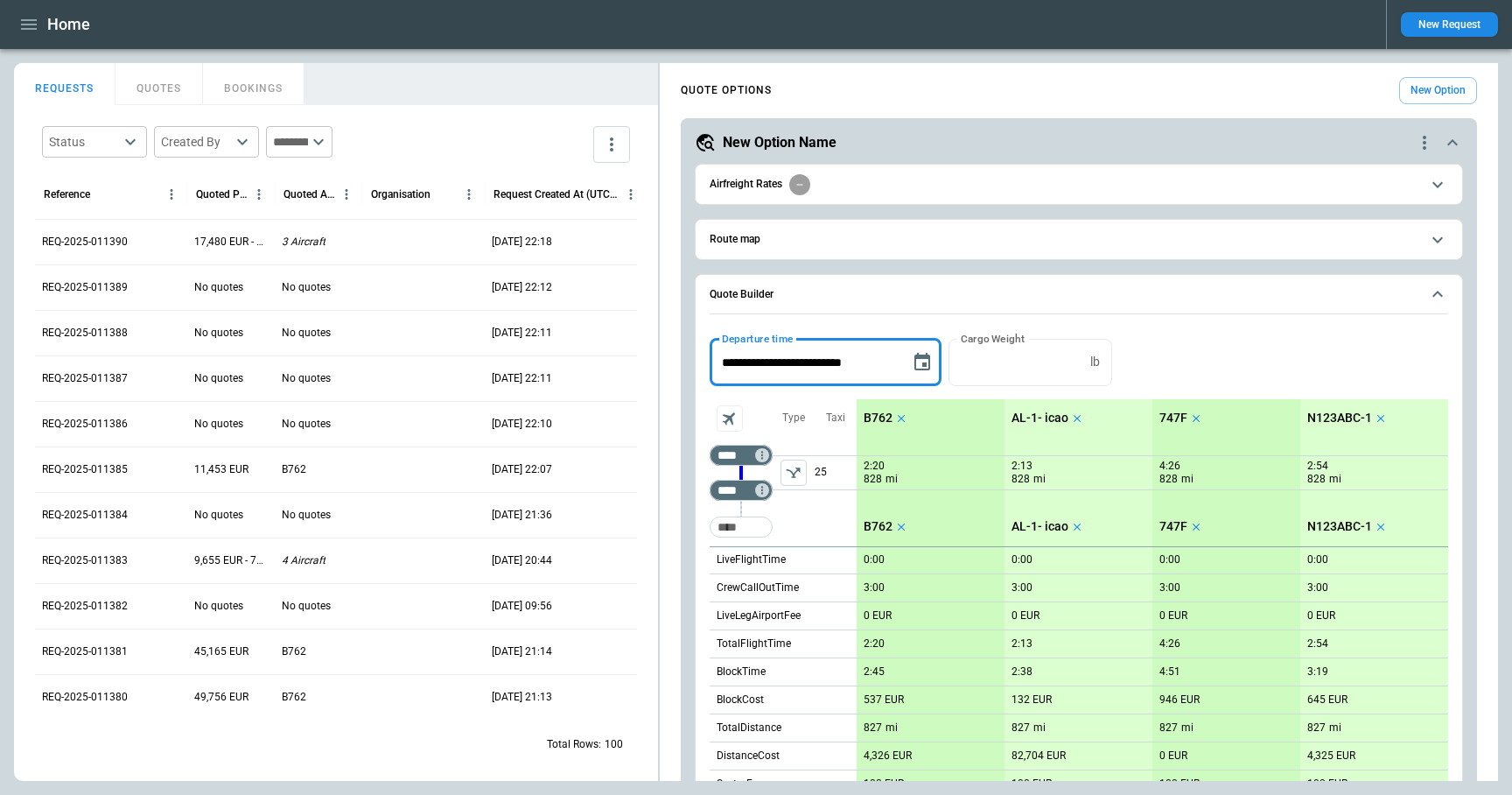
click at [810, 364] on input "**********" at bounding box center [803, 361] width 188 height 47
click at [924, 359] on icon "Choose date, selected date is Sep 18, 2025" at bounding box center [921, 362] width 21 height 21
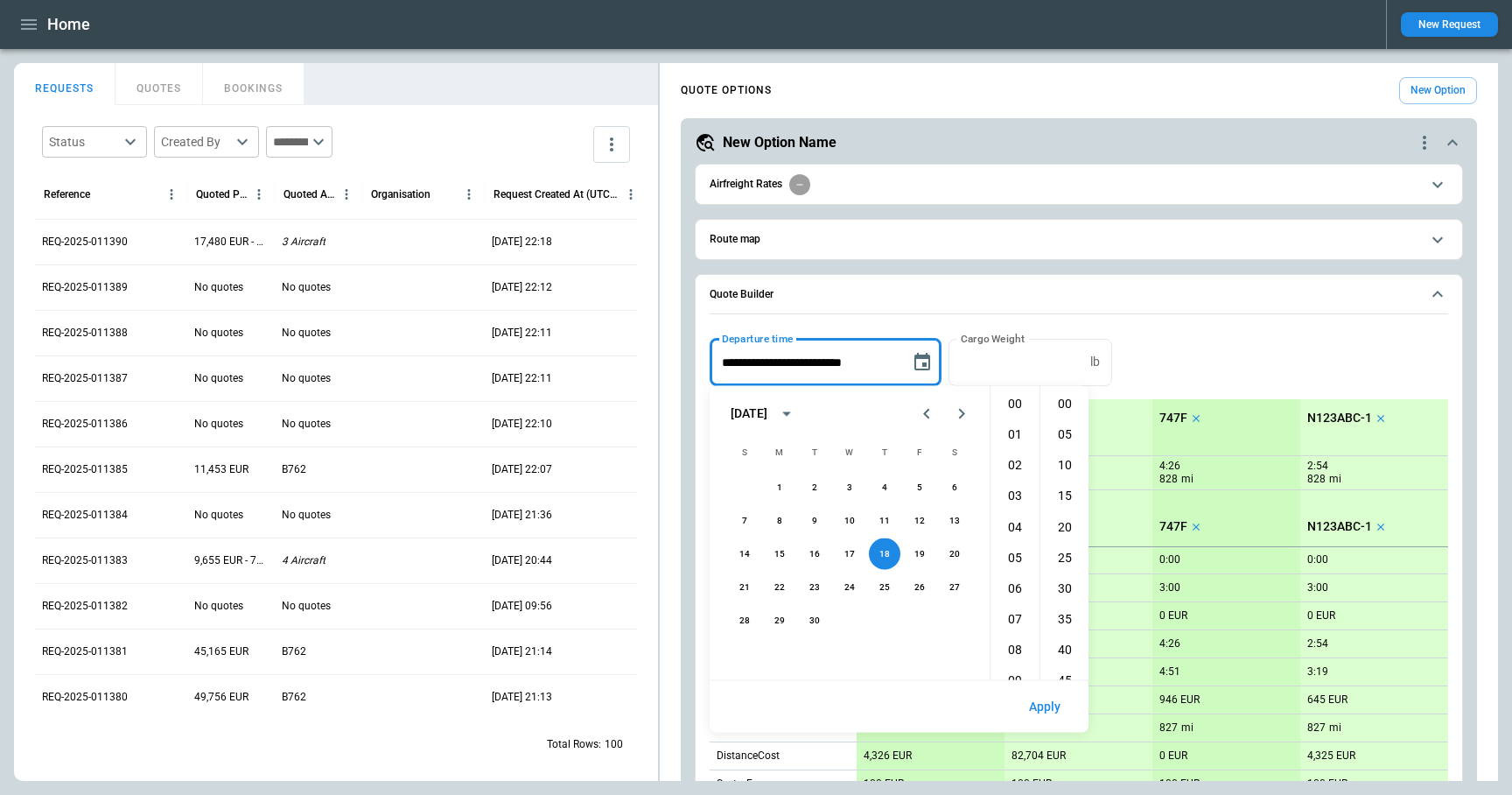
scroll to position [400, 0]
click at [965, 411] on icon "Next month" at bounding box center [961, 413] width 21 height 21
click at [745, 621] on button "26" at bounding box center [745, 621] width 32 height 32
click at [1014, 435] on li "01" at bounding box center [1015, 434] width 42 height 29
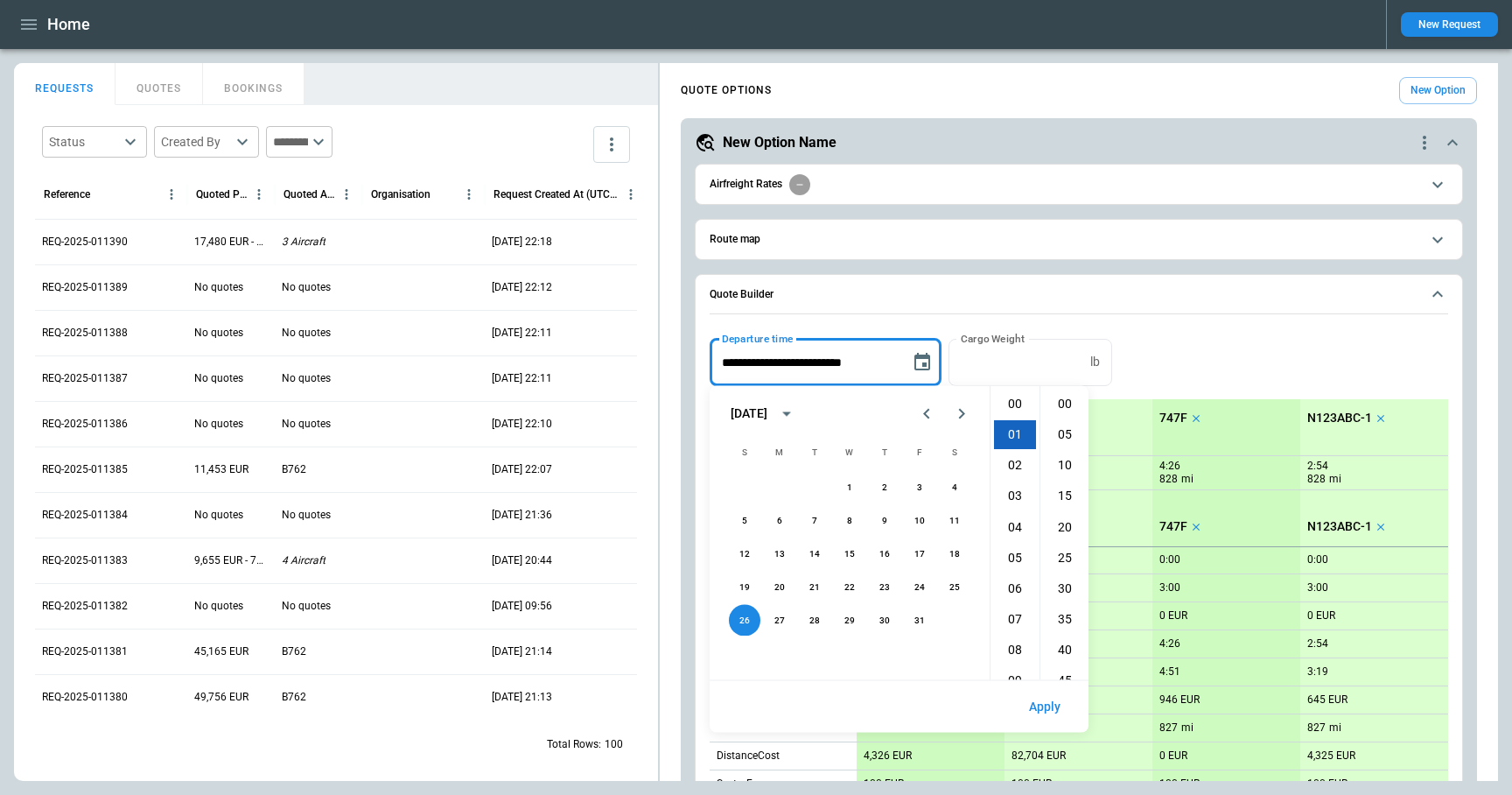
scroll to position [31, 0]
click at [1074, 579] on li "30" at bounding box center [1064, 587] width 42 height 29
type input "**********"
click at [1036, 708] on button "Apply" at bounding box center [1044, 706] width 60 height 38
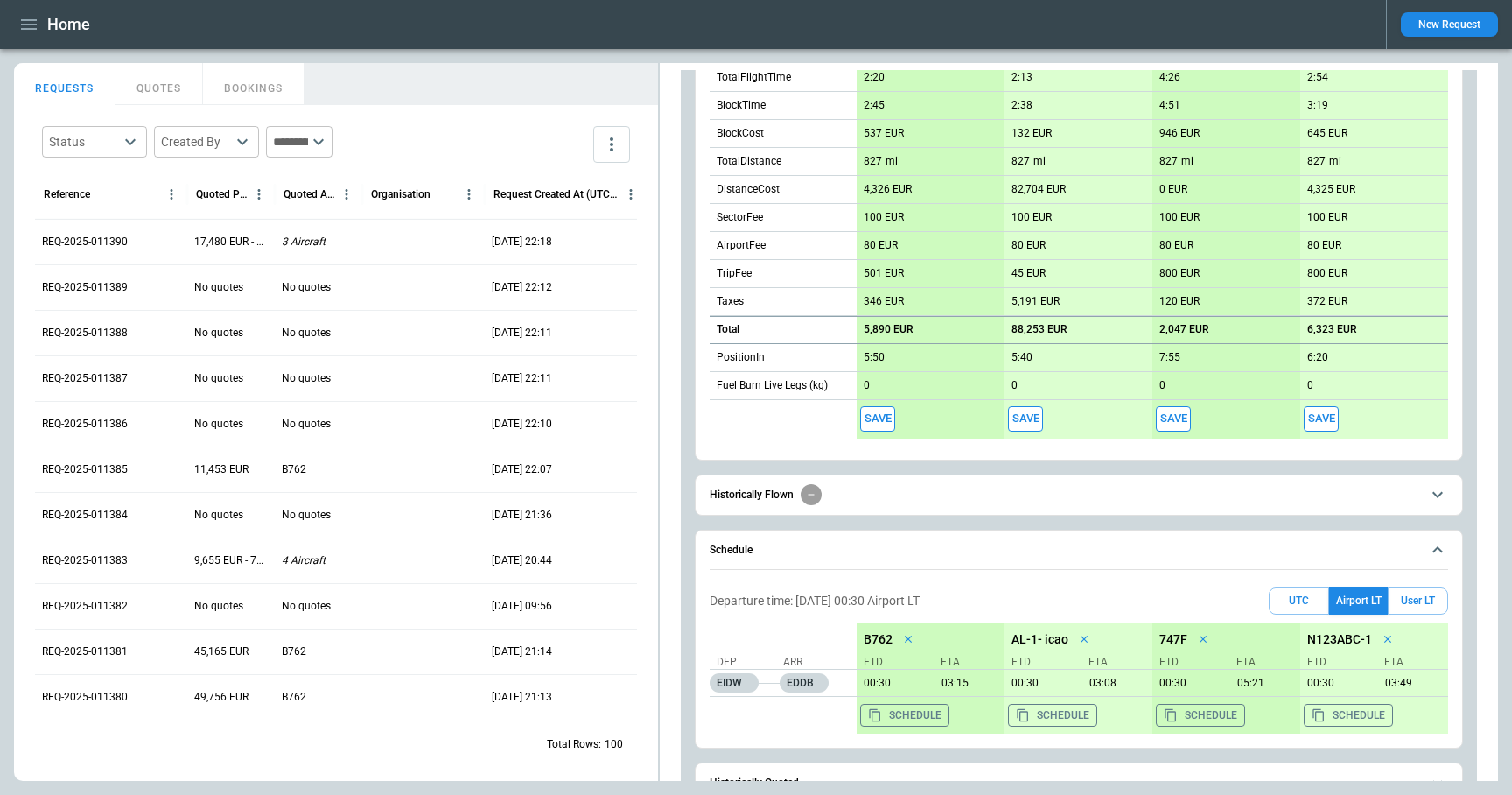
scroll to position [624, 0]
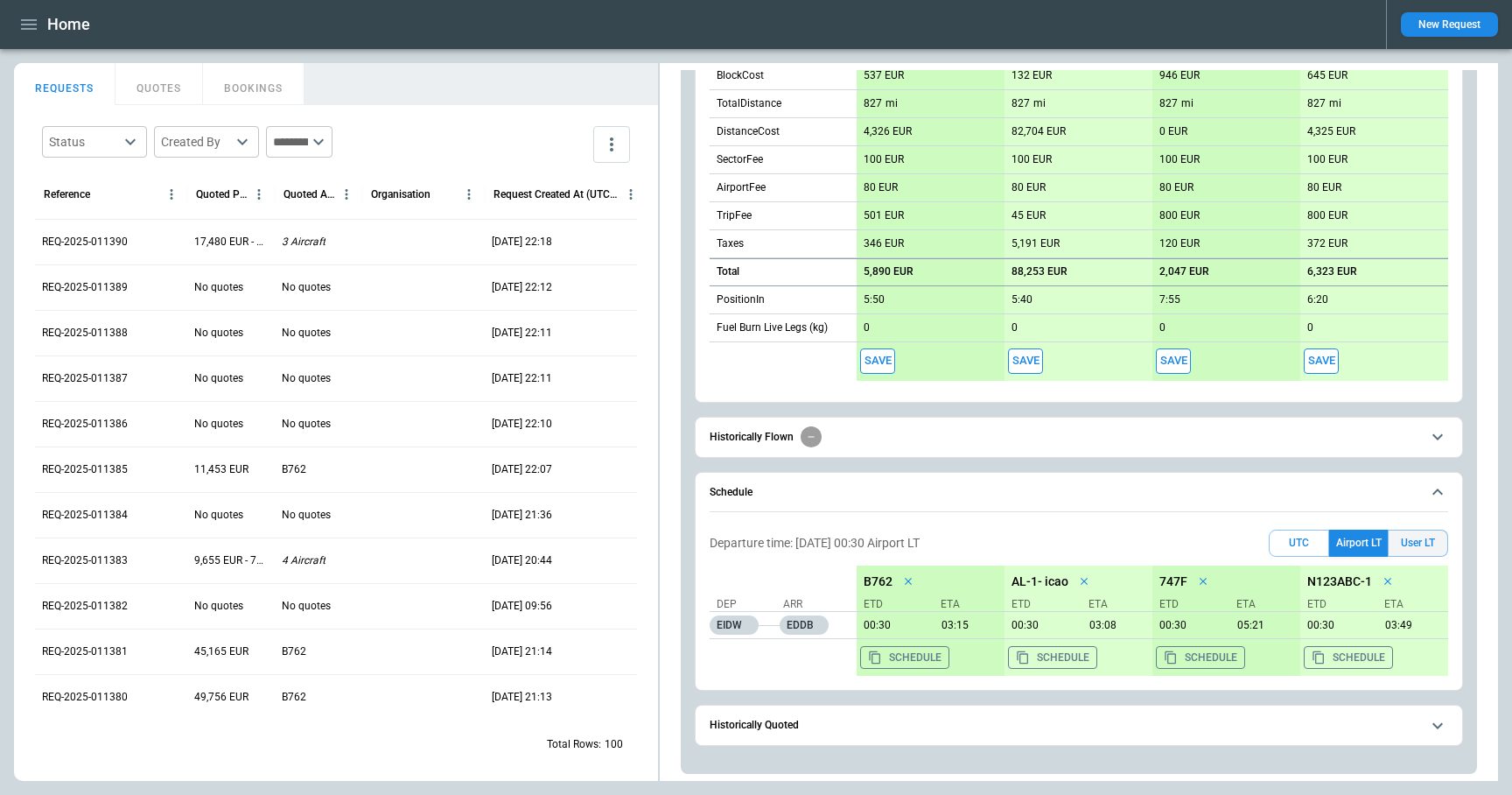
click at [1420, 542] on button "User LT" at bounding box center [1418, 542] width 61 height 27
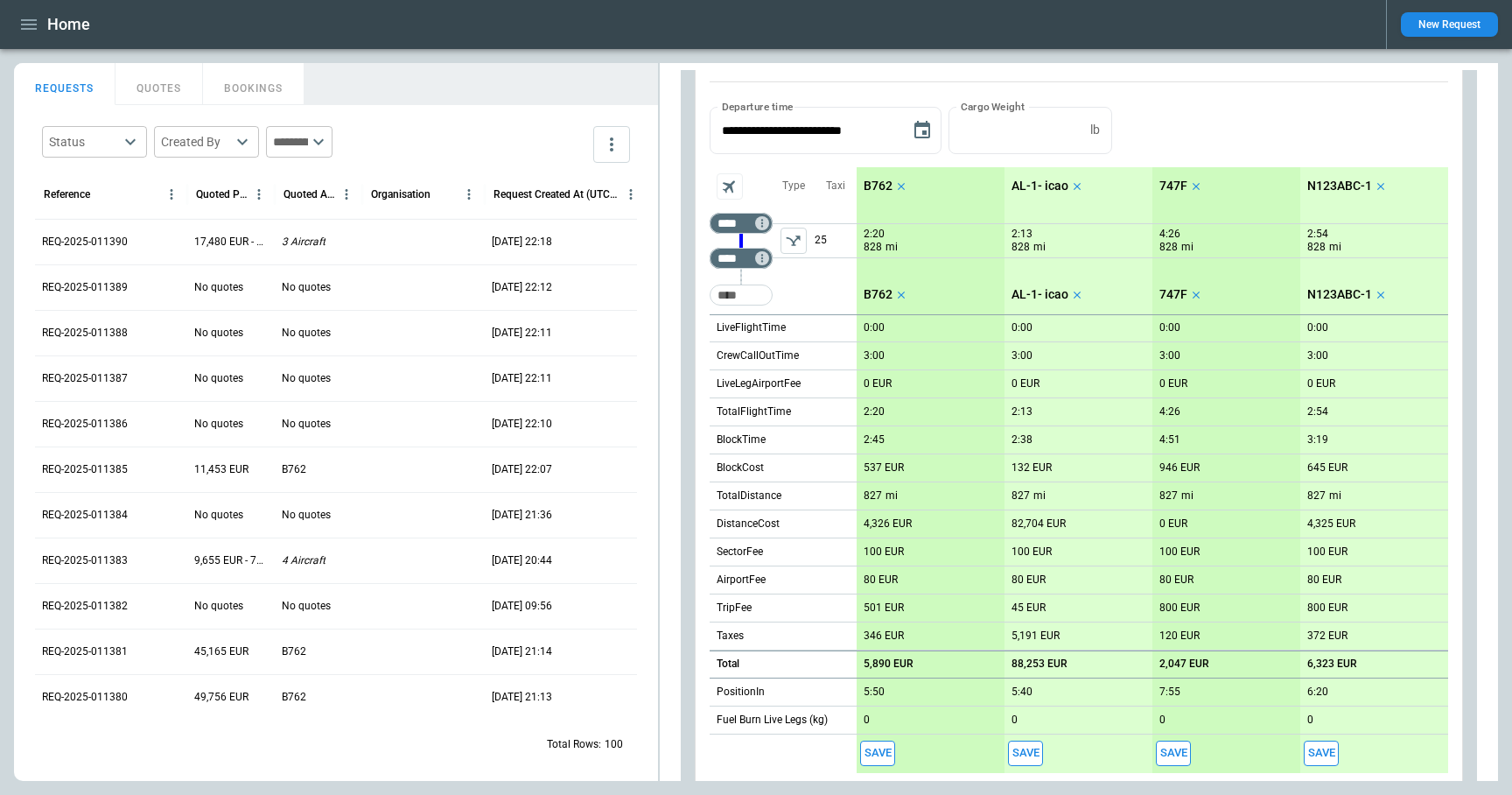
scroll to position [0, 0]
